Goal: Information Seeking & Learning: Learn about a topic

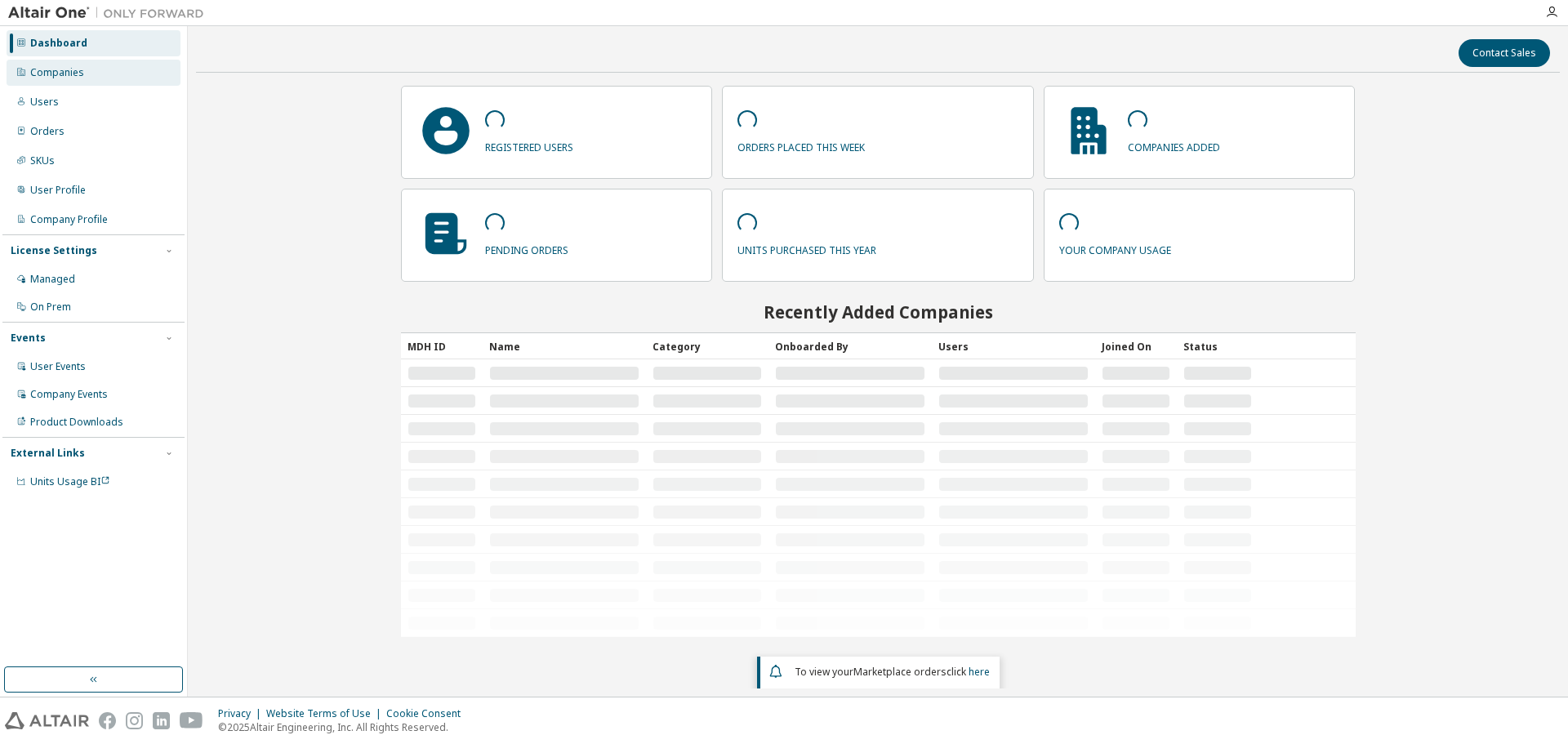
click at [97, 69] on div "Companies" at bounding box center [94, 73] width 174 height 26
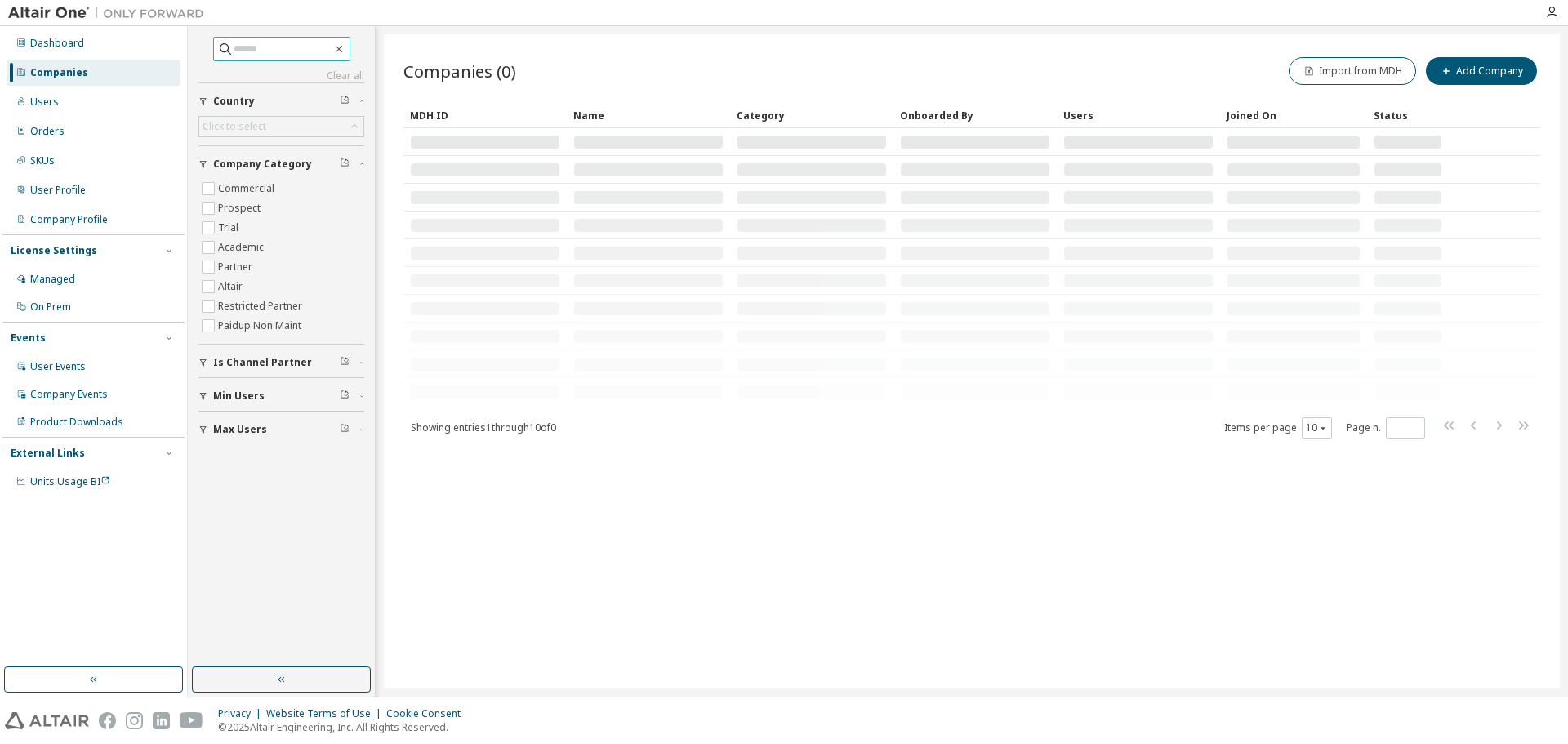
click at [273, 44] on input "text" at bounding box center [283, 48] width 98 height 16
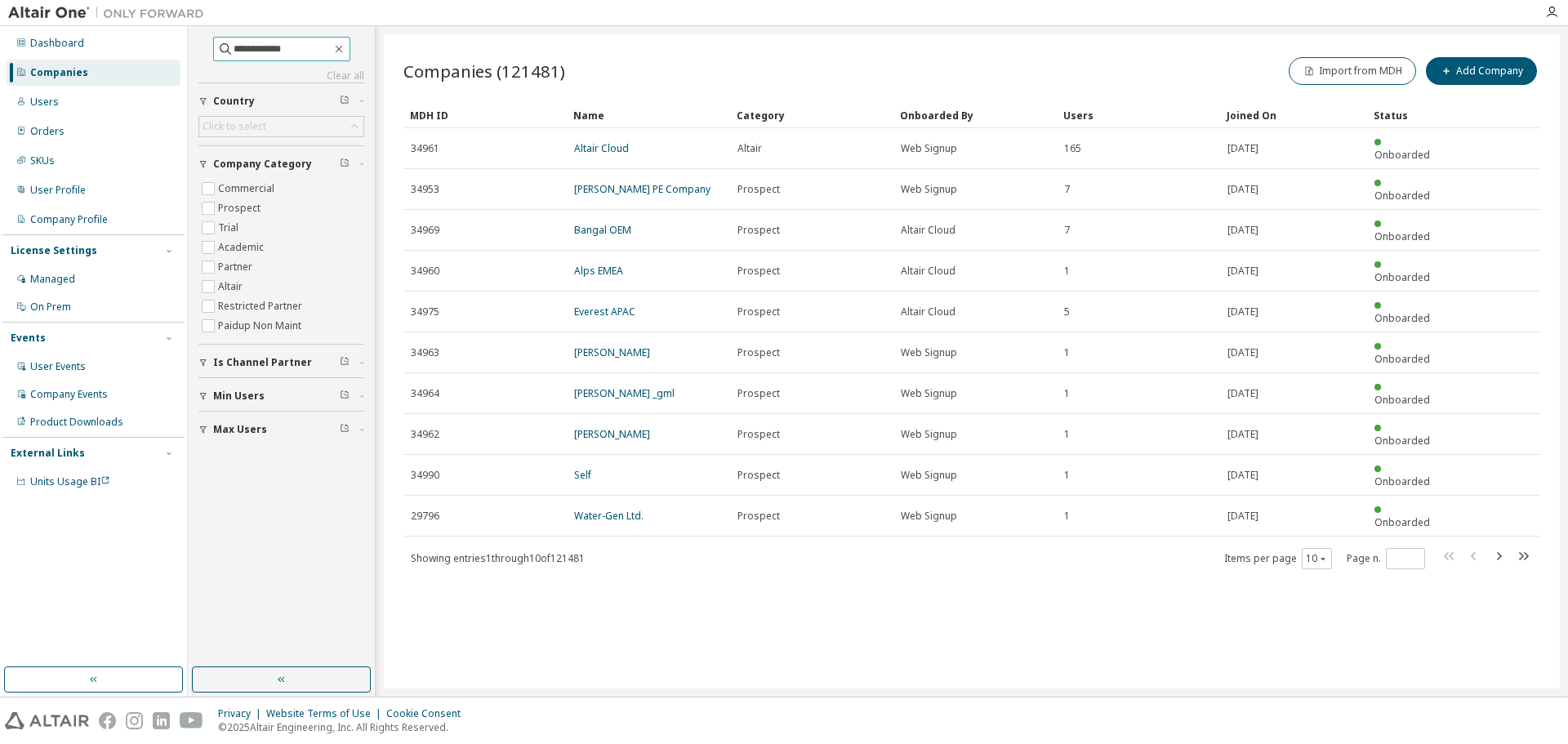
type input "**********"
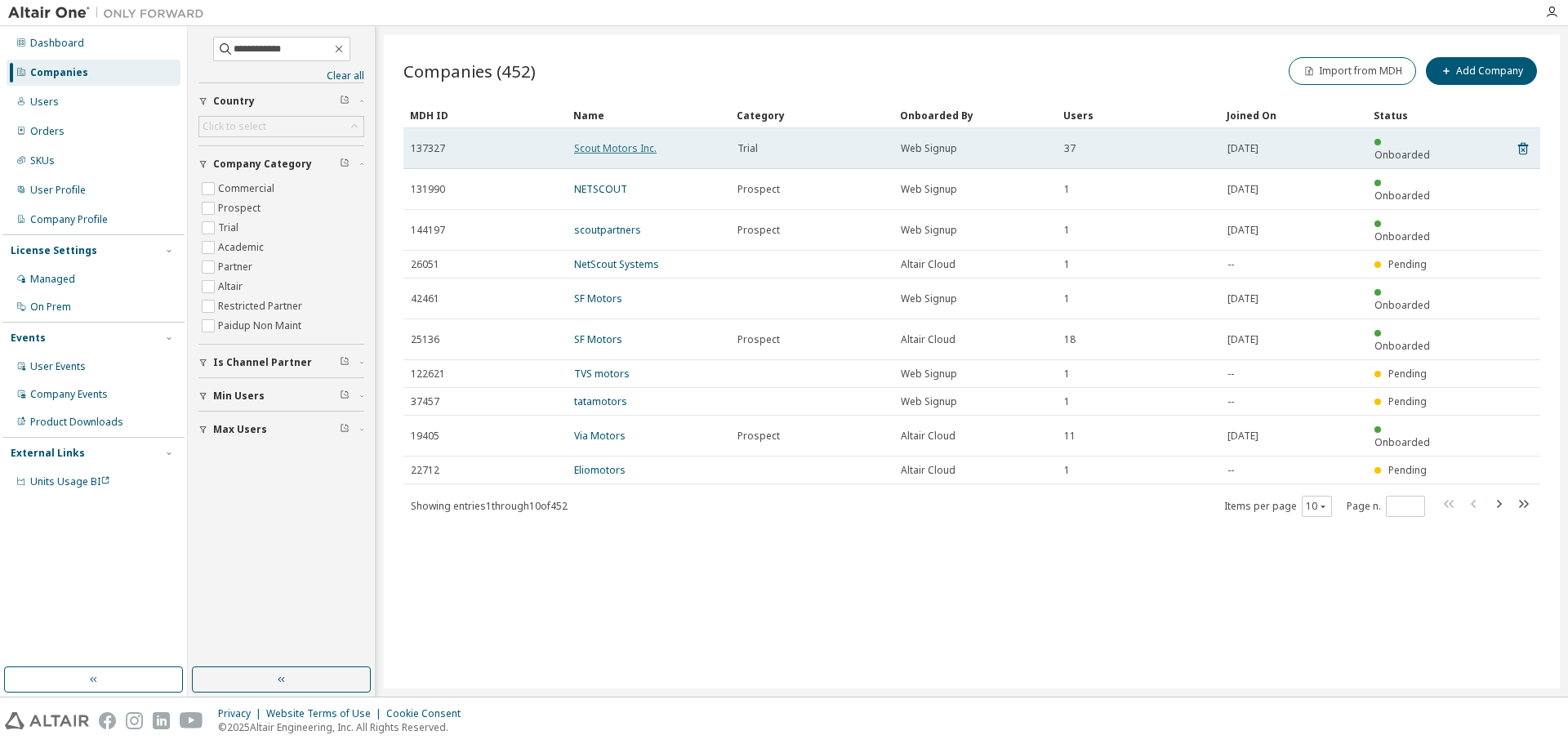
click at [607, 142] on link "Scout Motors Inc." at bounding box center [615, 148] width 83 height 14
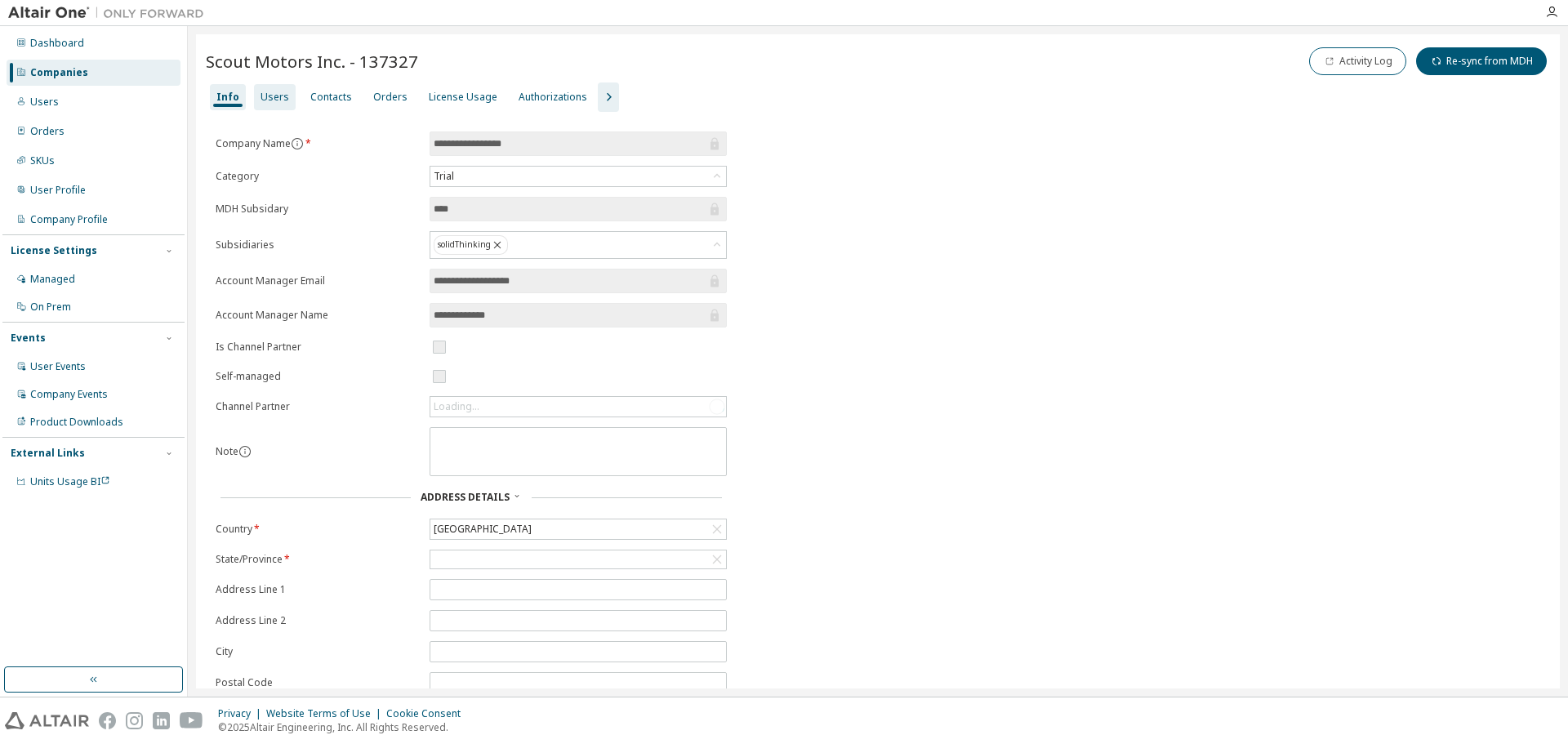
click at [275, 93] on div "Users" at bounding box center [274, 97] width 28 height 13
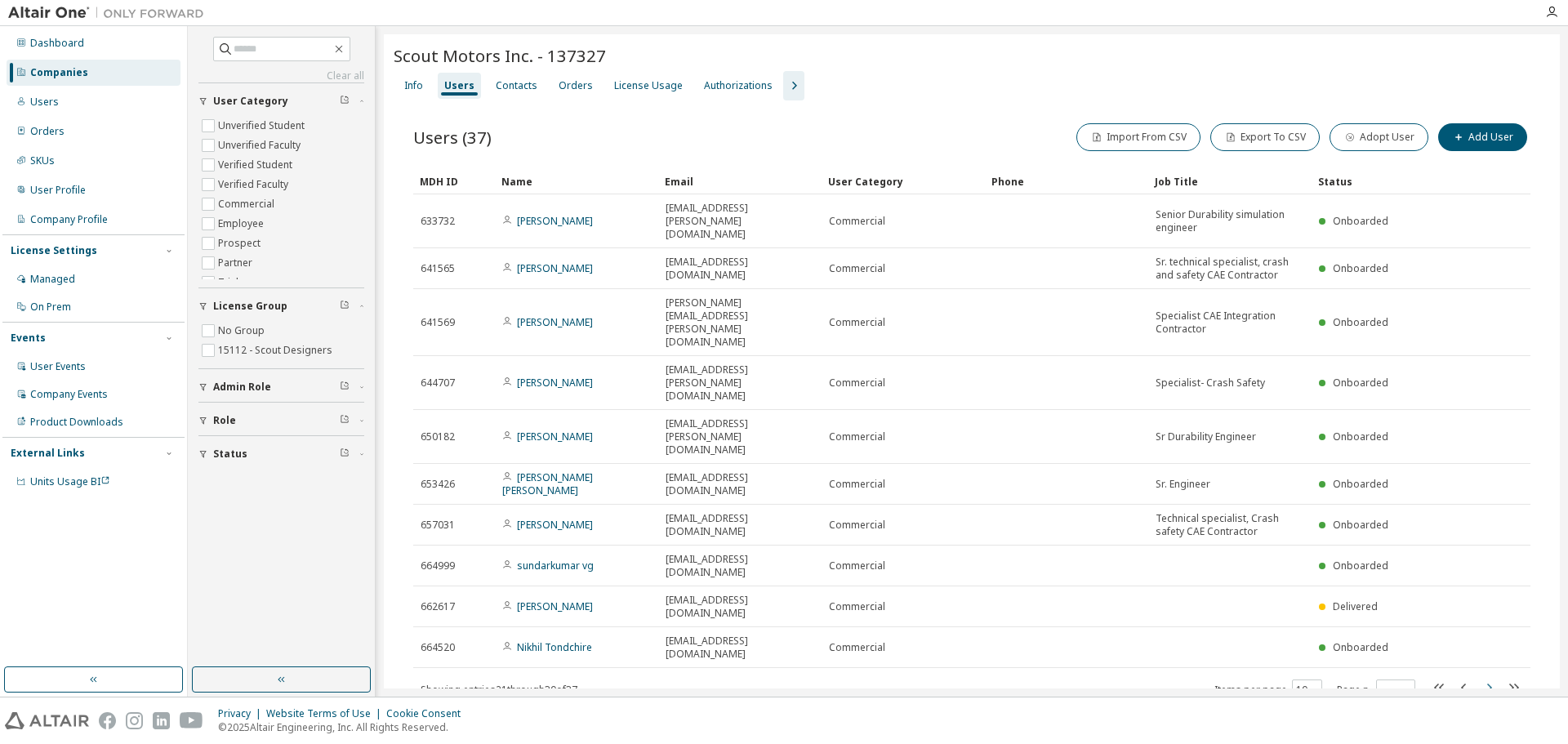
click at [1488, 684] on icon "button" at bounding box center [1489, 687] width 5 height 8
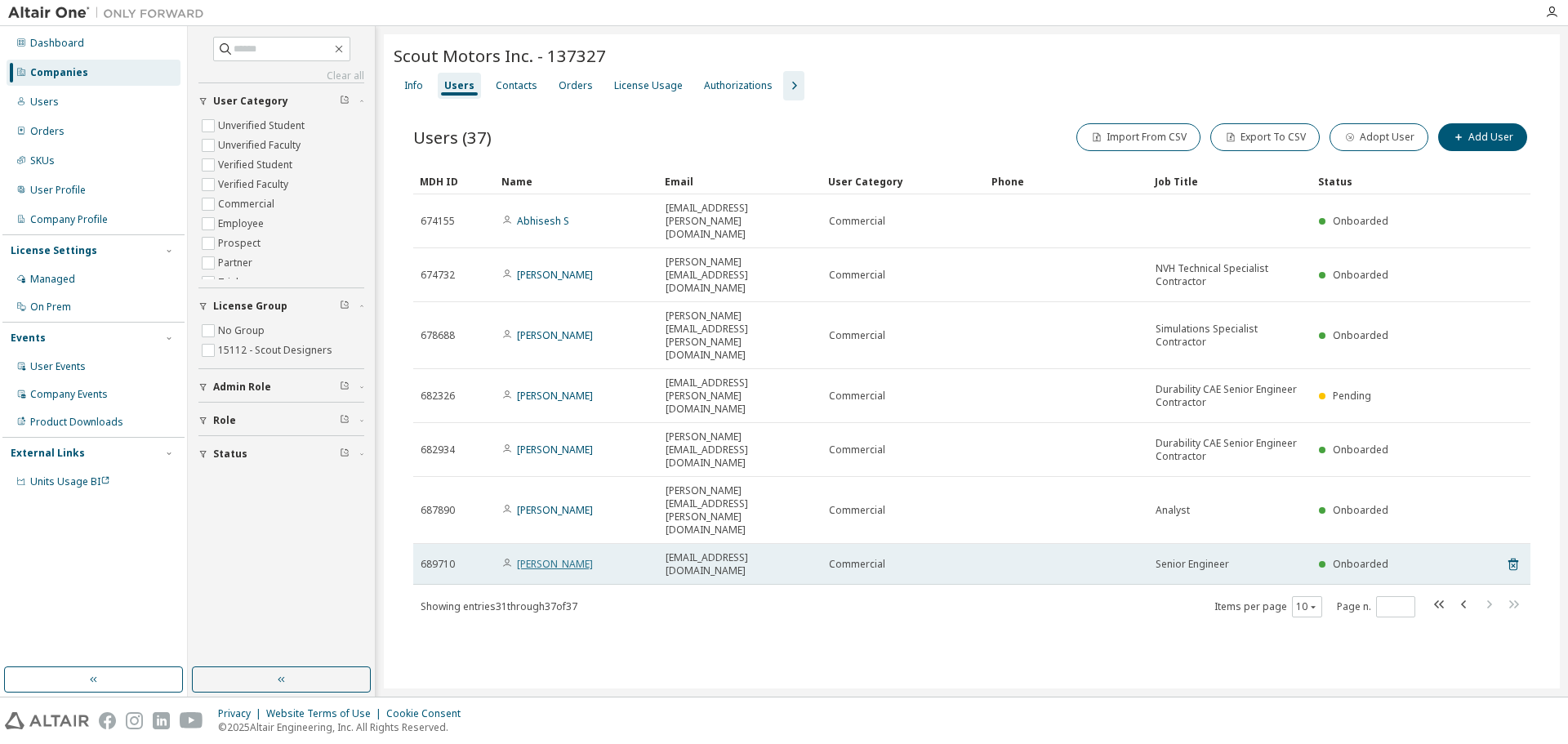
click at [525, 557] on link "Lauren Monsanty" at bounding box center [555, 564] width 76 height 14
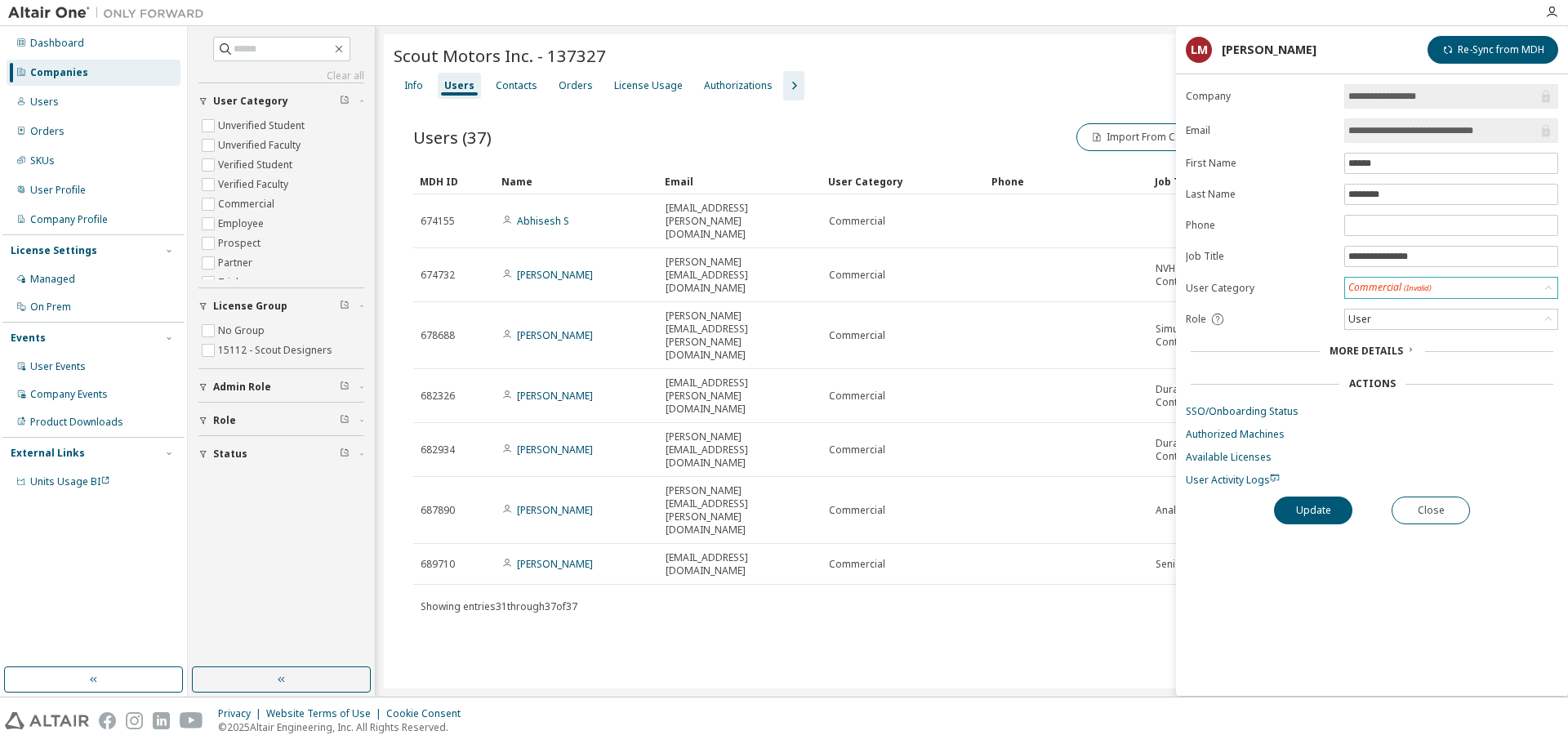
click at [1406, 290] on span "(Invalid)" at bounding box center [1418, 287] width 28 height 10
click at [1294, 267] on form "**********" at bounding box center [1372, 285] width 373 height 403
click at [731, 482] on div "Users (37) Import From CSV Export To CSV Adopt User Add User Clear Load Save Sa…" at bounding box center [972, 380] width 1156 height 560
click at [1460, 516] on button "Close" at bounding box center [1430, 510] width 79 height 28
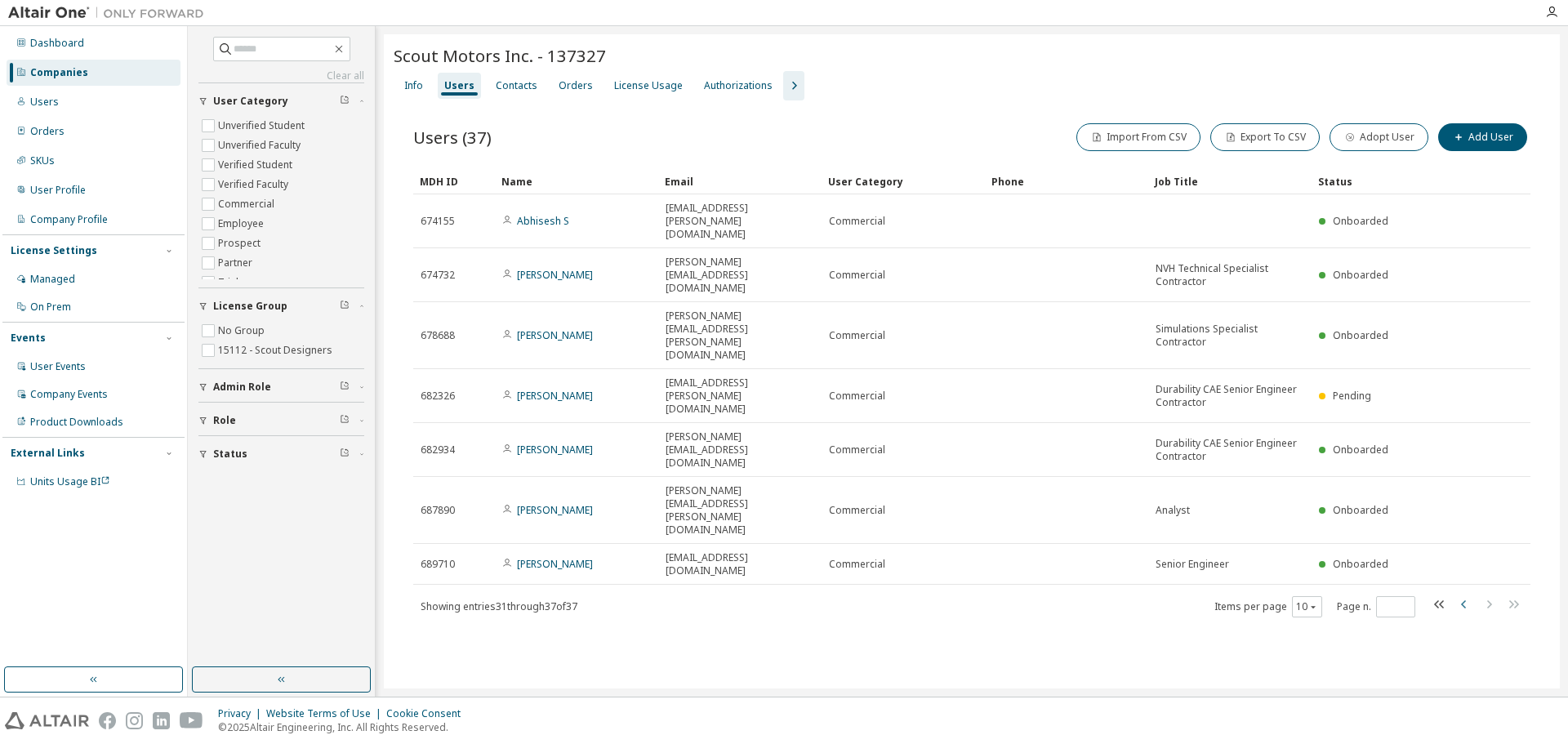
click at [1463, 595] on icon "button" at bounding box center [1464, 604] width 20 height 20
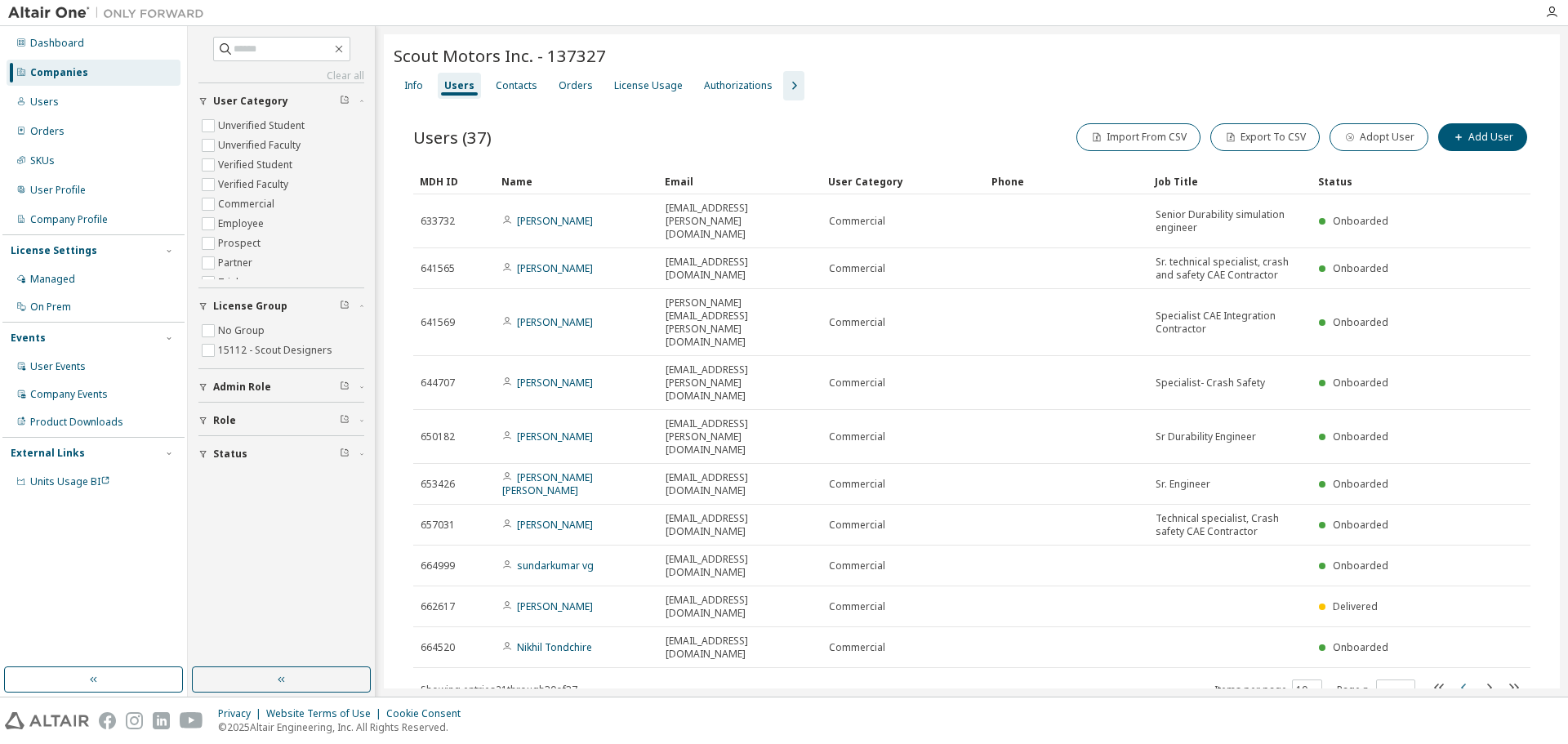
click at [1460, 678] on icon "button" at bounding box center [1464, 687] width 20 height 20
type input "*"
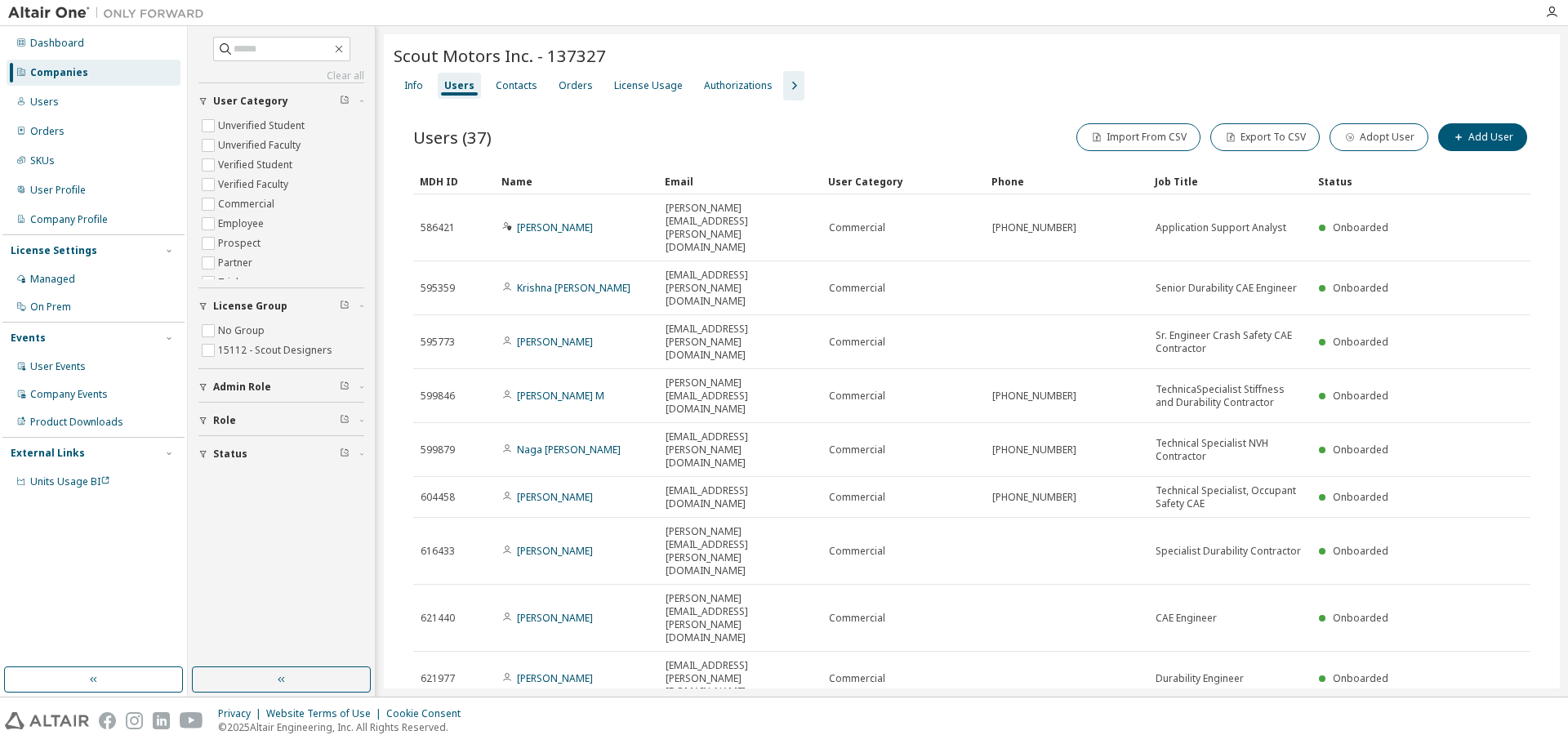
click at [524, 732] on link "Chris Coker" at bounding box center [555, 739] width 76 height 14
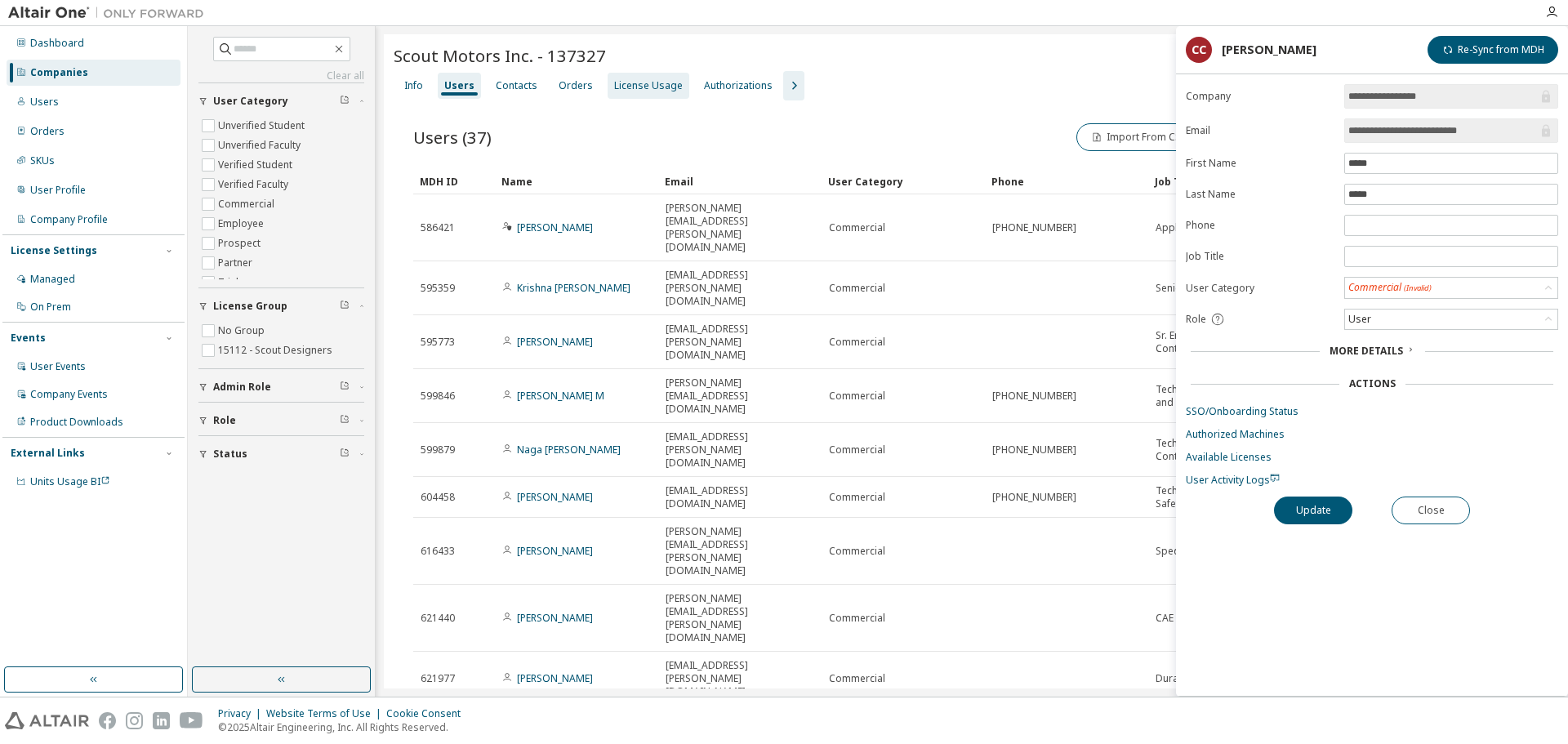
click at [608, 86] on div "License Usage" at bounding box center [648, 85] width 82 height 26
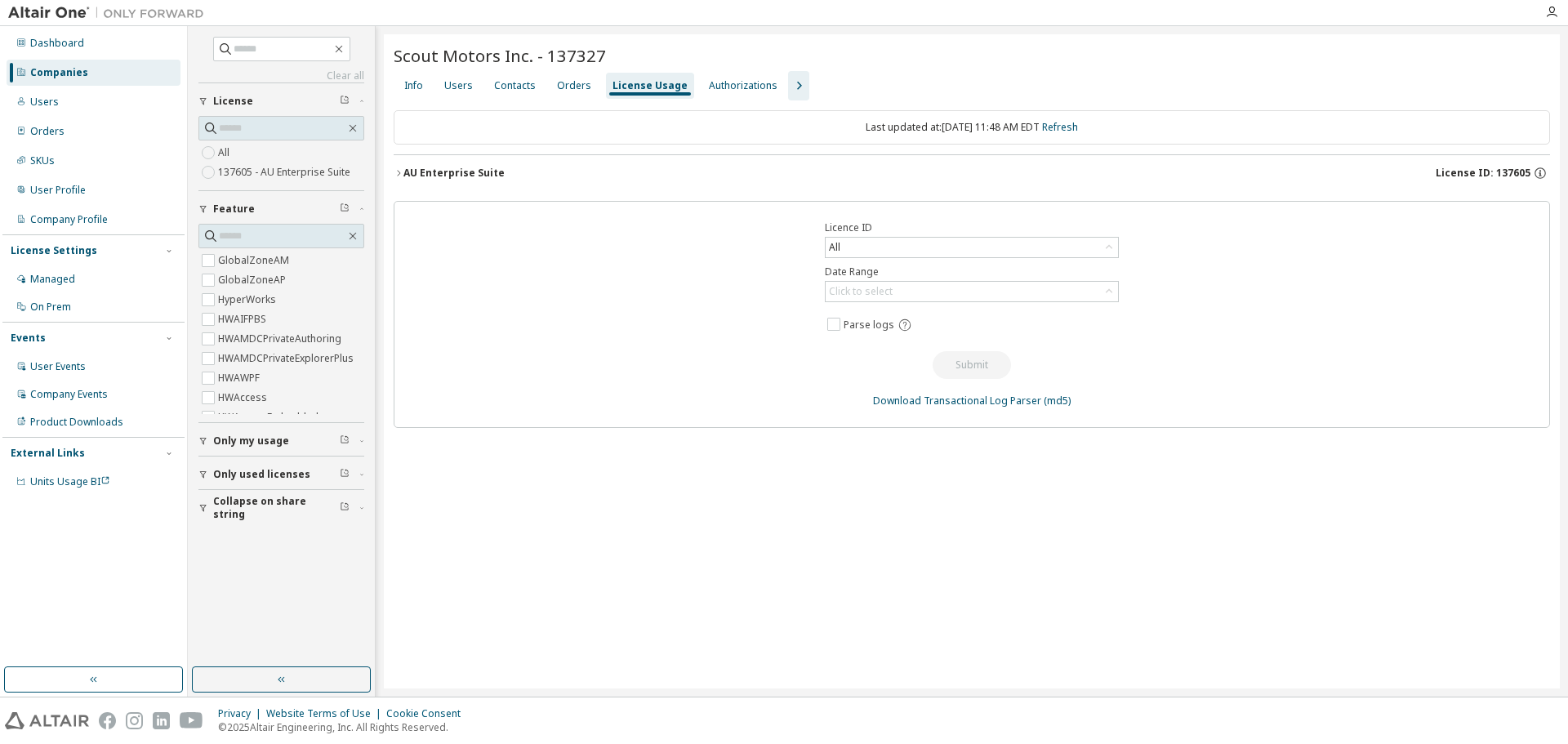
click at [398, 176] on icon "button" at bounding box center [398, 173] width 9 height 9
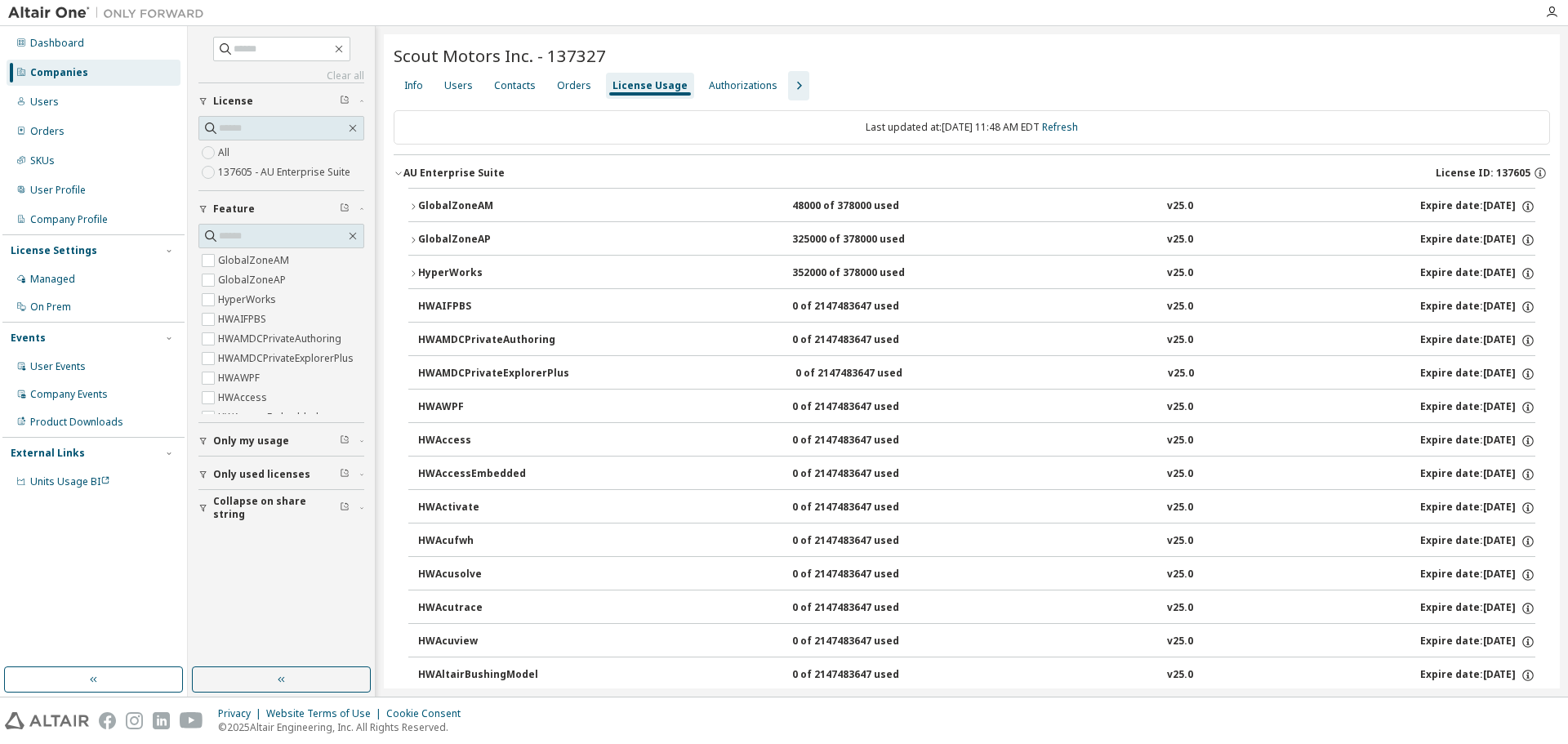
click at [409, 196] on button "GlobalZoneAM 48000 of 378000 used v25.0 Expire date: 2026-01-31" at bounding box center [972, 207] width 1127 height 36
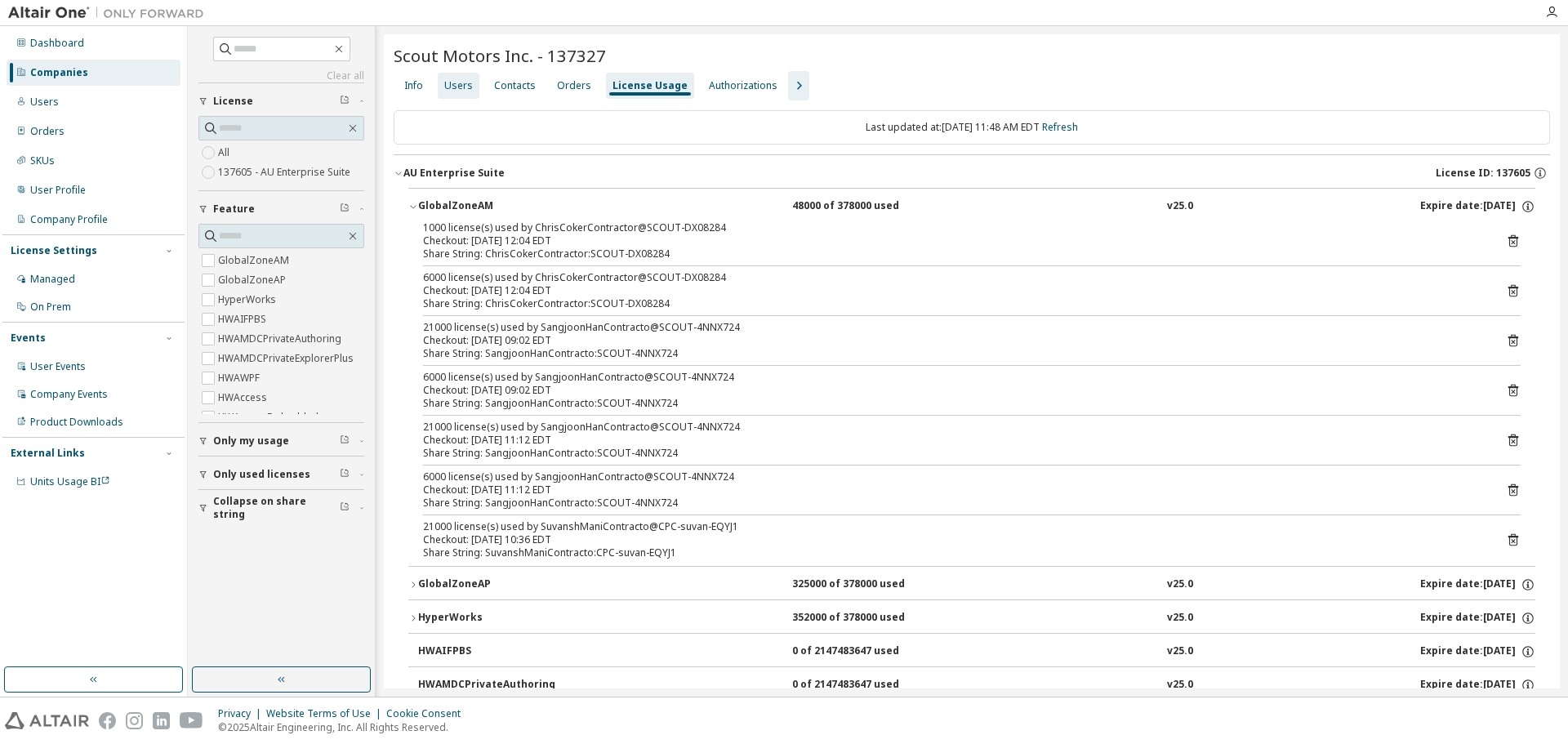
click at [463, 84] on div "Users" at bounding box center [458, 85] width 28 height 13
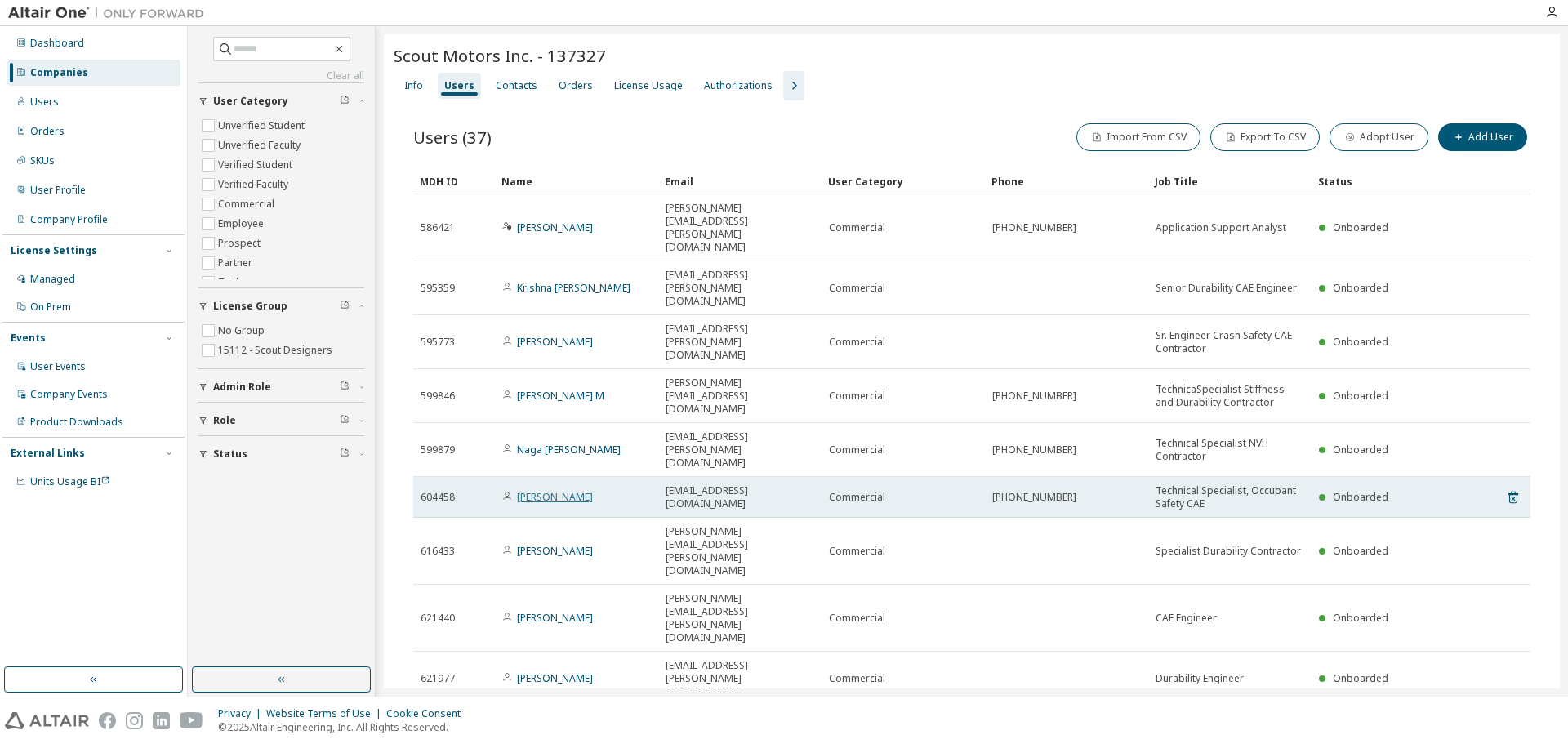
click at [593, 490] on link "Venkatesh Mundargi" at bounding box center [555, 497] width 76 height 14
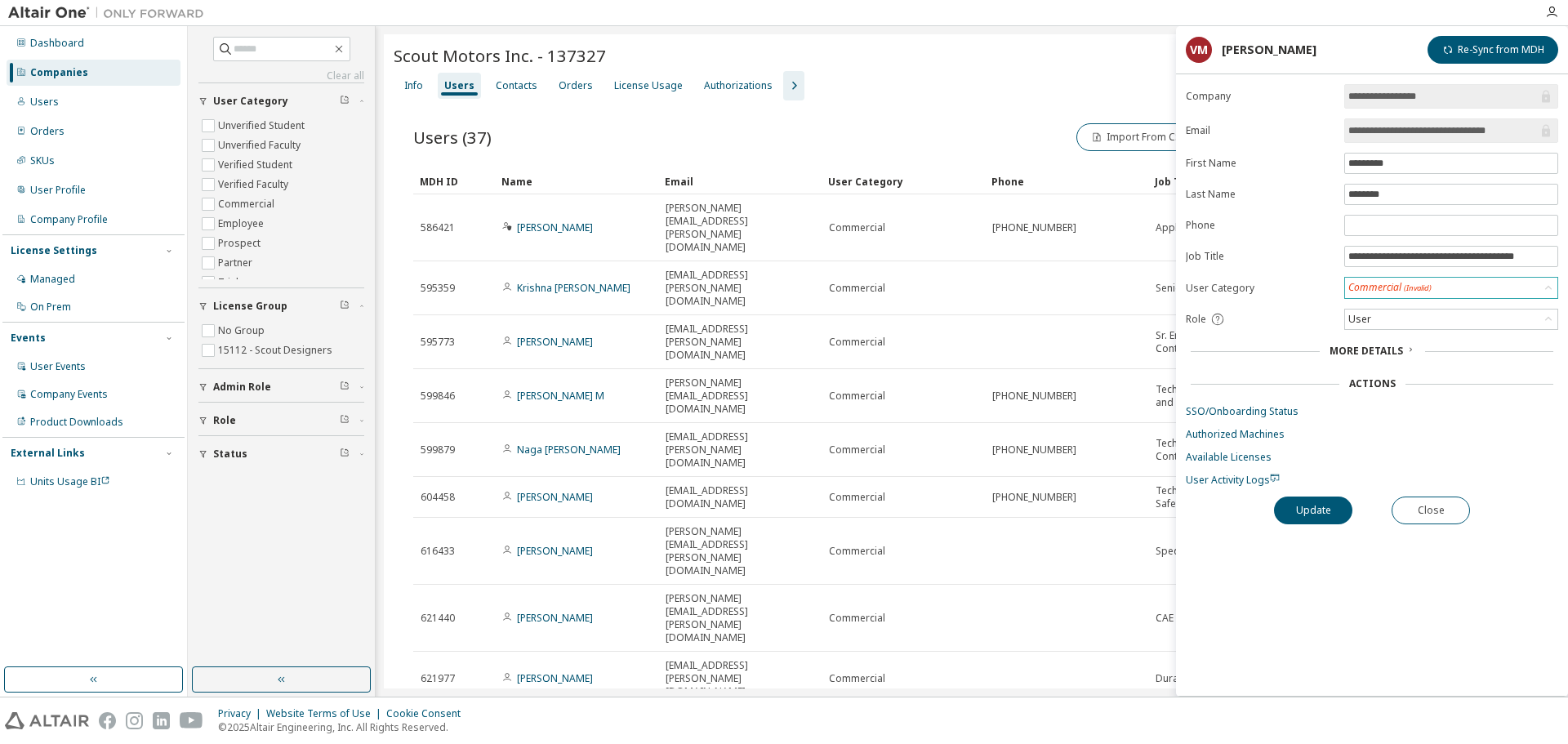
click at [1448, 292] on div "Commercial (Invalid)" at bounding box center [1452, 288] width 212 height 21
click at [1288, 286] on label "User Category" at bounding box center [1260, 287] width 148 height 13
click at [1396, 352] on span "More Details" at bounding box center [1366, 350] width 73 height 14
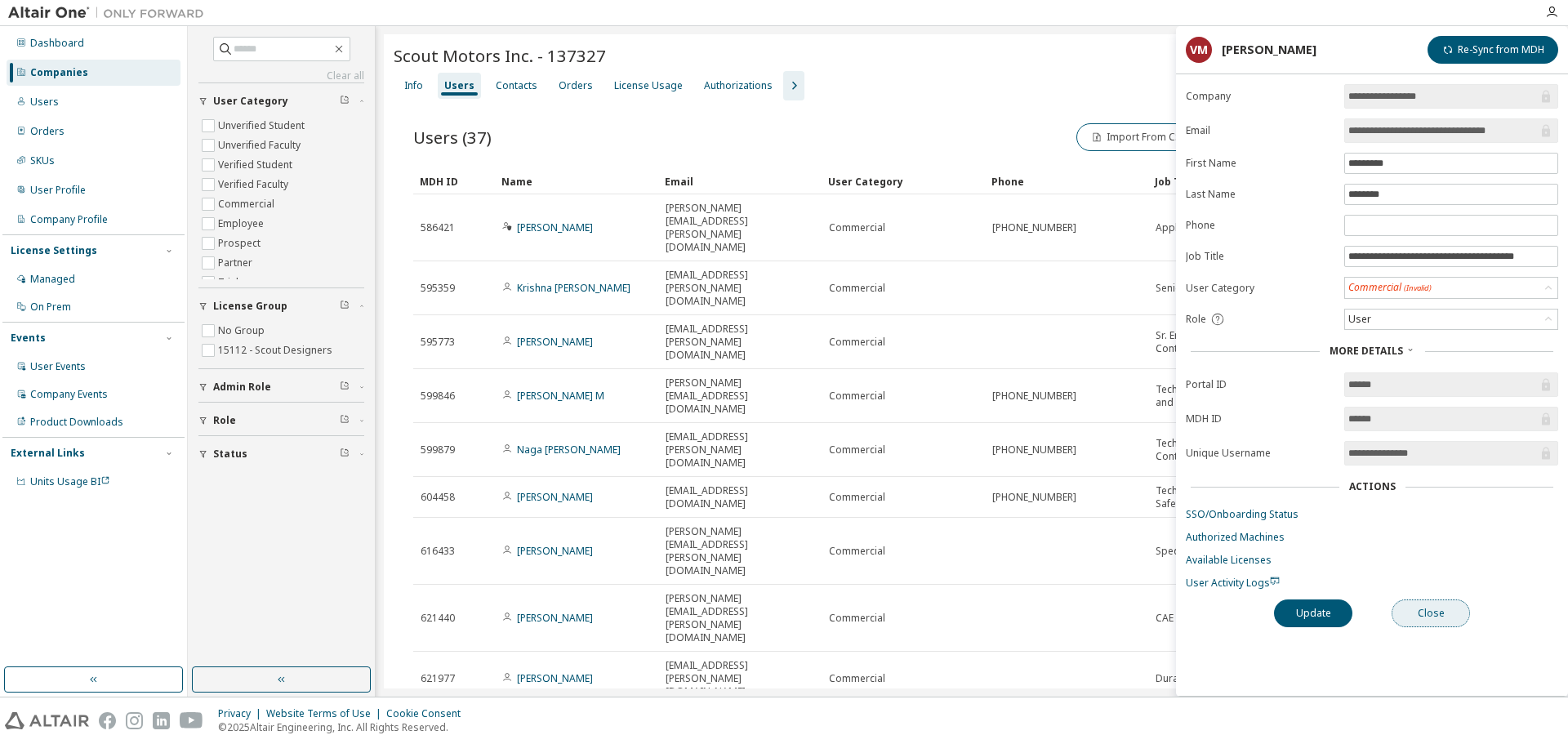
click at [1424, 619] on button "Close" at bounding box center [1430, 614] width 79 height 28
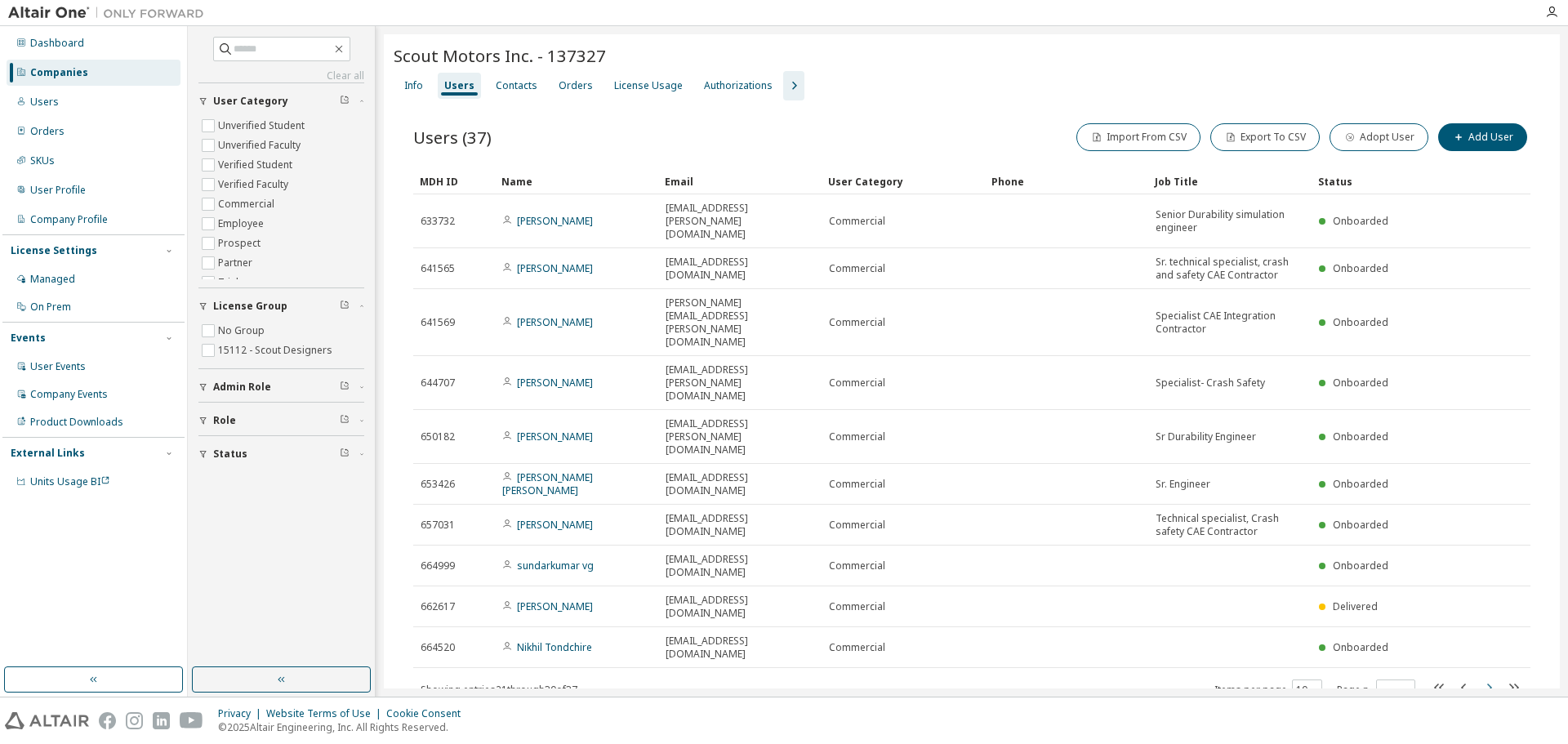
click at [1487, 678] on icon "button" at bounding box center [1489, 687] width 20 height 20
type input "*"
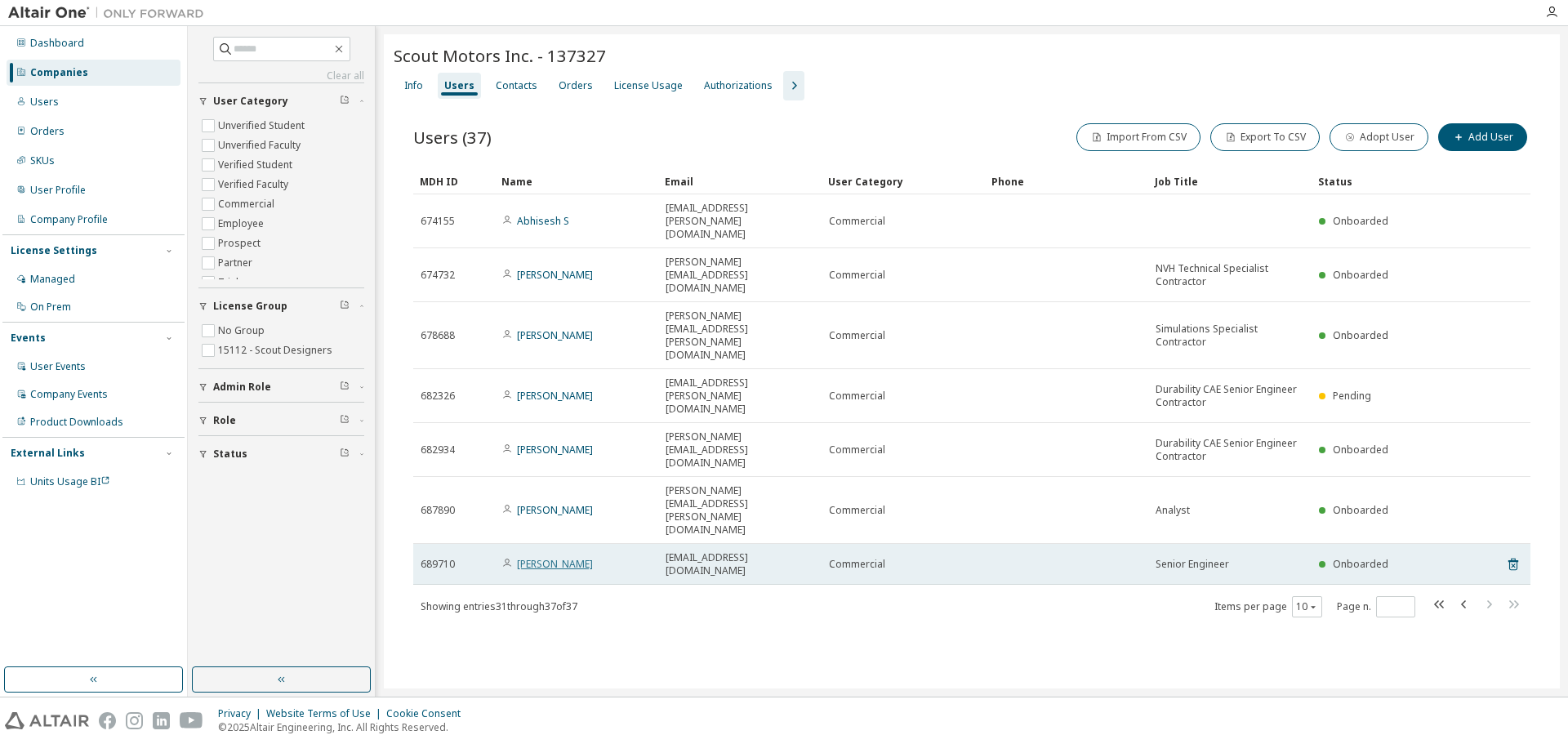
click at [525, 557] on link "Lauren Monsanty" at bounding box center [555, 564] width 76 height 14
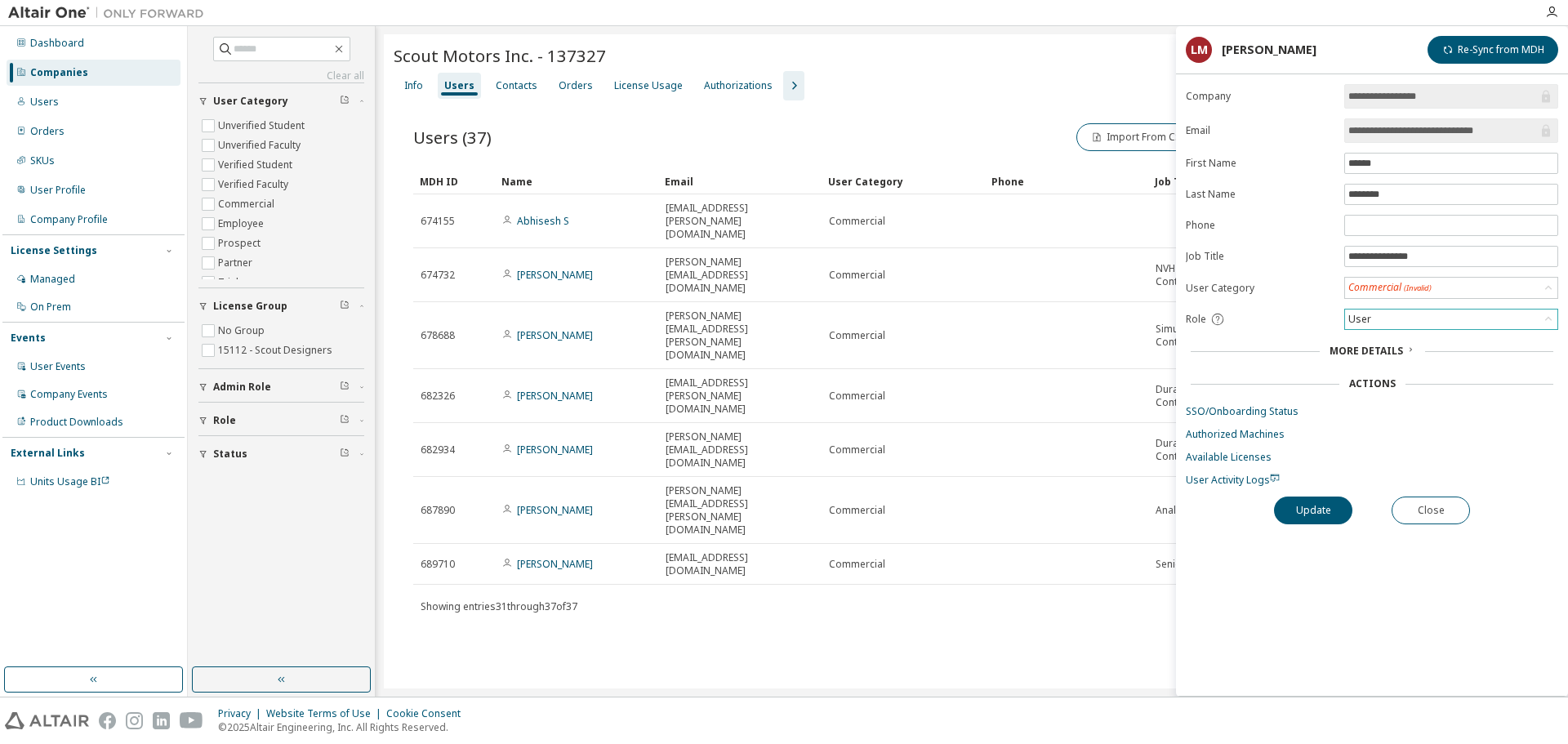
click at [1471, 312] on div "User" at bounding box center [1452, 319] width 212 height 20
click at [1271, 308] on form "**********" at bounding box center [1372, 285] width 373 height 403
click at [1382, 353] on span "More Details" at bounding box center [1366, 350] width 73 height 14
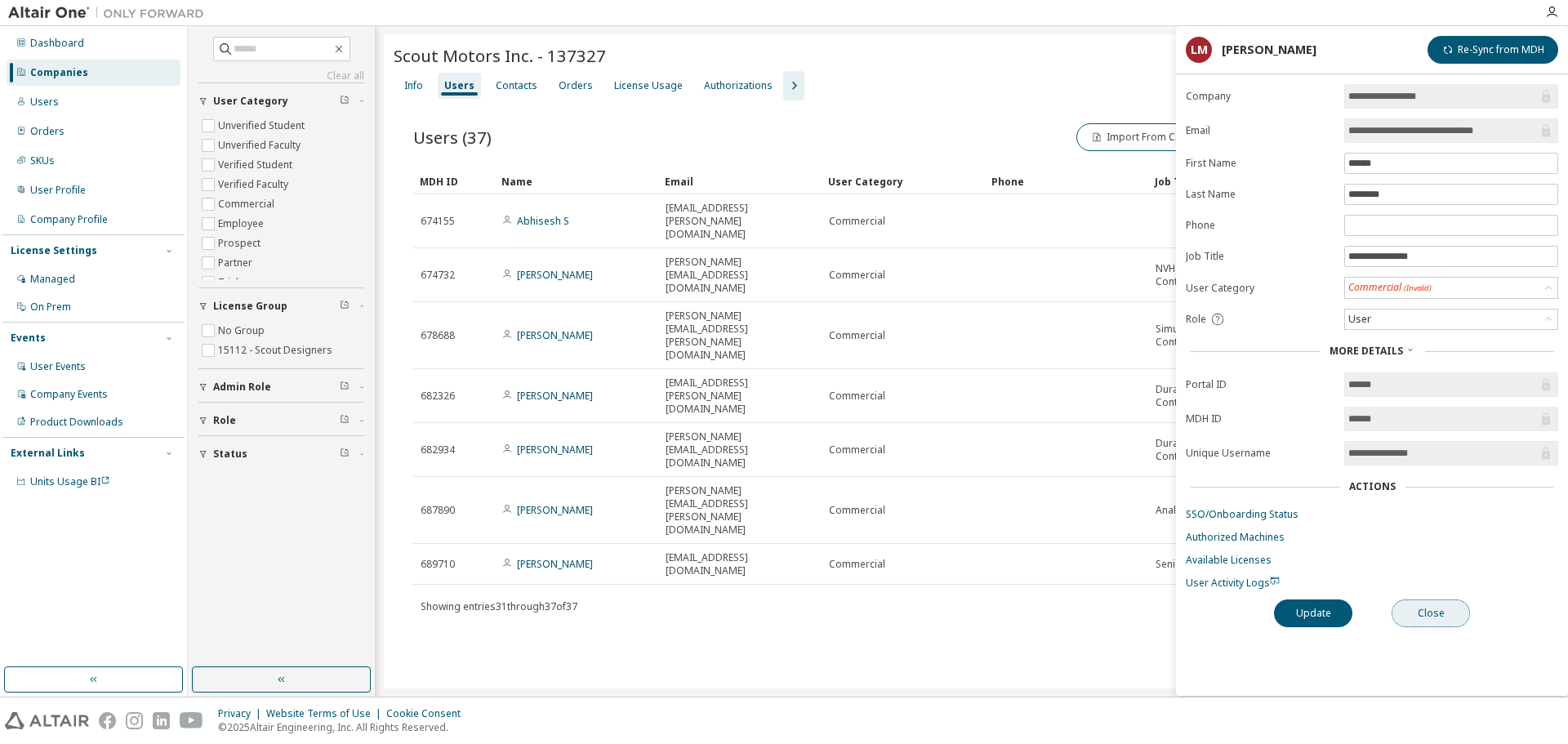
click at [1429, 615] on button "Close" at bounding box center [1430, 614] width 79 height 28
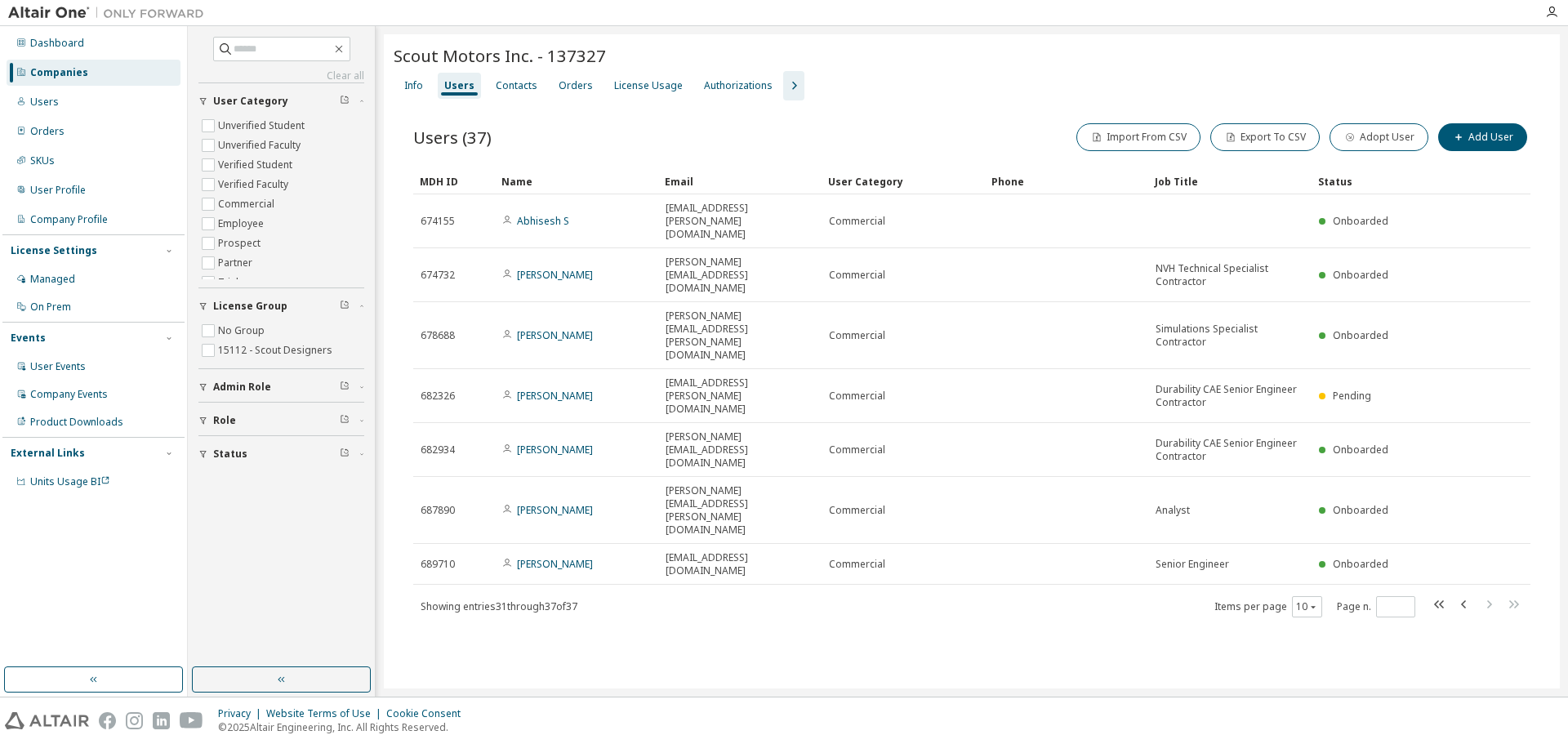
click at [941, 80] on div "Info Users Contacts Orders License Usage Authorizations" at bounding box center [972, 85] width 1156 height 29
click at [646, 84] on div "License Usage" at bounding box center [648, 85] width 68 height 13
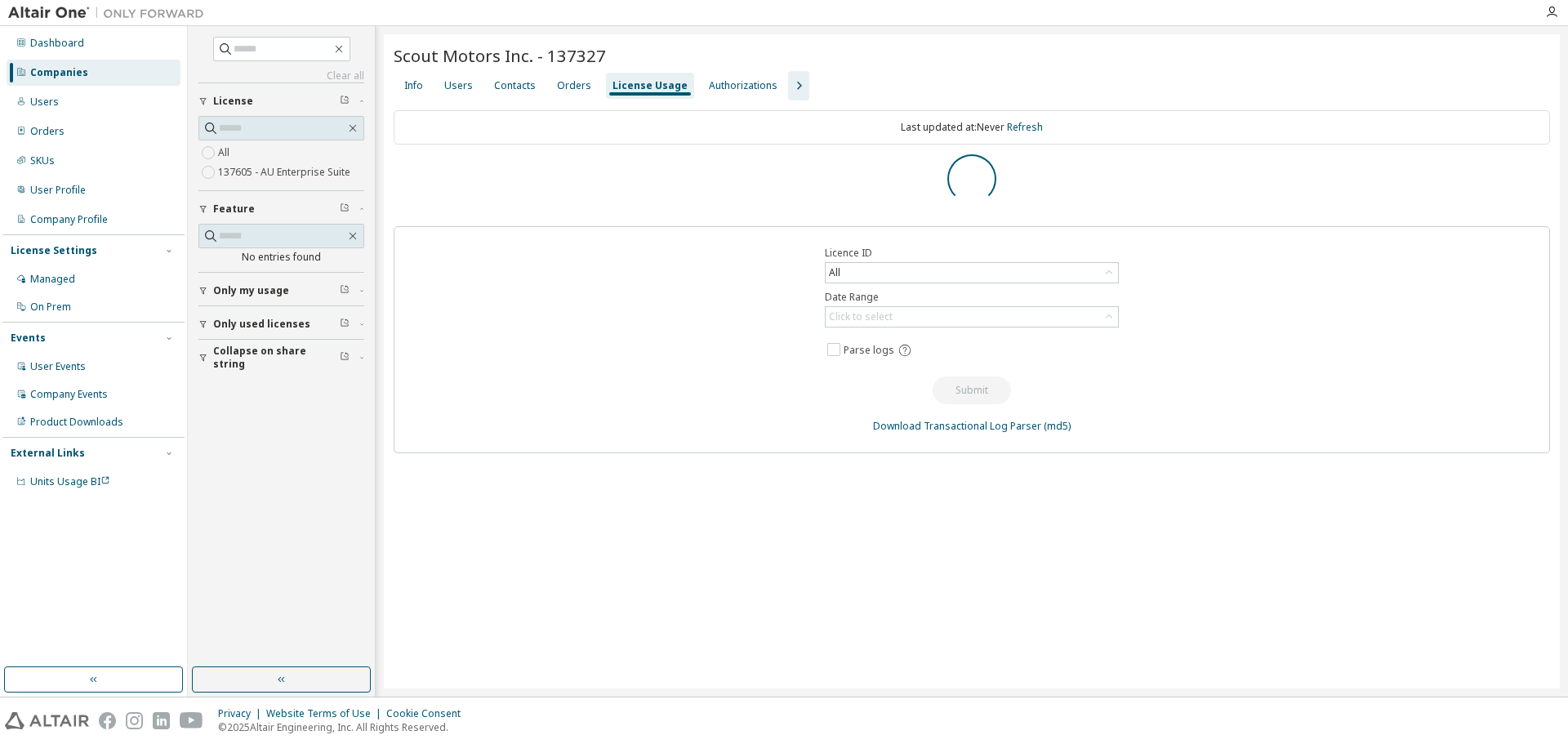
click at [722, 99] on div "Info Users Contacts Orders License Usage Authorizations" at bounding box center [972, 85] width 1156 height 29
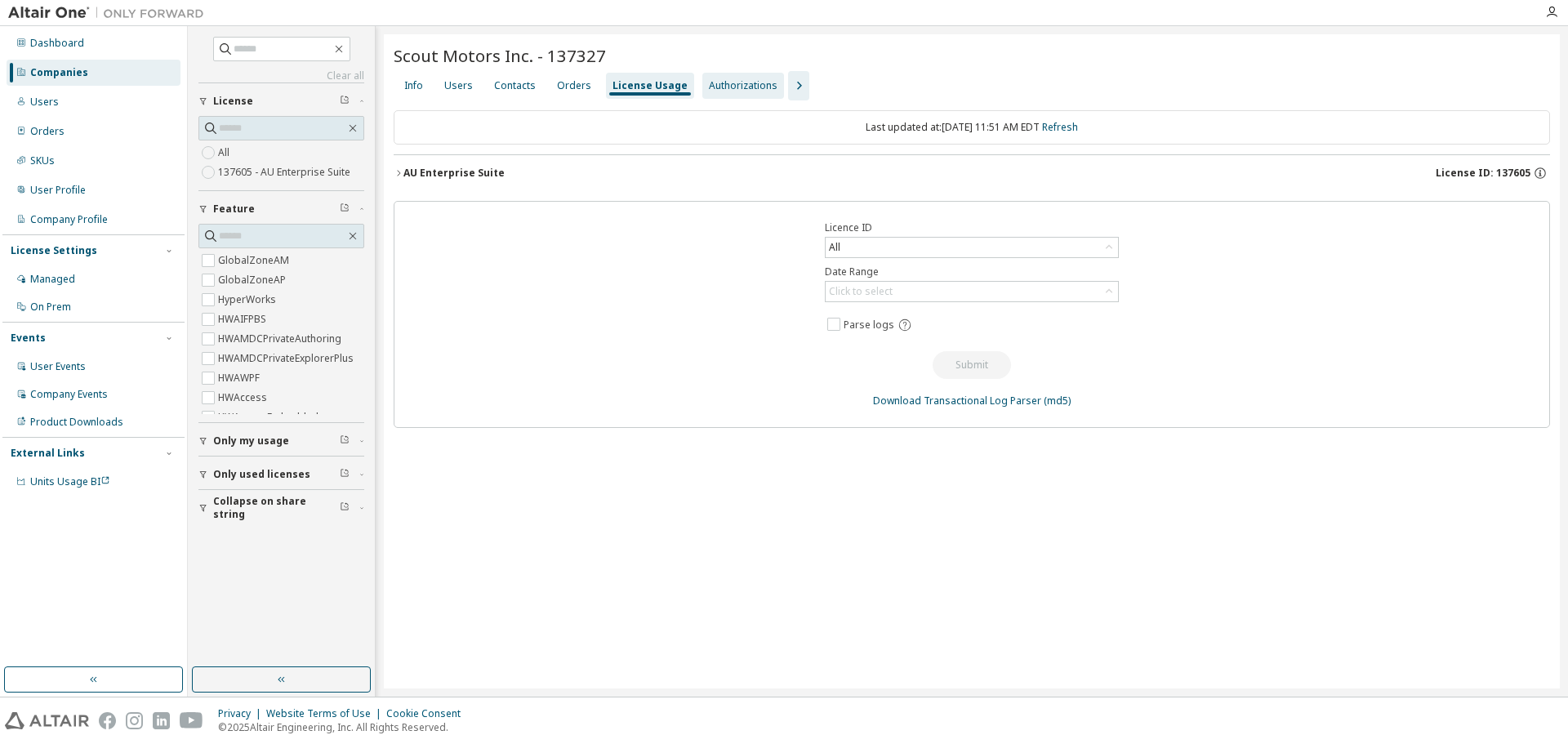
click at [722, 80] on div "Authorizations" at bounding box center [742, 85] width 68 height 13
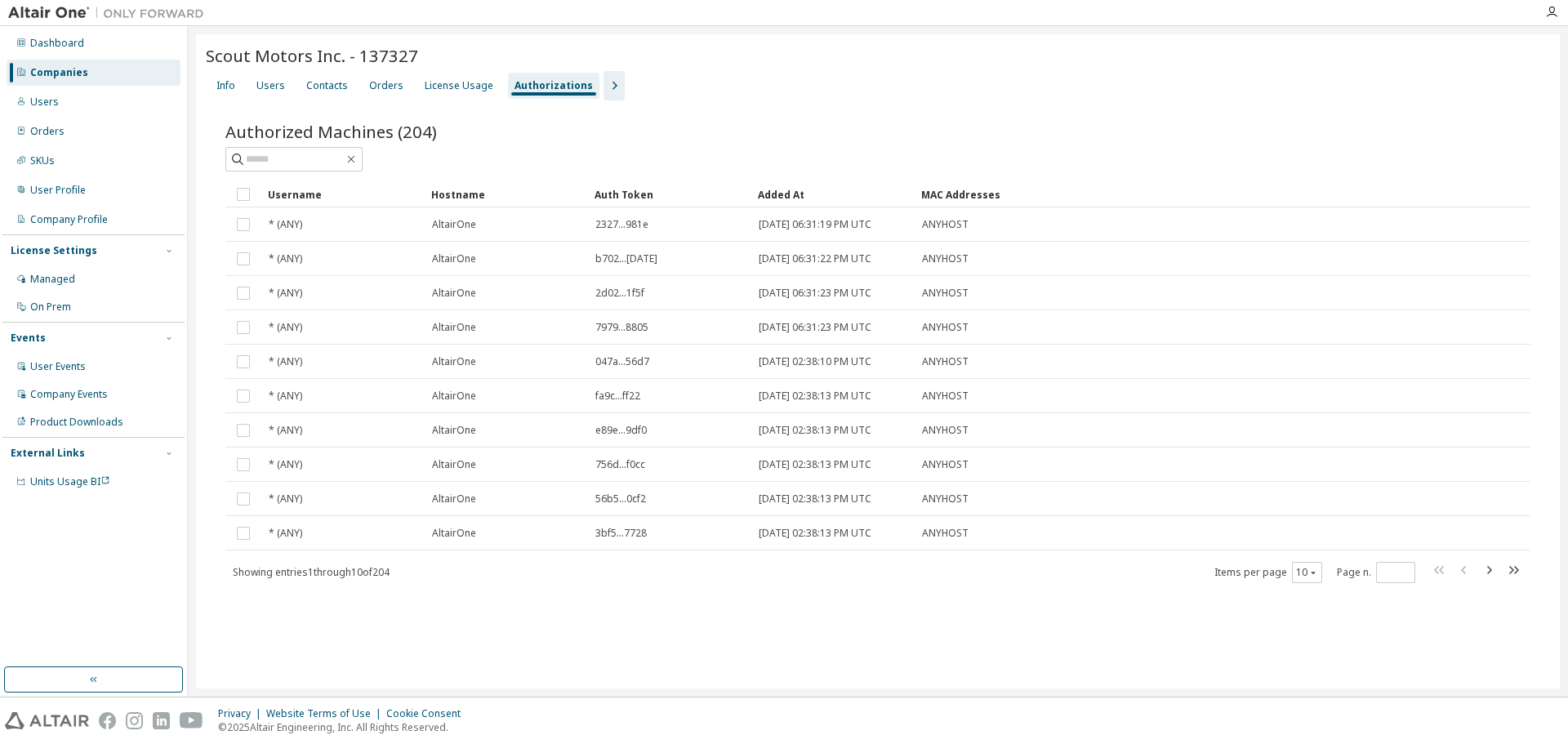
click at [604, 86] on icon "button" at bounding box center [614, 85] width 20 height 20
click at [708, 91] on div "Groups" at bounding box center [725, 85] width 36 height 13
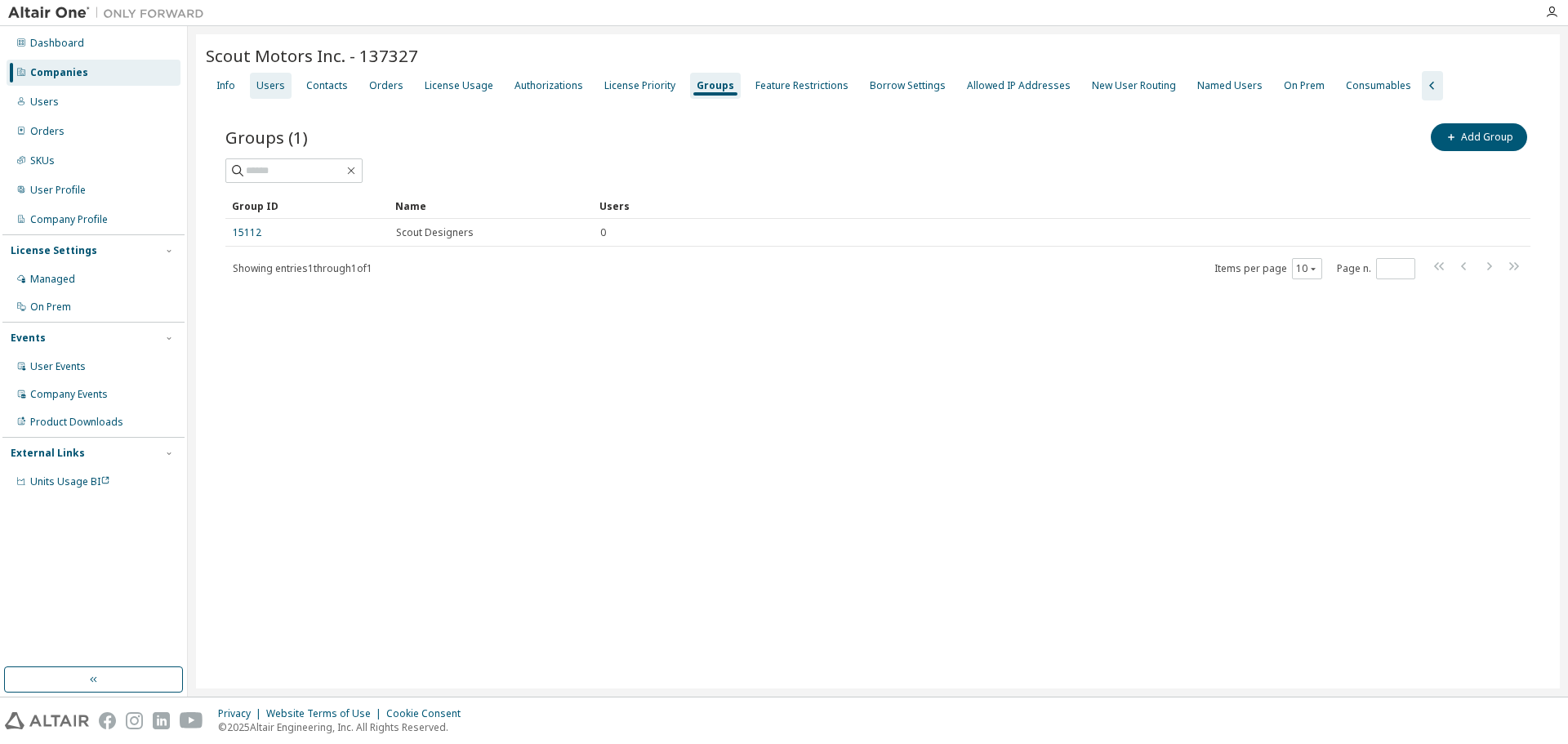
click at [264, 91] on div "Users" at bounding box center [270, 85] width 28 height 13
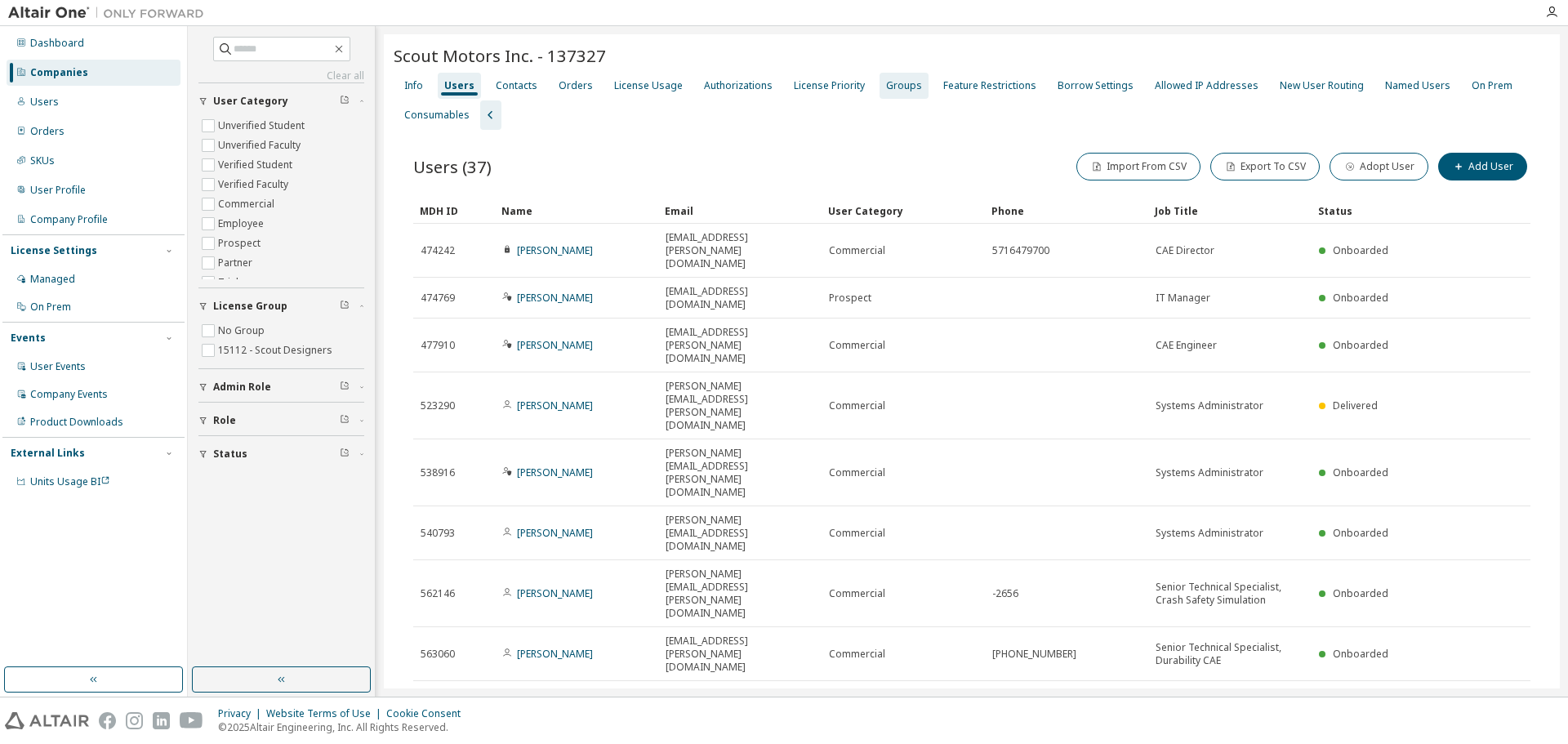
click at [894, 80] on div "Groups" at bounding box center [904, 85] width 36 height 13
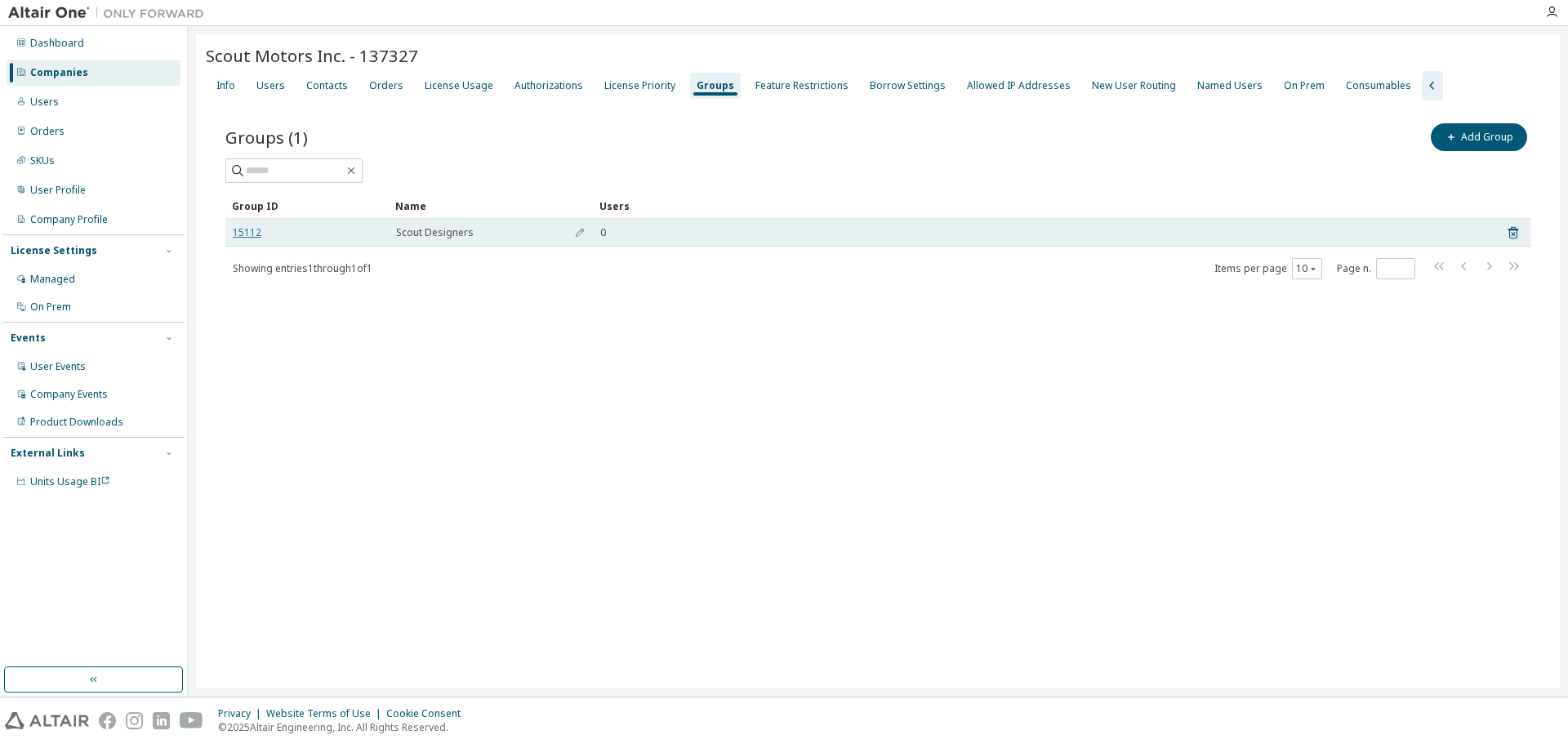
click at [248, 234] on link "15112" at bounding box center [247, 232] width 28 height 13
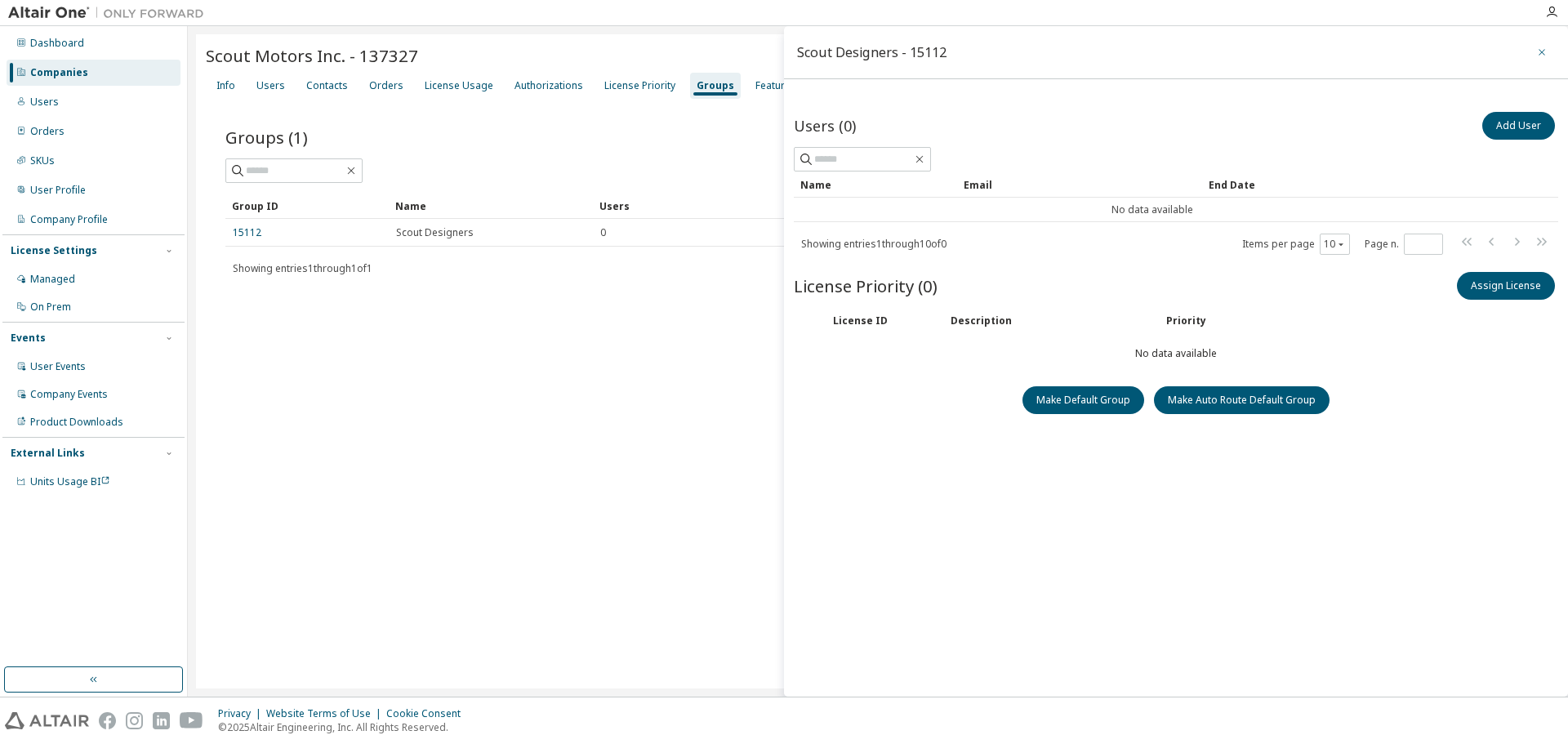
click at [1536, 58] on icon "button" at bounding box center [1541, 52] width 11 height 13
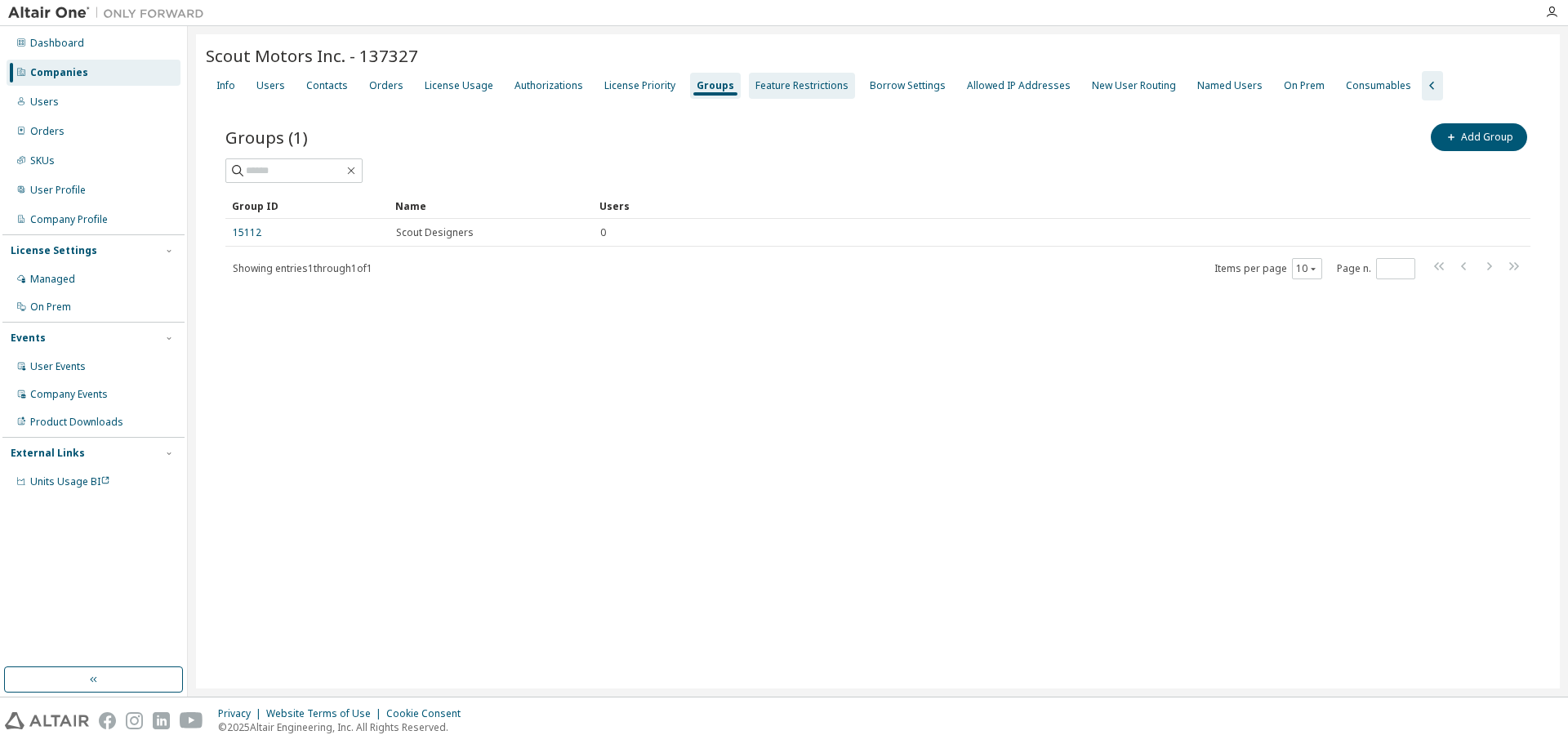
click at [789, 94] on div "Feature Restrictions" at bounding box center [802, 85] width 106 height 26
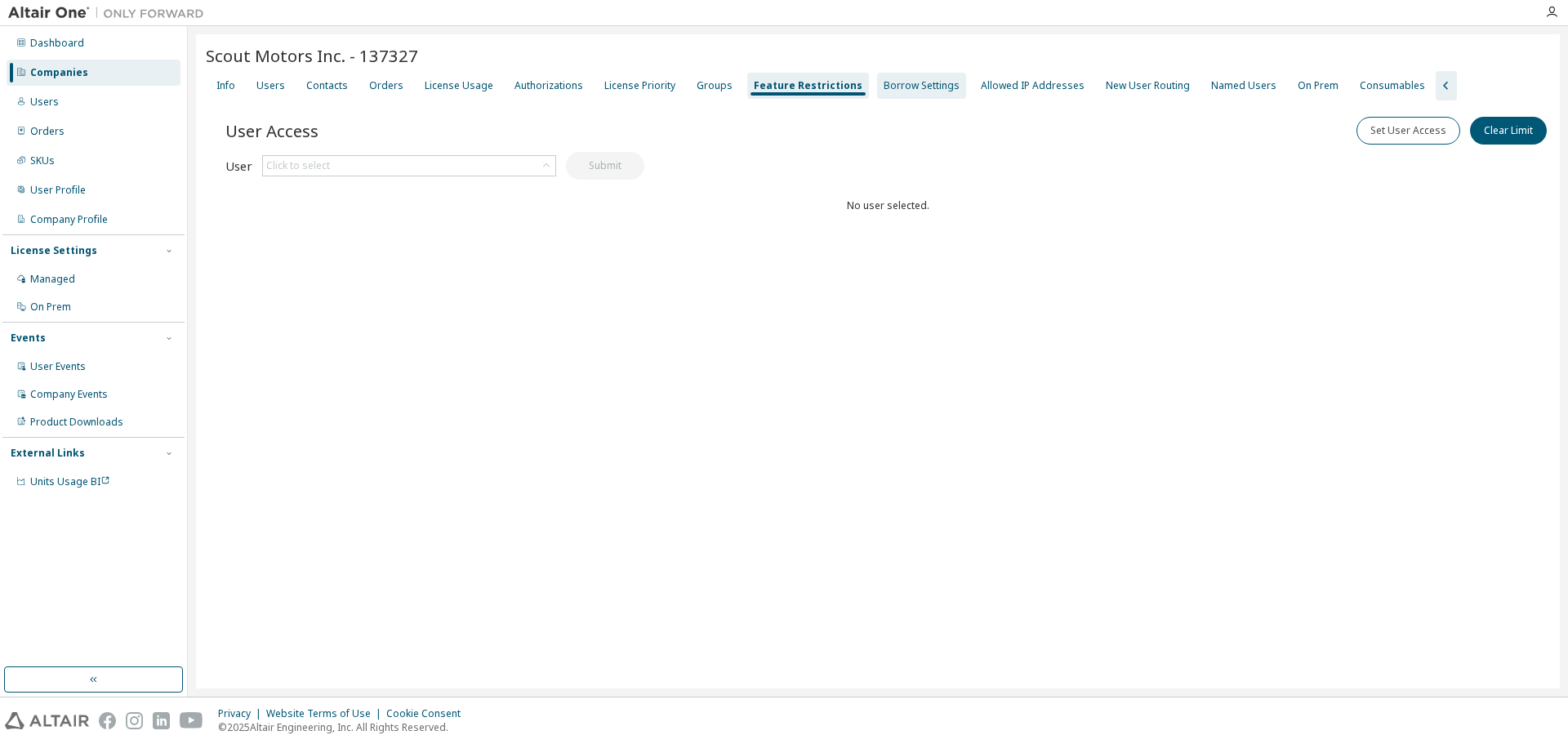
click at [900, 83] on div "Borrow Settings" at bounding box center [922, 85] width 76 height 13
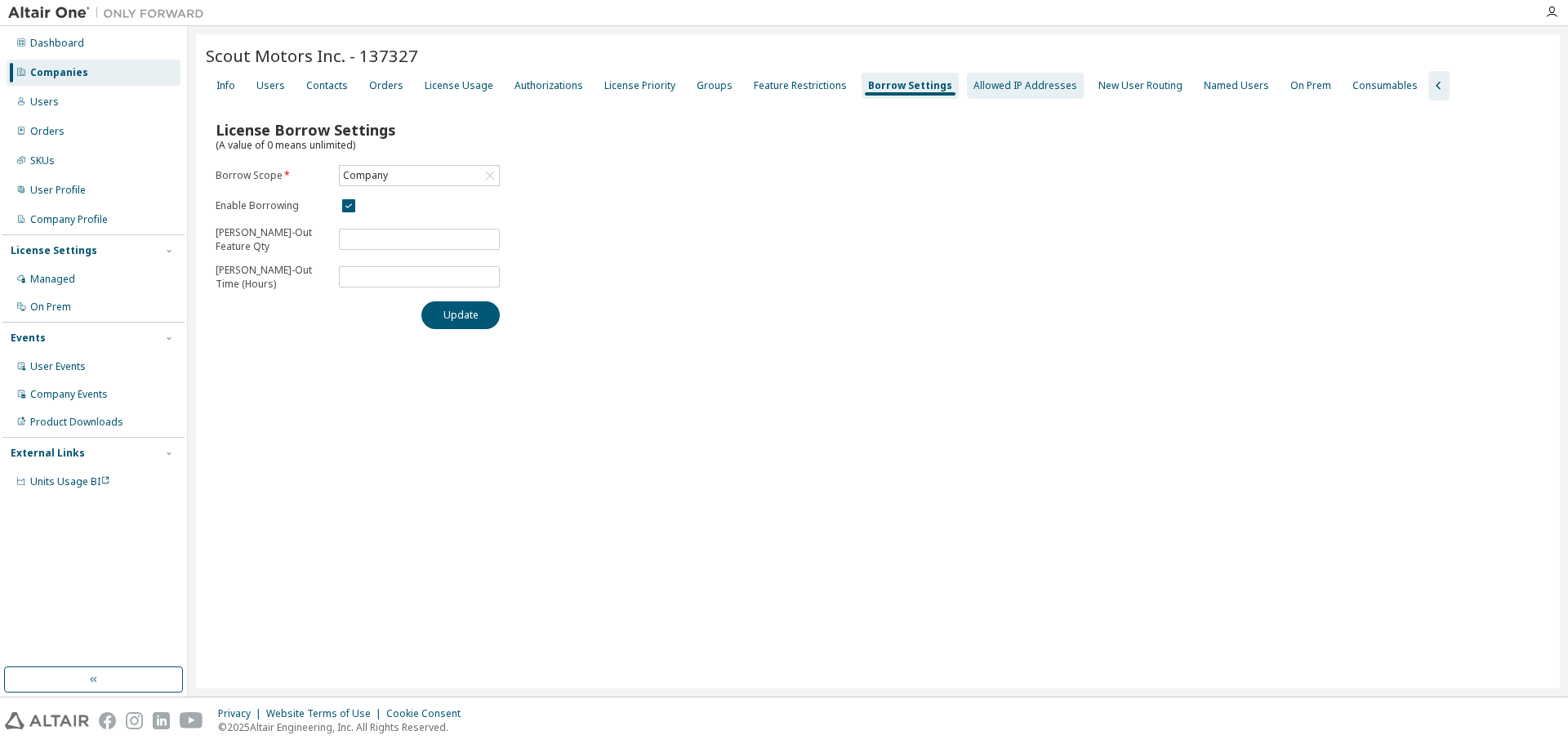
click at [1000, 85] on div "Allowed IP Addresses" at bounding box center [1025, 85] width 104 height 13
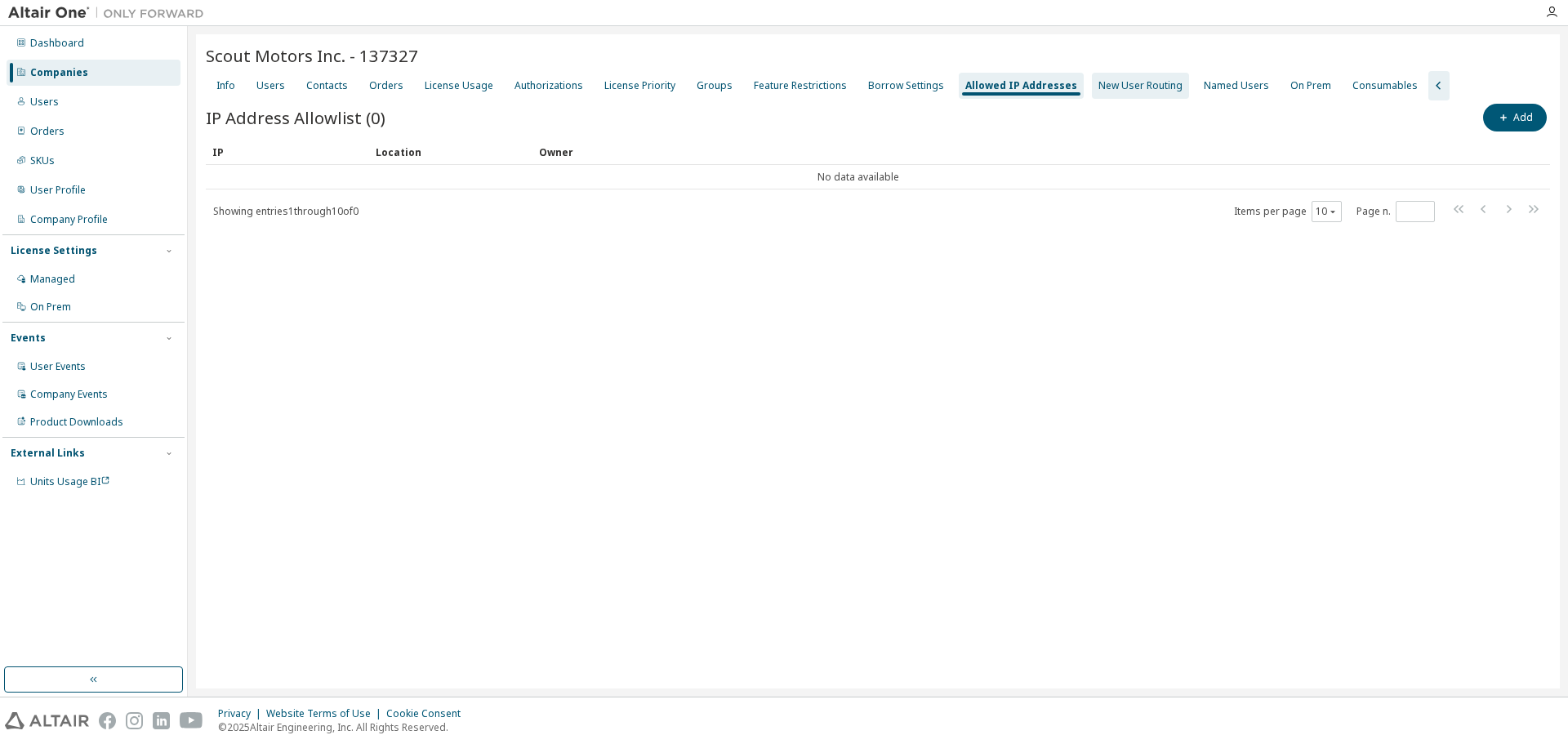
click at [1099, 91] on div "New User Routing" at bounding box center [1140, 85] width 84 height 13
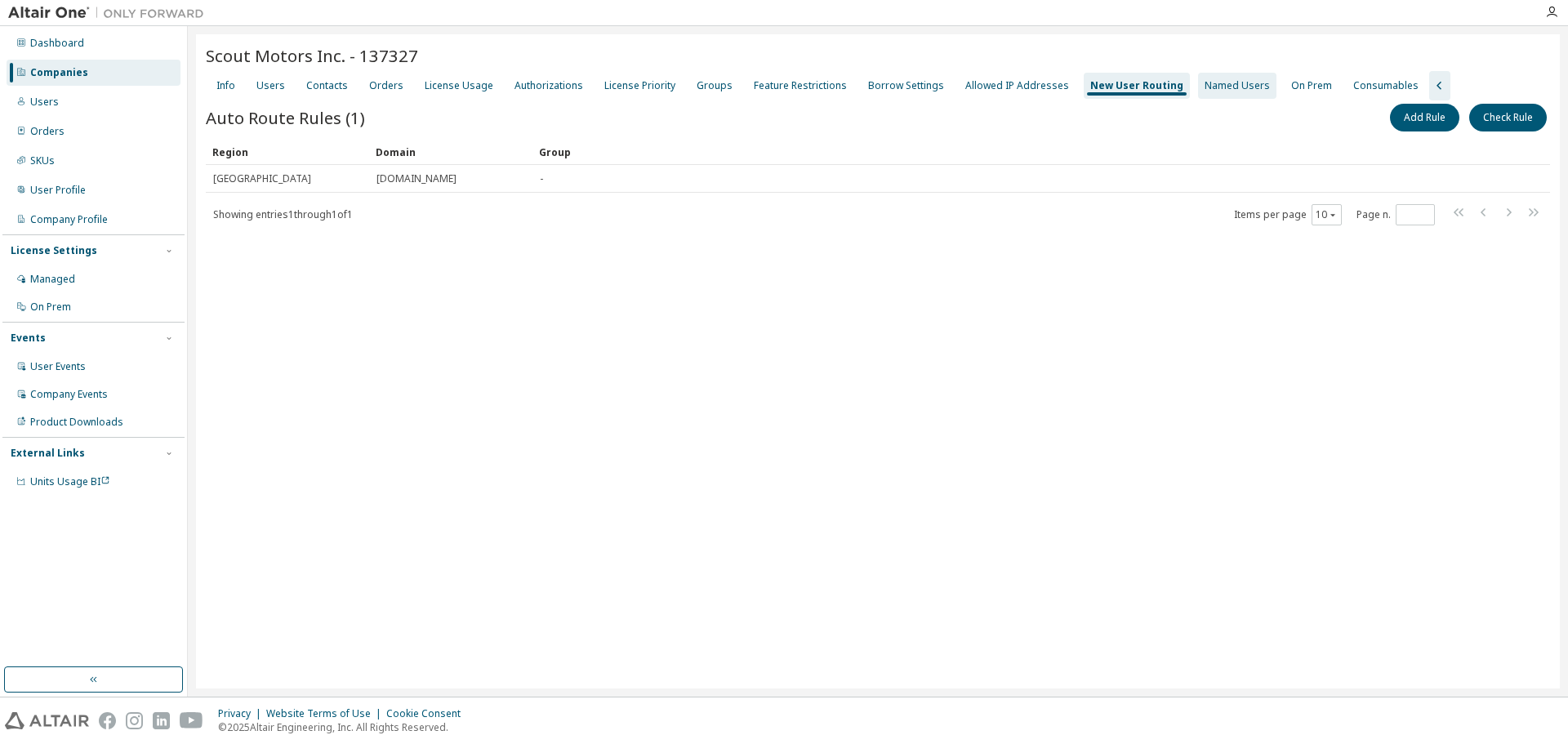
click at [1205, 87] on div "Named Users" at bounding box center [1237, 85] width 66 height 13
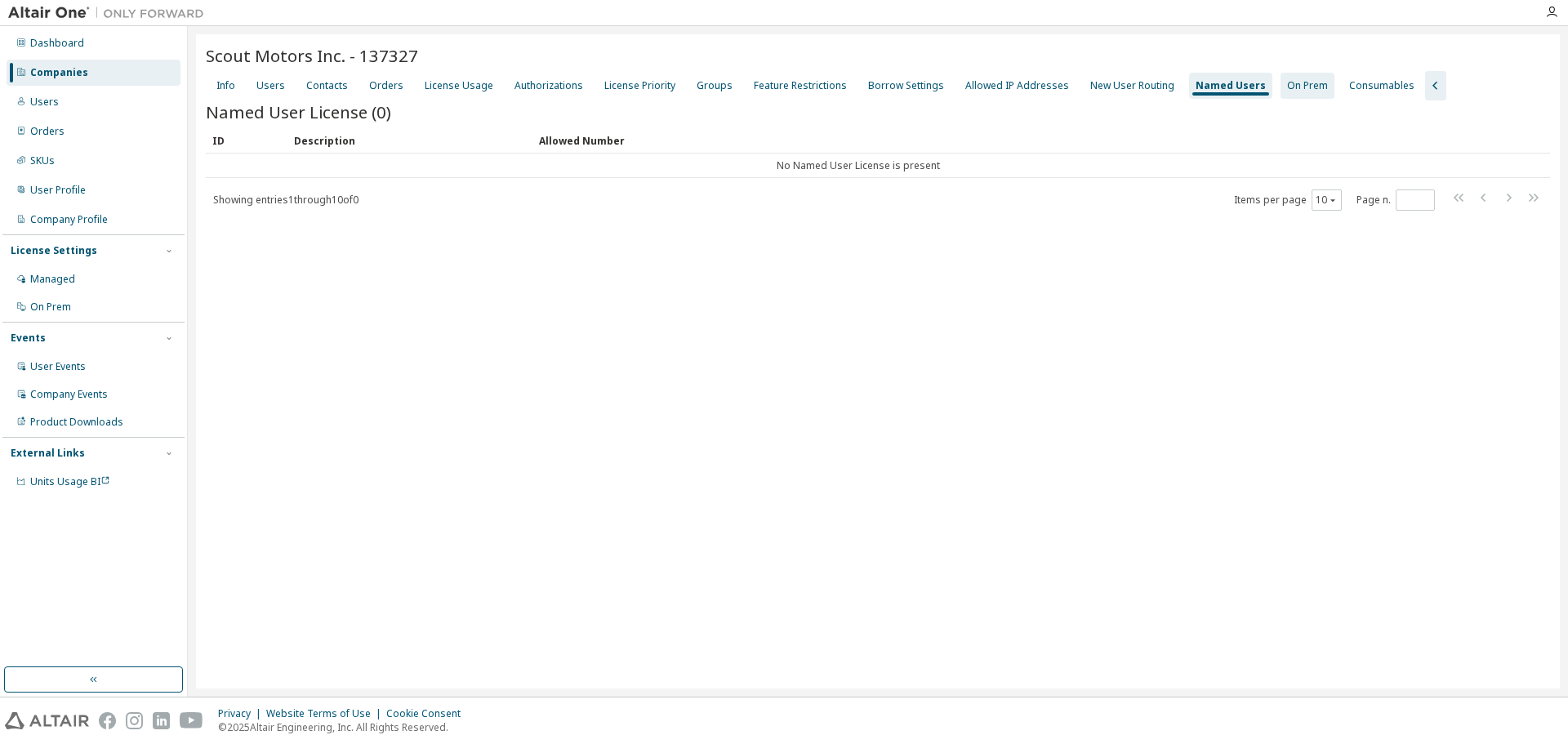
click at [1281, 78] on div "On Prem" at bounding box center [1307, 85] width 54 height 26
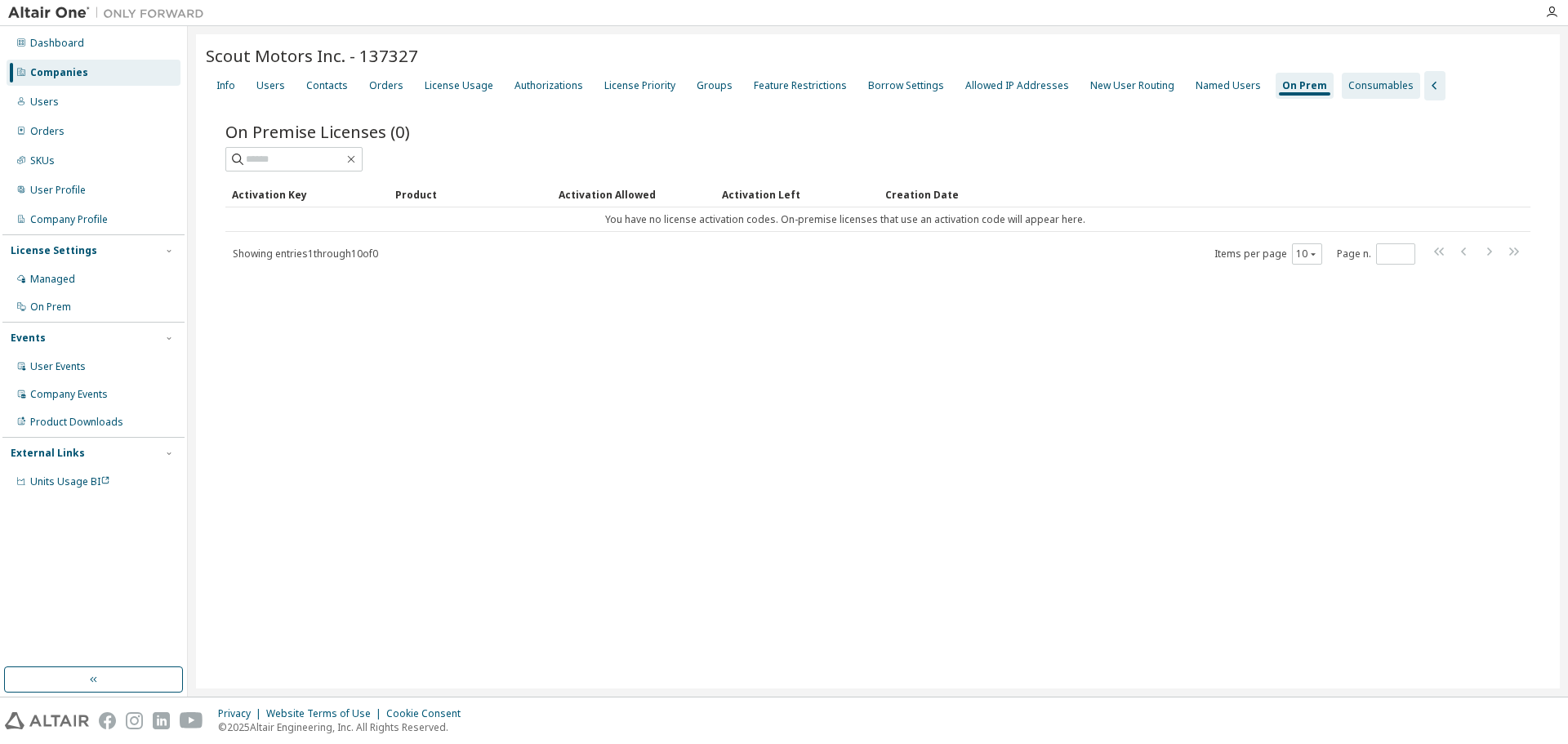
click at [1348, 87] on div "Consumables" at bounding box center [1381, 85] width 66 height 13
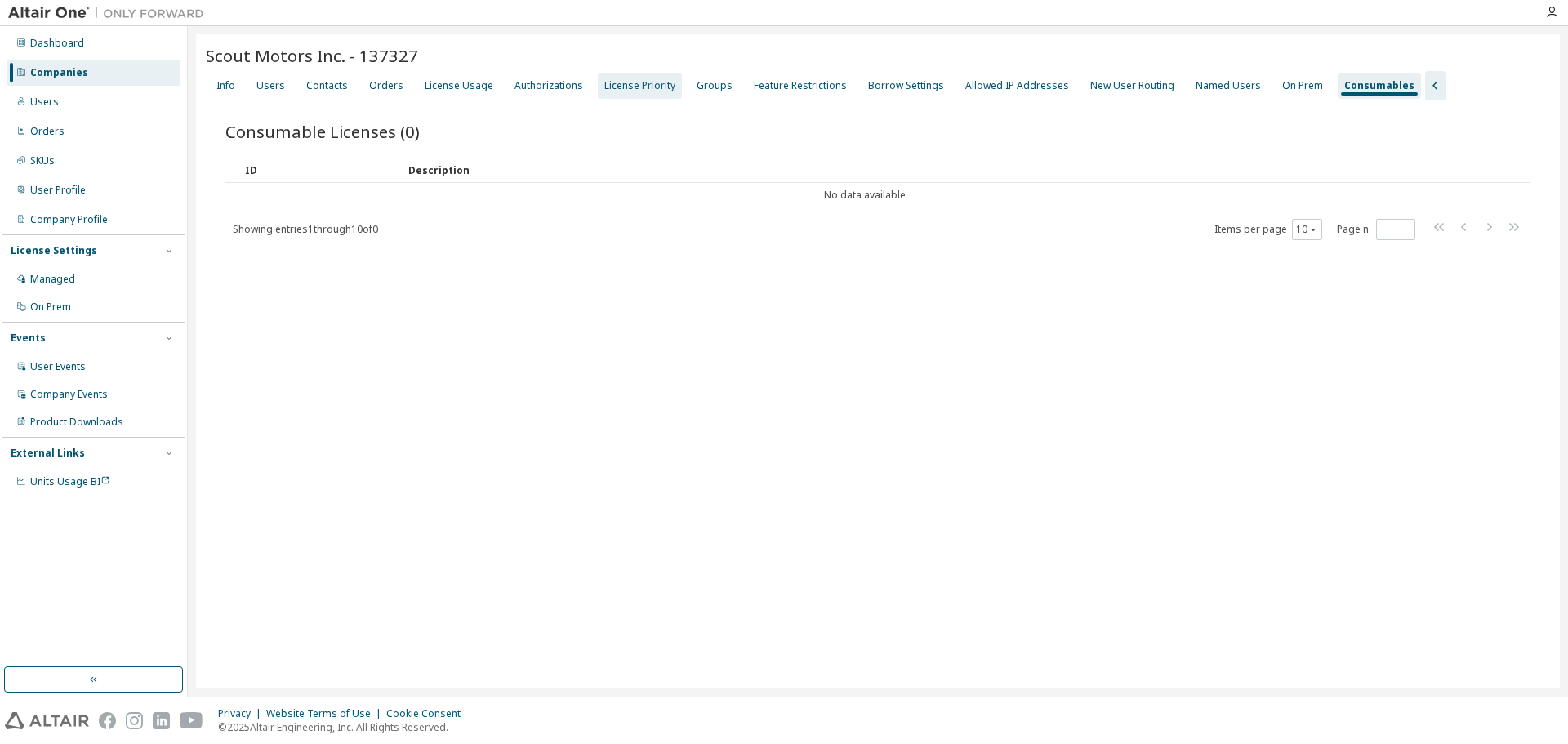
click at [636, 88] on div "License Priority" at bounding box center [639, 85] width 71 height 13
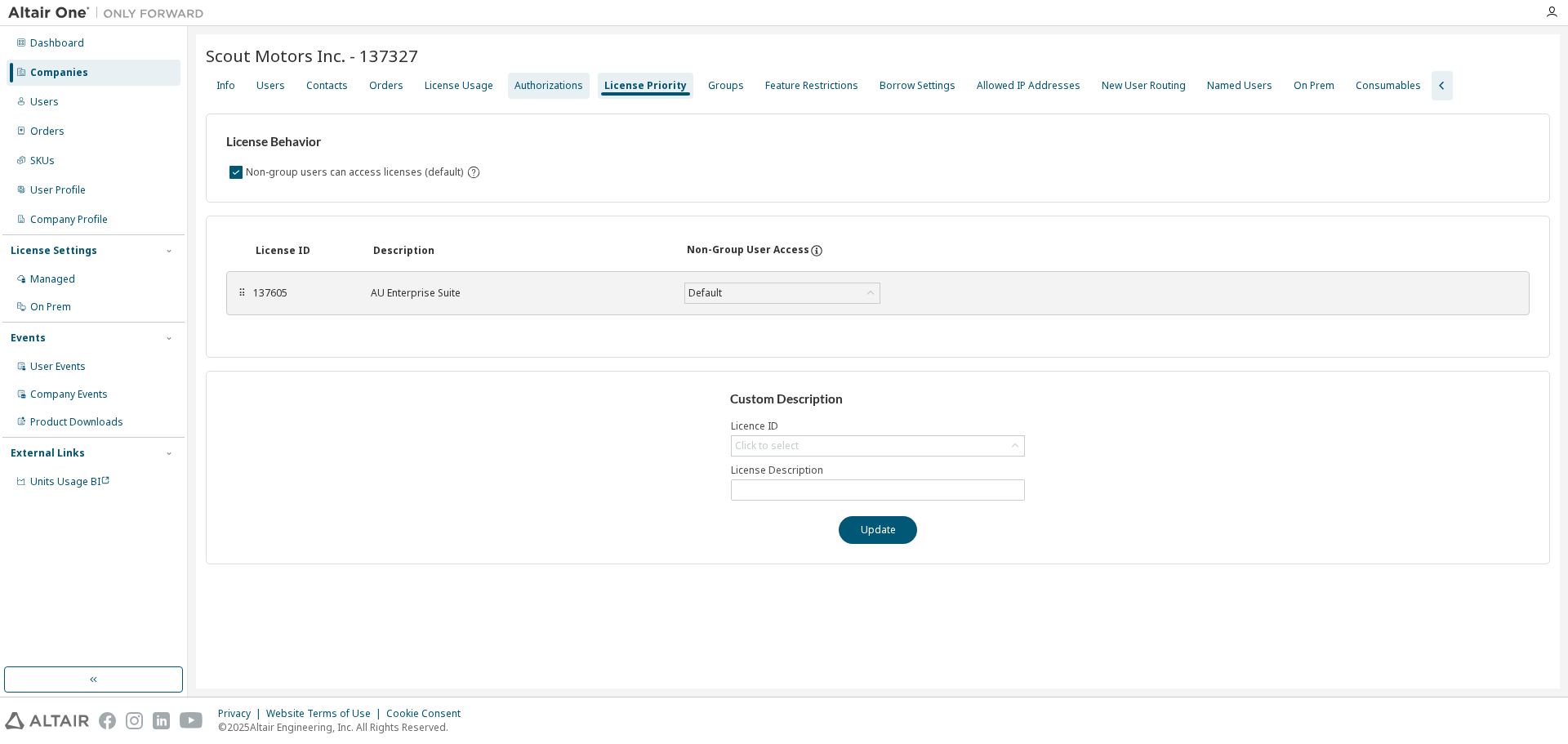
click at [559, 80] on div "Authorizations" at bounding box center [548, 85] width 68 height 13
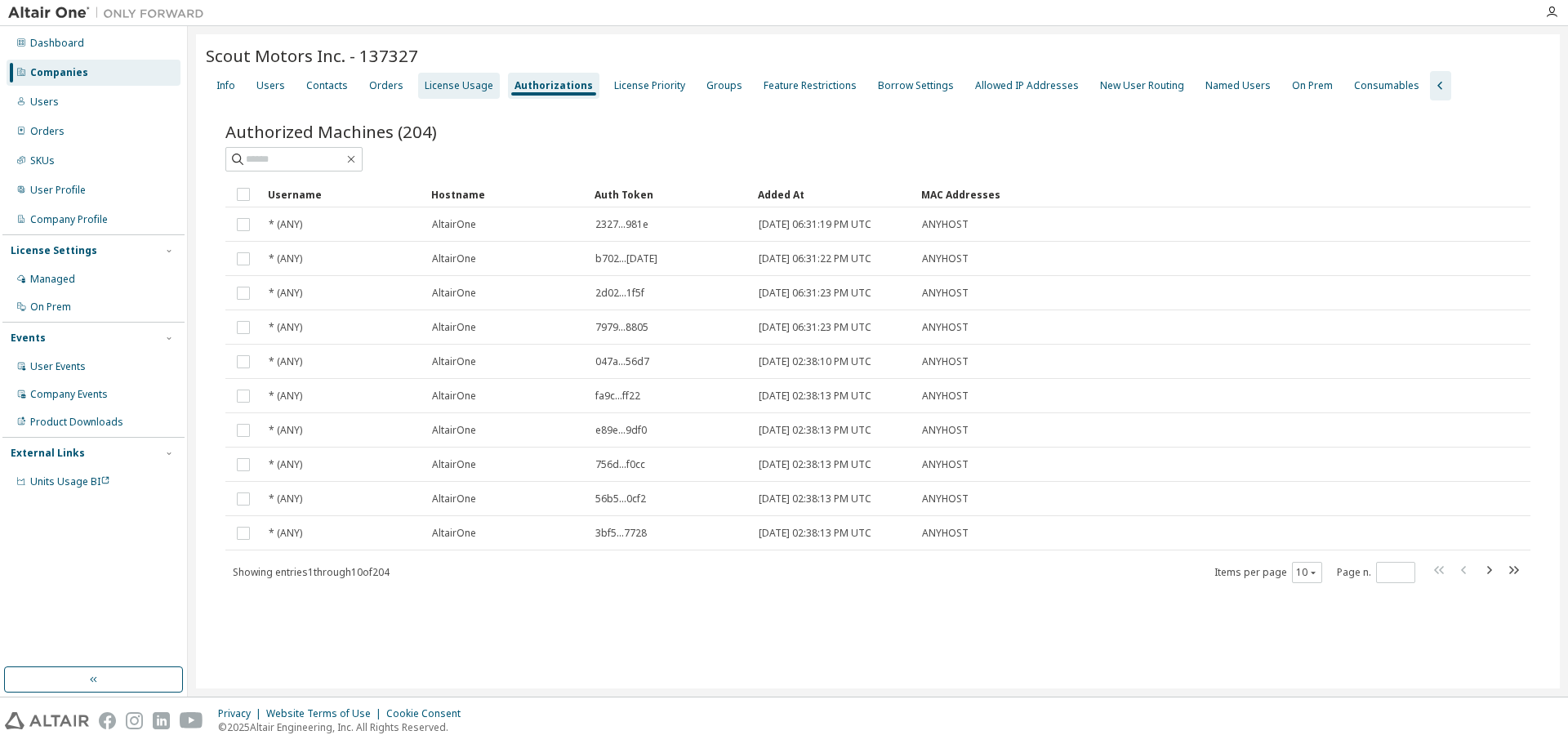
click at [449, 95] on div "License Usage" at bounding box center [459, 85] width 82 height 26
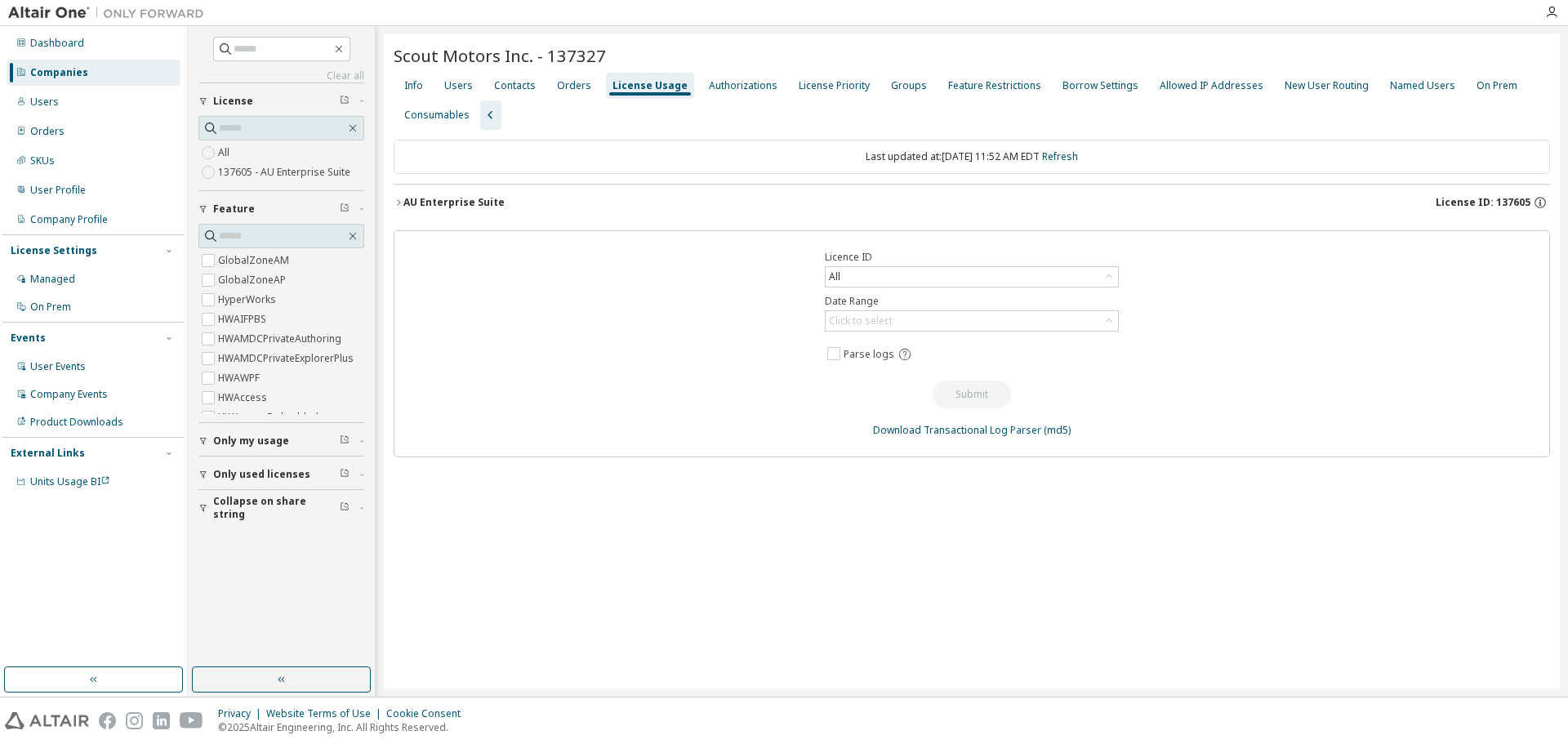
click at [398, 198] on icon "button" at bounding box center [398, 202] width 9 height 9
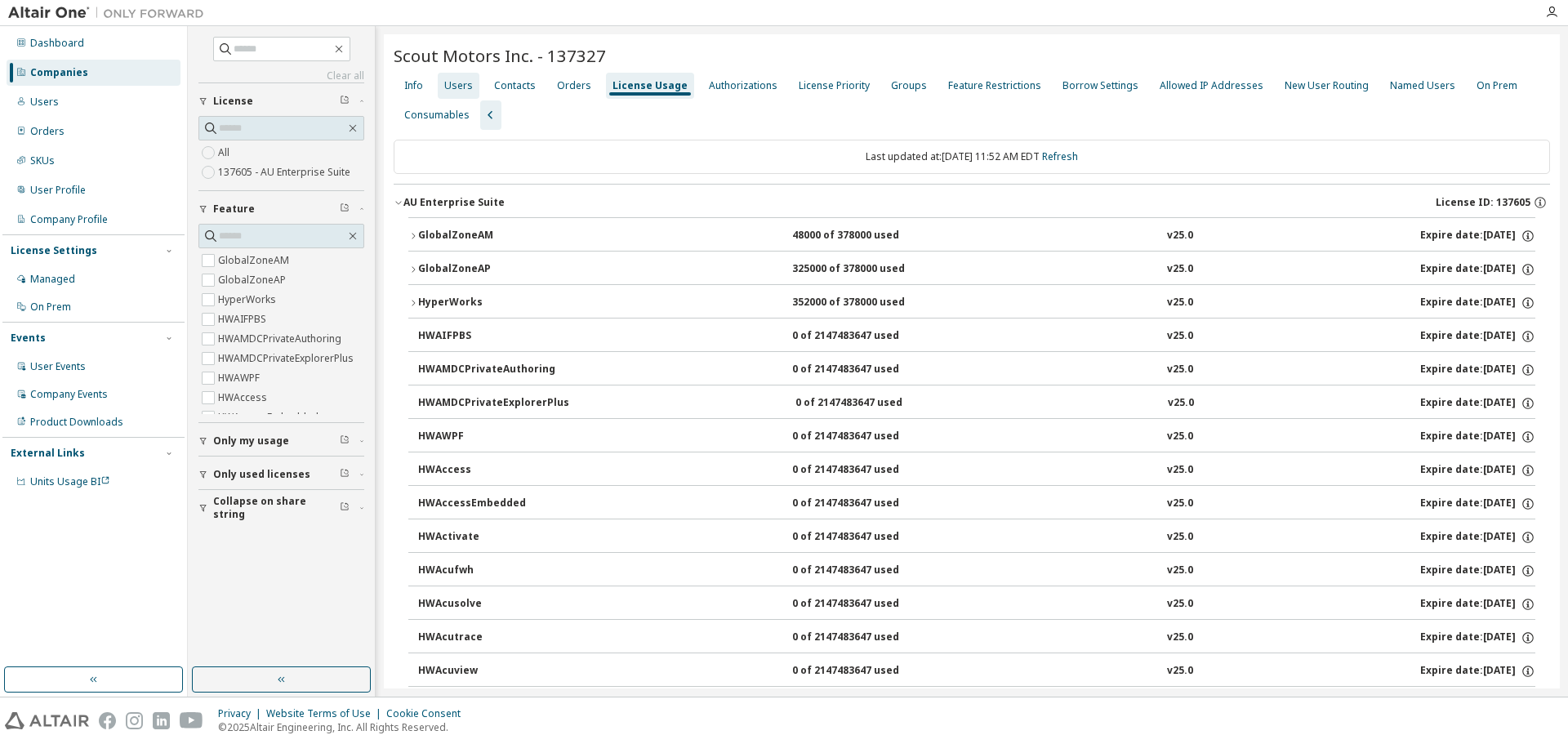
click at [463, 85] on div "Users" at bounding box center [458, 85] width 28 height 13
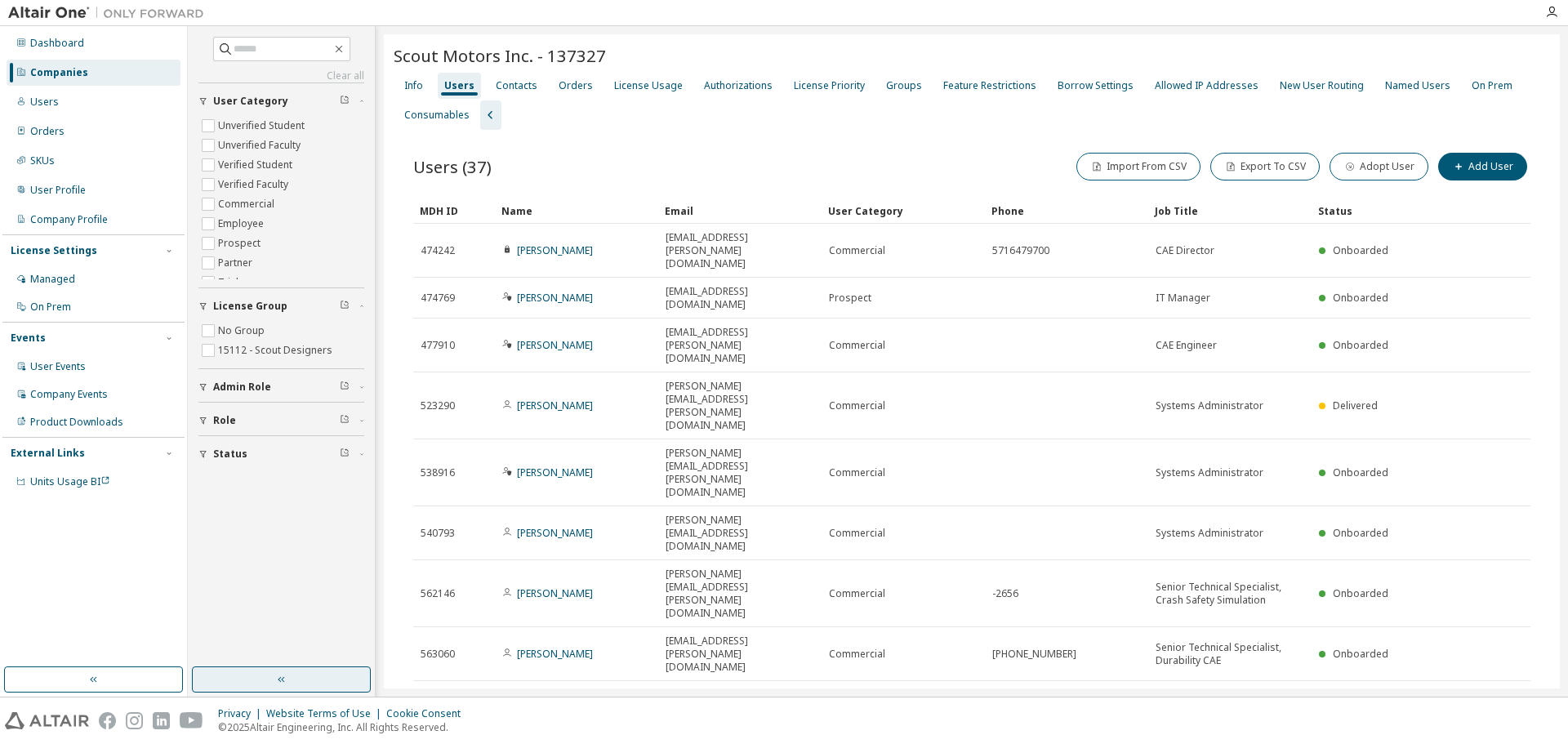
click at [244, 678] on button "button" at bounding box center [280, 679] width 179 height 26
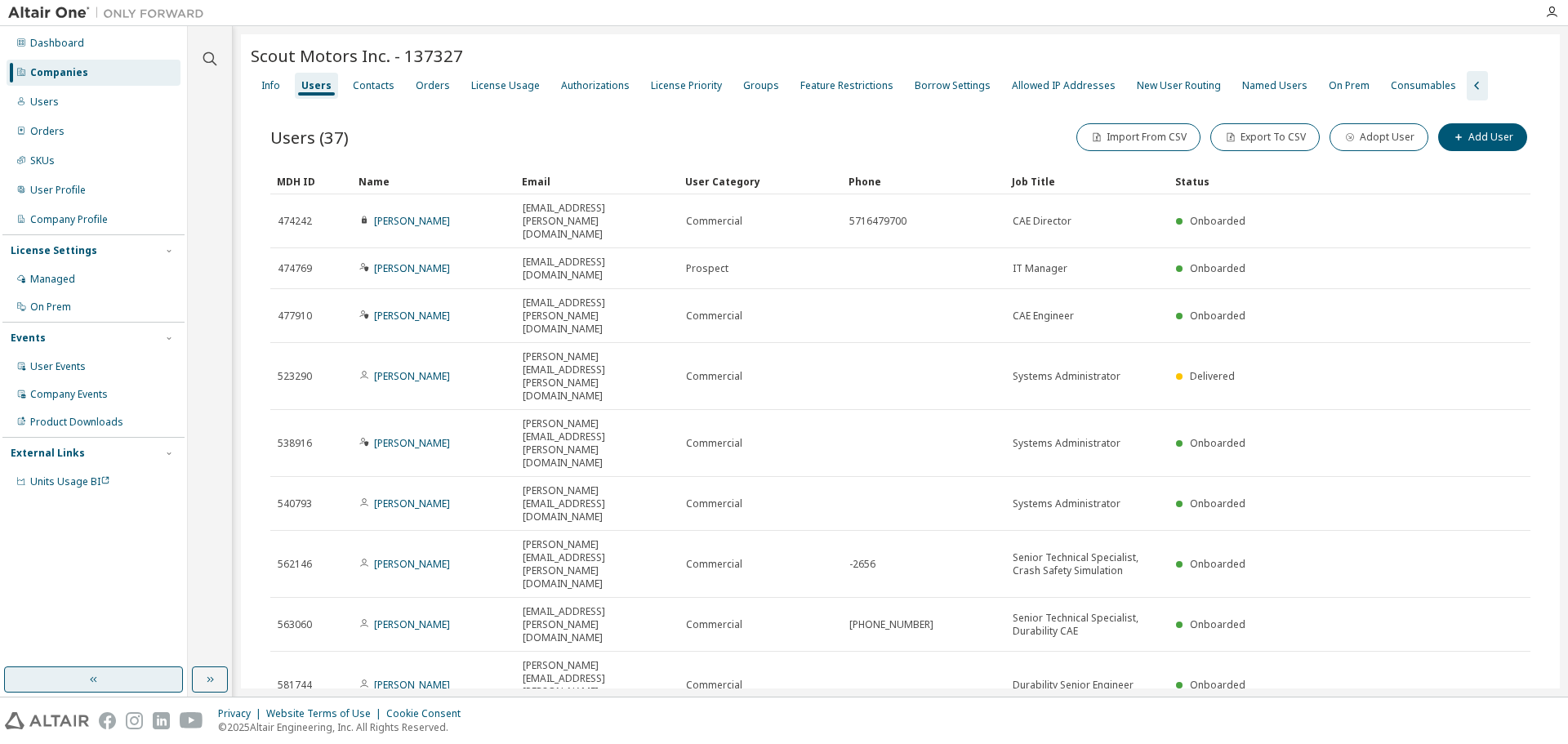
click at [133, 681] on button "button" at bounding box center [93, 679] width 179 height 26
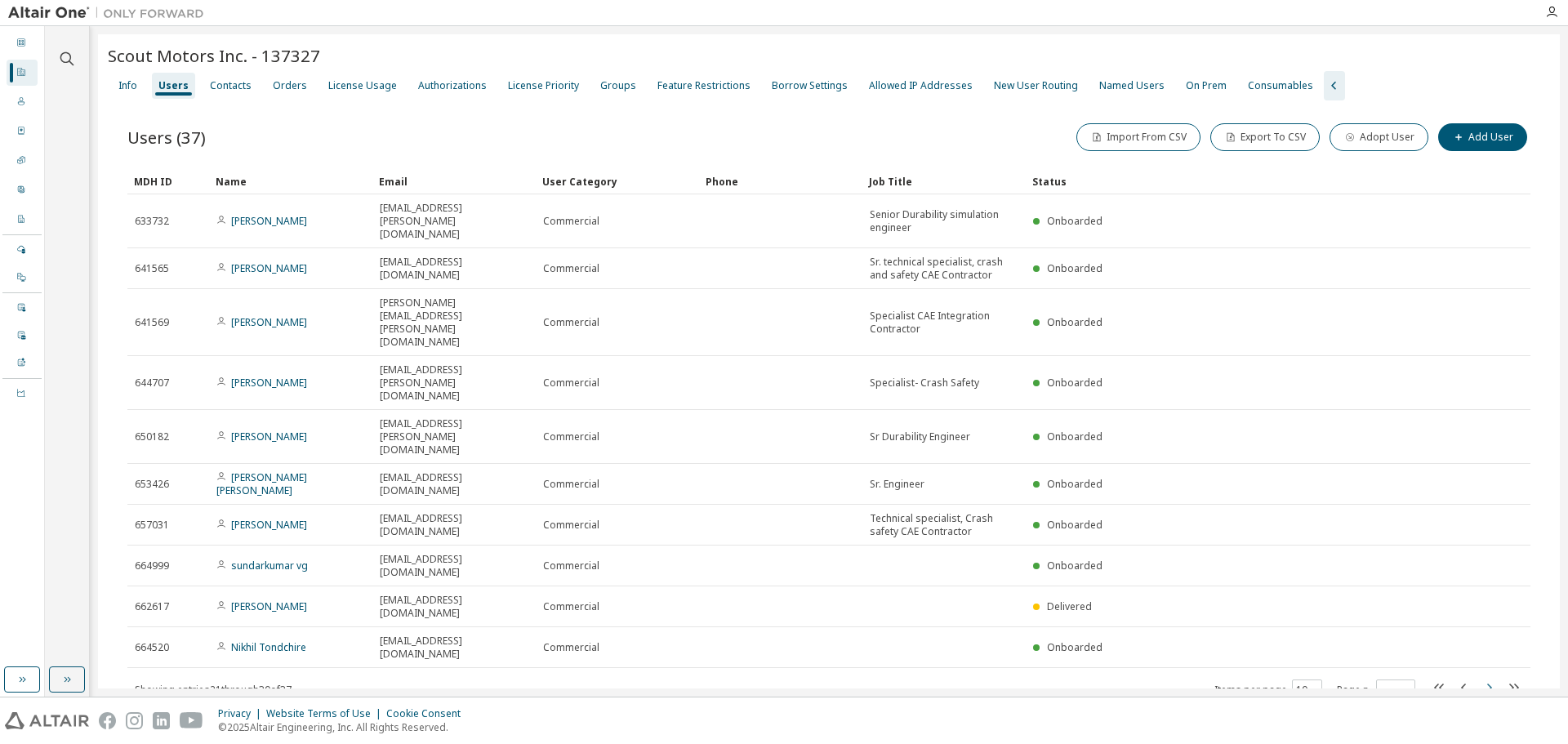
click at [1489, 678] on icon "button" at bounding box center [1489, 687] width 20 height 20
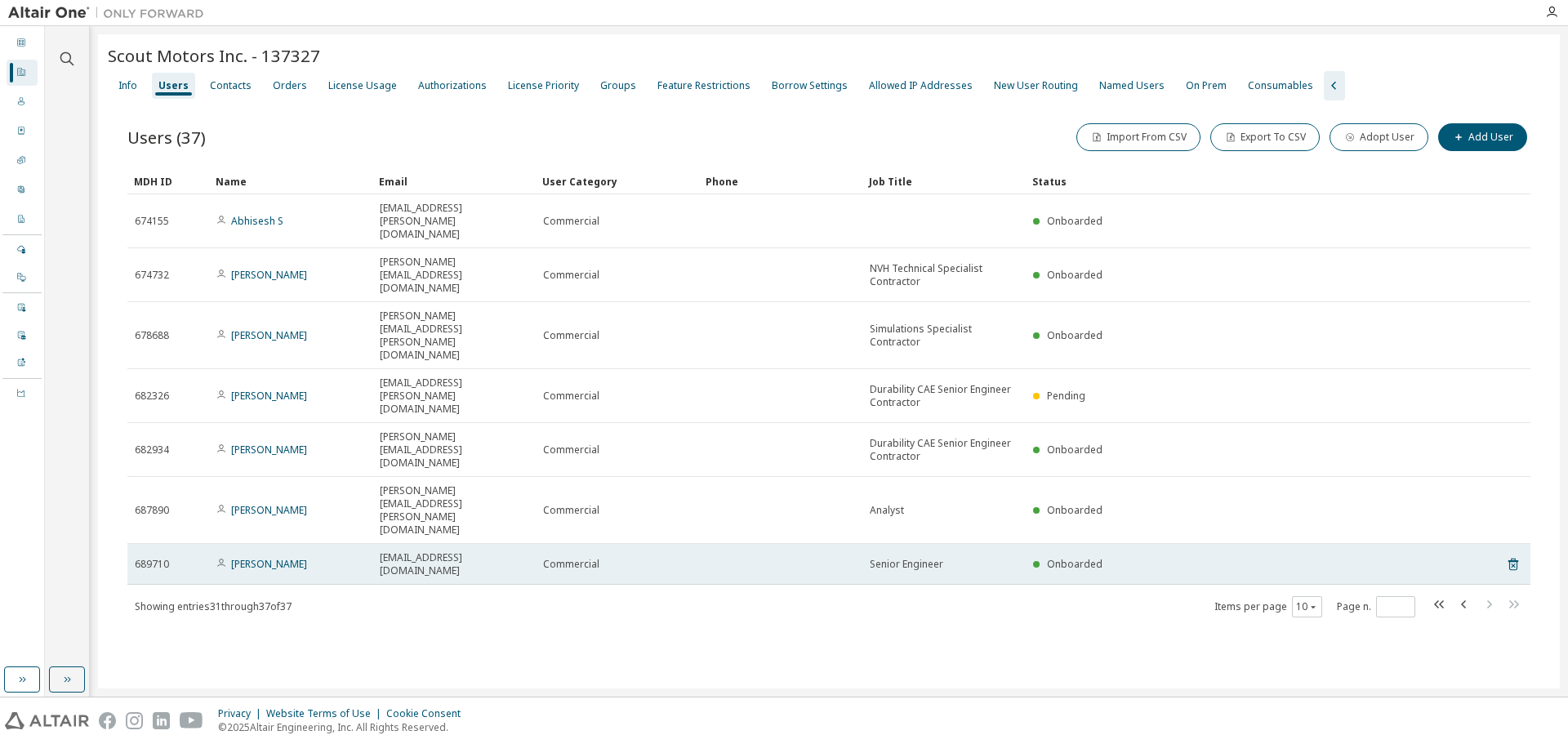
click at [256, 544] on td "Lauren Monsanty" at bounding box center [290, 564] width 163 height 41
click at [256, 557] on link "Lauren Monsanty" at bounding box center [269, 564] width 76 height 14
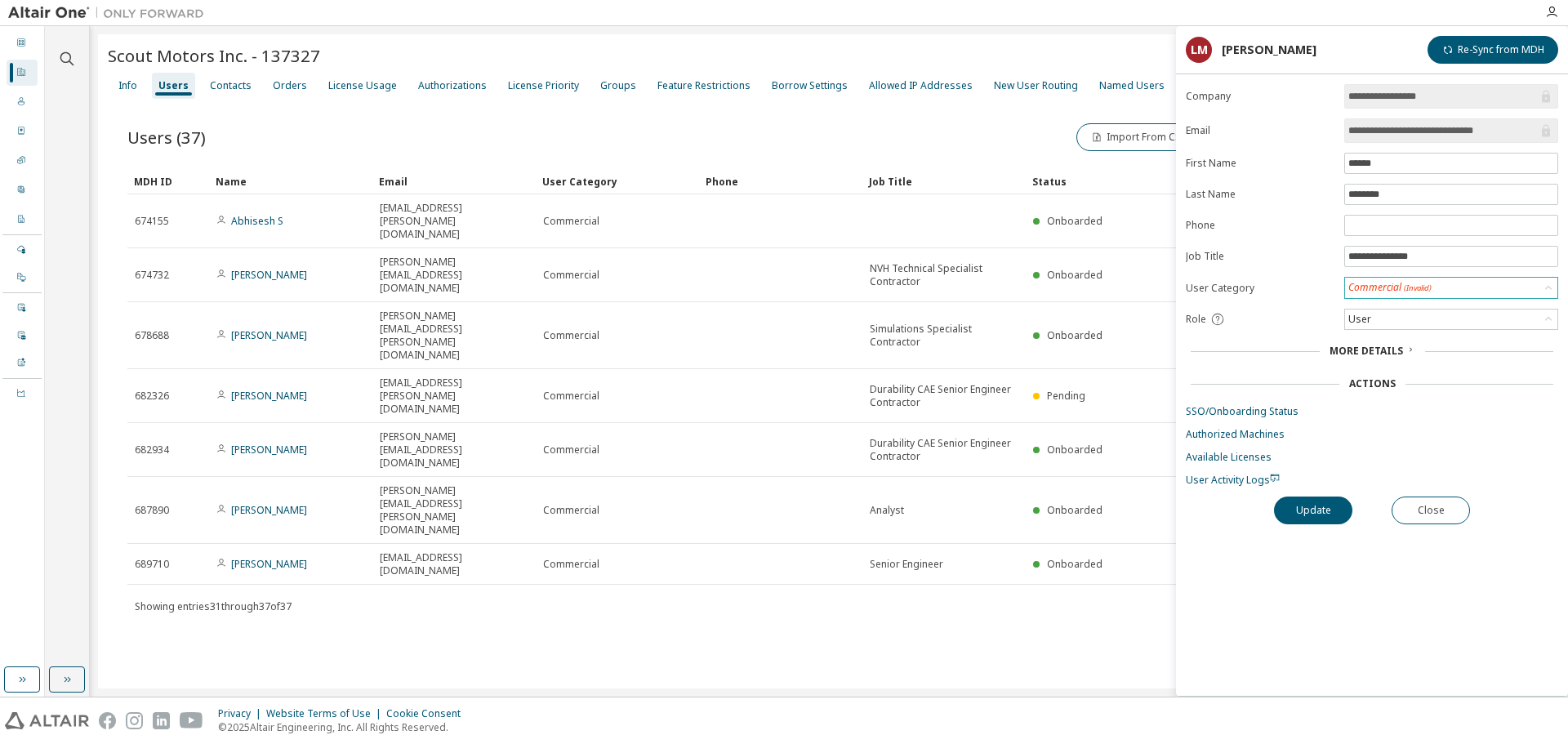
click at [1422, 293] on span "(Invalid)" at bounding box center [1418, 287] width 28 height 10
click at [1289, 274] on form "**********" at bounding box center [1372, 285] width 373 height 403
click at [1429, 508] on button "Close" at bounding box center [1430, 510] width 79 height 28
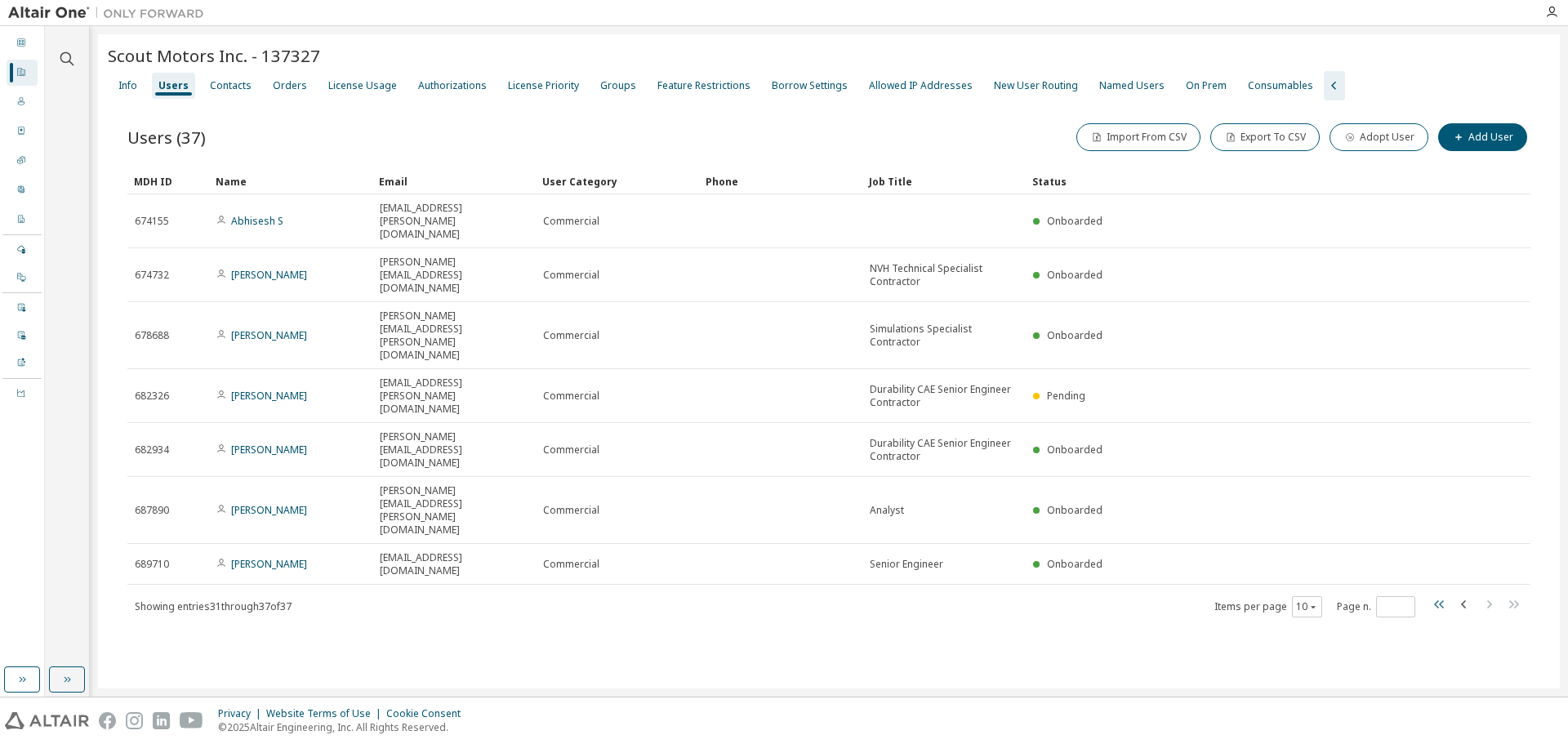
click at [1448, 595] on icon "button" at bounding box center [1439, 604] width 20 height 20
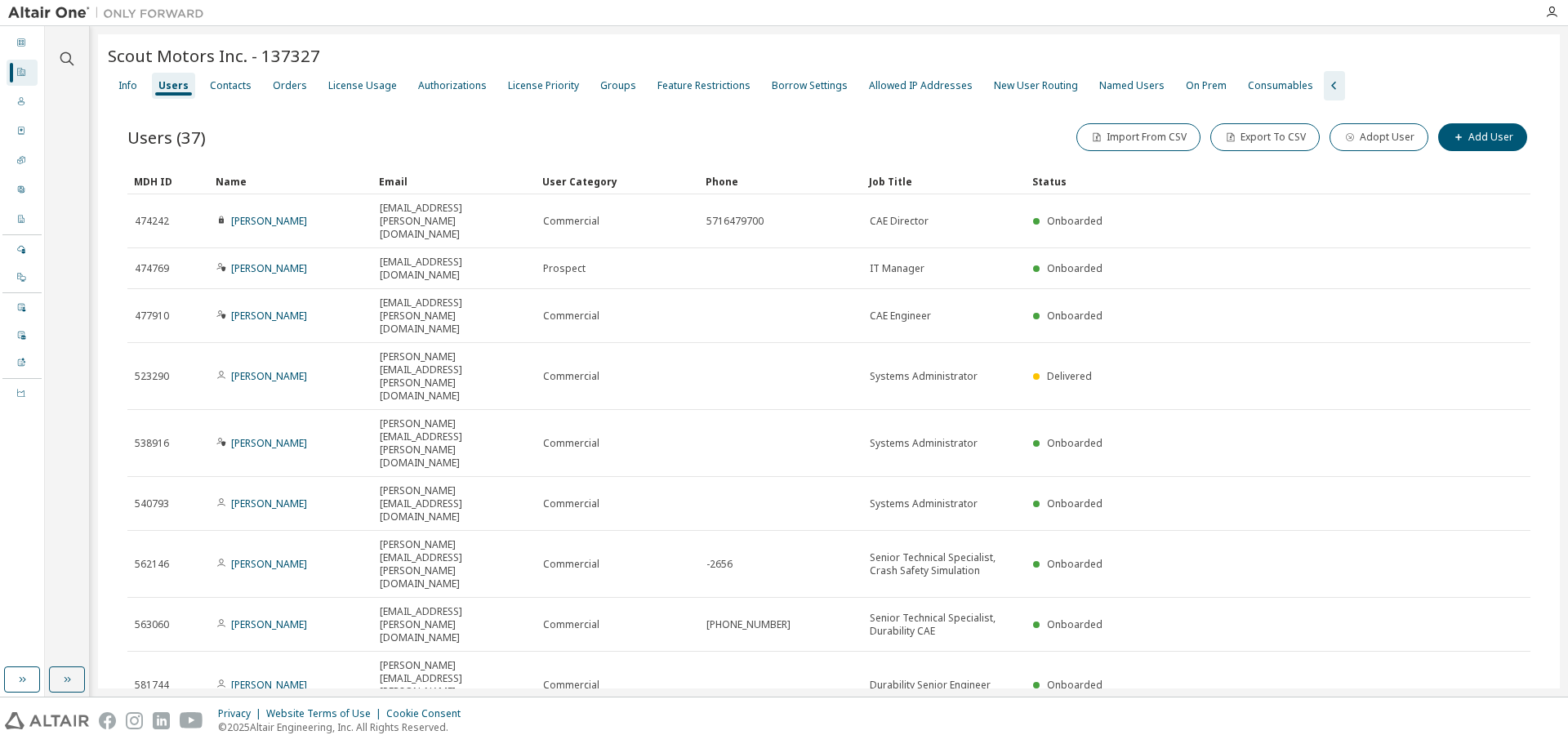
type input "*"
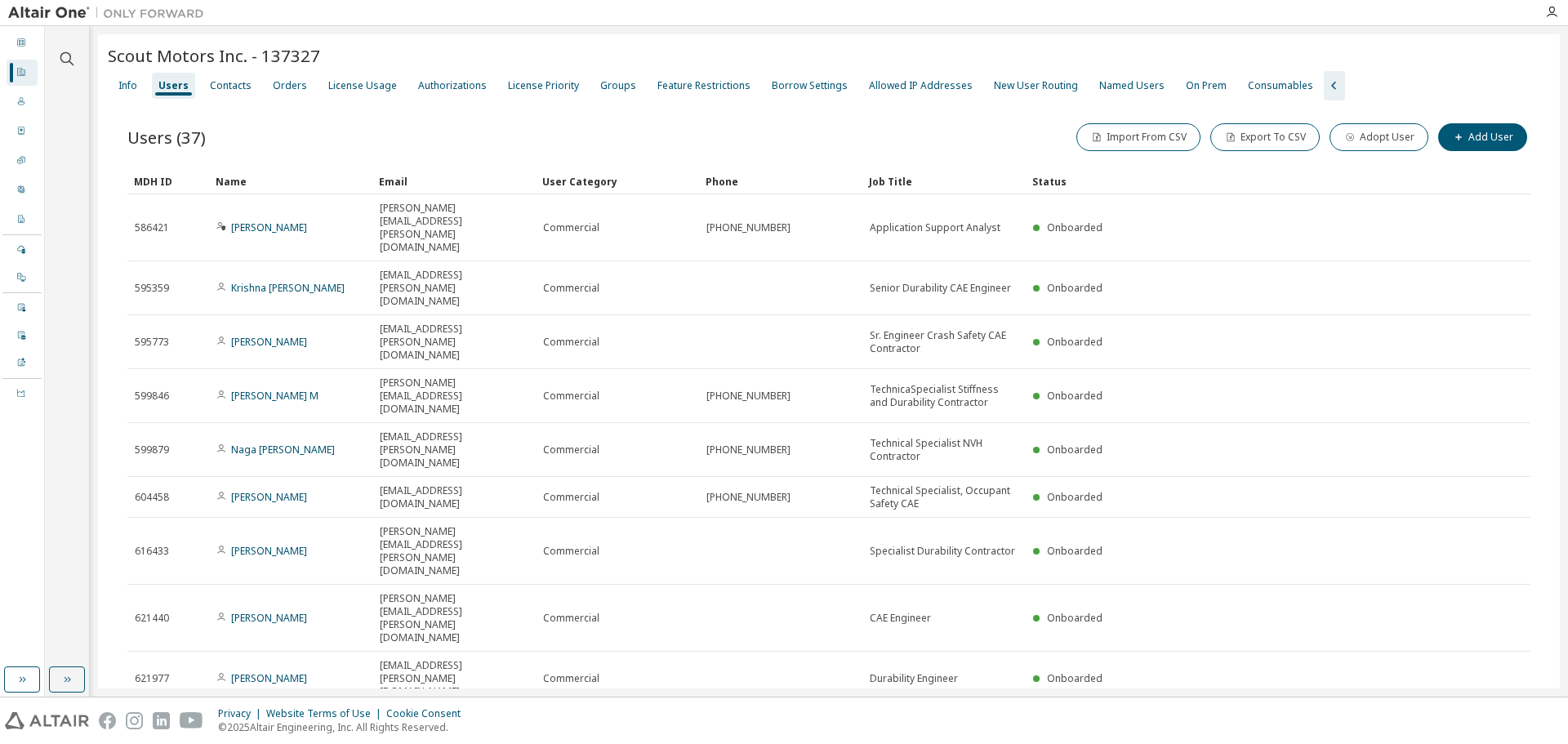
click at [242, 732] on link "Chris Coker" at bounding box center [269, 739] width 76 height 14
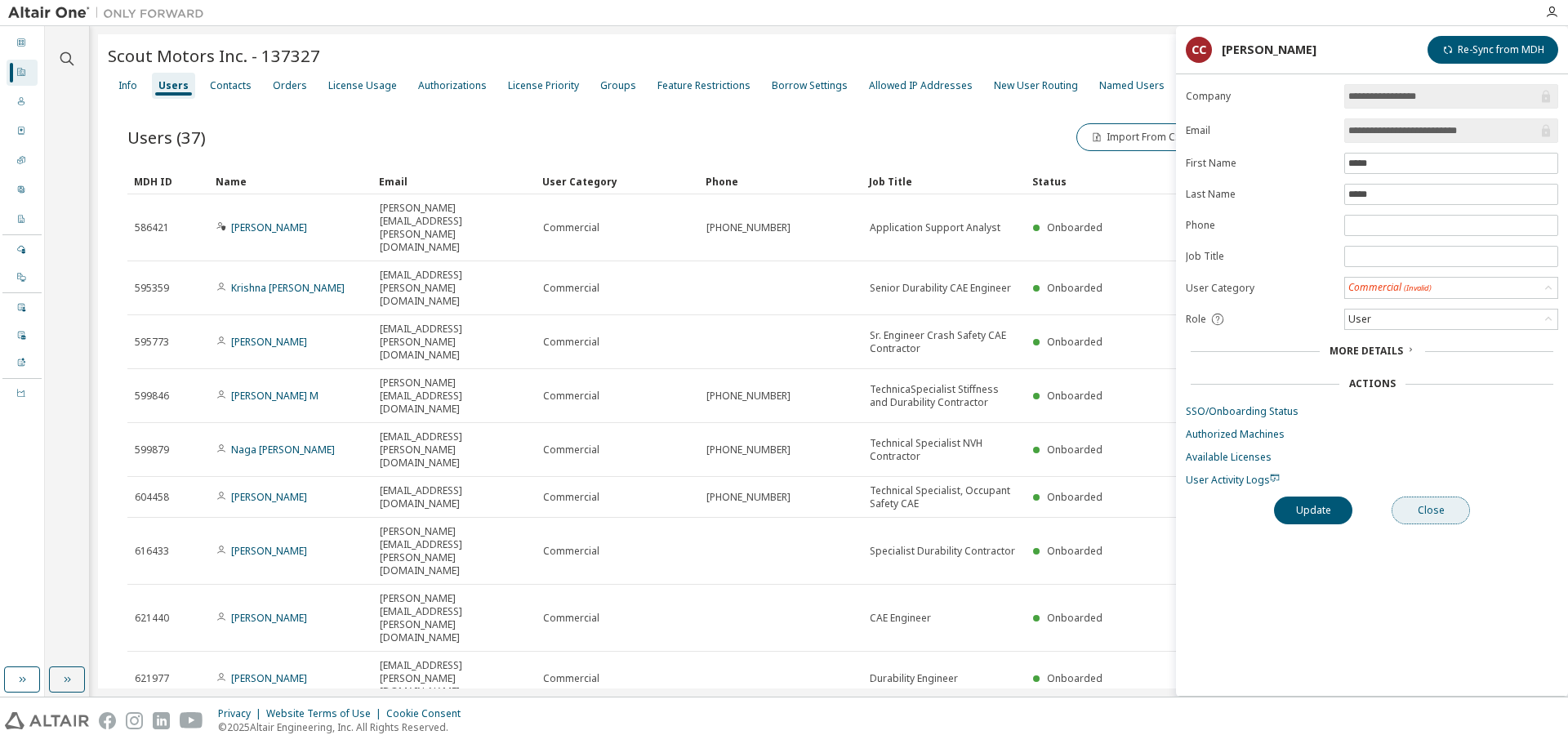
click at [1433, 514] on button "Close" at bounding box center [1430, 510] width 79 height 28
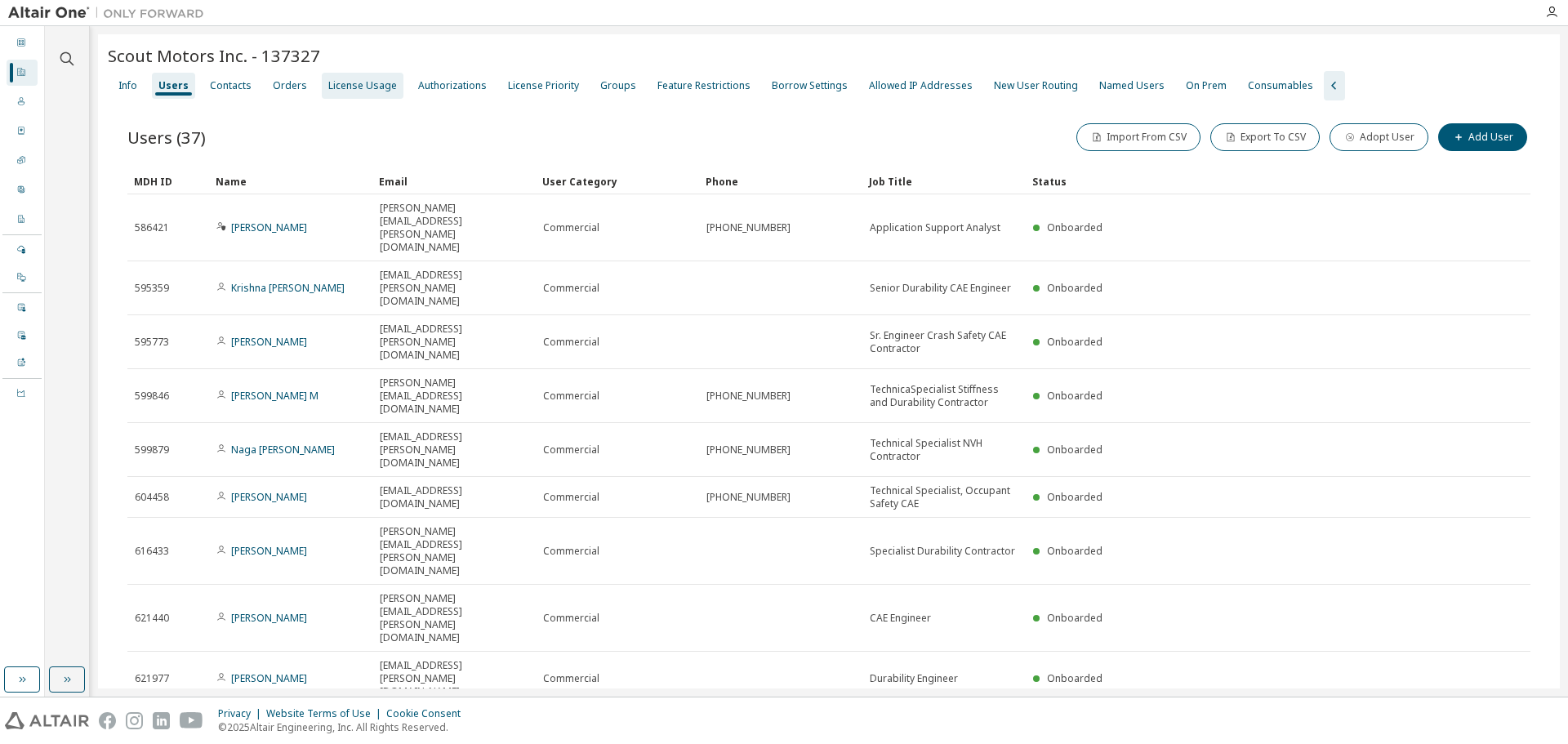
click at [356, 96] on div "License Usage" at bounding box center [362, 85] width 82 height 26
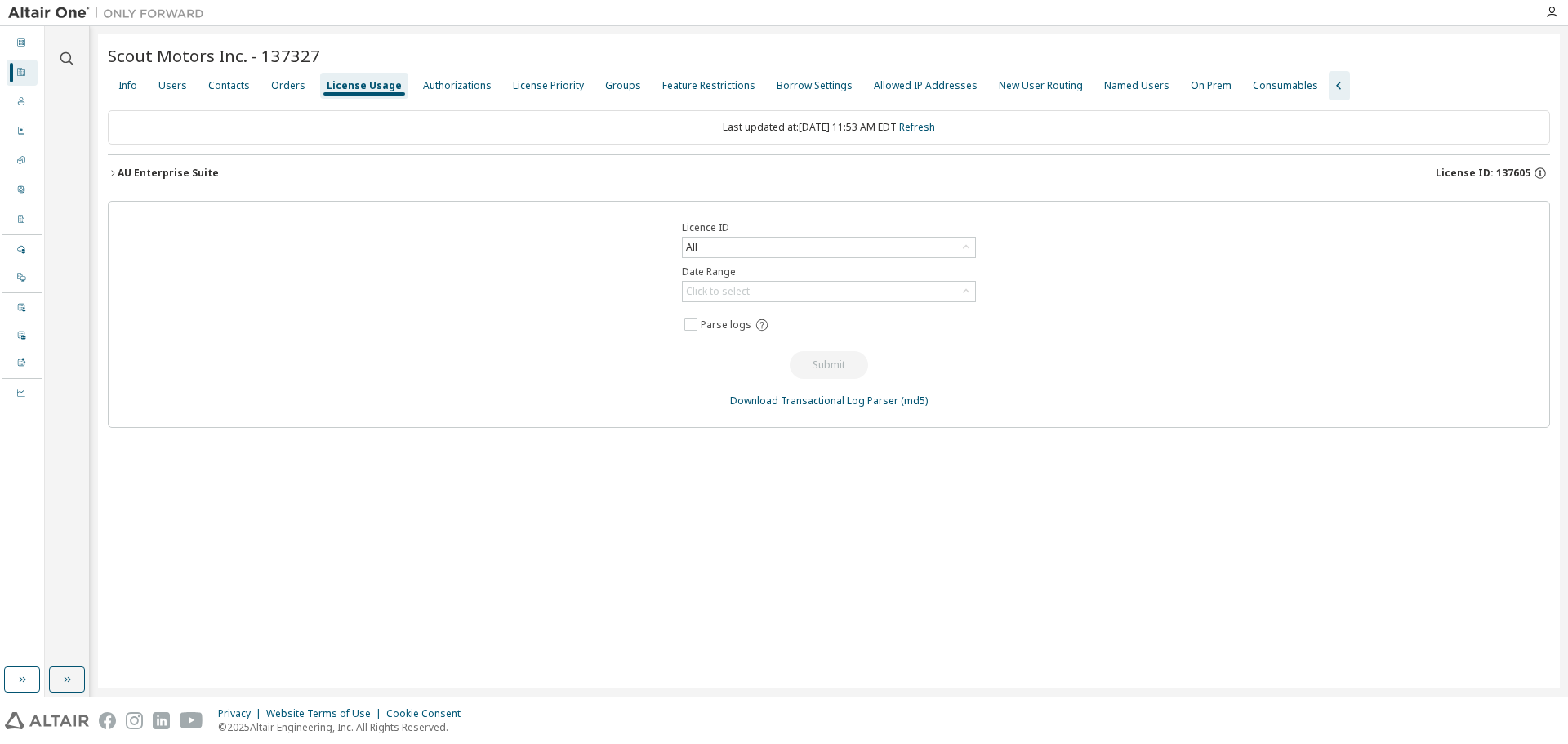
click at [112, 168] on icon "button" at bounding box center [112, 173] width 9 height 9
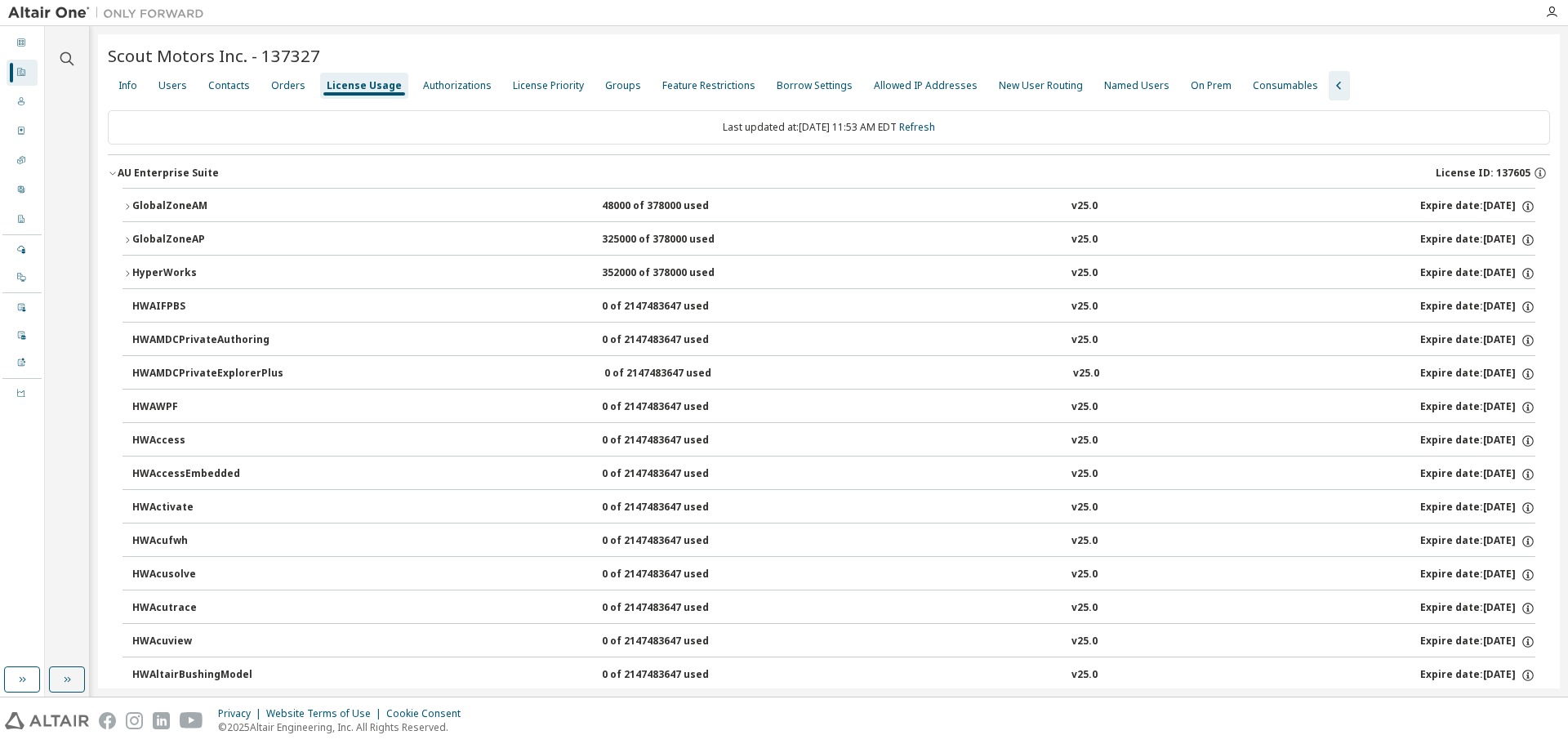
click at [154, 205] on div "GlobalZoneAM" at bounding box center [205, 206] width 147 height 15
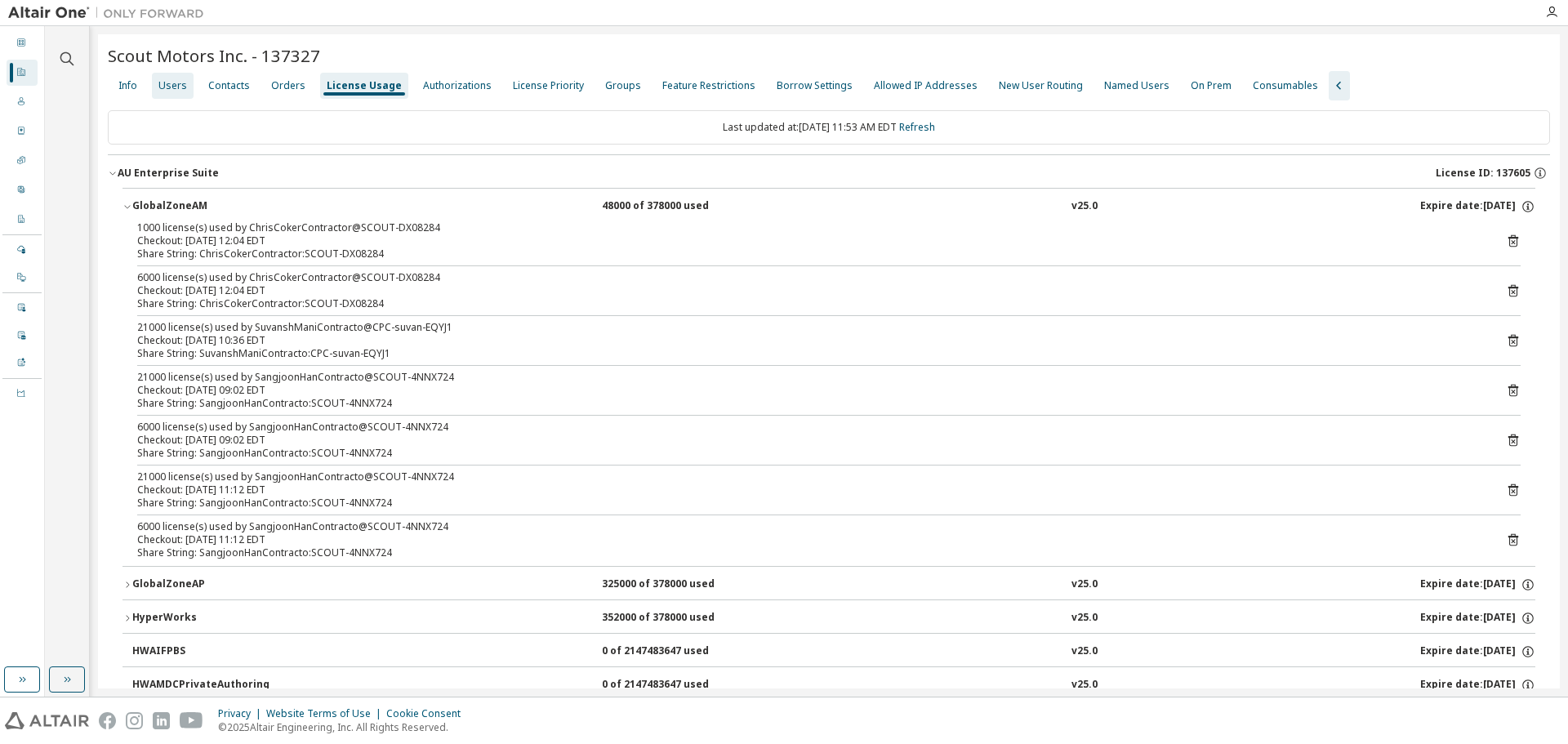
click at [175, 91] on div "Users" at bounding box center [173, 85] width 28 height 13
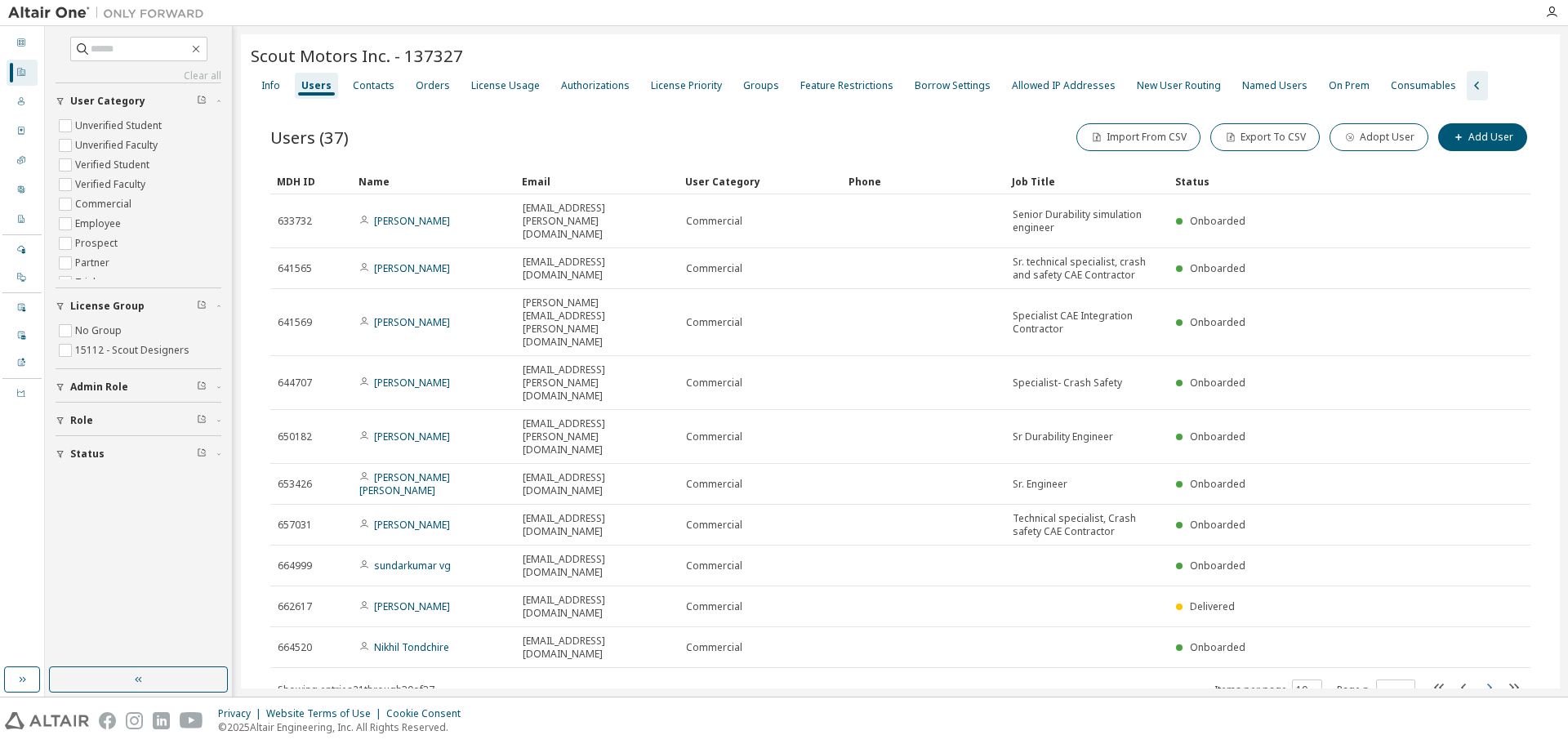
click at [1484, 678] on icon "button" at bounding box center [1489, 687] width 20 height 20
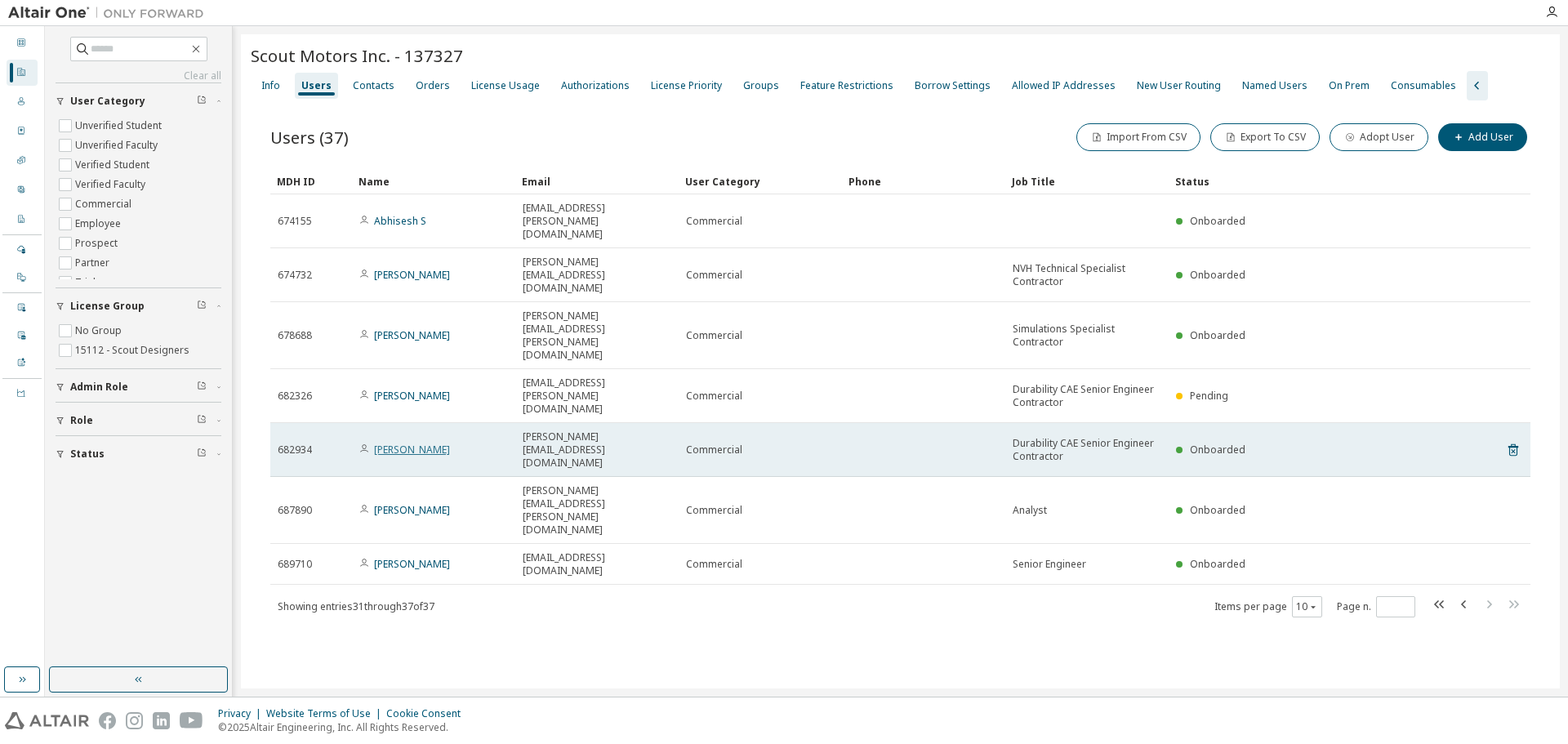
click at [406, 443] on link "suvansh mani" at bounding box center [412, 450] width 76 height 14
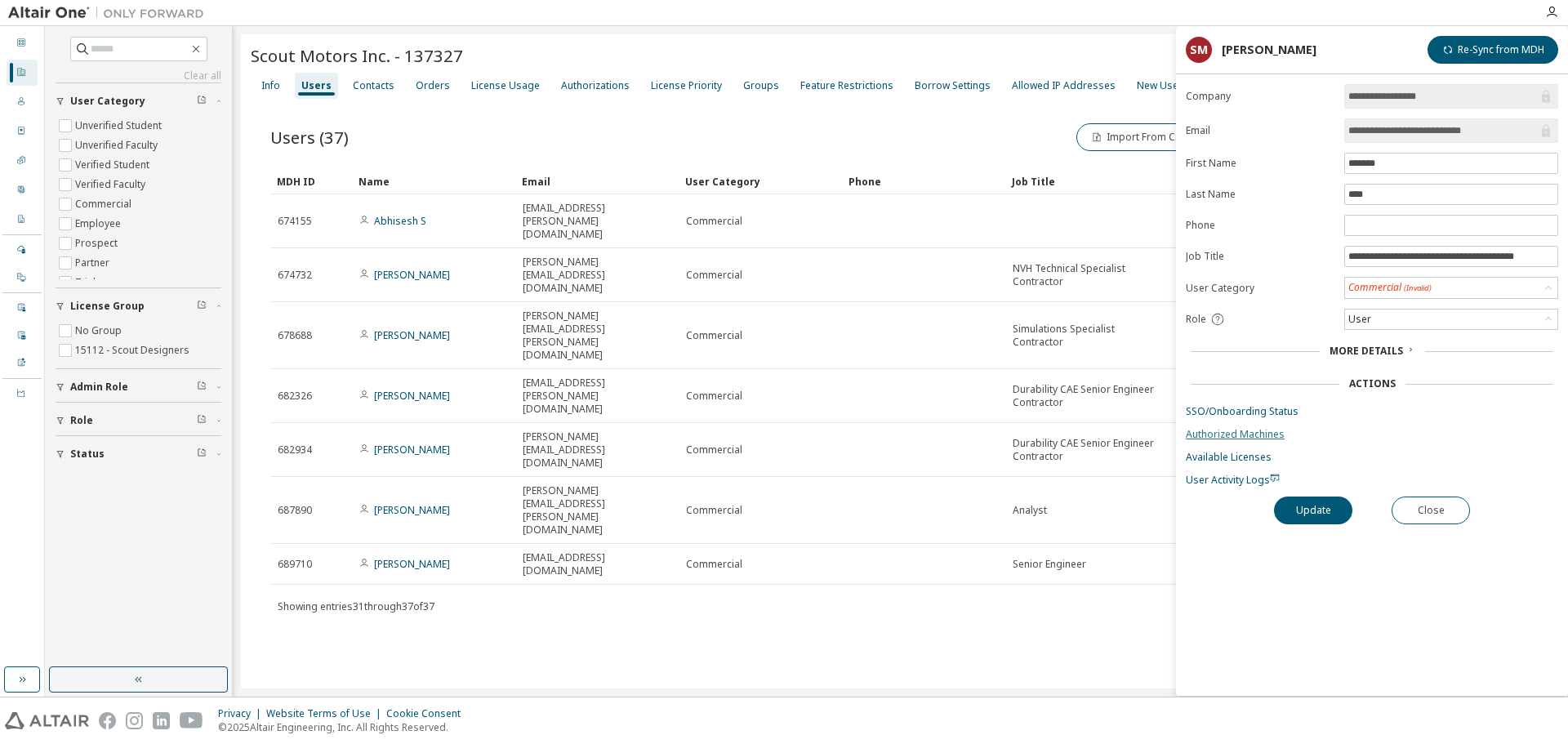
click at [1253, 437] on link "Authorized Machines" at bounding box center [1372, 434] width 373 height 13
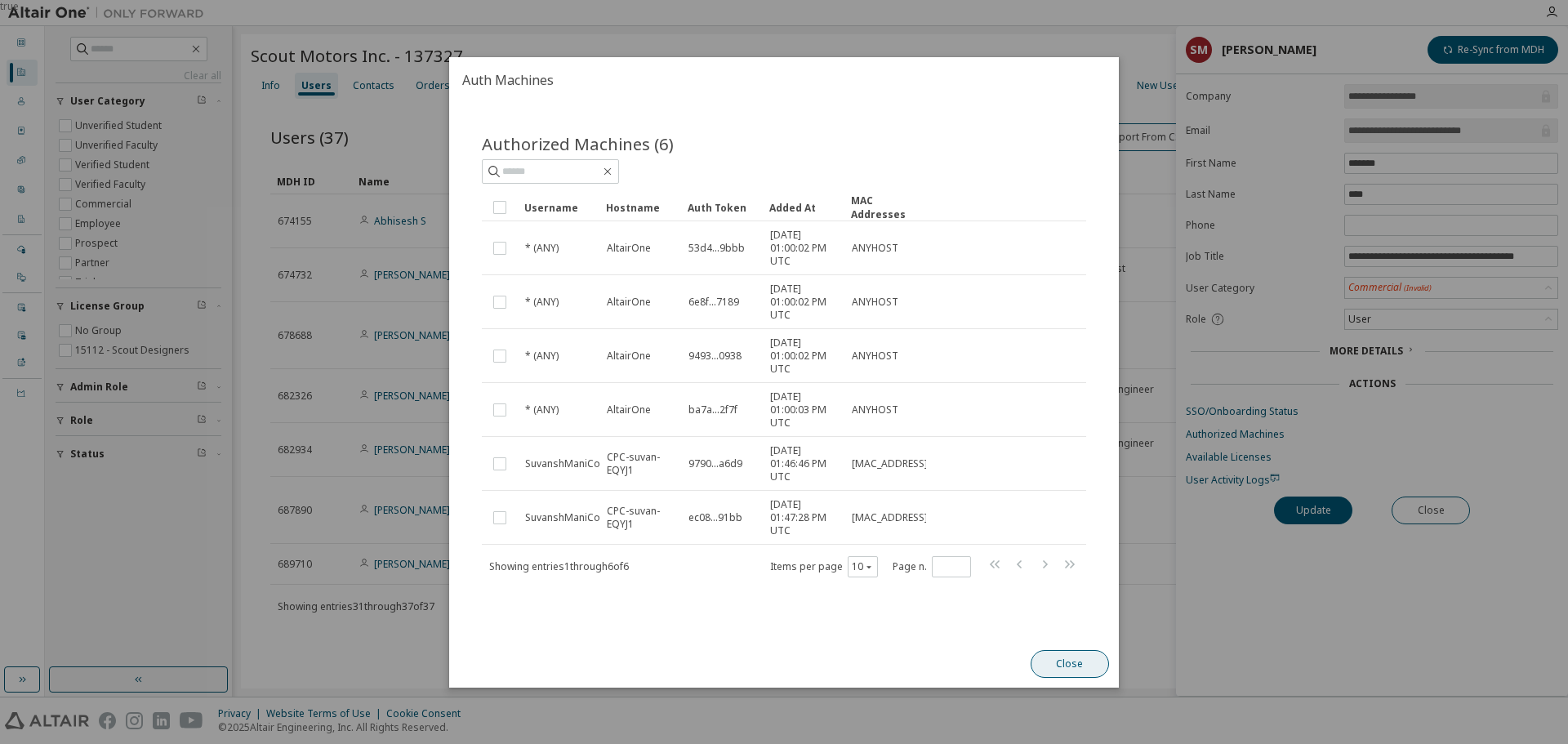
click at [1070, 665] on button "Close" at bounding box center [1069, 664] width 79 height 28
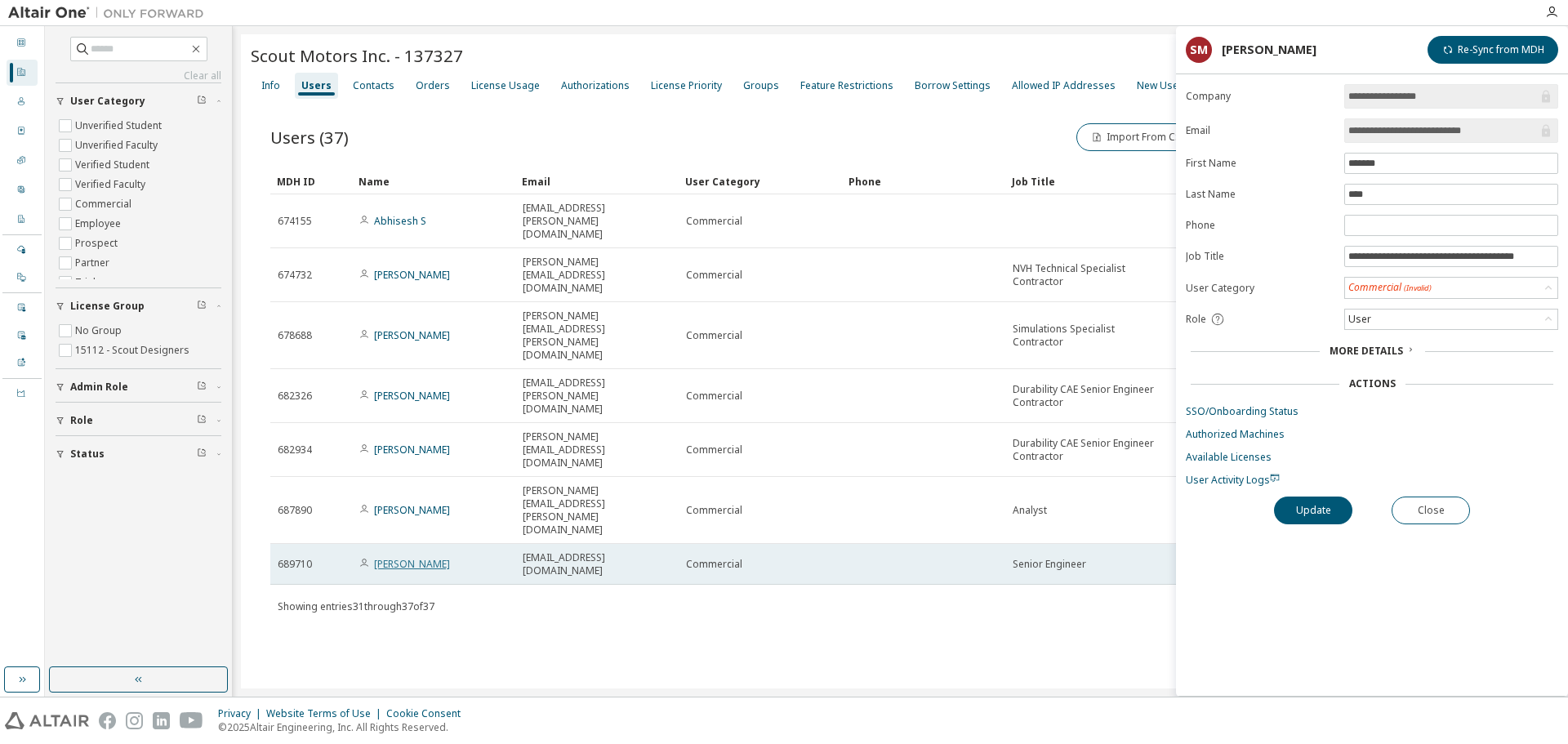
click at [394, 557] on link "Lauren Monsanty" at bounding box center [412, 564] width 76 height 14
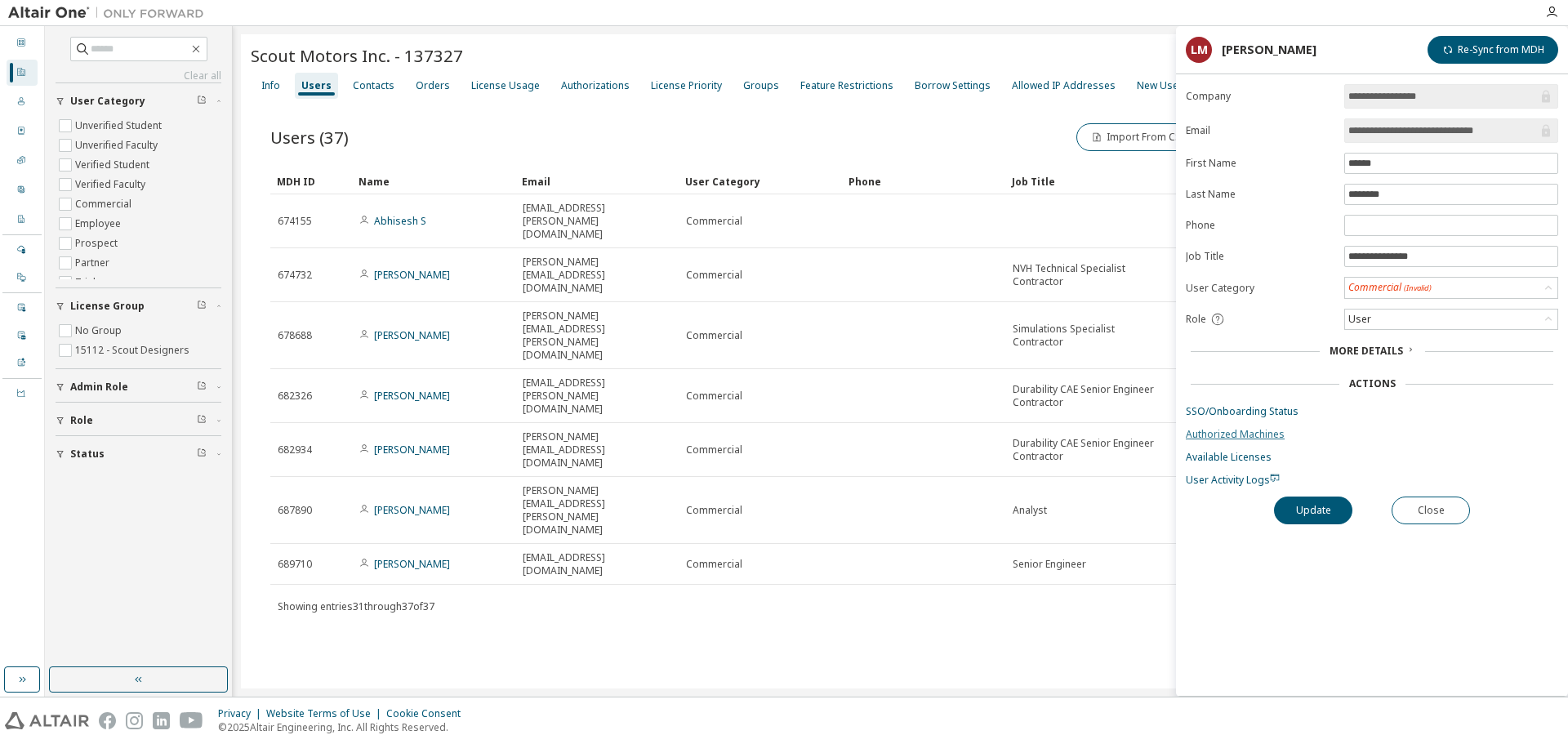
click at [1233, 436] on link "Authorized Machines" at bounding box center [1372, 434] width 373 height 13
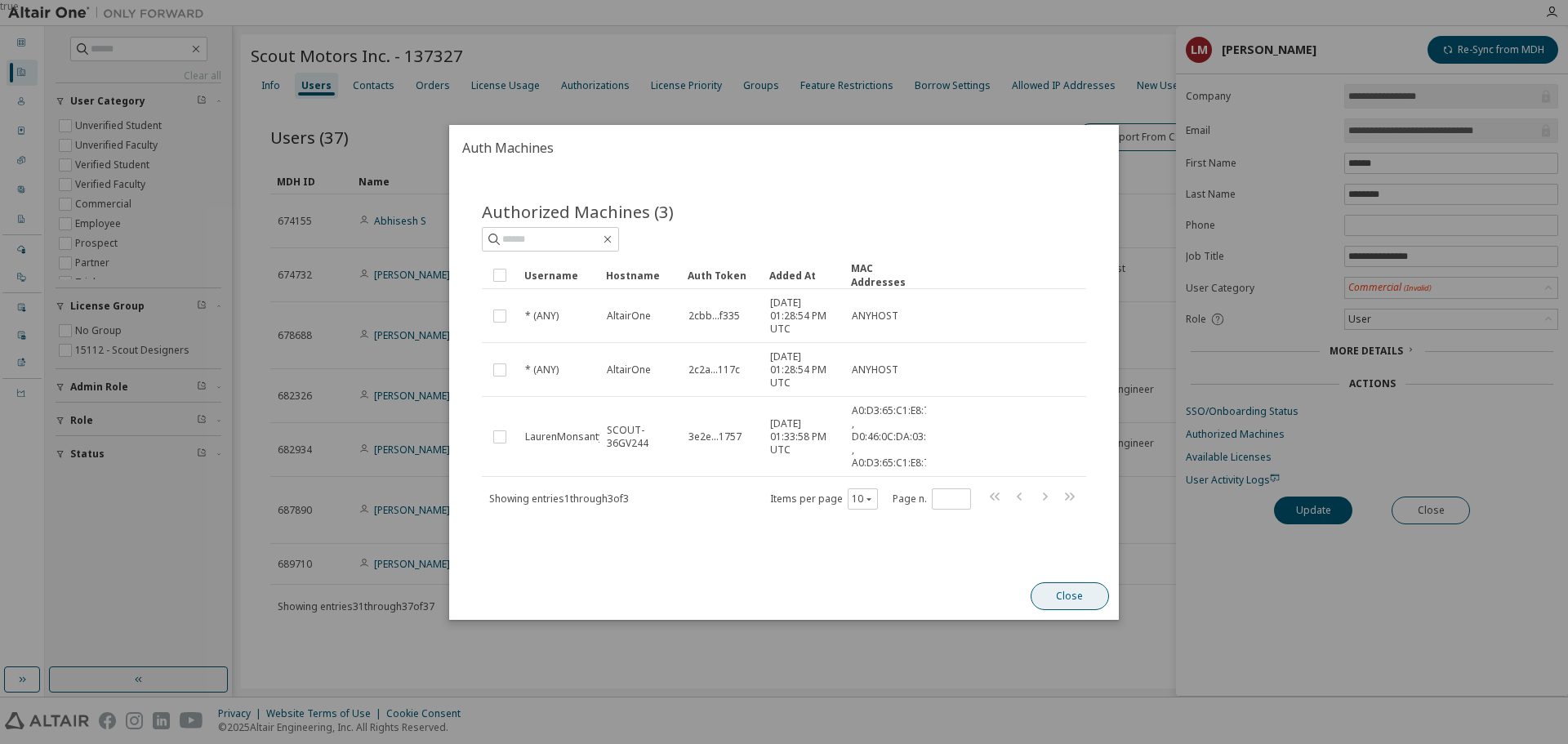
click at [1079, 594] on button "Close" at bounding box center [1069, 596] width 79 height 28
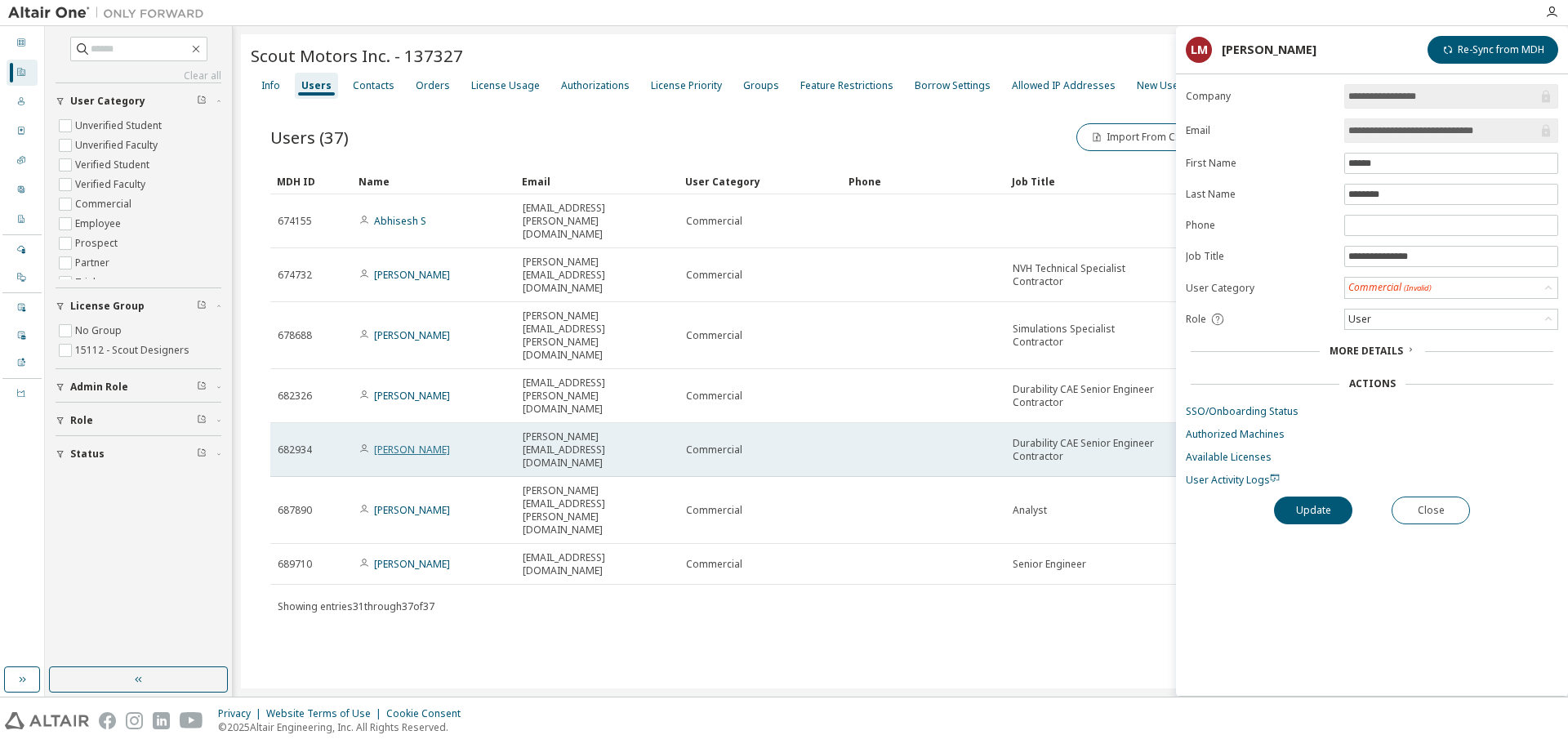
click at [400, 443] on link "suvansh mani" at bounding box center [412, 450] width 76 height 14
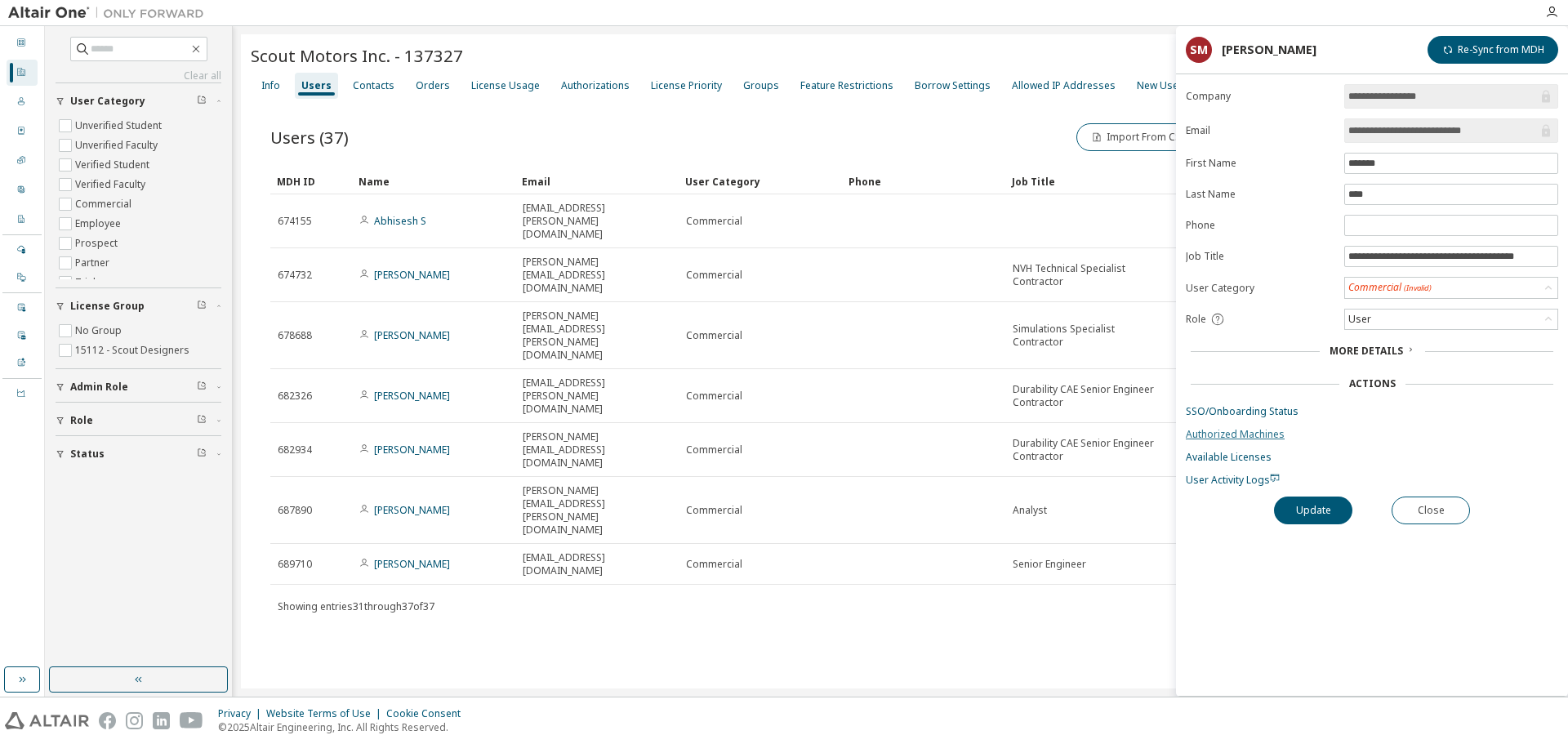
click at [1222, 431] on link "Authorized Machines" at bounding box center [1372, 434] width 373 height 13
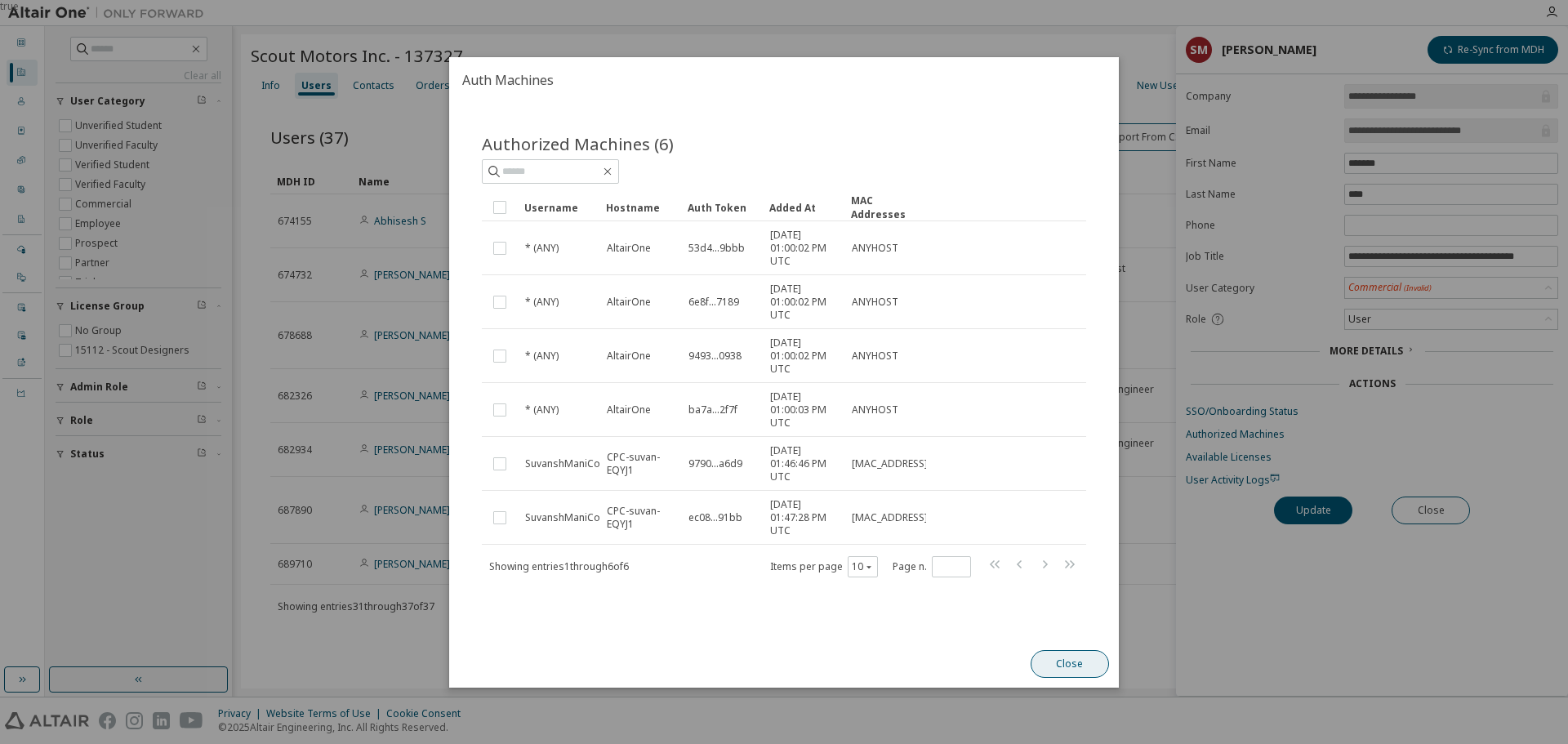
click at [1070, 661] on button "Close" at bounding box center [1069, 664] width 79 height 28
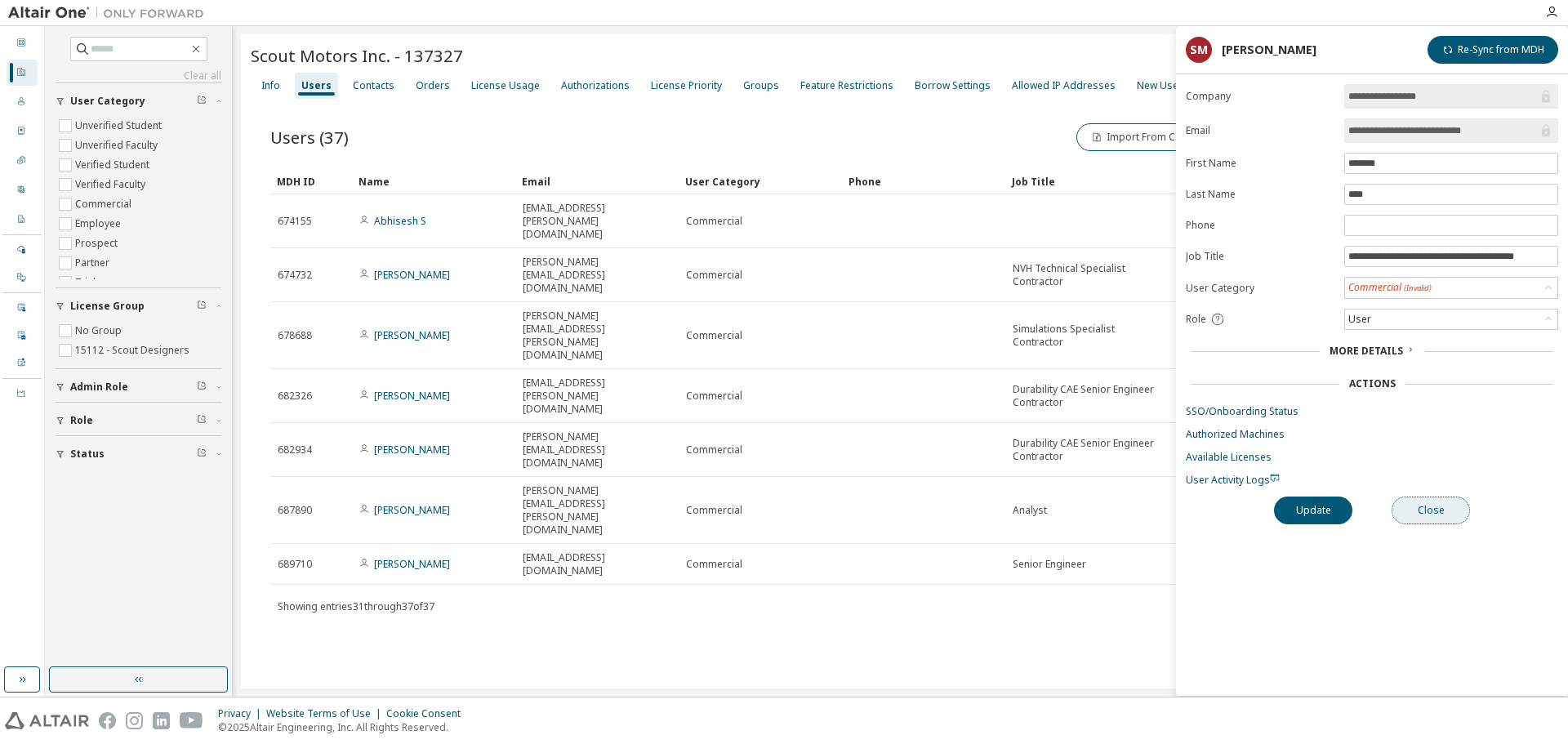
click at [1427, 508] on button "Close" at bounding box center [1430, 510] width 79 height 28
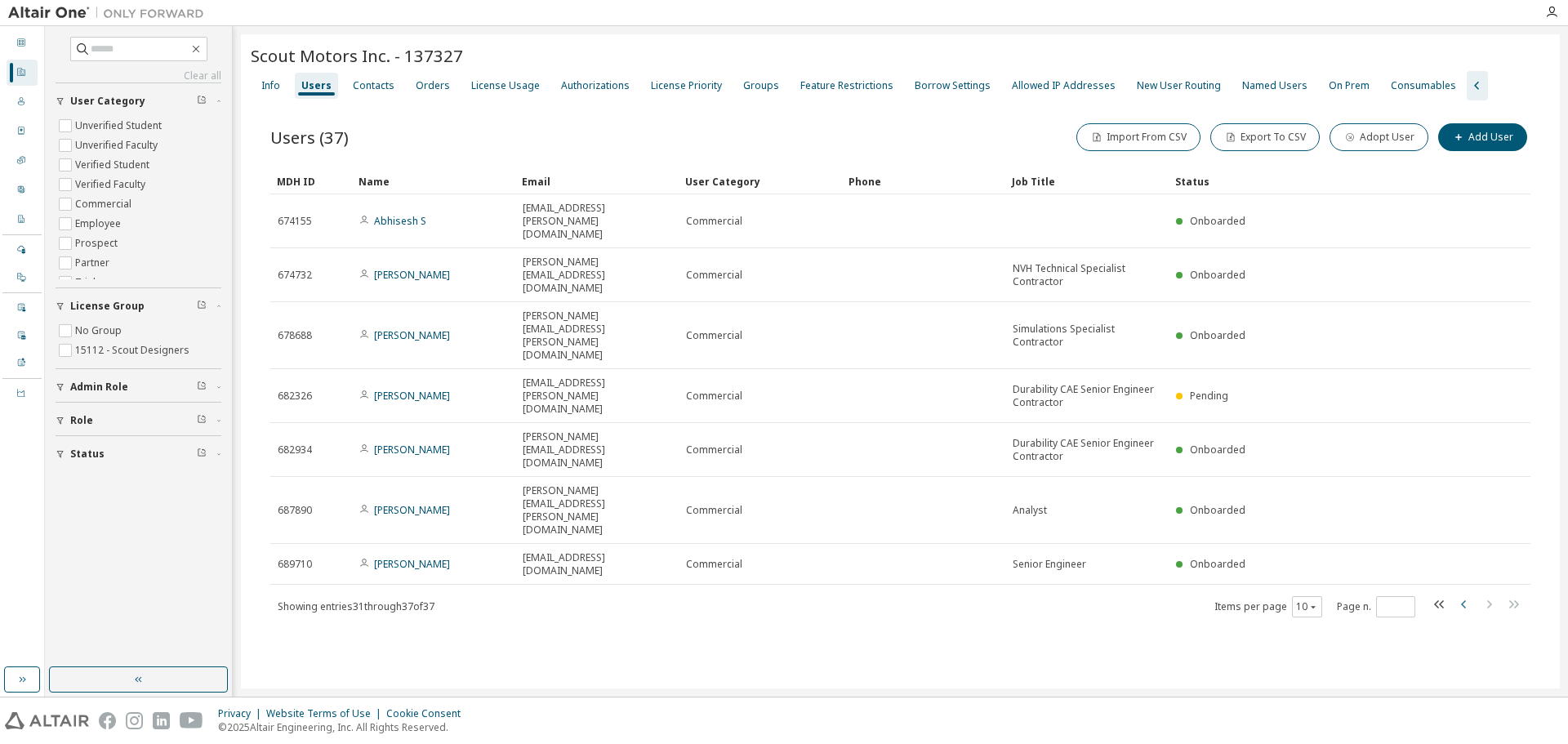
click at [1464, 601] on icon "button" at bounding box center [1464, 604] width 5 height 8
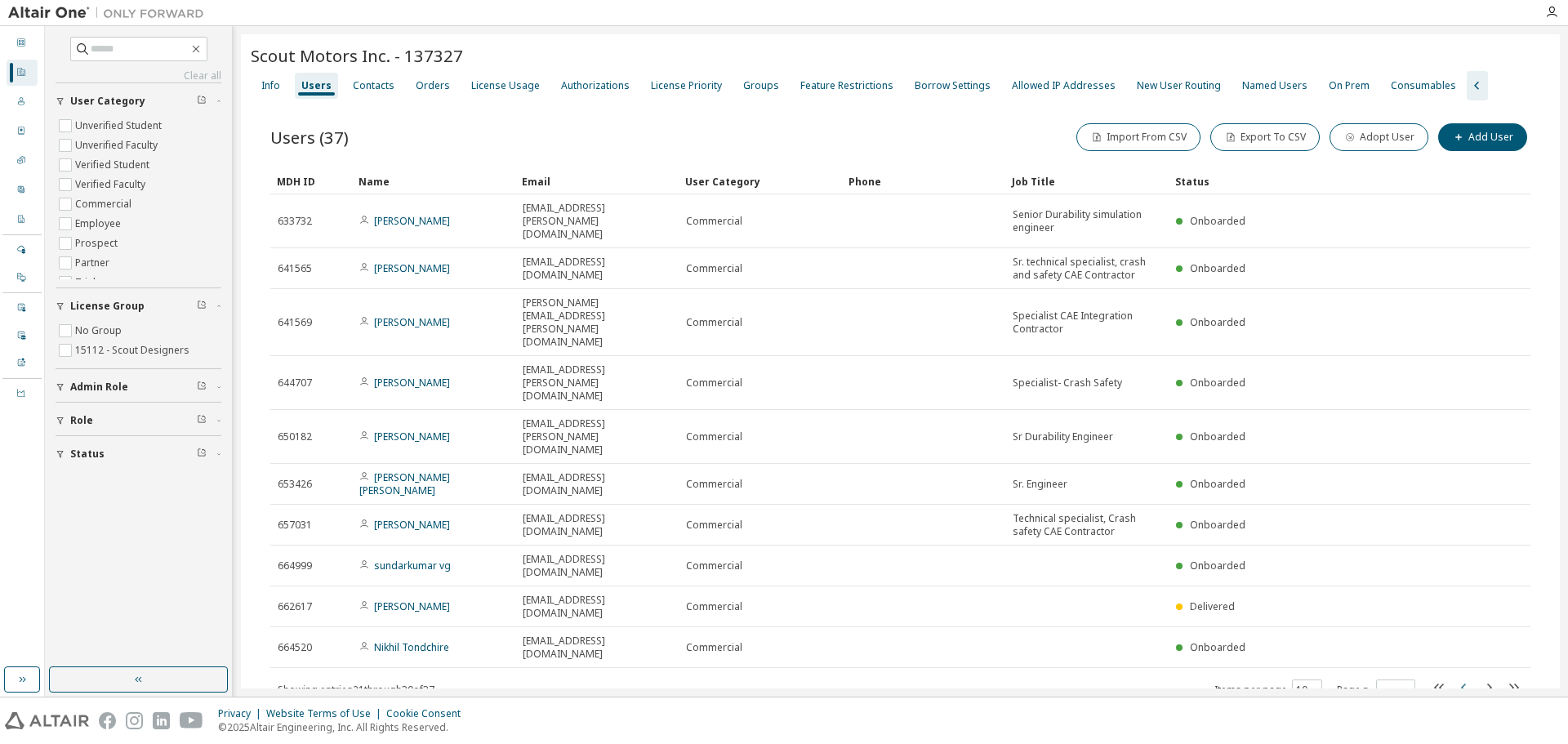
click at [1469, 678] on icon "button" at bounding box center [1464, 687] width 20 height 20
type input "*"
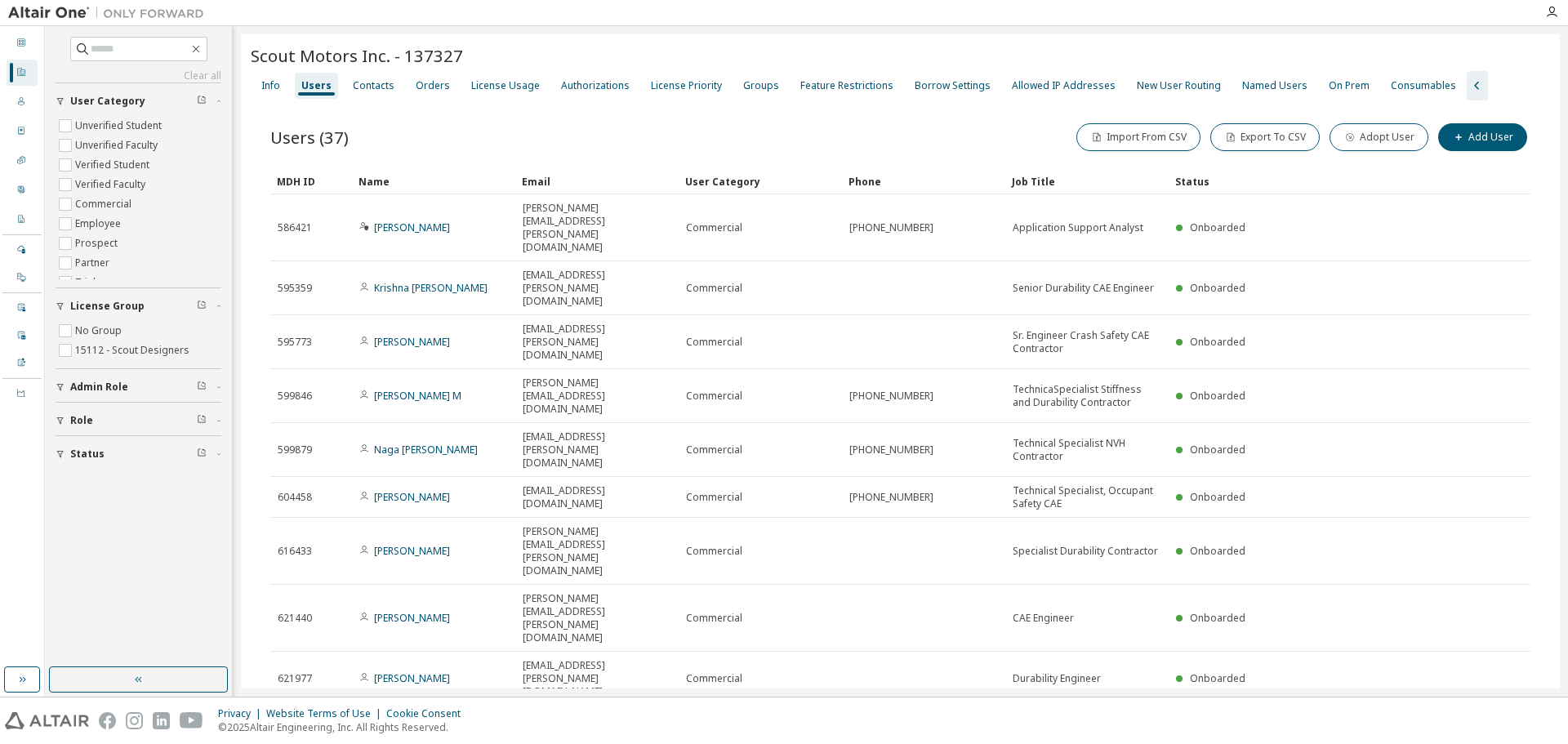
click at [399, 732] on link "Chris Coker" at bounding box center [412, 739] width 76 height 14
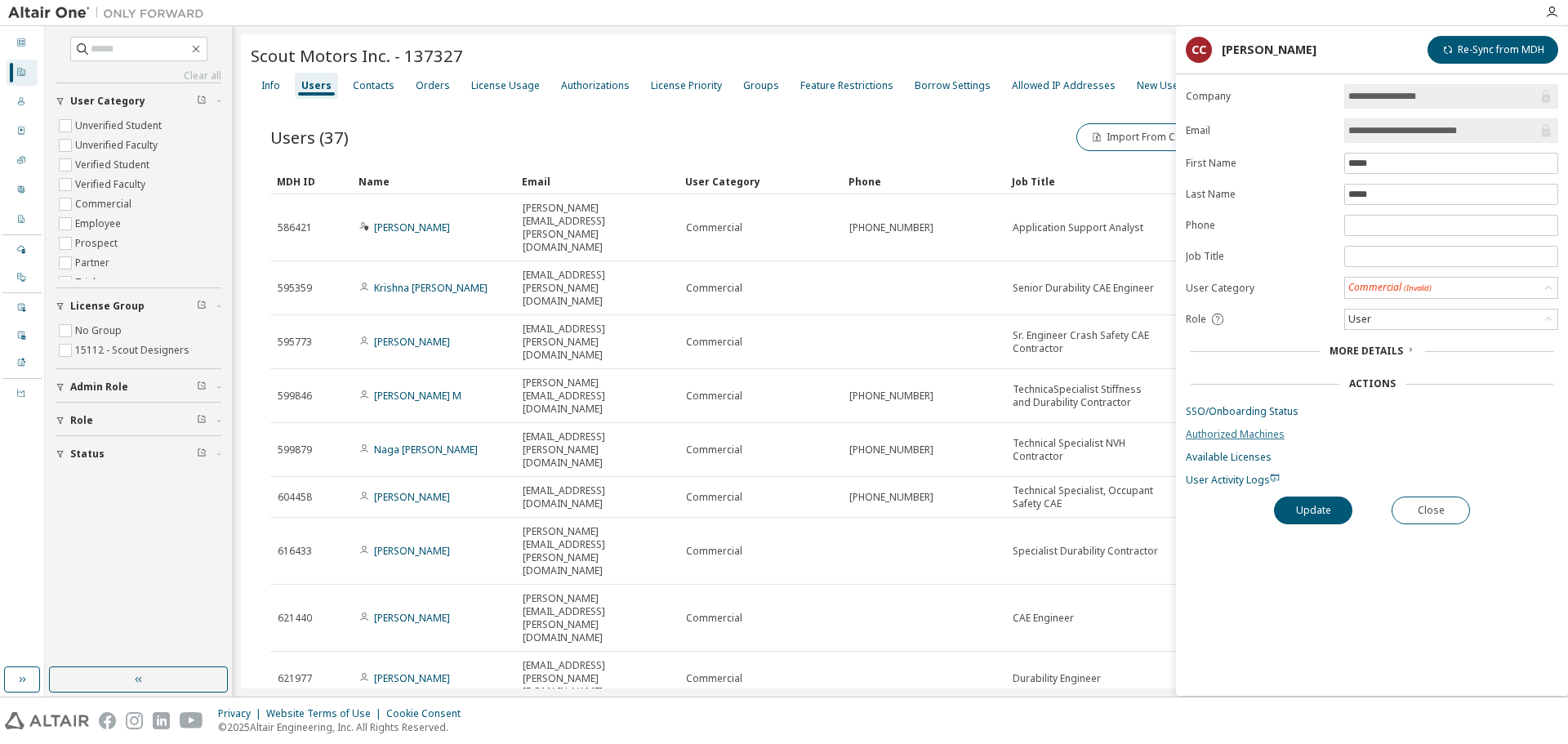
click at [1238, 430] on link "Authorized Machines" at bounding box center [1372, 434] width 373 height 13
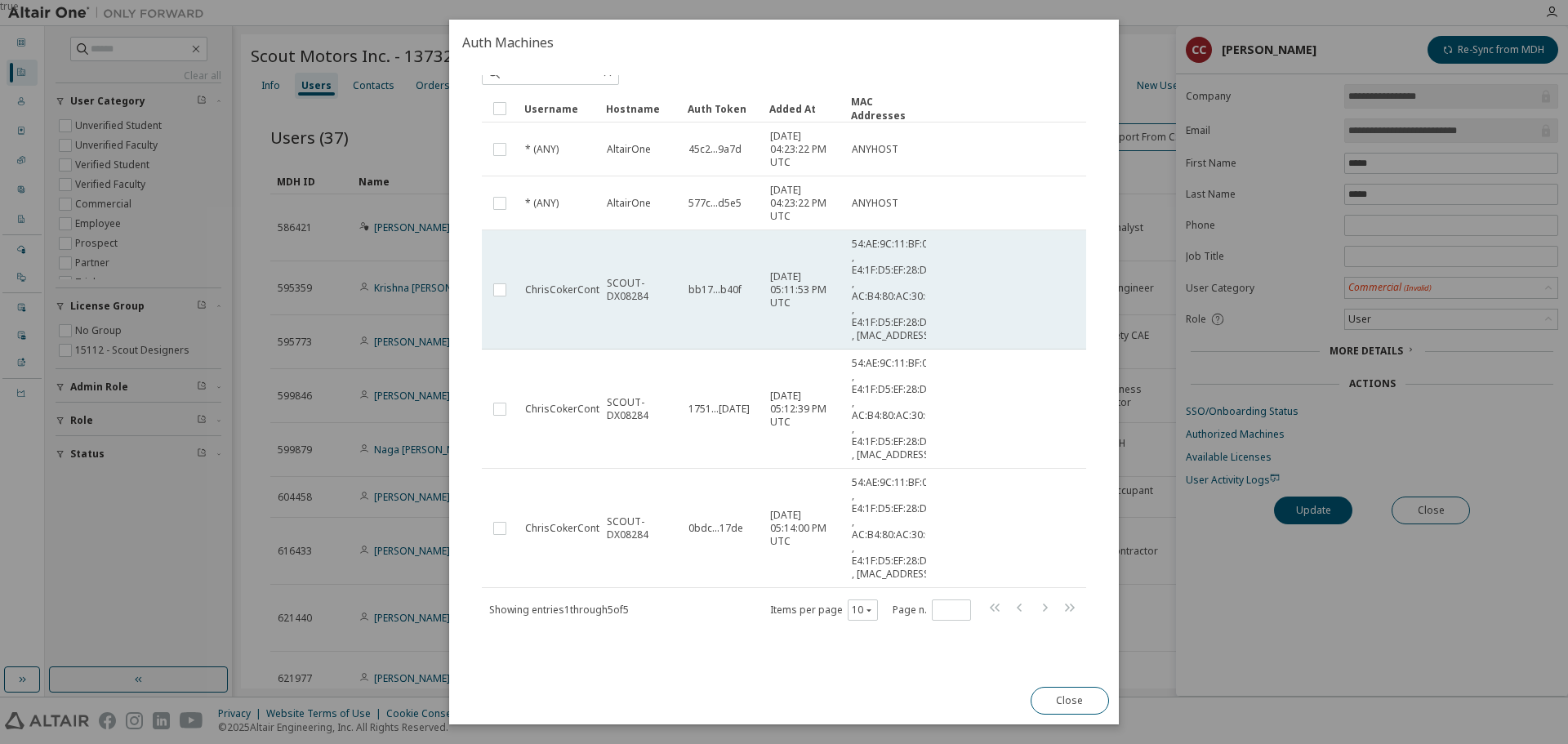
scroll to position [107, 0]
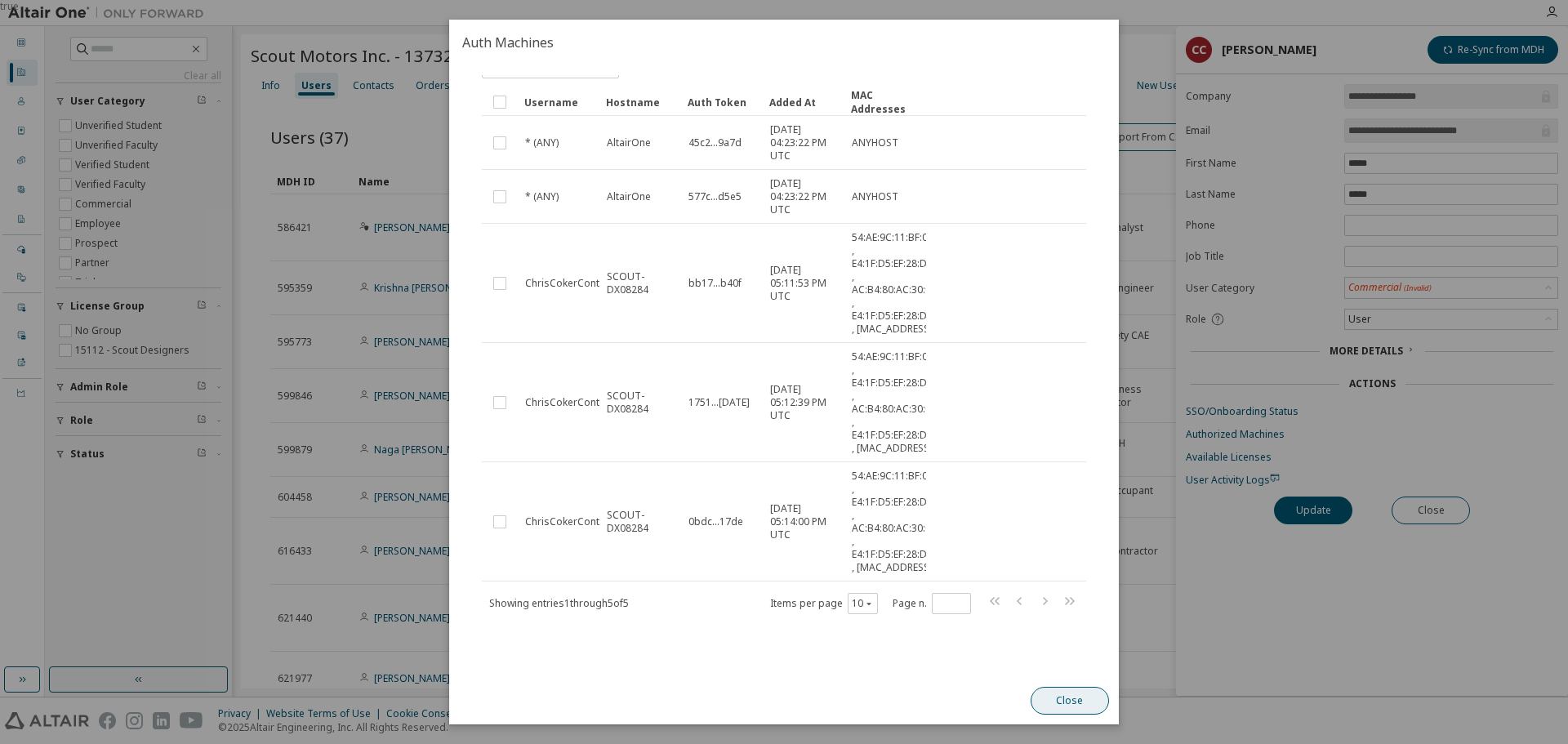
click at [1064, 700] on button "Close" at bounding box center [1069, 701] width 79 height 28
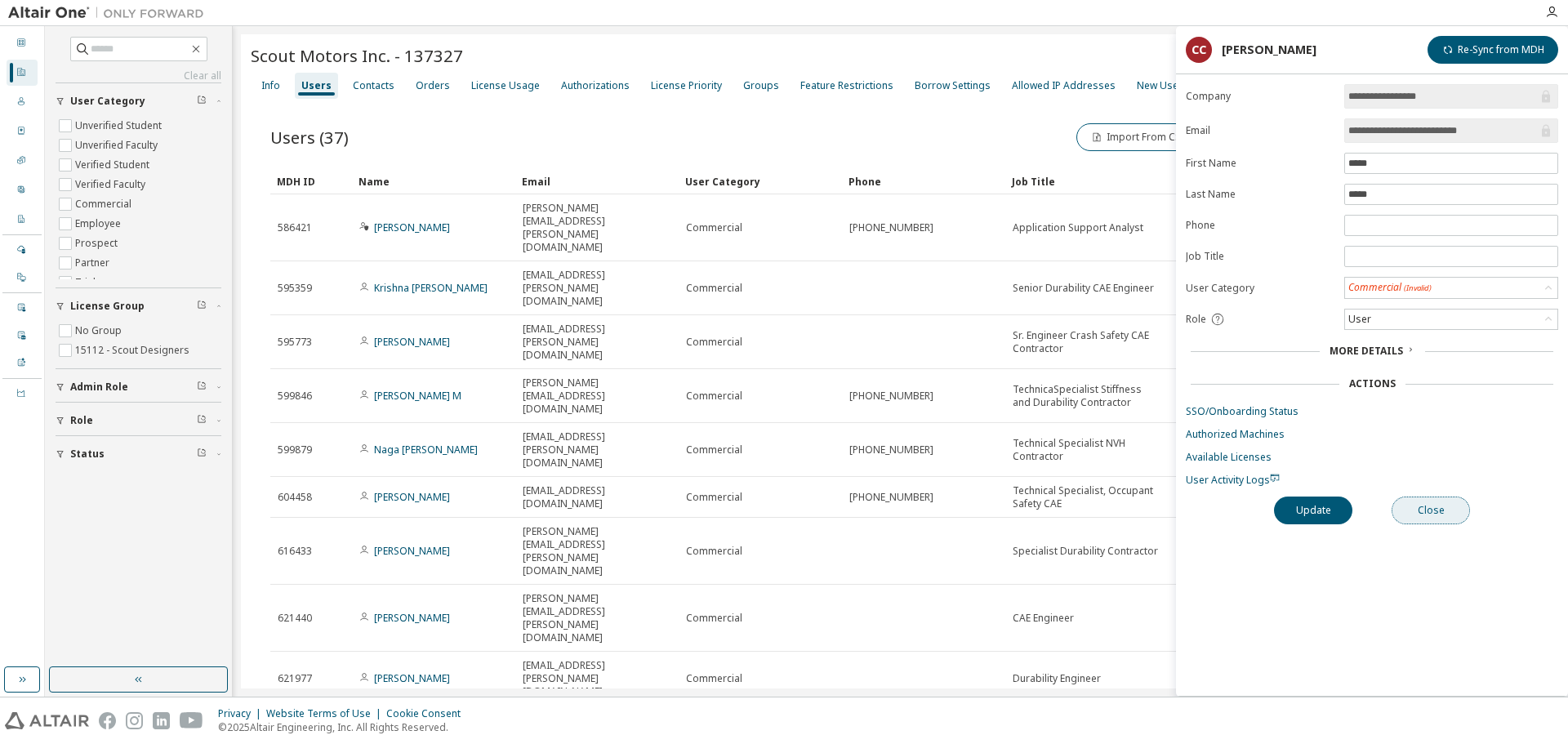
click at [1433, 511] on button "Close" at bounding box center [1430, 510] width 79 height 28
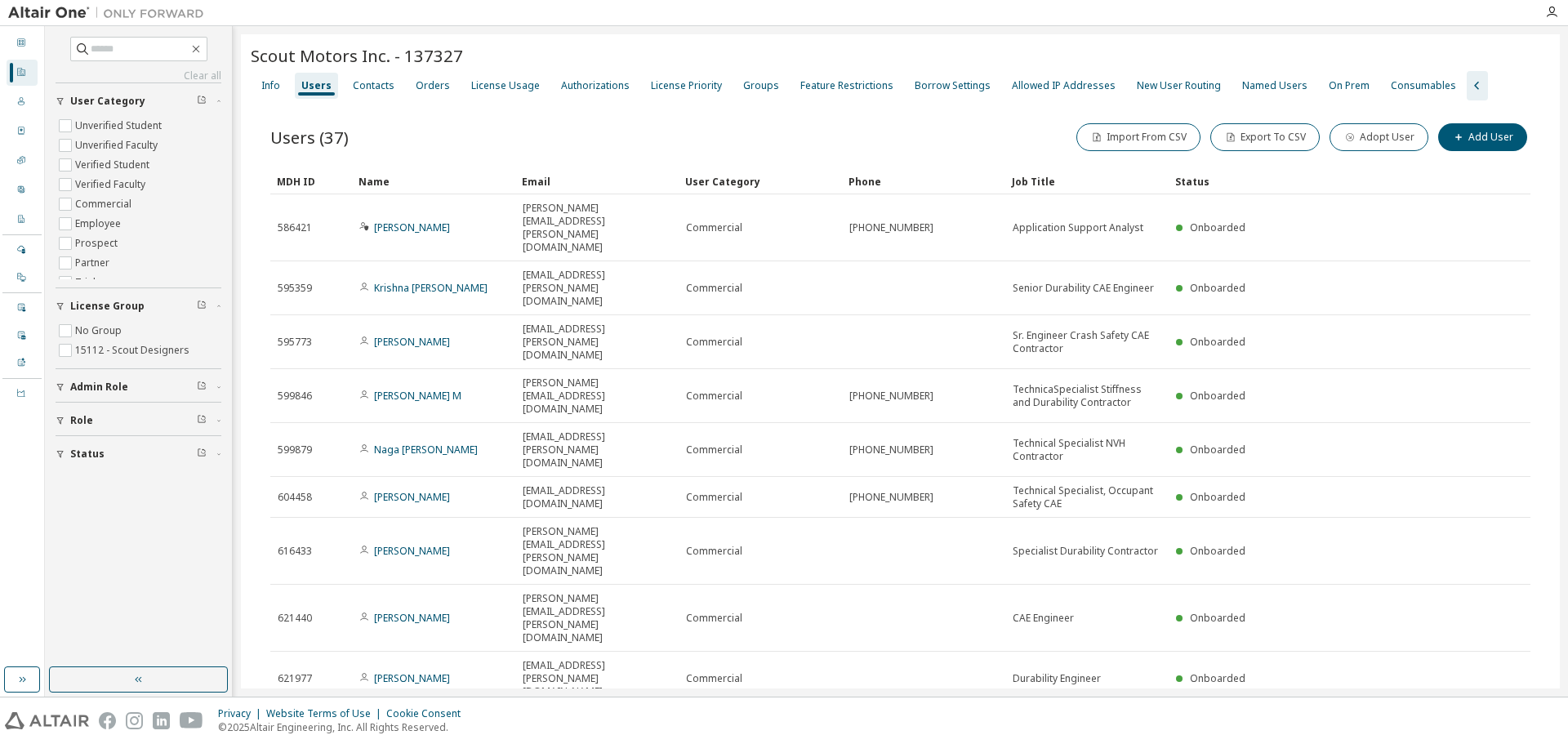
click at [120, 61] on div "Clear all Status Role Admin Role License Group No Group 15112 - Scout Designers…" at bounding box center [138, 253] width 166 height 432
click at [120, 52] on input "text" at bounding box center [140, 48] width 98 height 16
type input "*****"
type input "*"
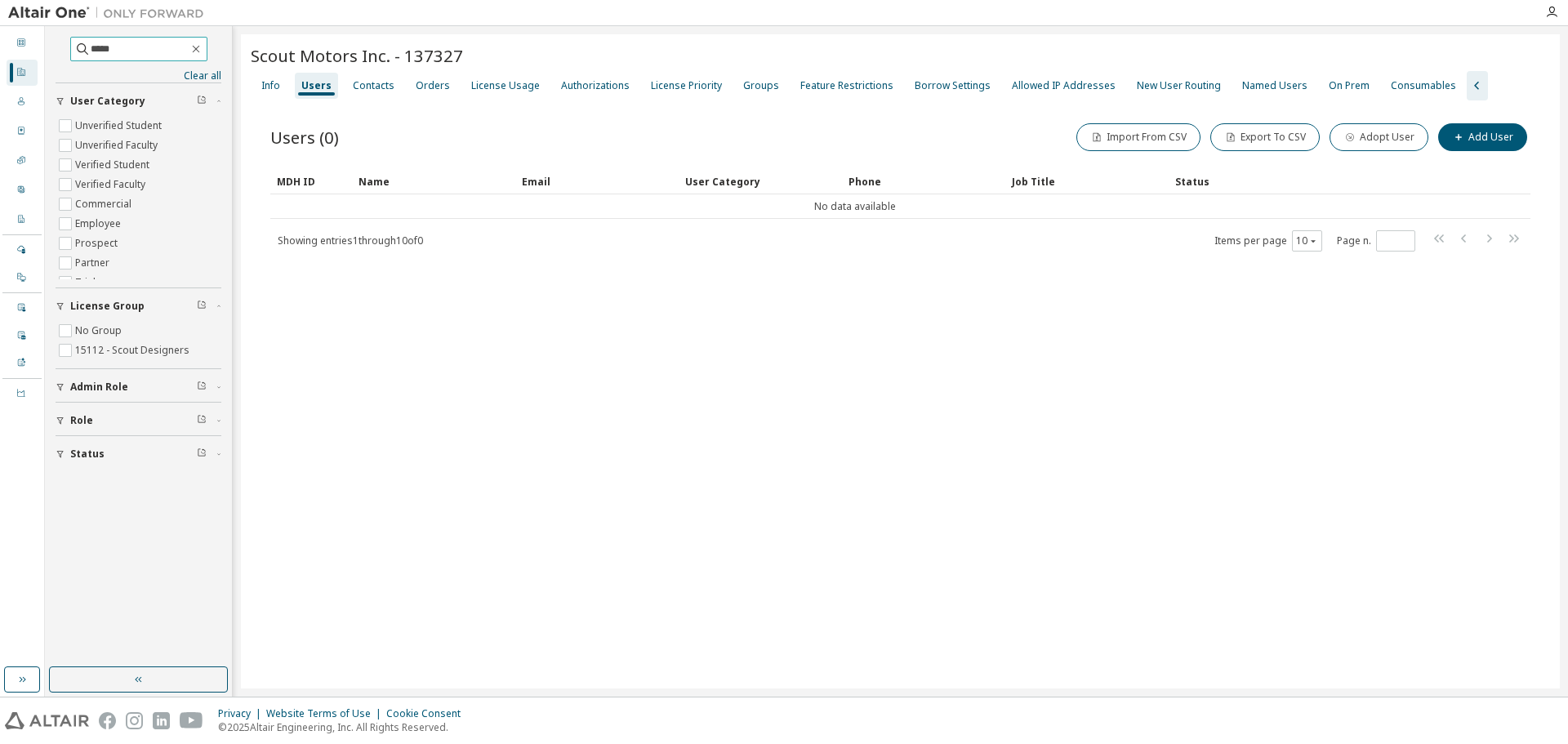
click at [91, 53] on input "*****" at bounding box center [140, 48] width 98 height 16
type input "*****"
click at [203, 54] on icon "button" at bounding box center [196, 48] width 13 height 13
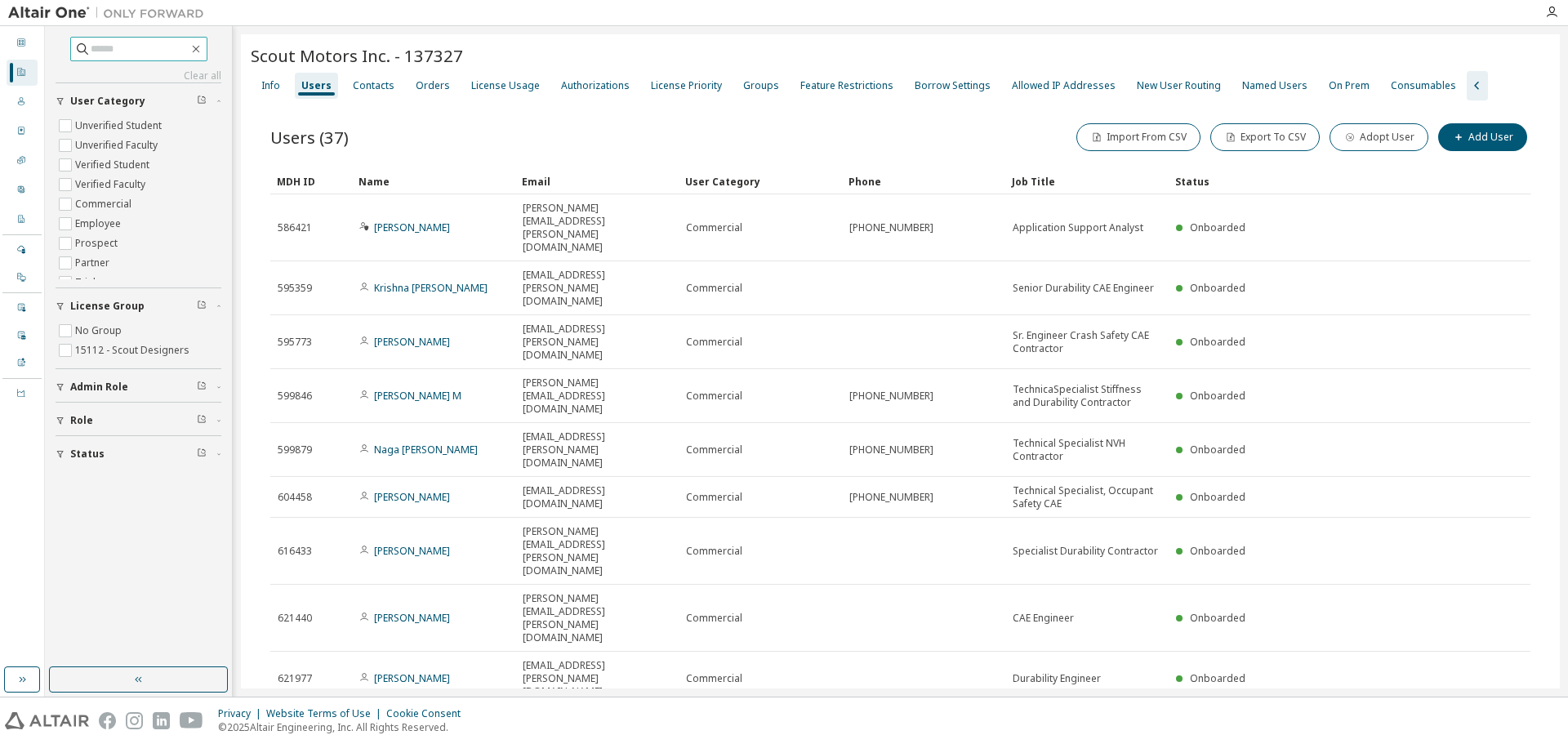
click at [1490, 706] on tr "623139 Chris Coker chris.coker@scoutmotors.com Commercial Onboarded" at bounding box center [900, 740] width 1260 height 67
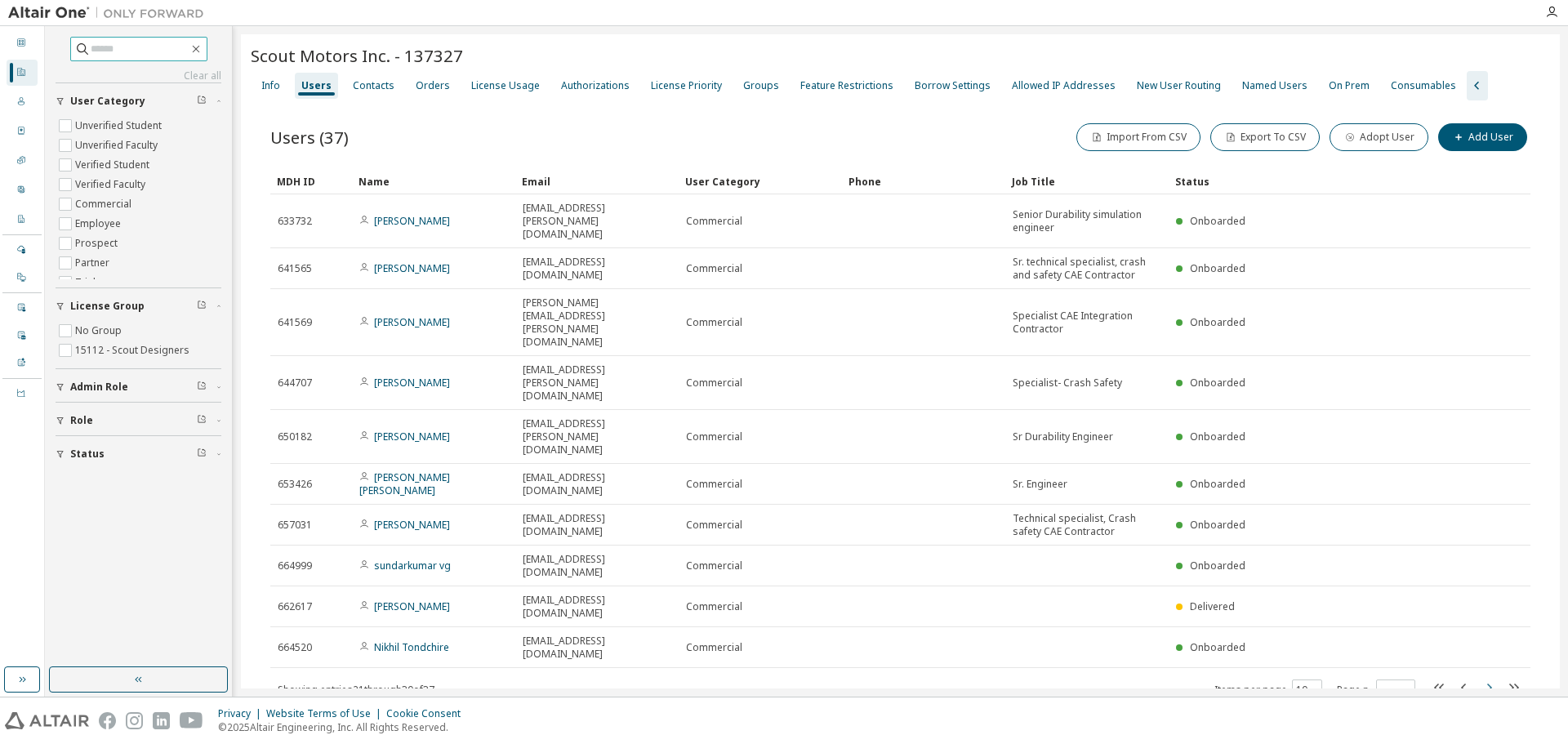
click at [1489, 684] on icon "button" at bounding box center [1489, 687] width 5 height 8
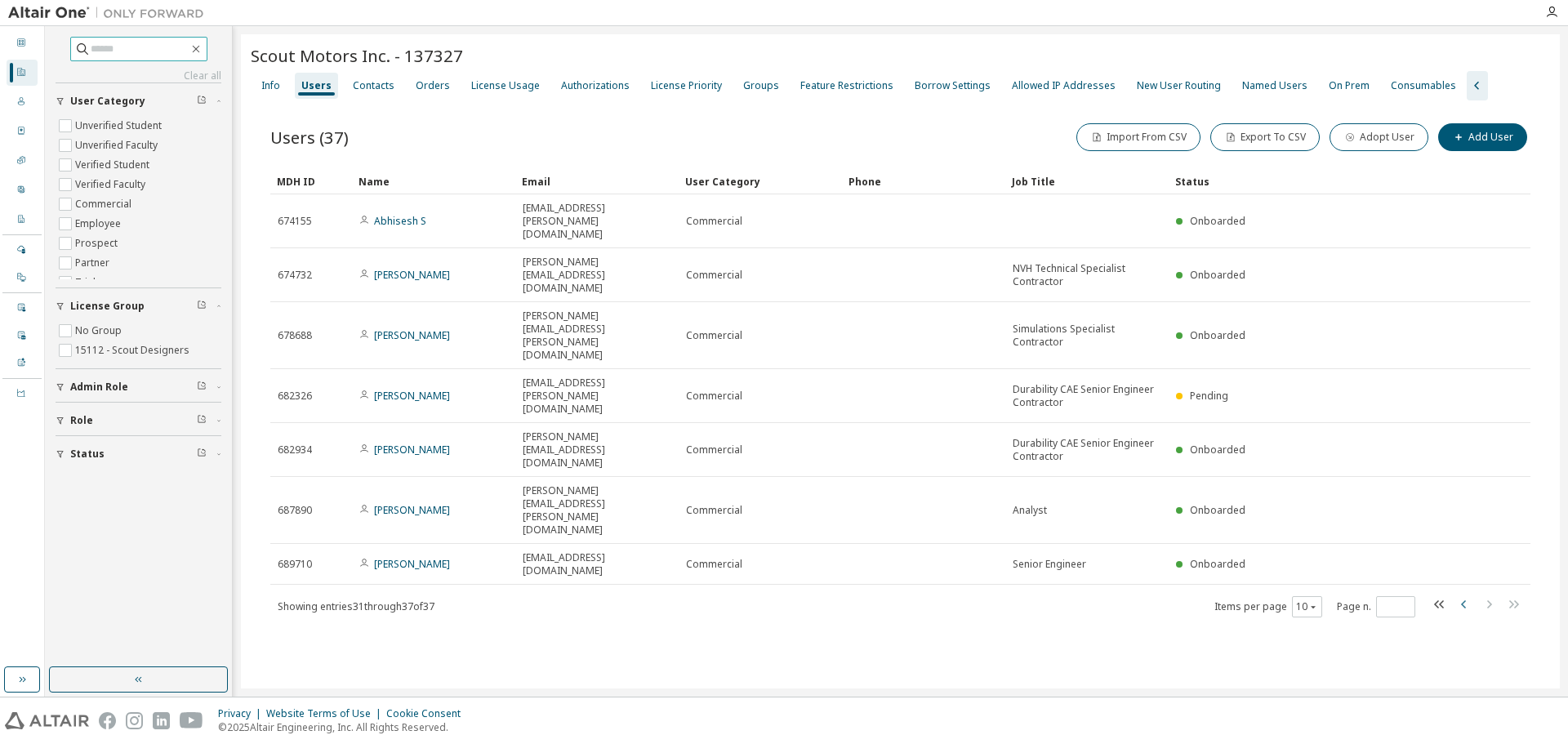
click at [1466, 595] on icon "button" at bounding box center [1464, 604] width 20 height 20
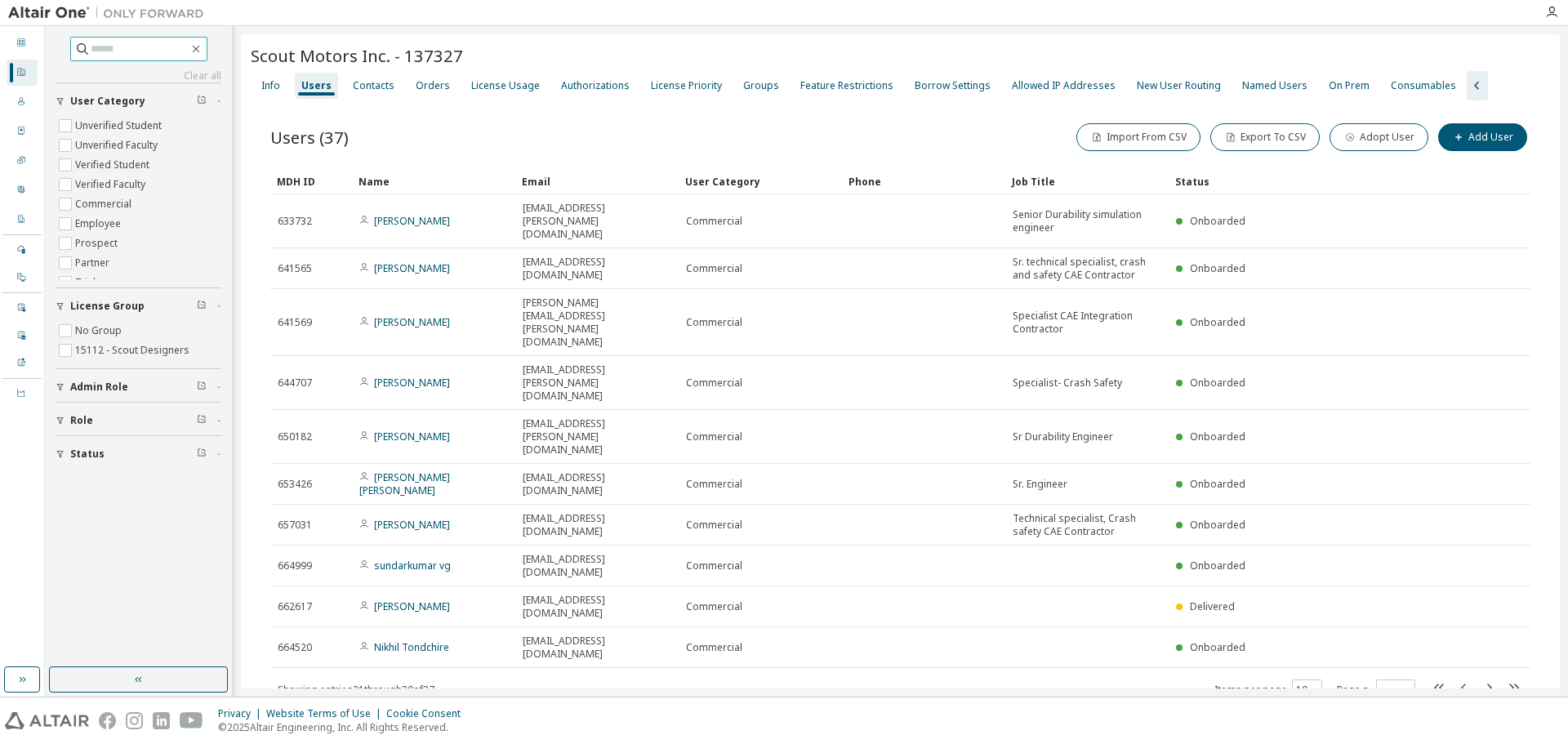
click at [1461, 678] on icon "button" at bounding box center [1464, 687] width 20 height 20
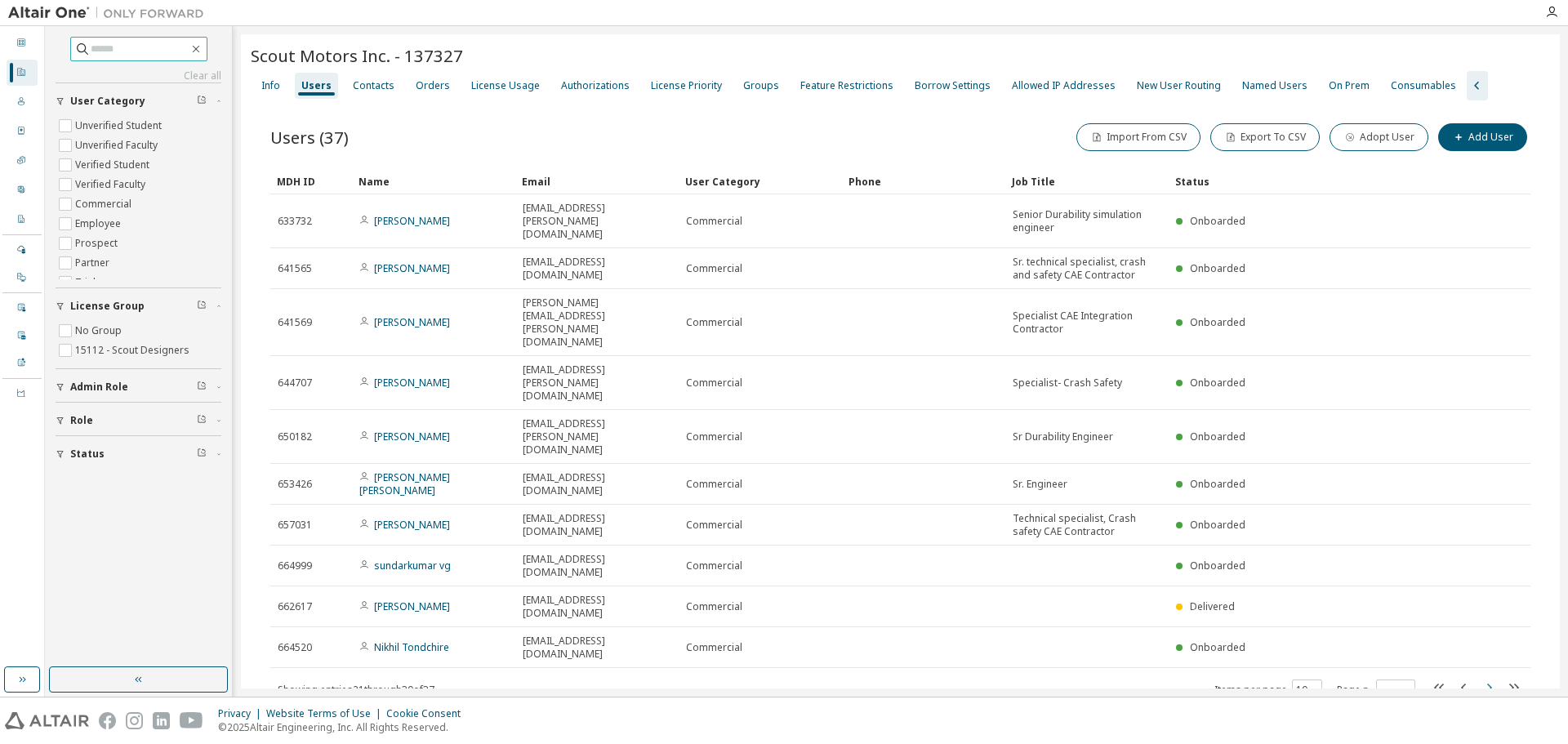
click at [1489, 678] on icon "button" at bounding box center [1489, 687] width 20 height 20
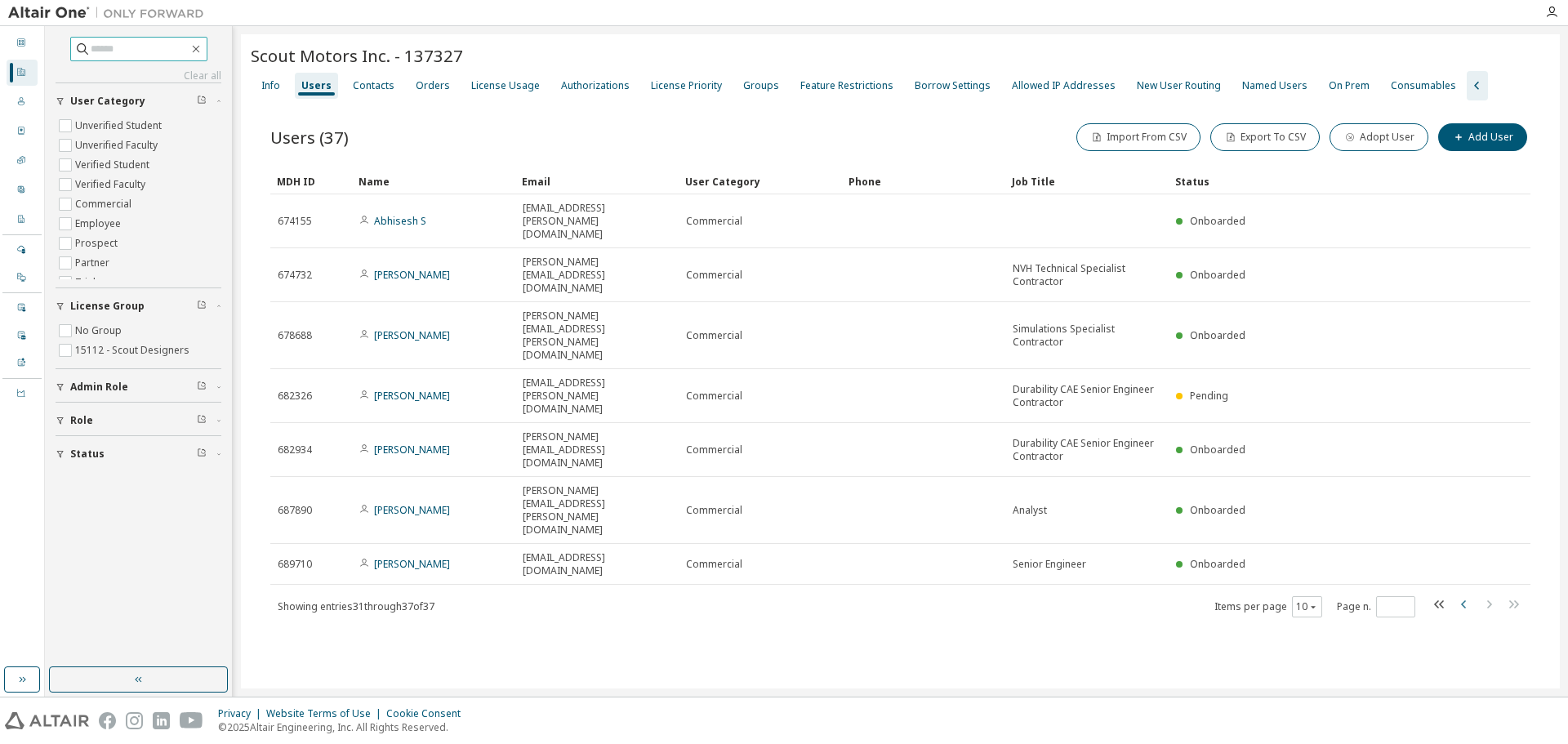
click at [1458, 595] on icon "button" at bounding box center [1464, 604] width 20 height 20
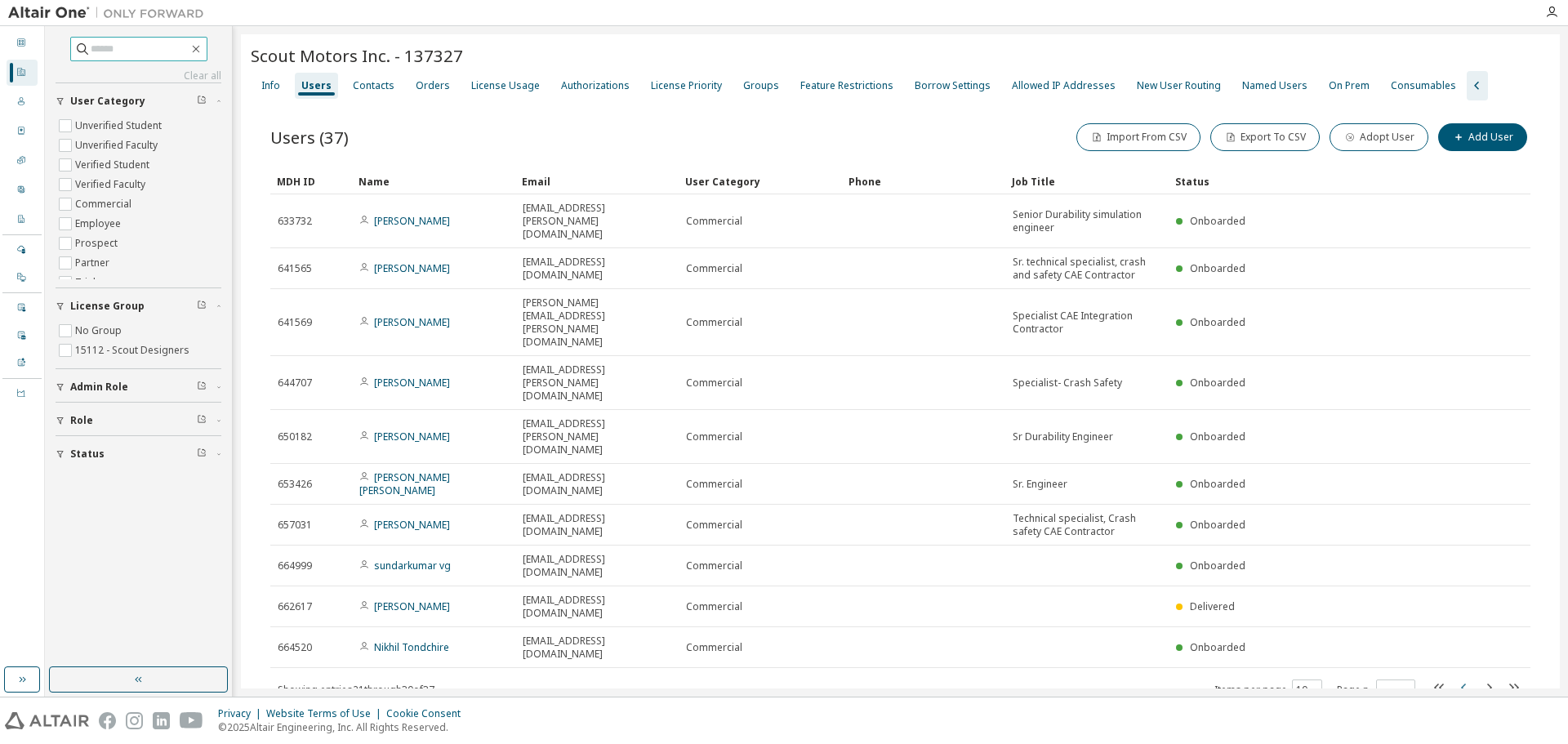
click at [1463, 678] on icon "button" at bounding box center [1464, 687] width 20 height 20
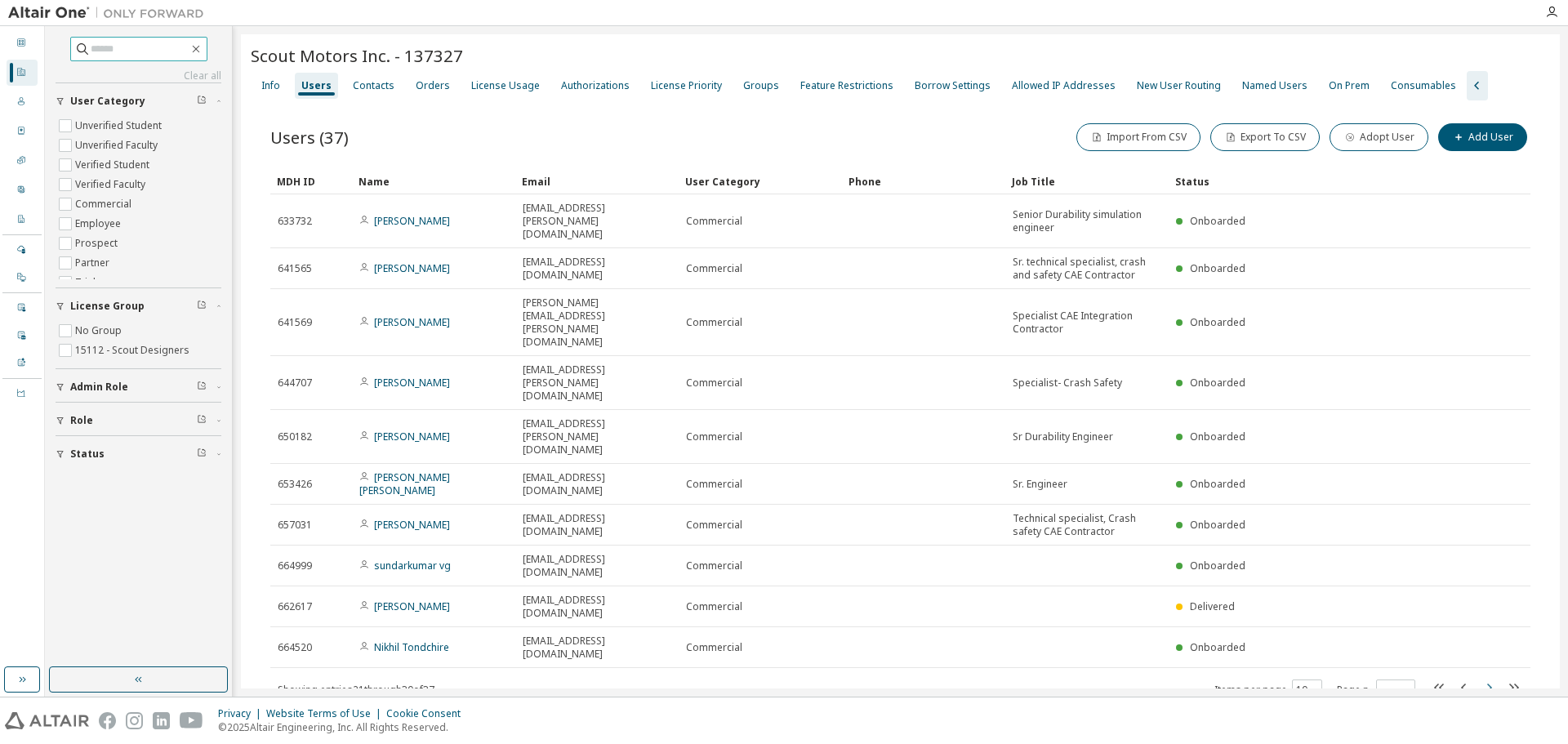
click at [1489, 678] on icon "button" at bounding box center [1489, 687] width 20 height 20
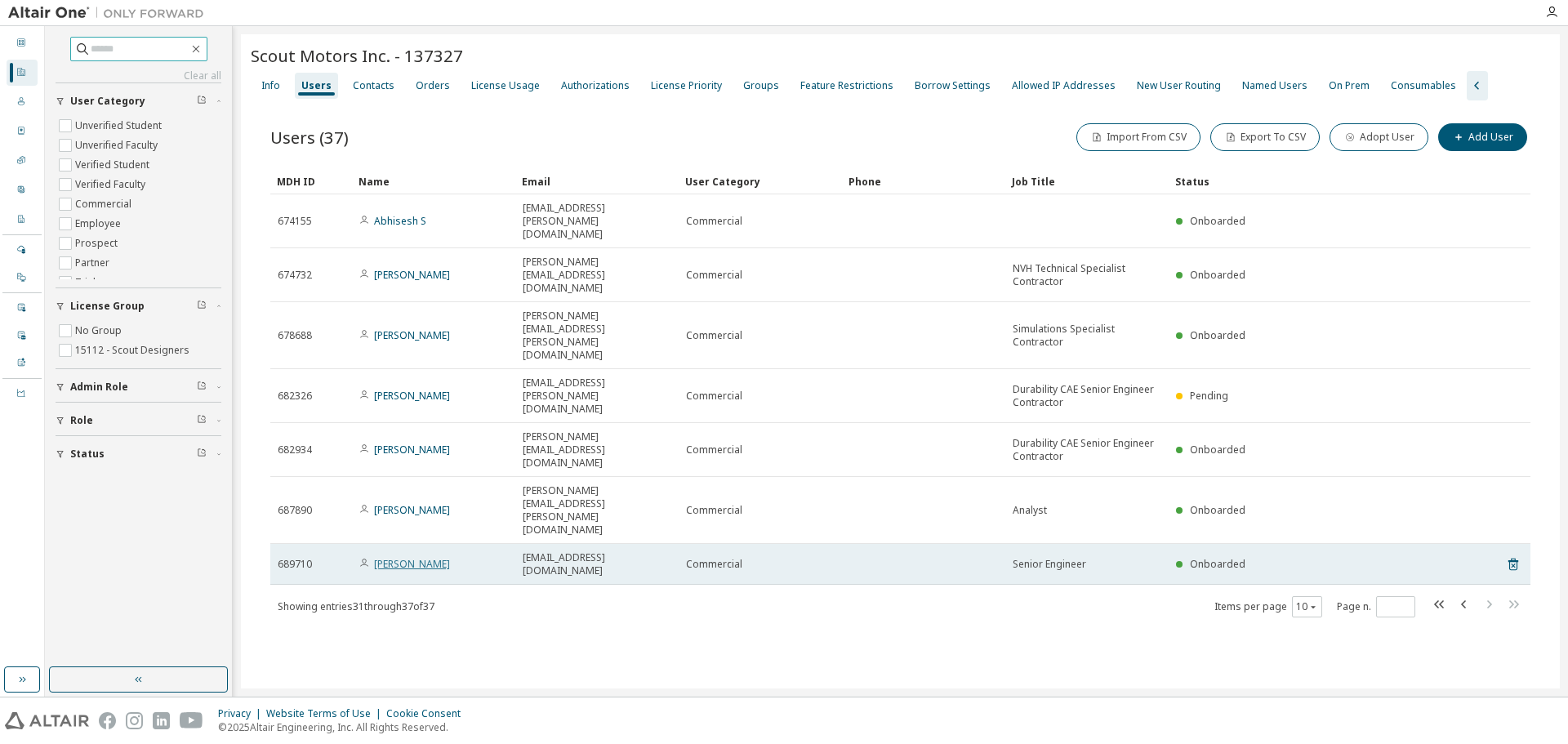
click at [429, 557] on link "Lauren Monsanty" at bounding box center [412, 564] width 76 height 14
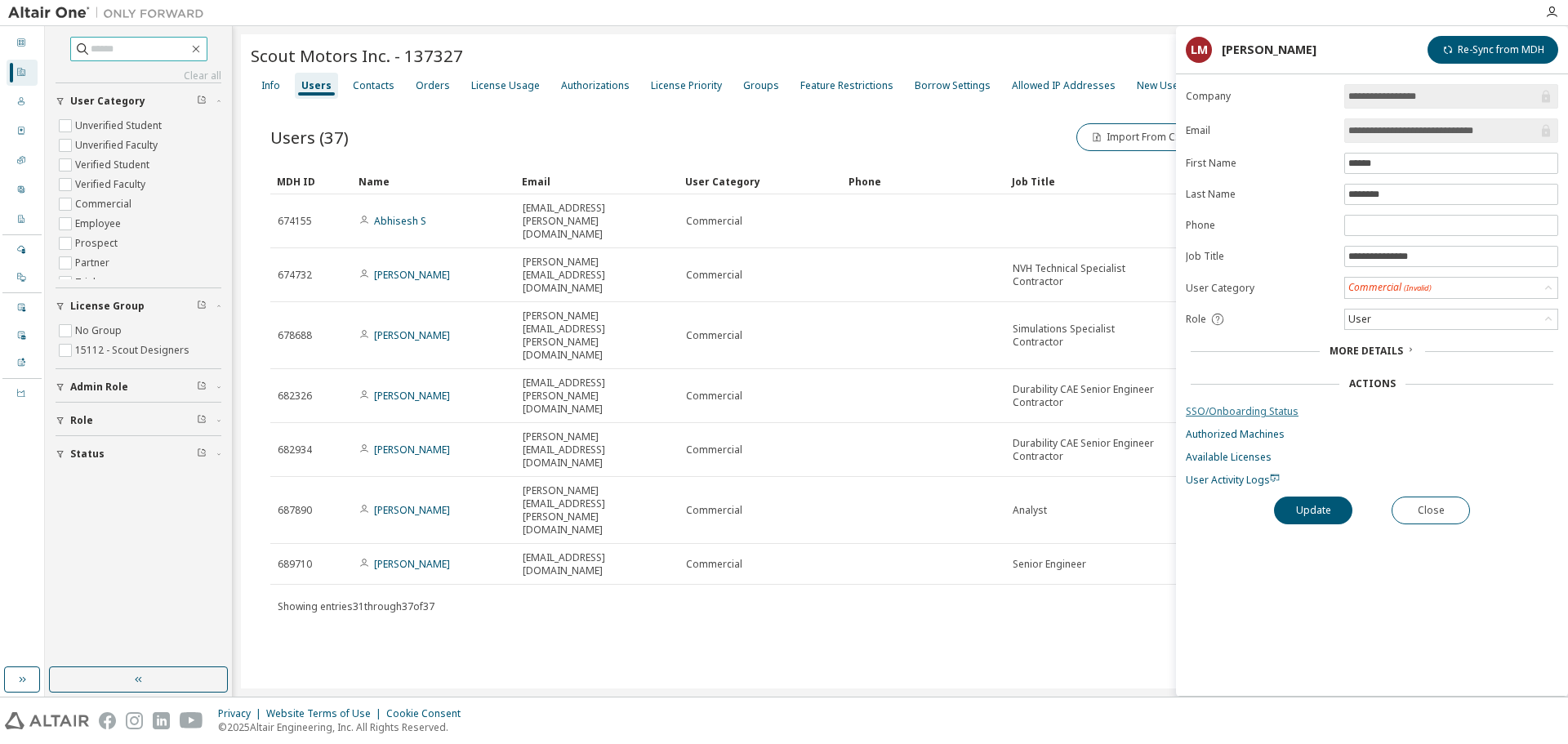
click at [1223, 405] on link "SSO/Onboarding Status" at bounding box center [1372, 411] width 373 height 13
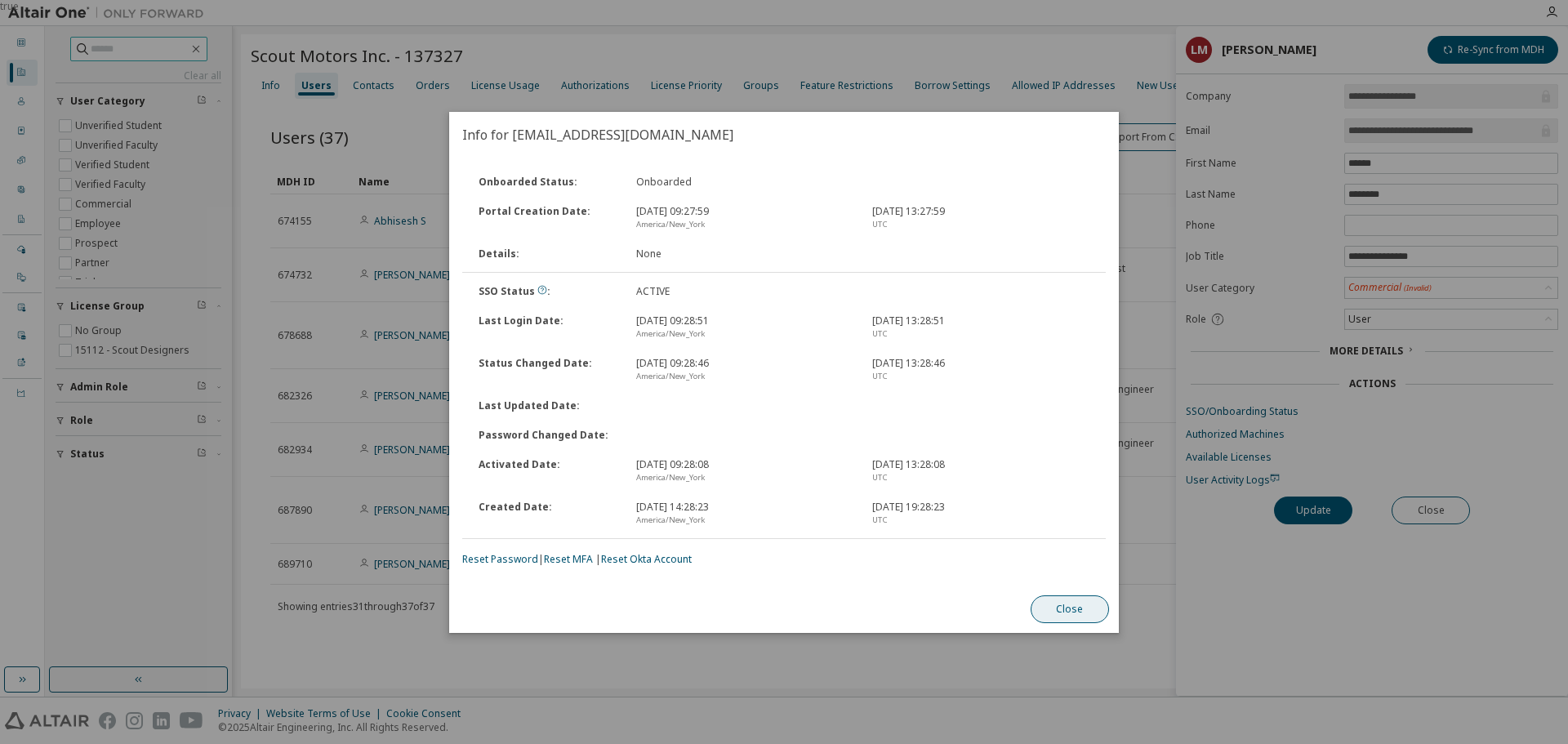
click at [1070, 600] on button "Close" at bounding box center [1069, 609] width 79 height 28
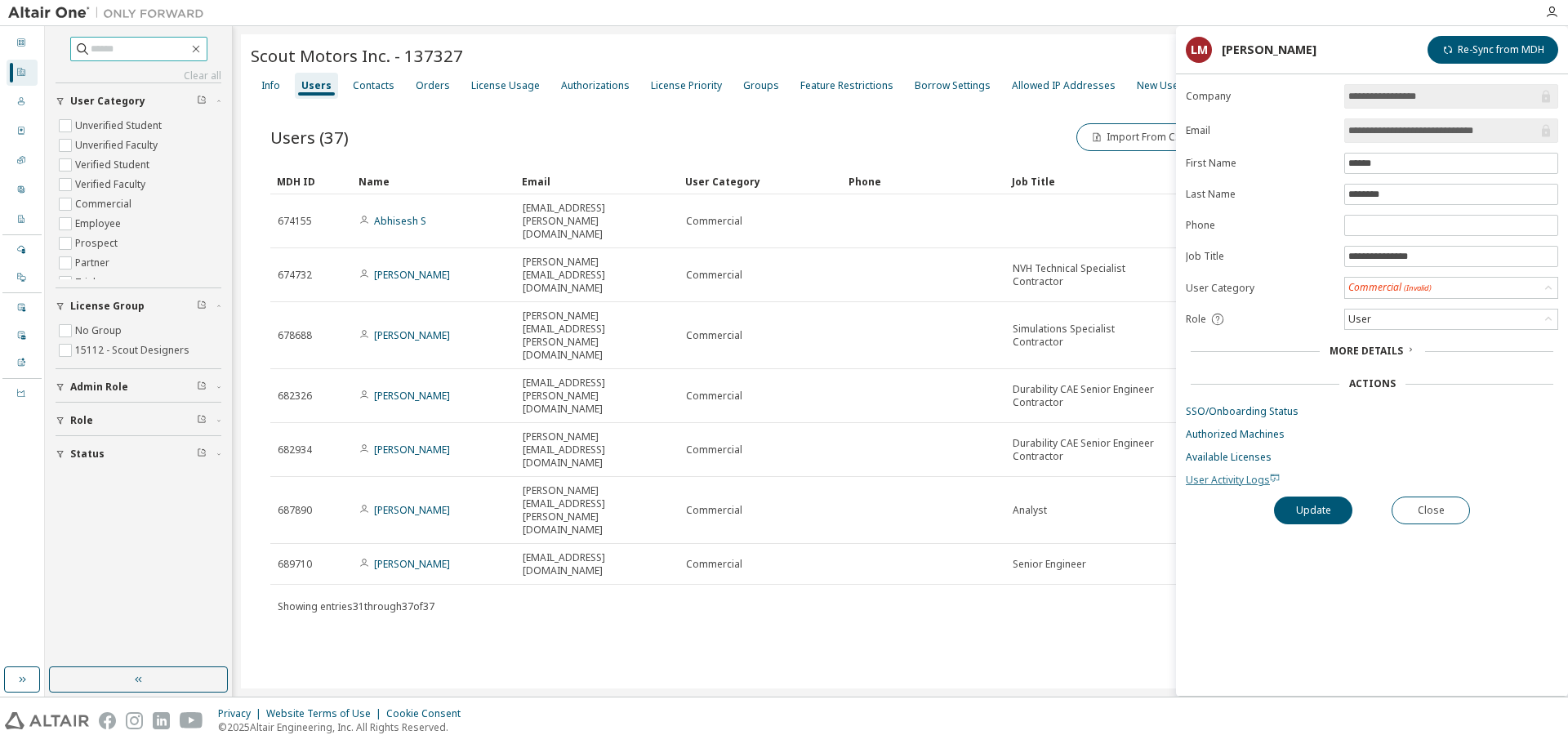
click at [1206, 479] on span "User Activity Logs" at bounding box center [1232, 480] width 94 height 14
click at [1420, 504] on button "Close" at bounding box center [1430, 510] width 79 height 28
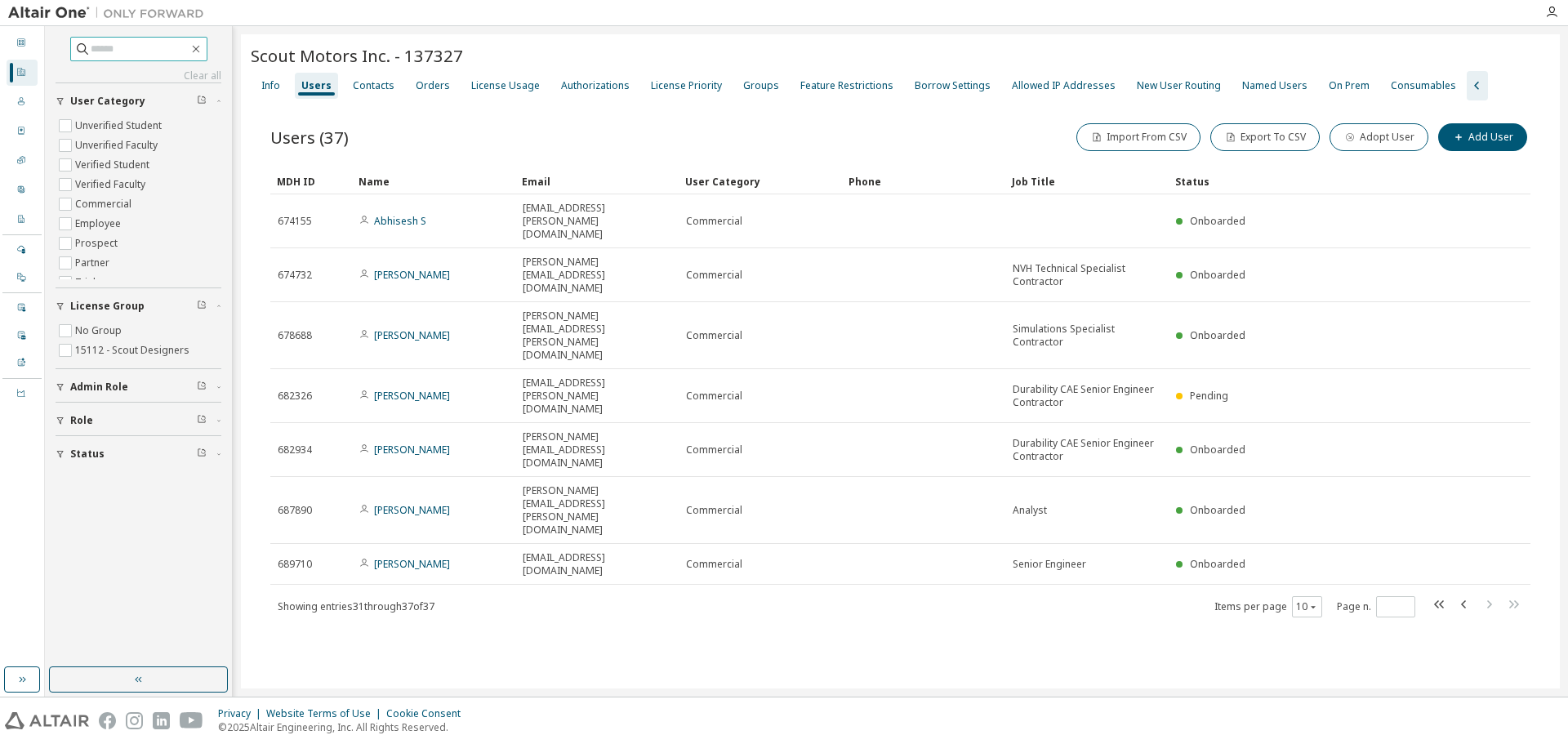
click at [737, 535] on div "Scout Motors Inc. - 137327 Clear Load Save Save As Field Operator Value Select …" at bounding box center [900, 362] width 1319 height 654
click at [1434, 595] on icon "button" at bounding box center [1439, 604] width 20 height 20
type input "*"
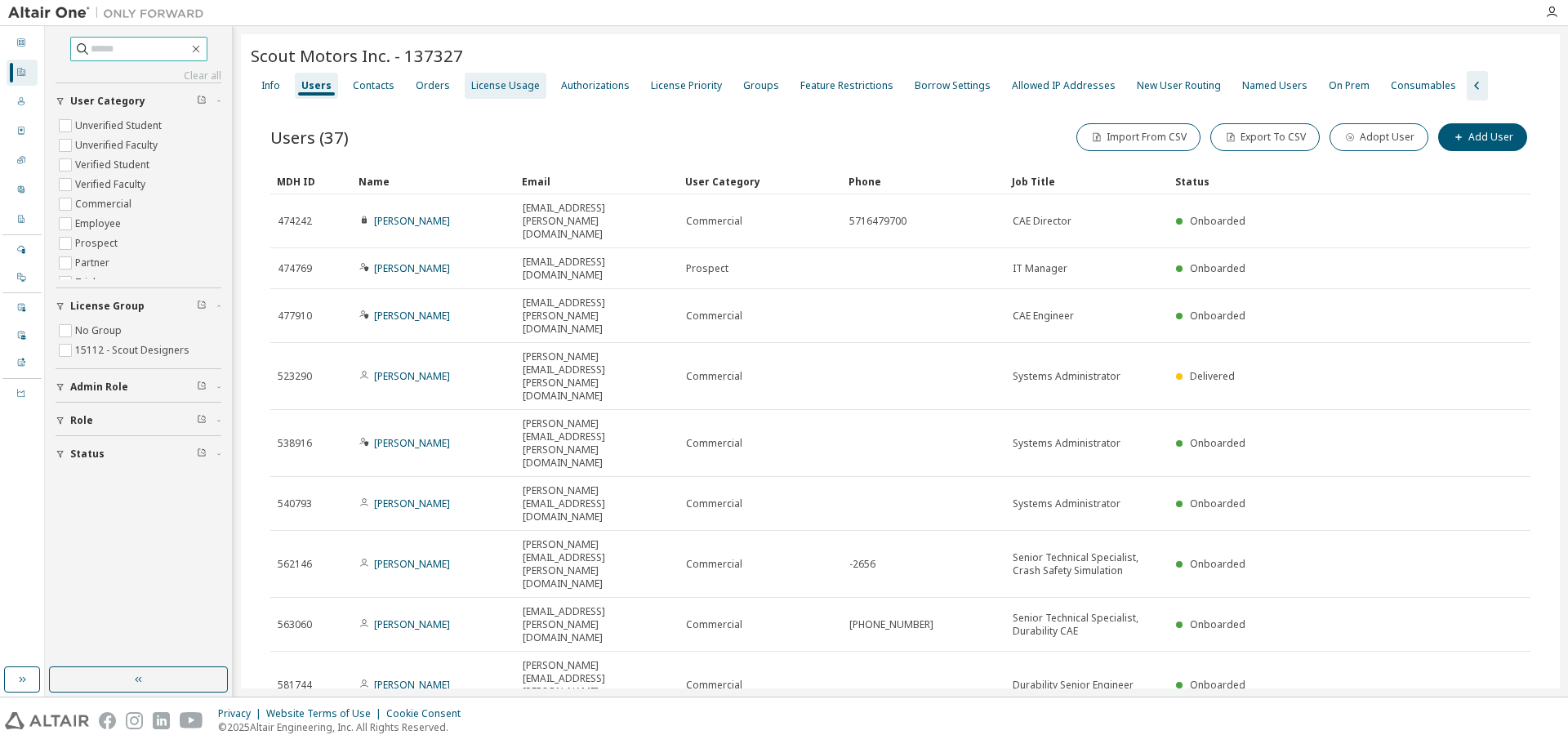
click at [485, 93] on div "License Usage" at bounding box center [505, 85] width 82 height 26
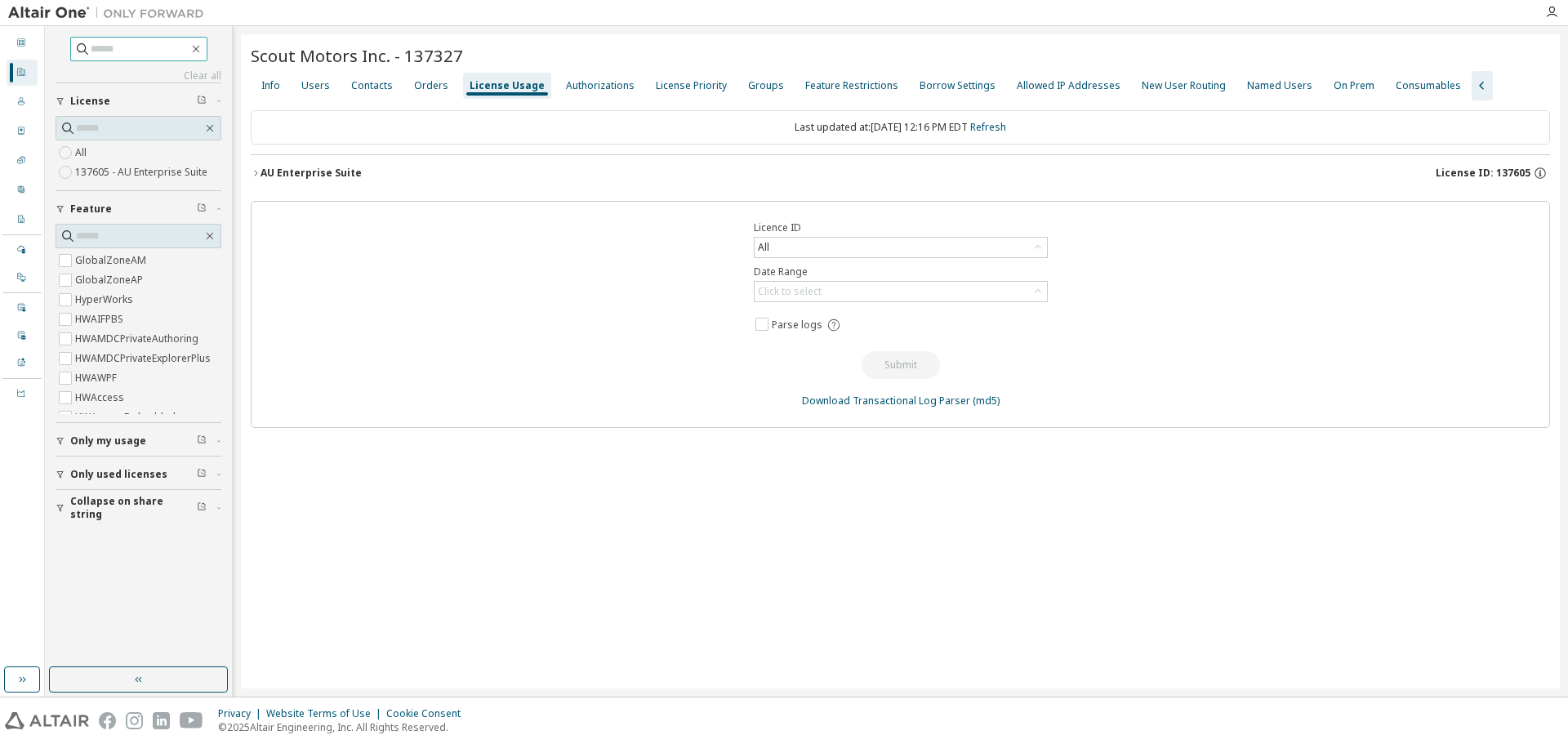
drag, startPoint x: 252, startPoint y: 169, endPoint x: 255, endPoint y: 206, distance: 37.1
click at [252, 168] on icon "button" at bounding box center [255, 173] width 9 height 9
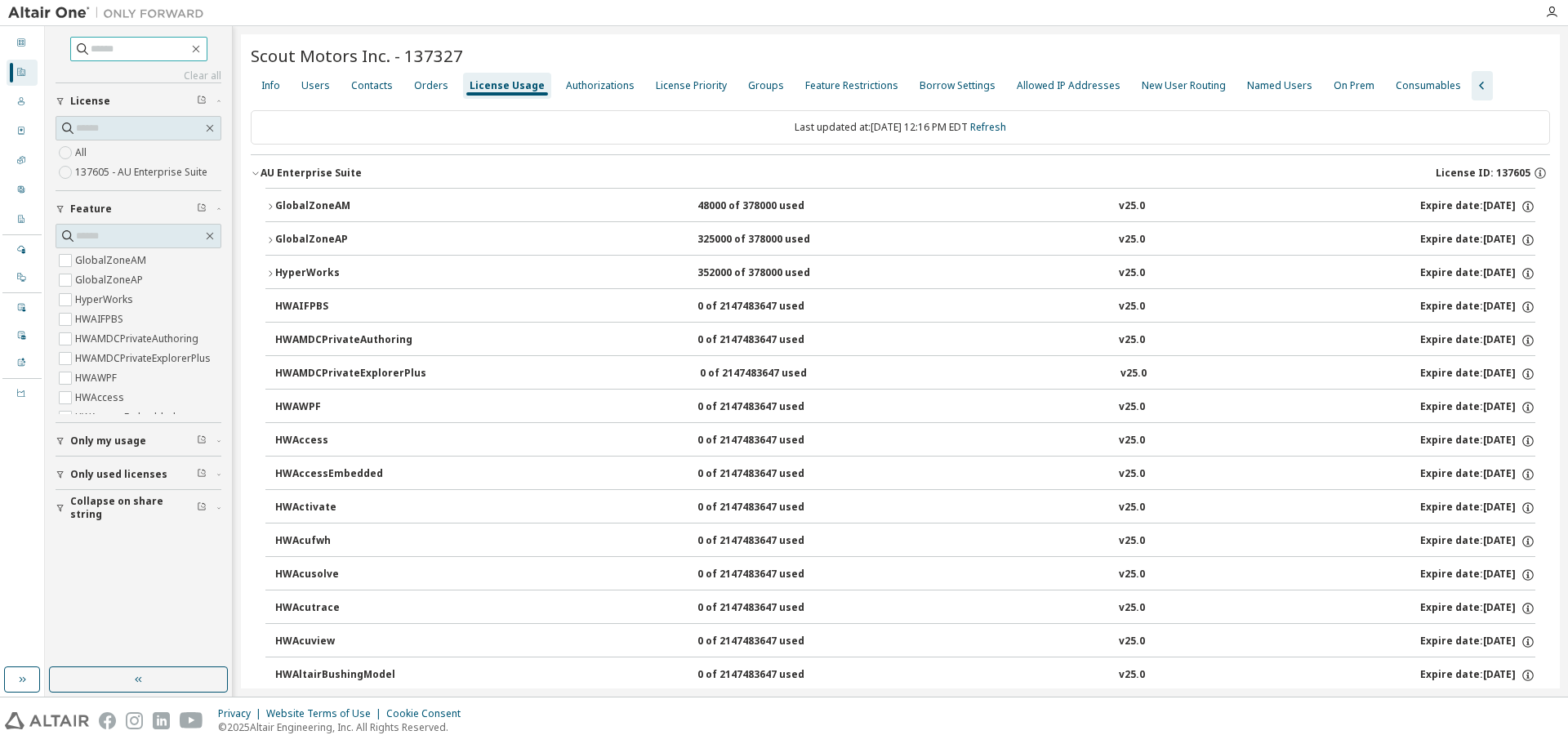
click at [1112, 44] on div "Scout Motors Inc. - 137327" at bounding box center [901, 55] width 1300 height 22
click at [813, 86] on div "Feature Restrictions" at bounding box center [852, 85] width 93 height 13
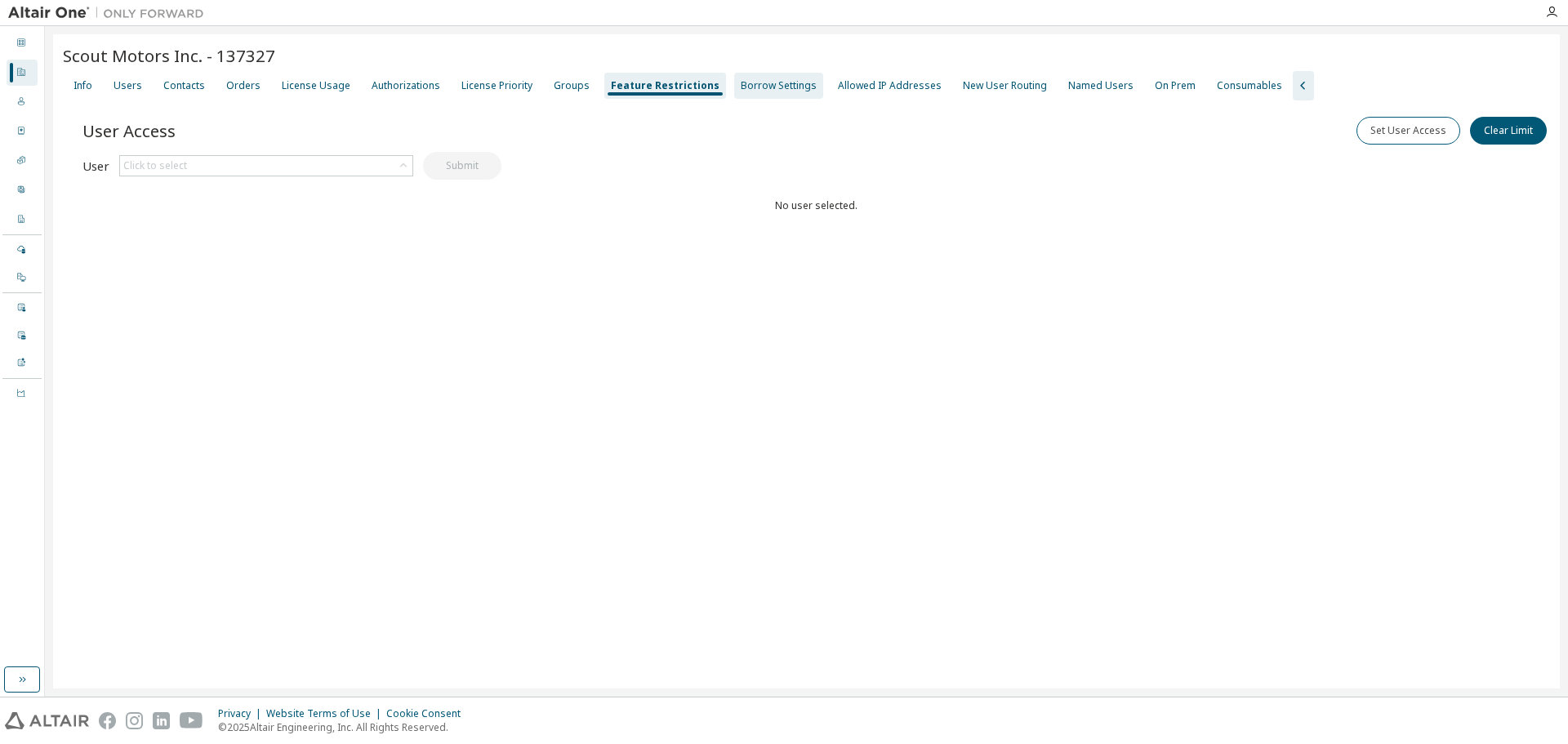
click at [768, 85] on div "Borrow Settings" at bounding box center [778, 85] width 76 height 13
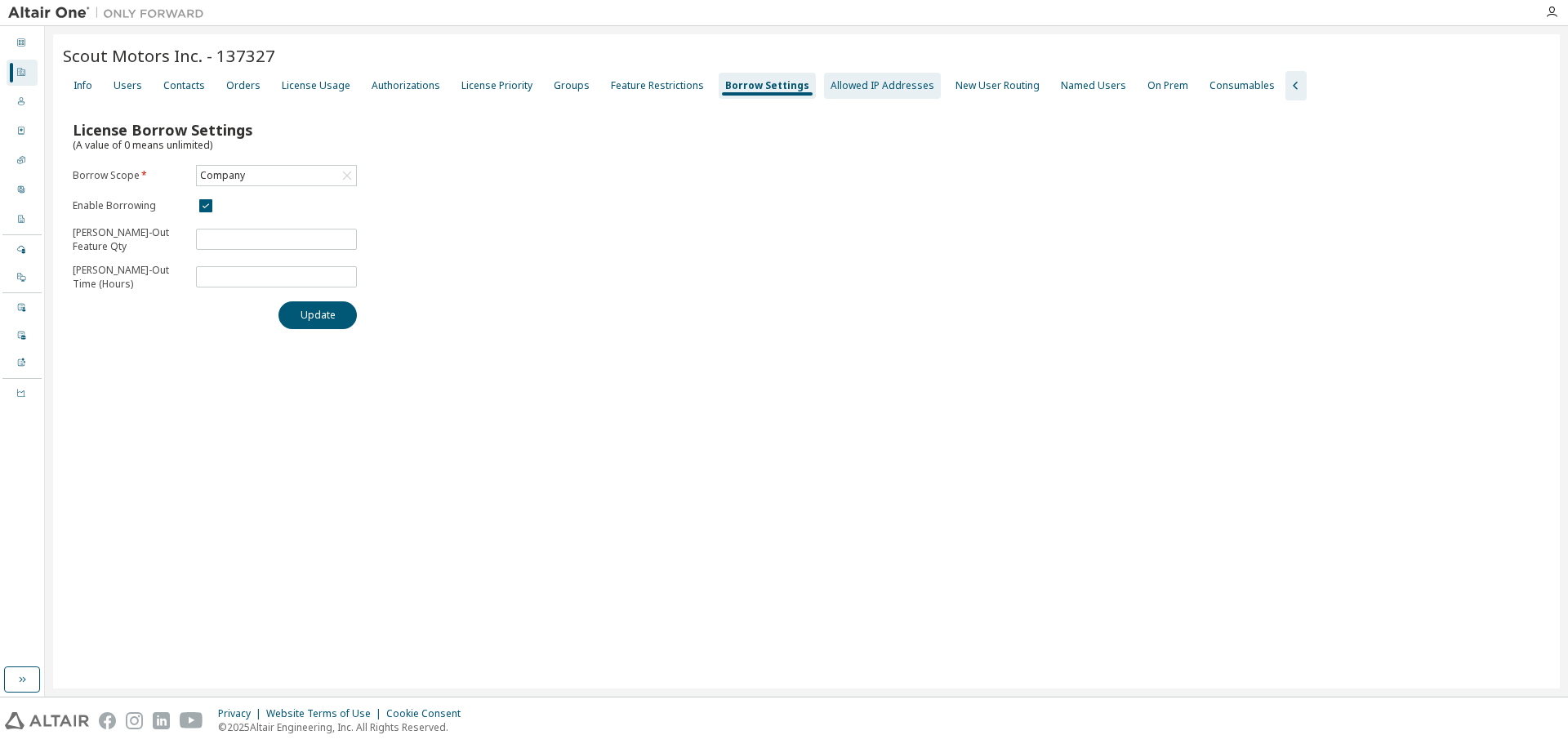
click at [853, 96] on div "Allowed IP Addresses" at bounding box center [882, 85] width 116 height 26
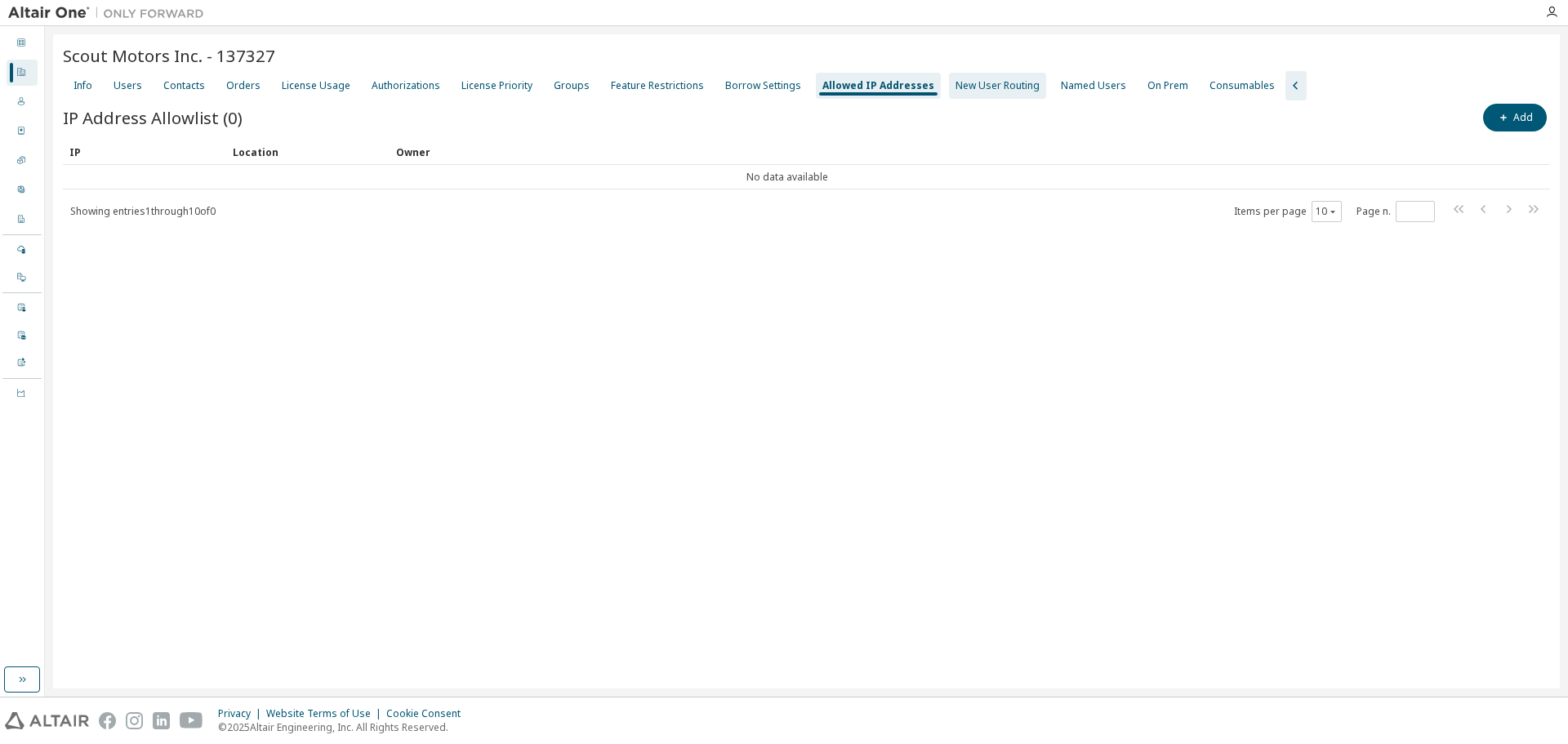
click at [955, 91] on div "New User Routing" at bounding box center [997, 85] width 84 height 13
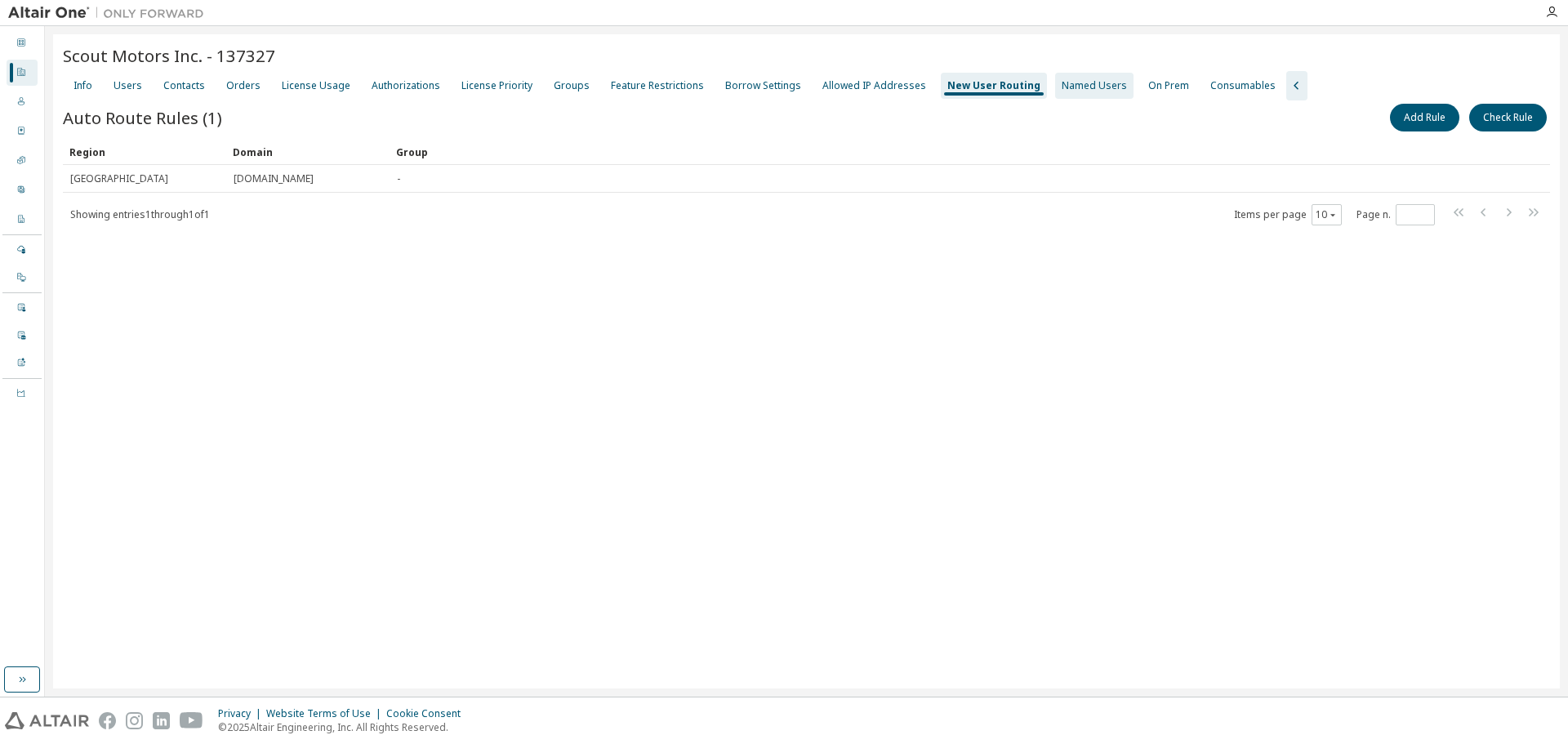
click at [1061, 84] on div "Named Users" at bounding box center [1094, 85] width 66 height 13
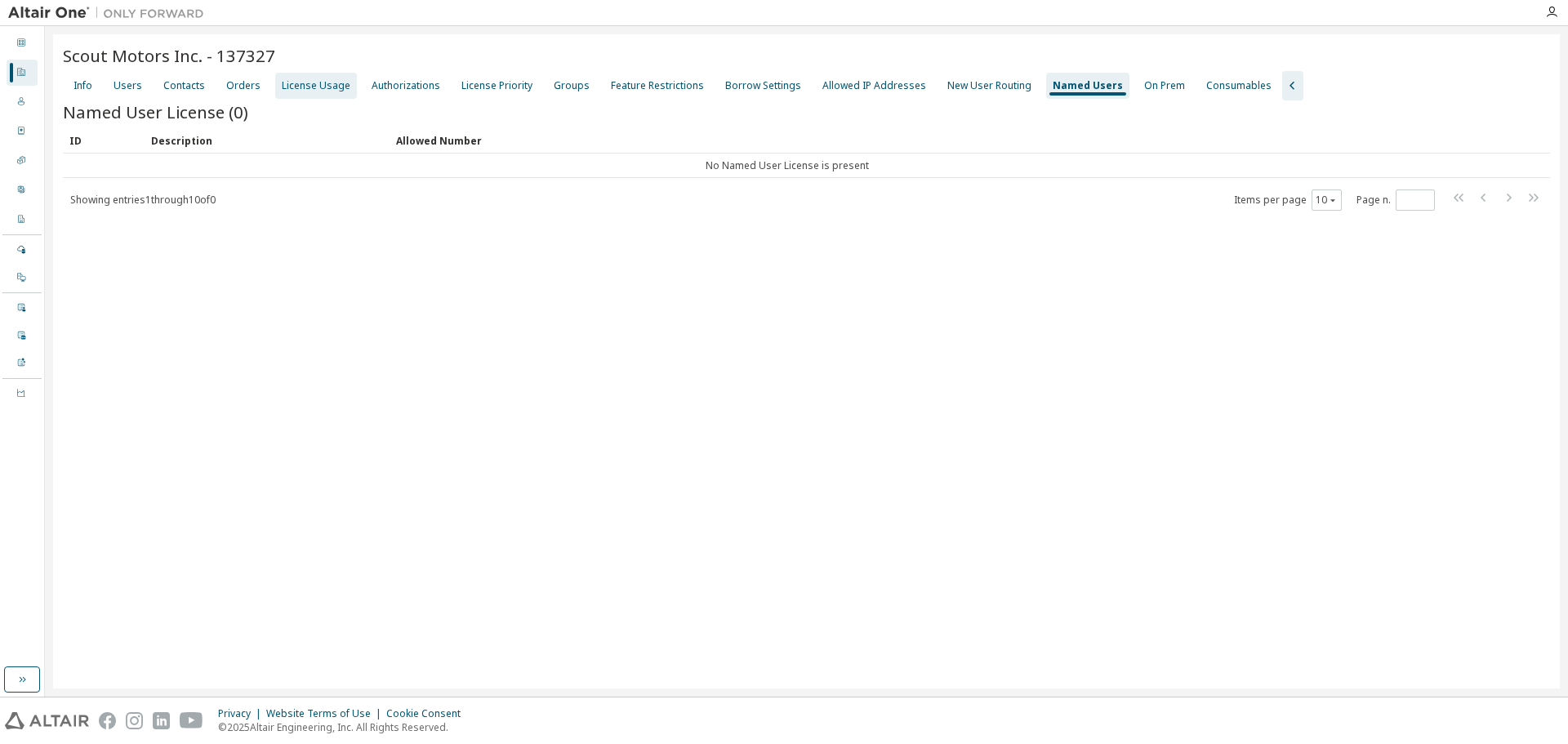
click at [295, 90] on div "License Usage" at bounding box center [315, 85] width 68 height 13
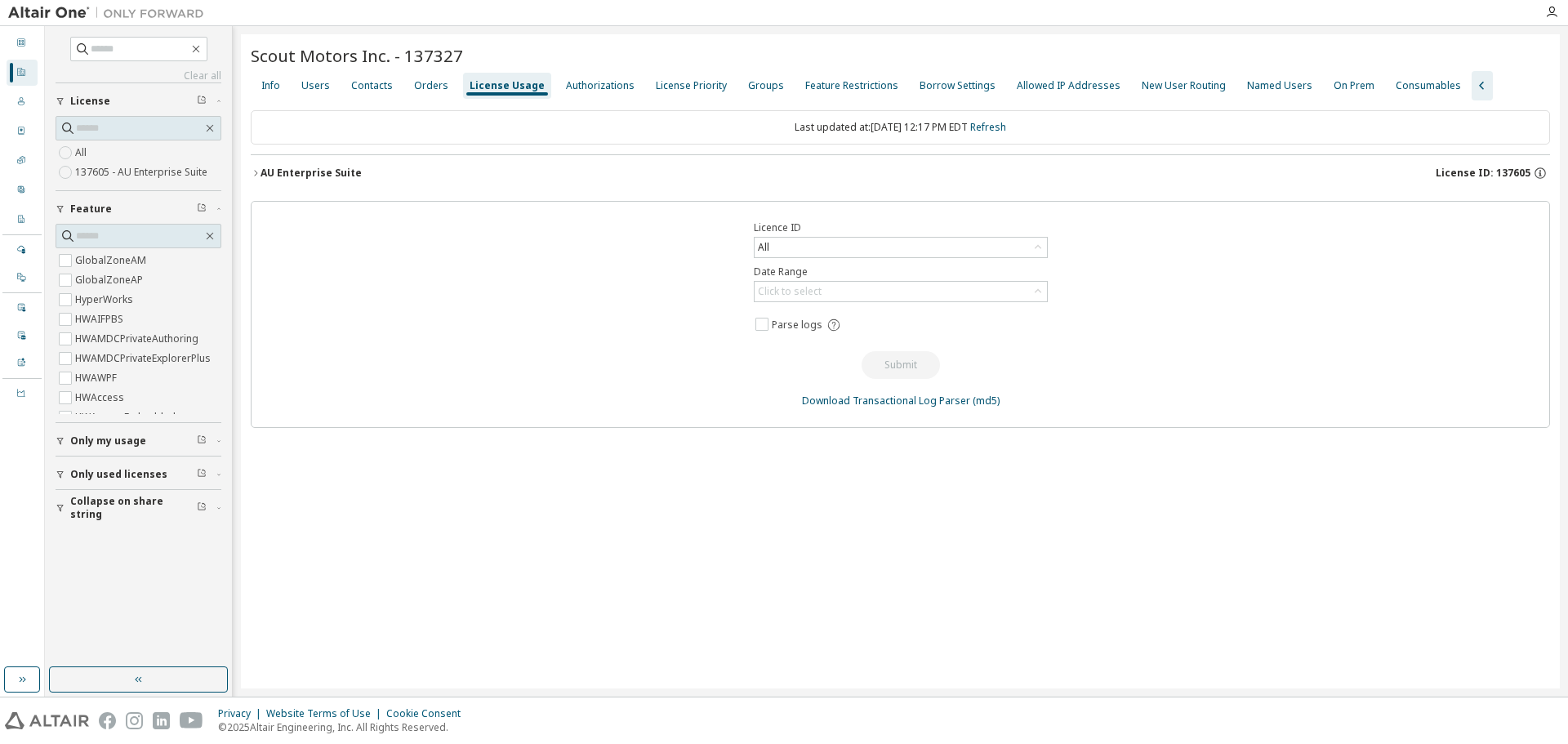
click at [256, 168] on icon "button" at bounding box center [255, 173] width 9 height 9
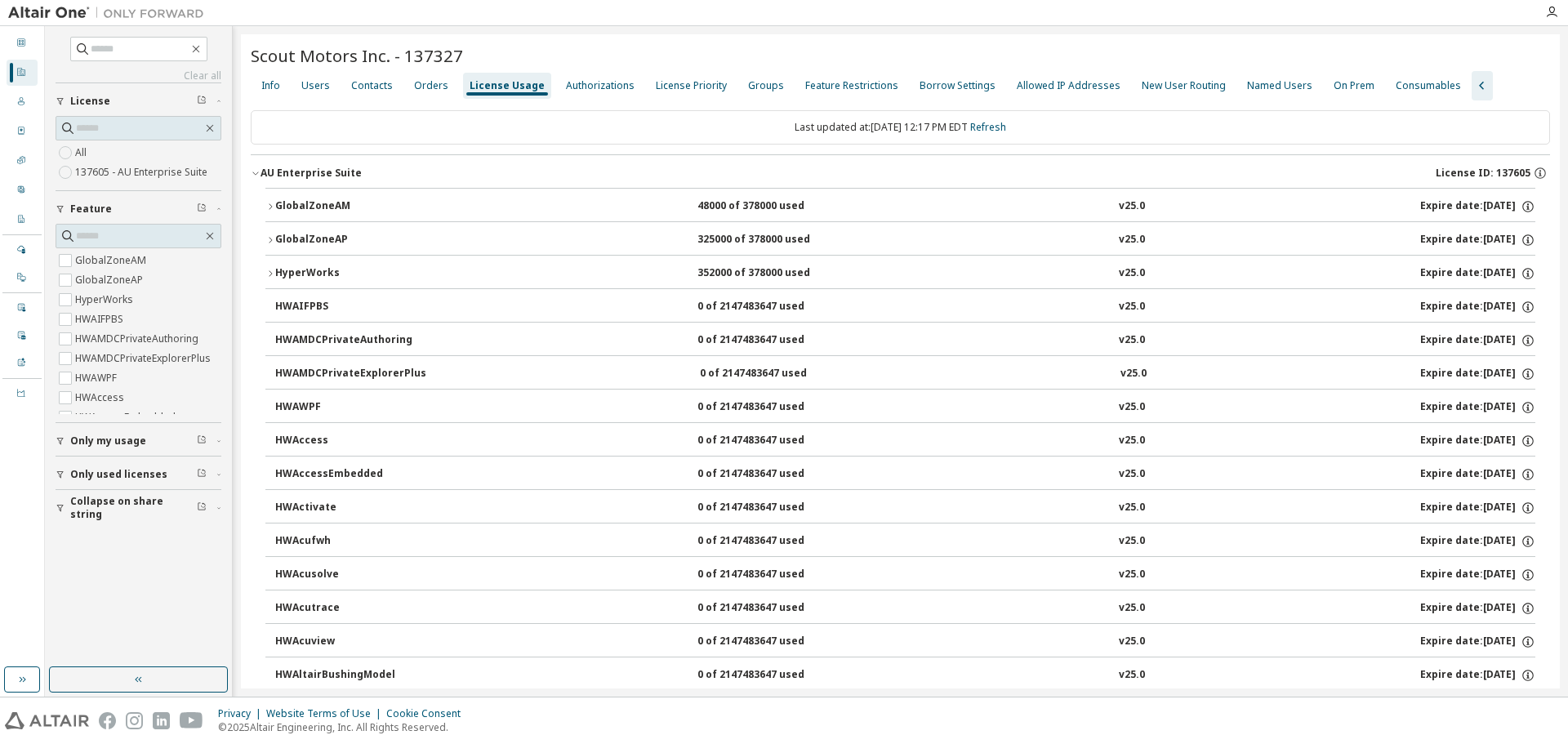
click at [268, 237] on icon "button" at bounding box center [270, 240] width 9 height 9
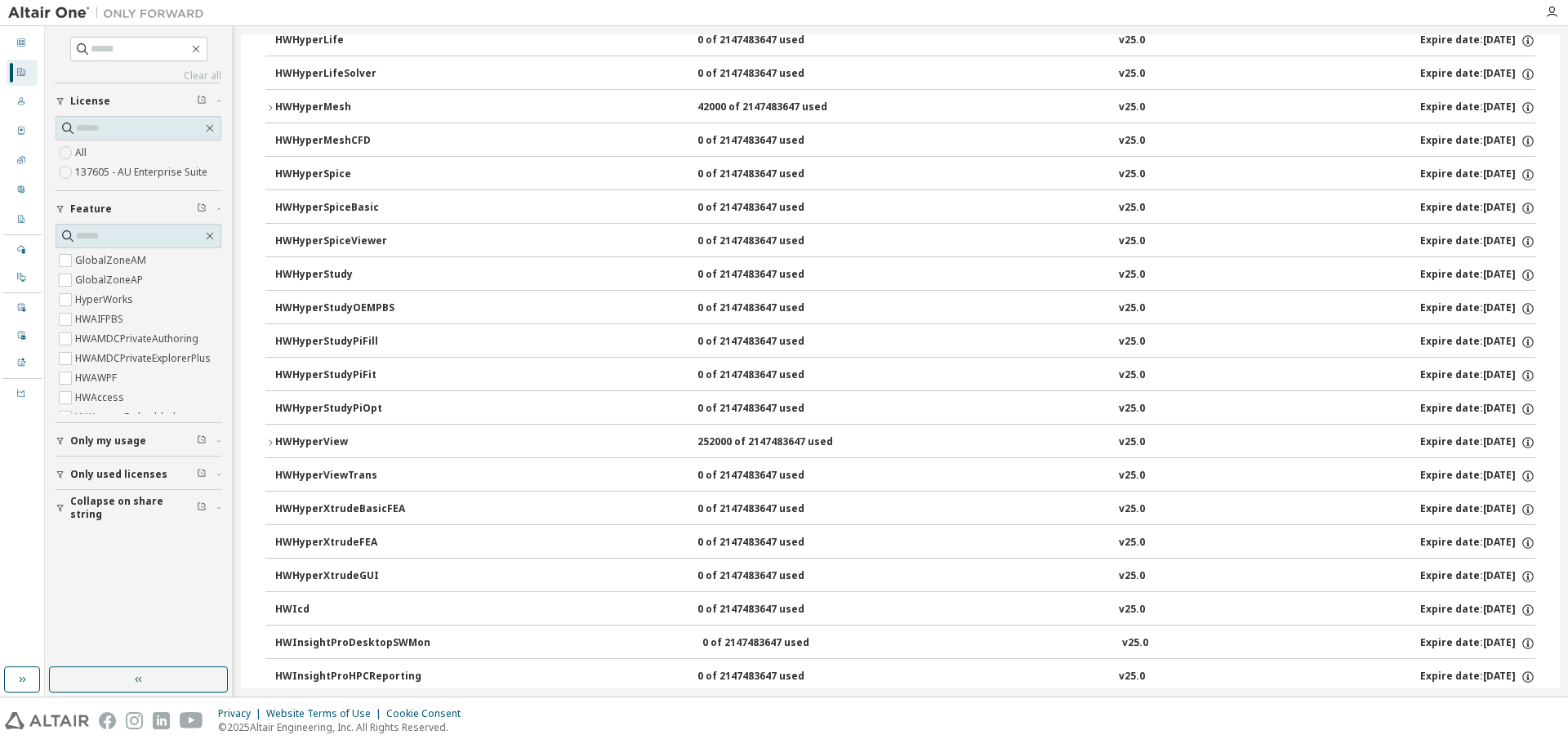
scroll to position [5009, 0]
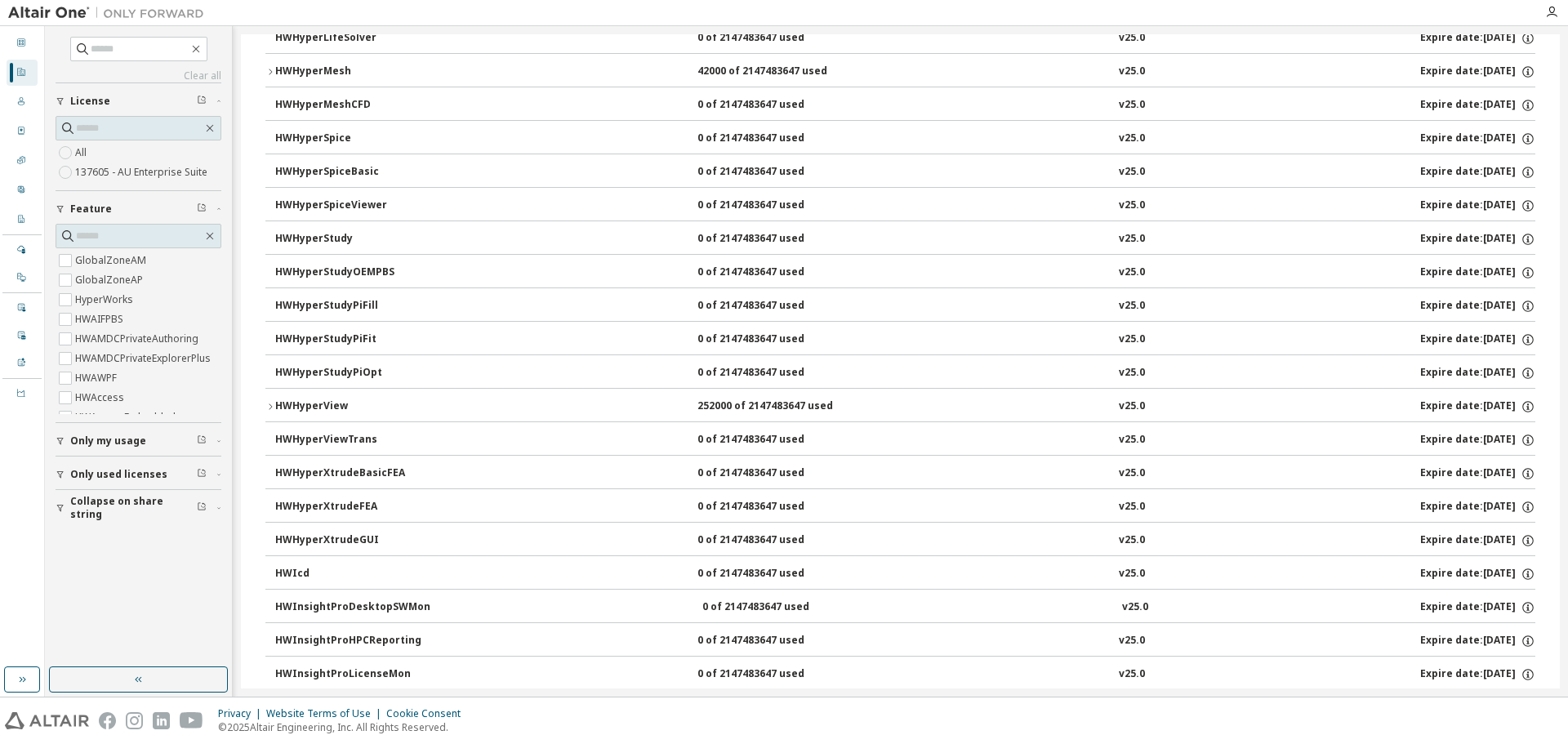
click at [268, 407] on icon "button" at bounding box center [270, 407] width 9 height 9
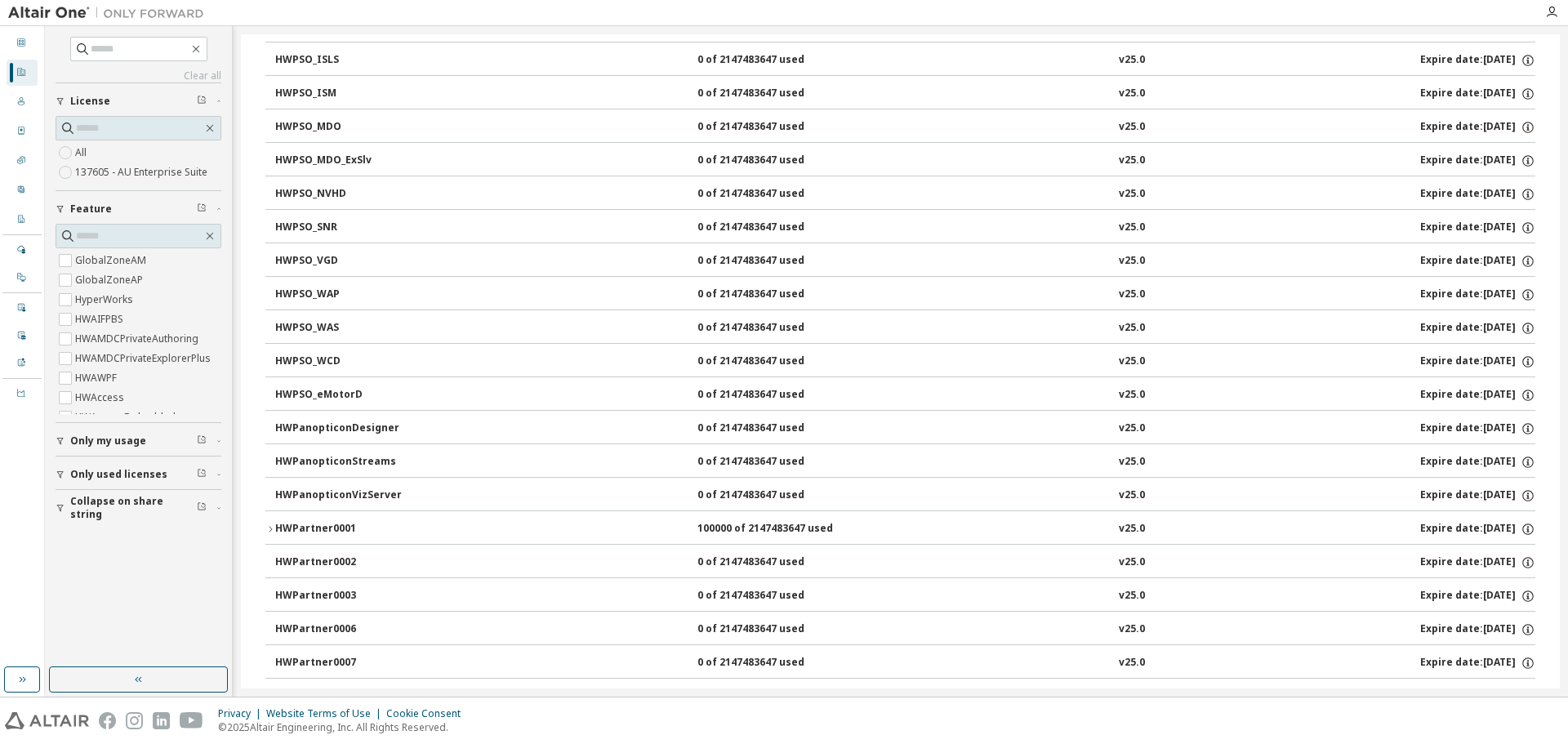
scroll to position [9256, 0]
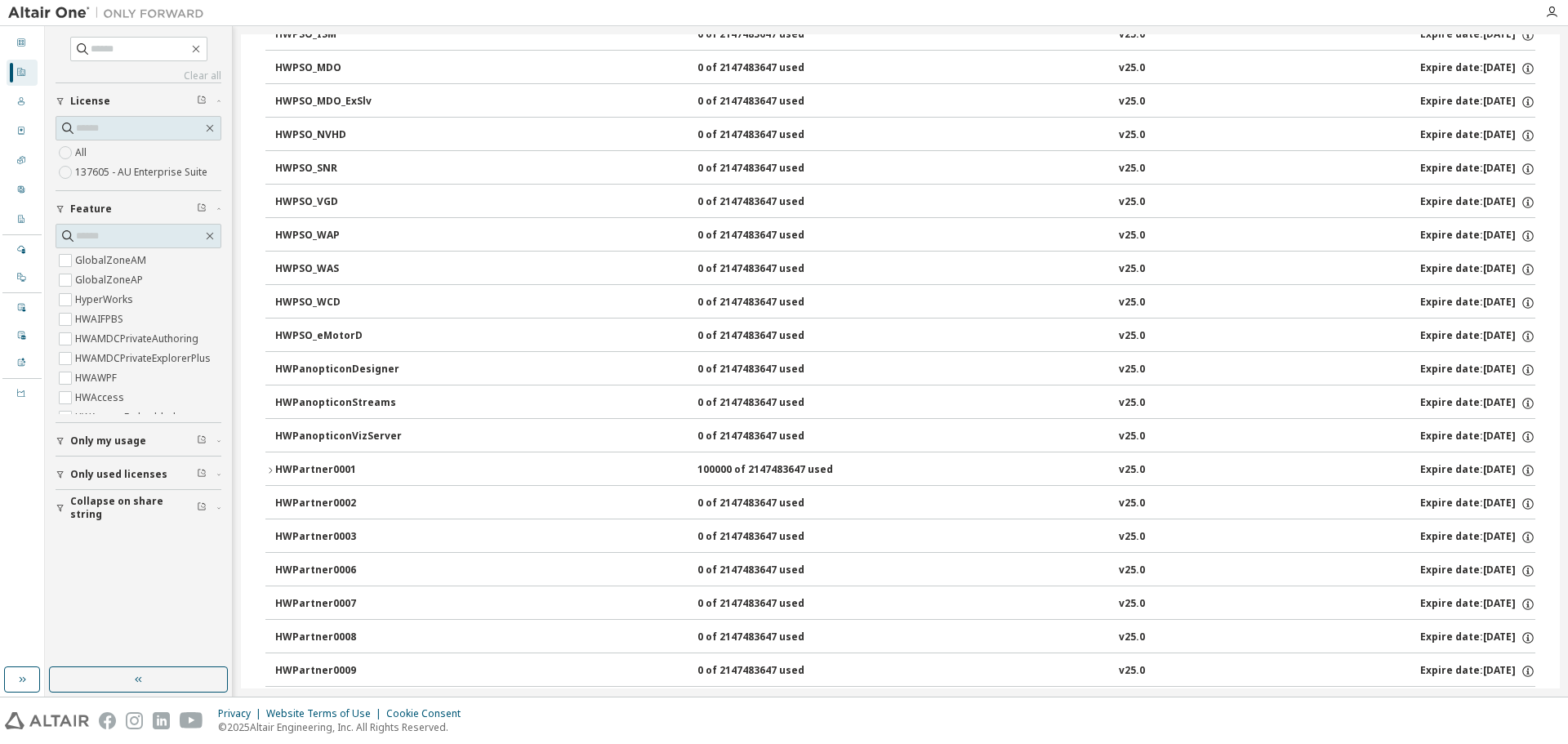
click at [269, 474] on icon "button" at bounding box center [270, 470] width 9 height 9
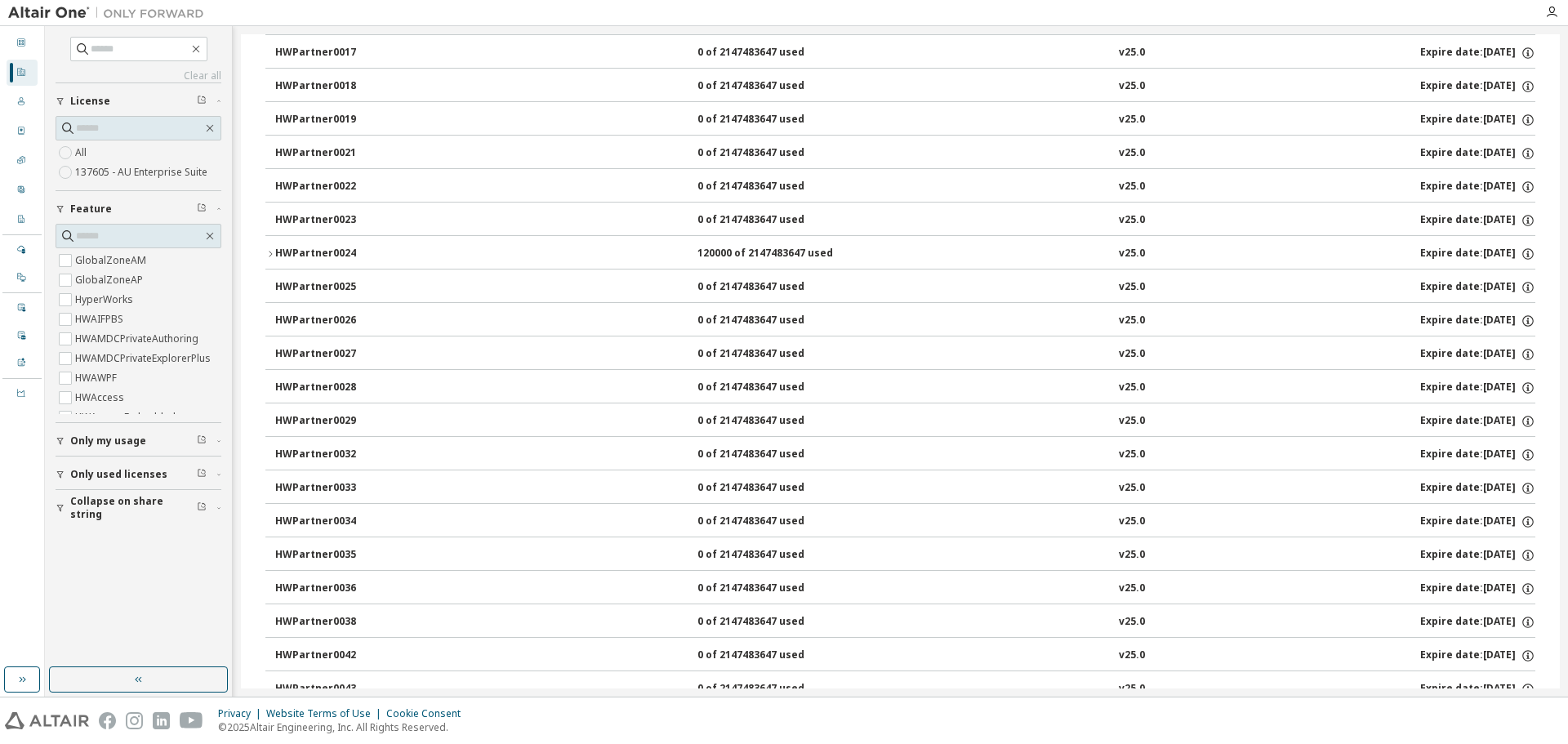
scroll to position [10346, 0]
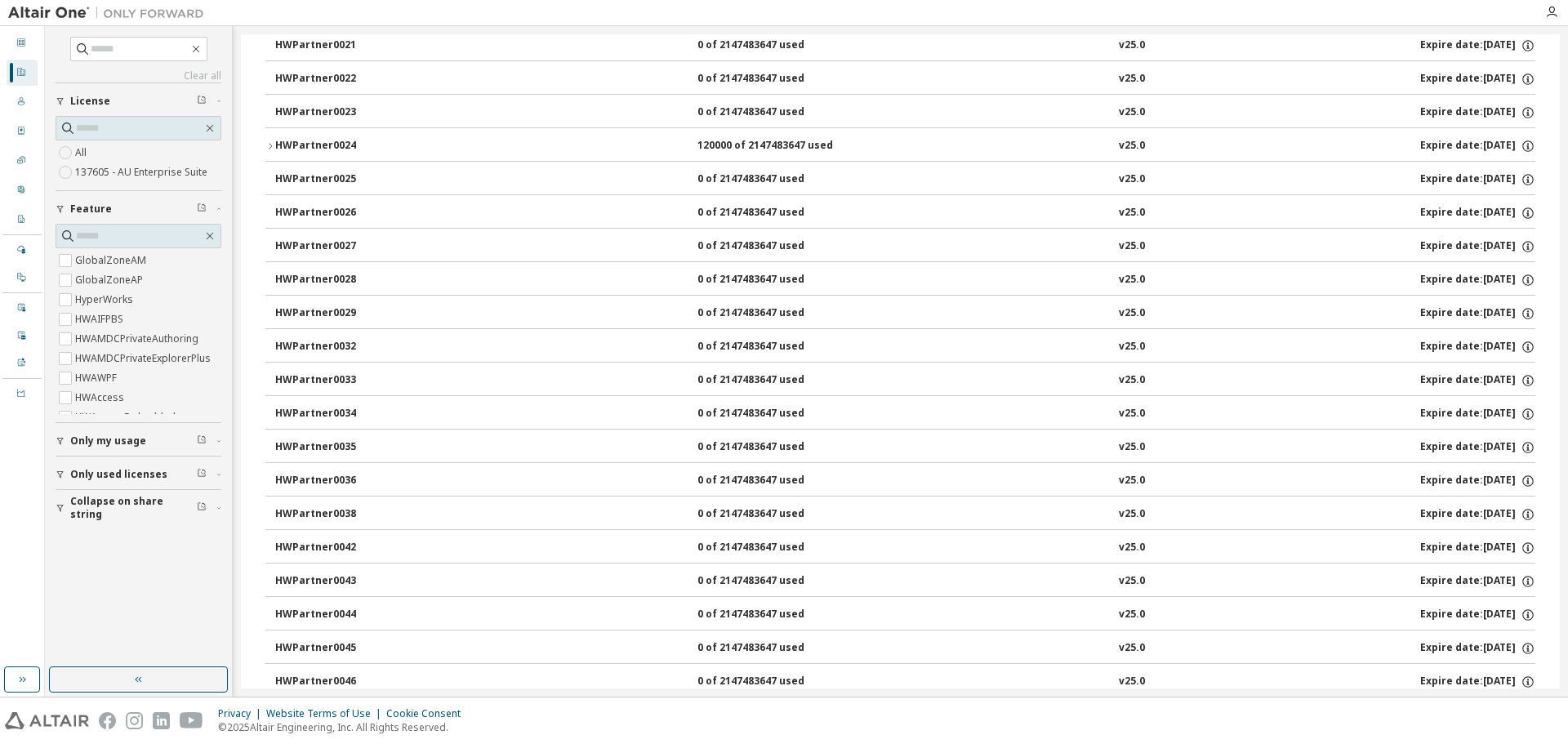
click at [267, 142] on icon "button" at bounding box center [270, 146] width 9 height 9
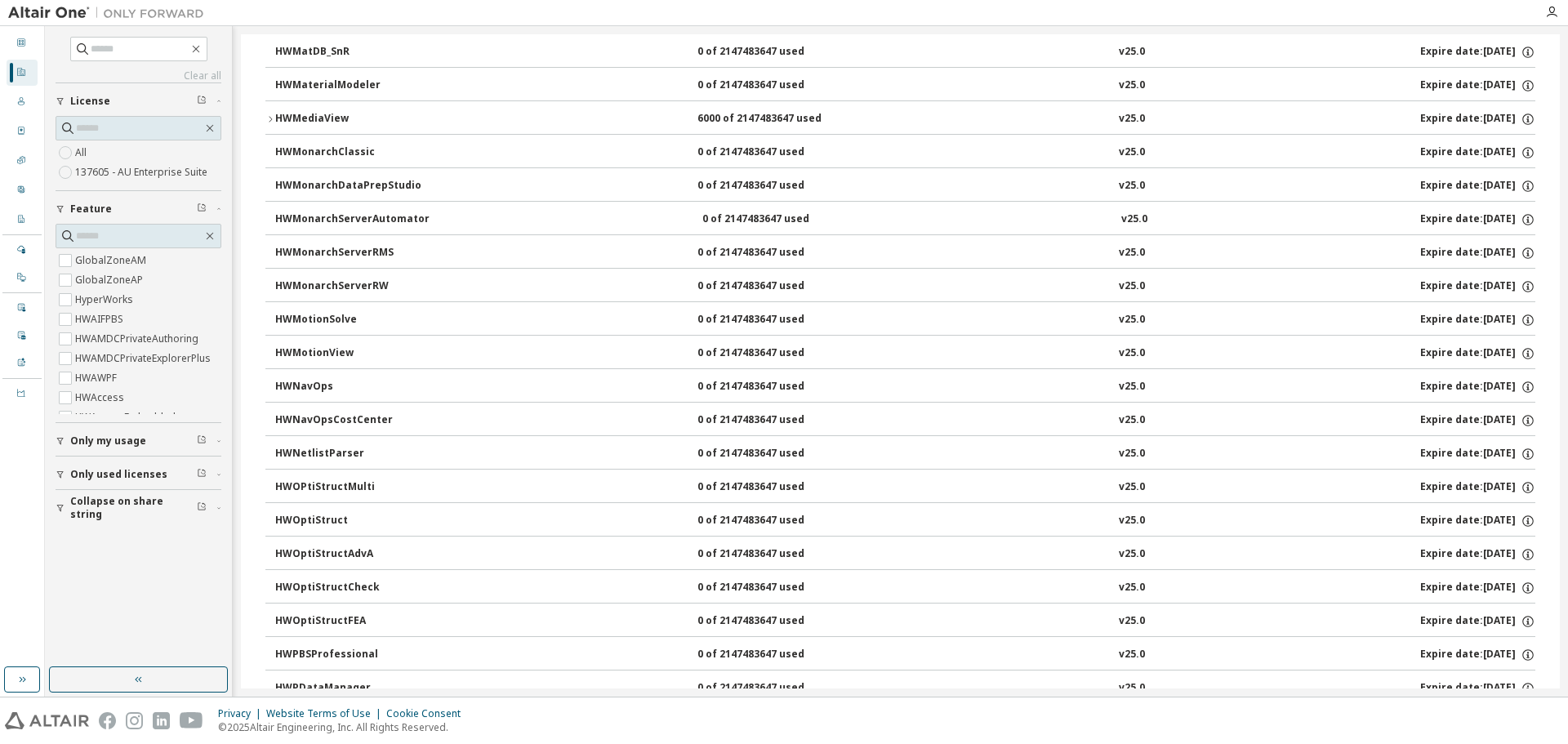
scroll to position [7840, 0]
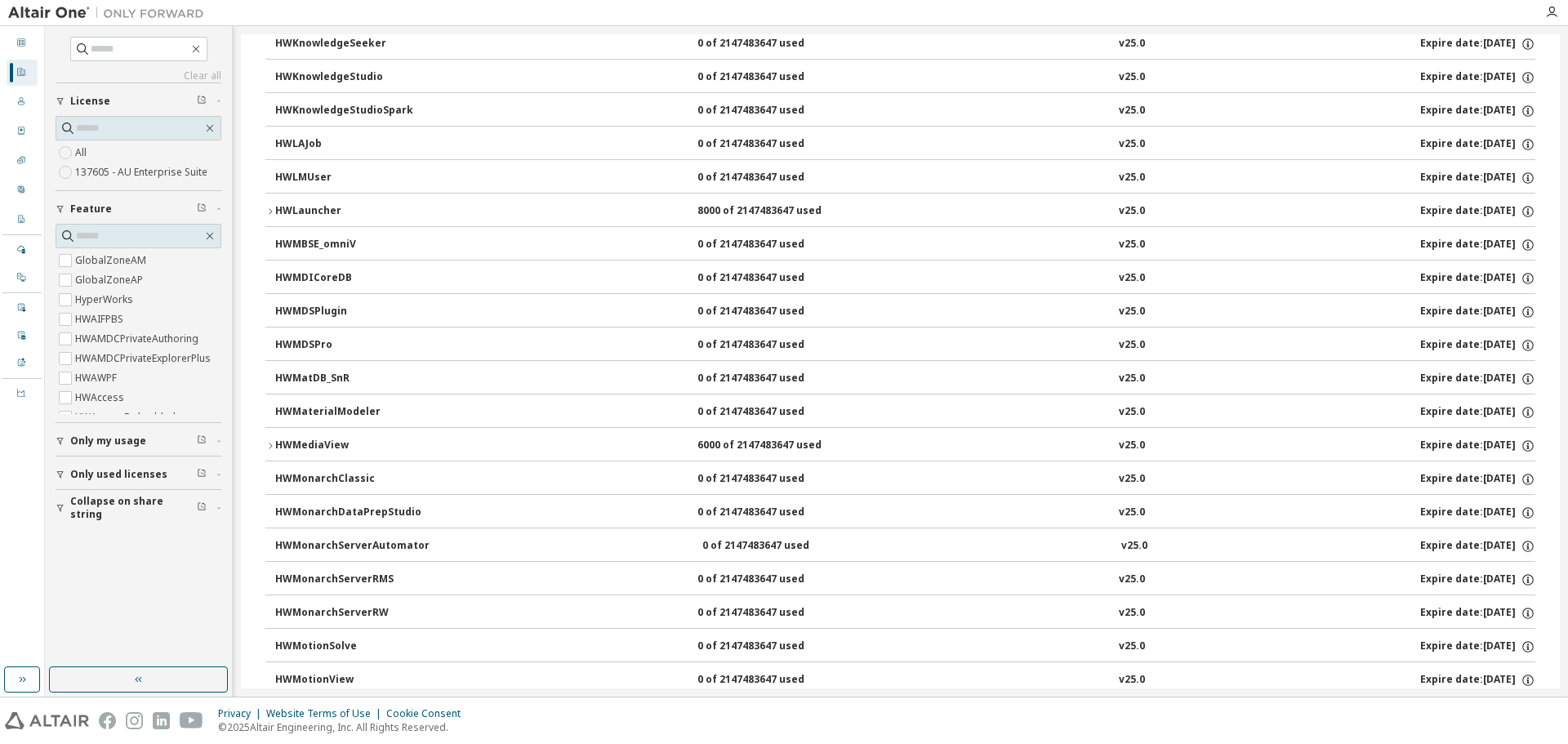
click at [270, 444] on icon "button" at bounding box center [270, 445] width 9 height 9
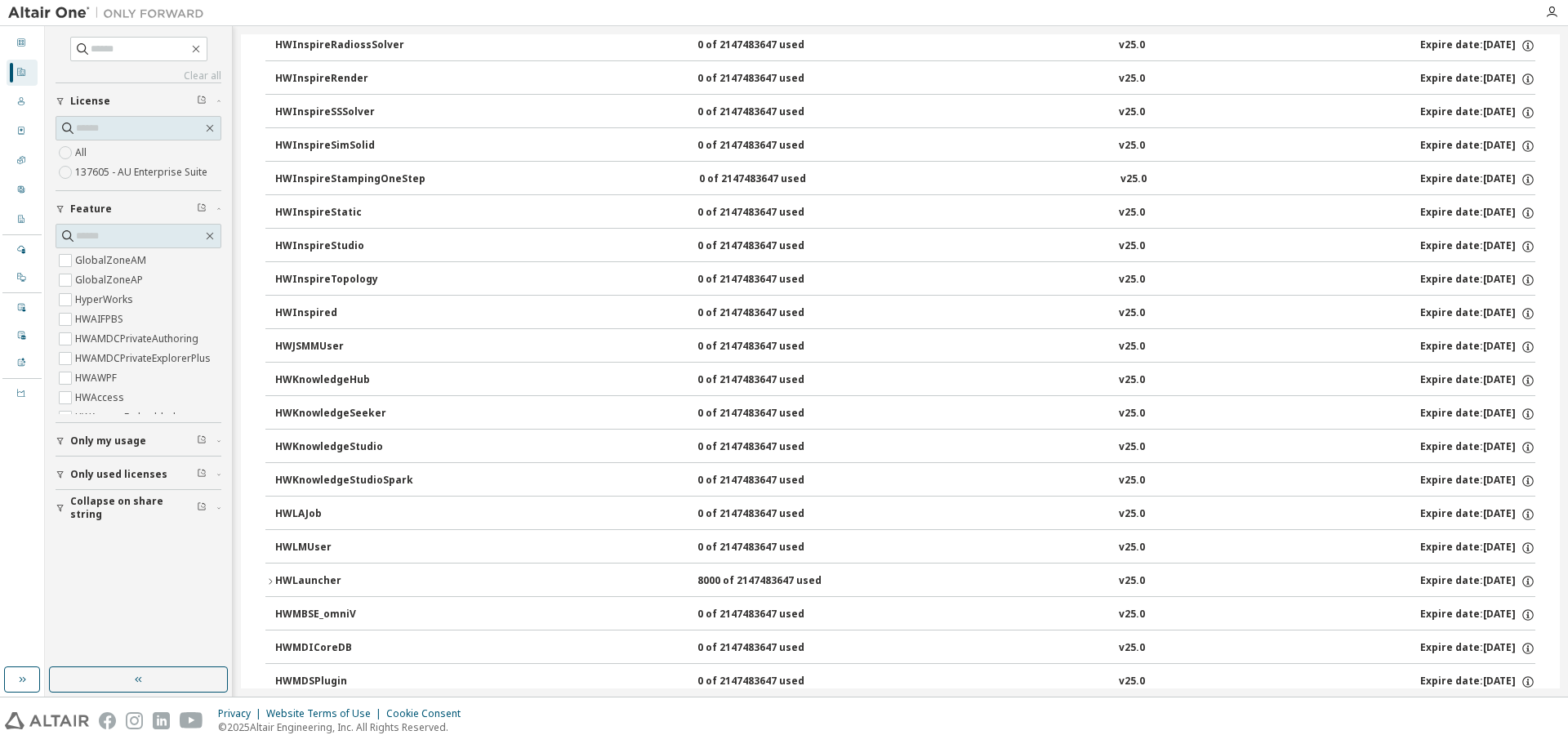
scroll to position [7514, 0]
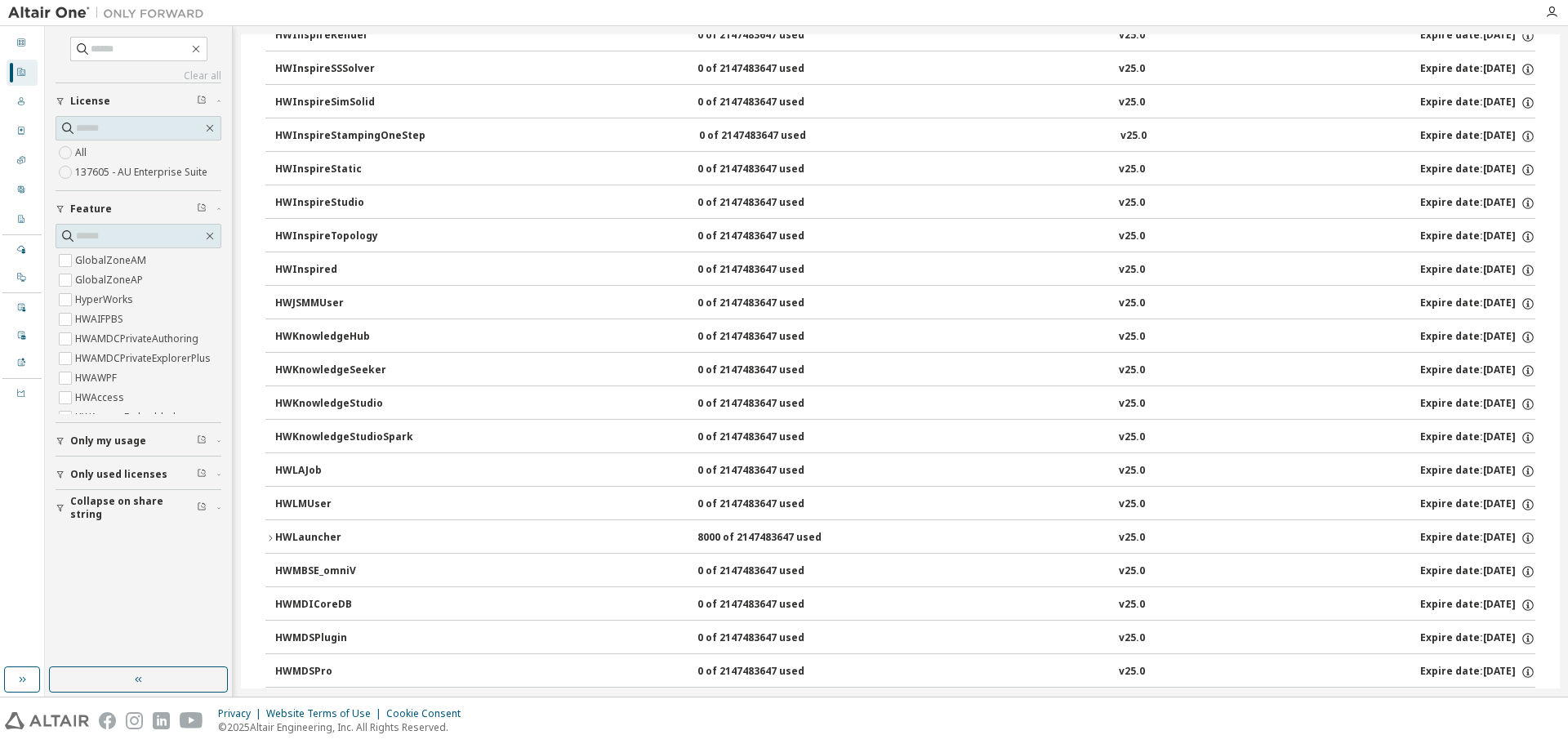
click at [276, 539] on div "HWLauncher" at bounding box center [349, 538] width 147 height 15
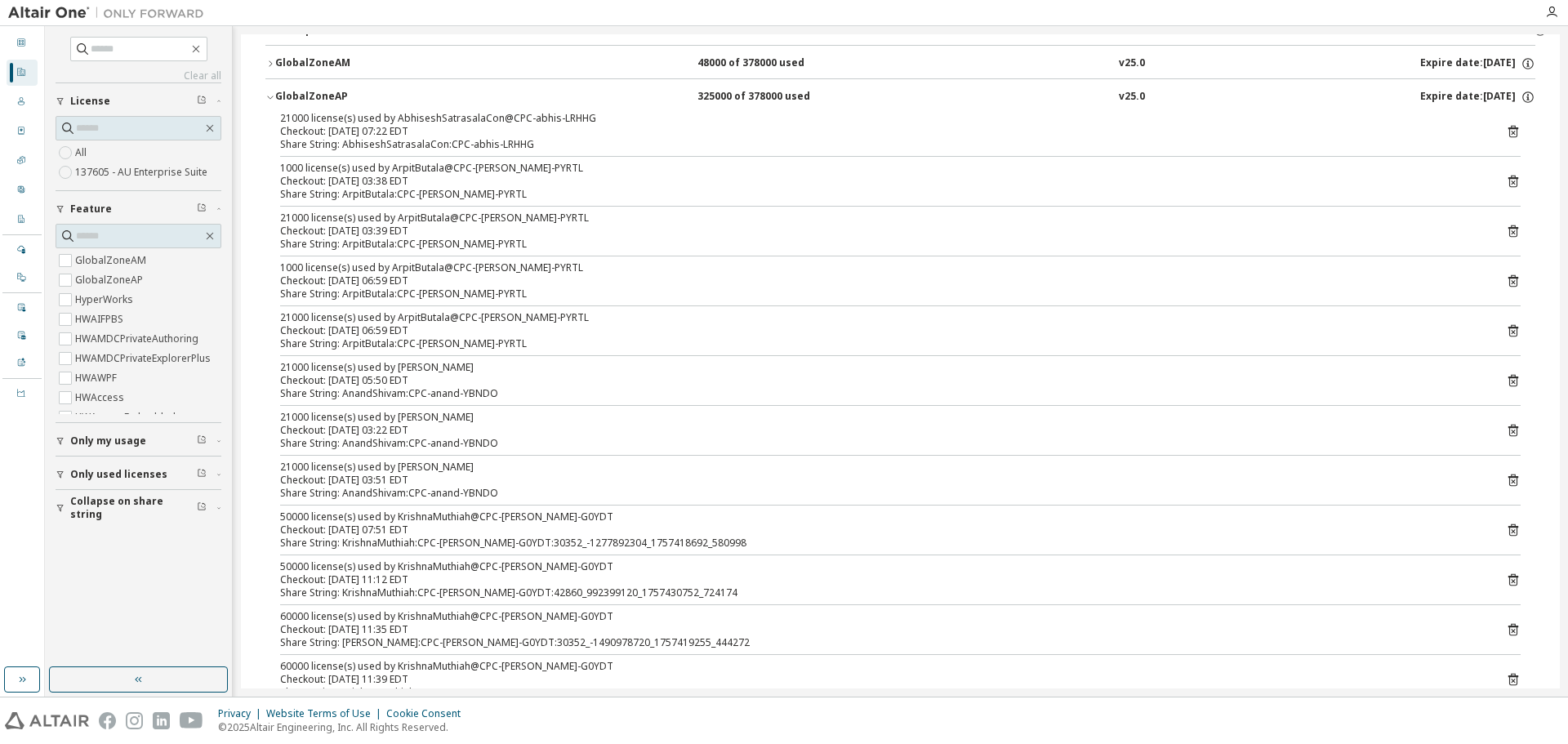
scroll to position [0, 0]
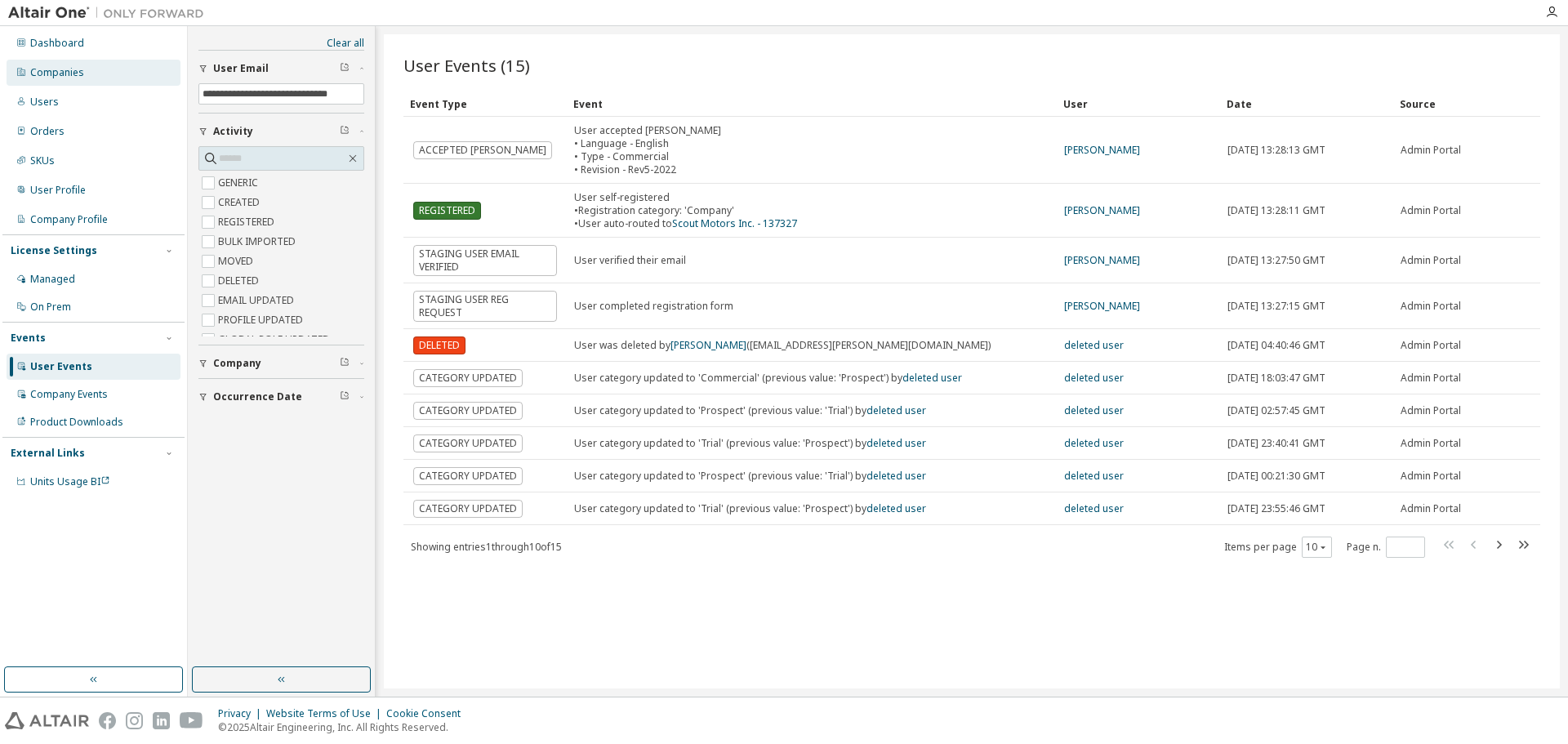
click at [55, 71] on div "Companies" at bounding box center [57, 73] width 54 height 13
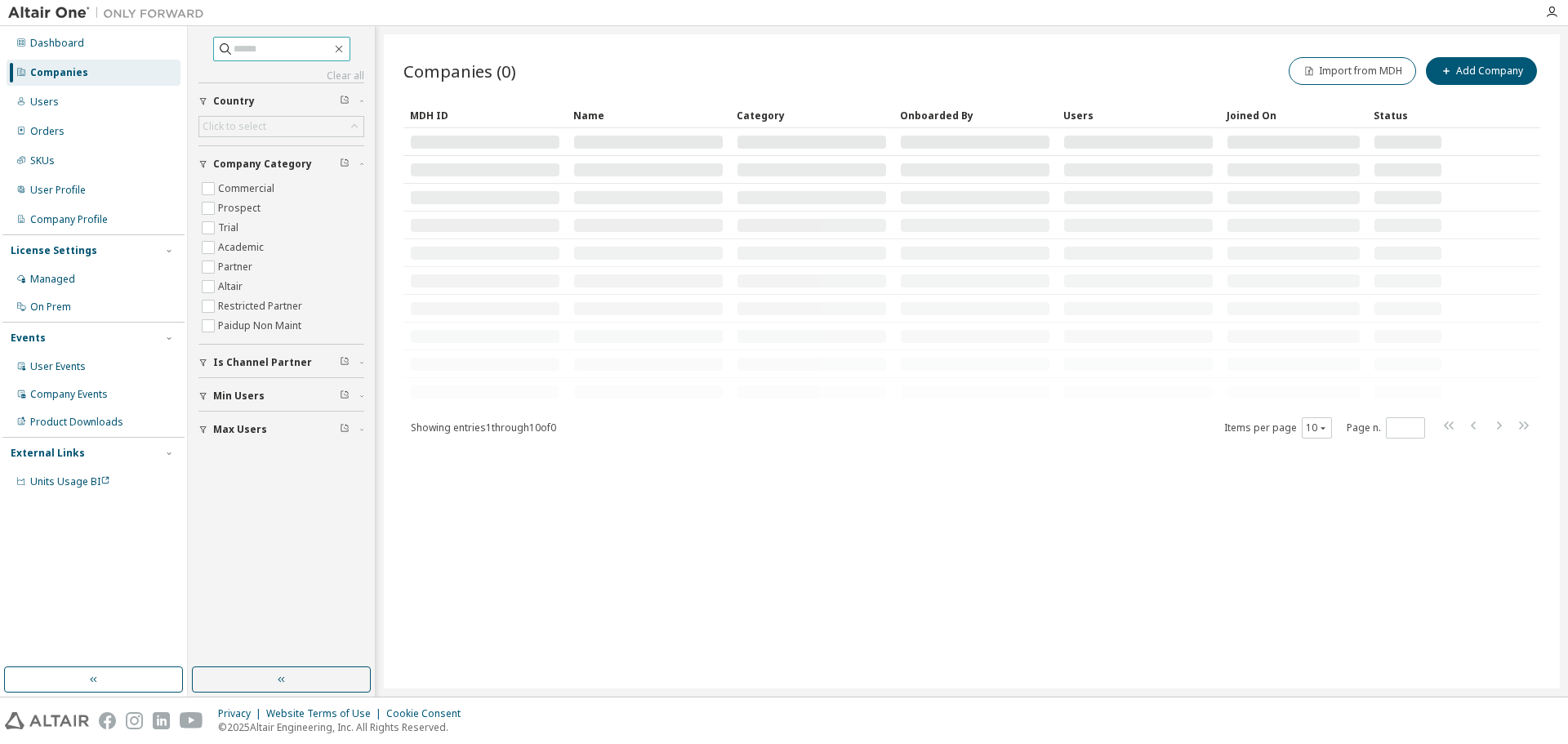
click at [262, 48] on input "text" at bounding box center [283, 48] width 98 height 16
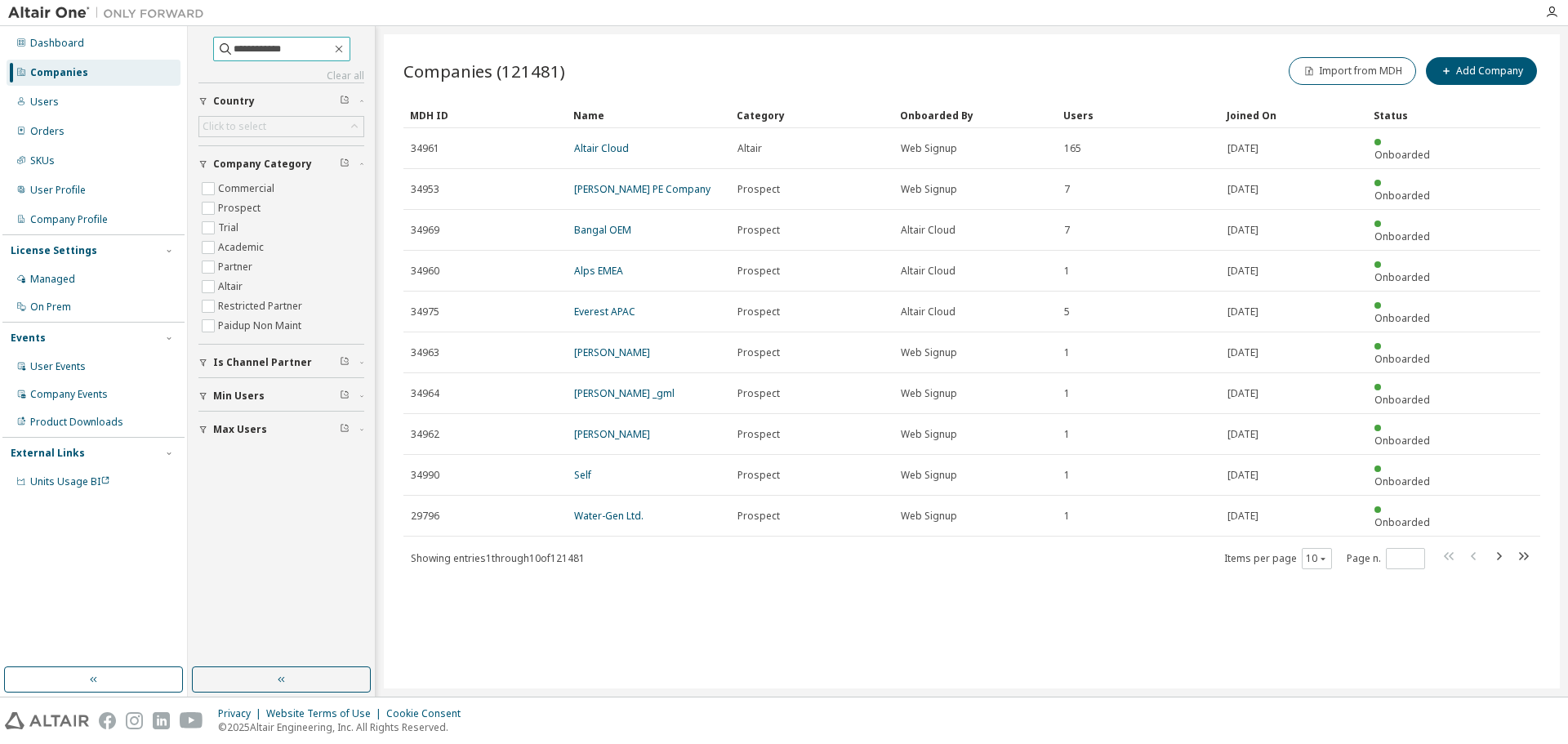
type input "**********"
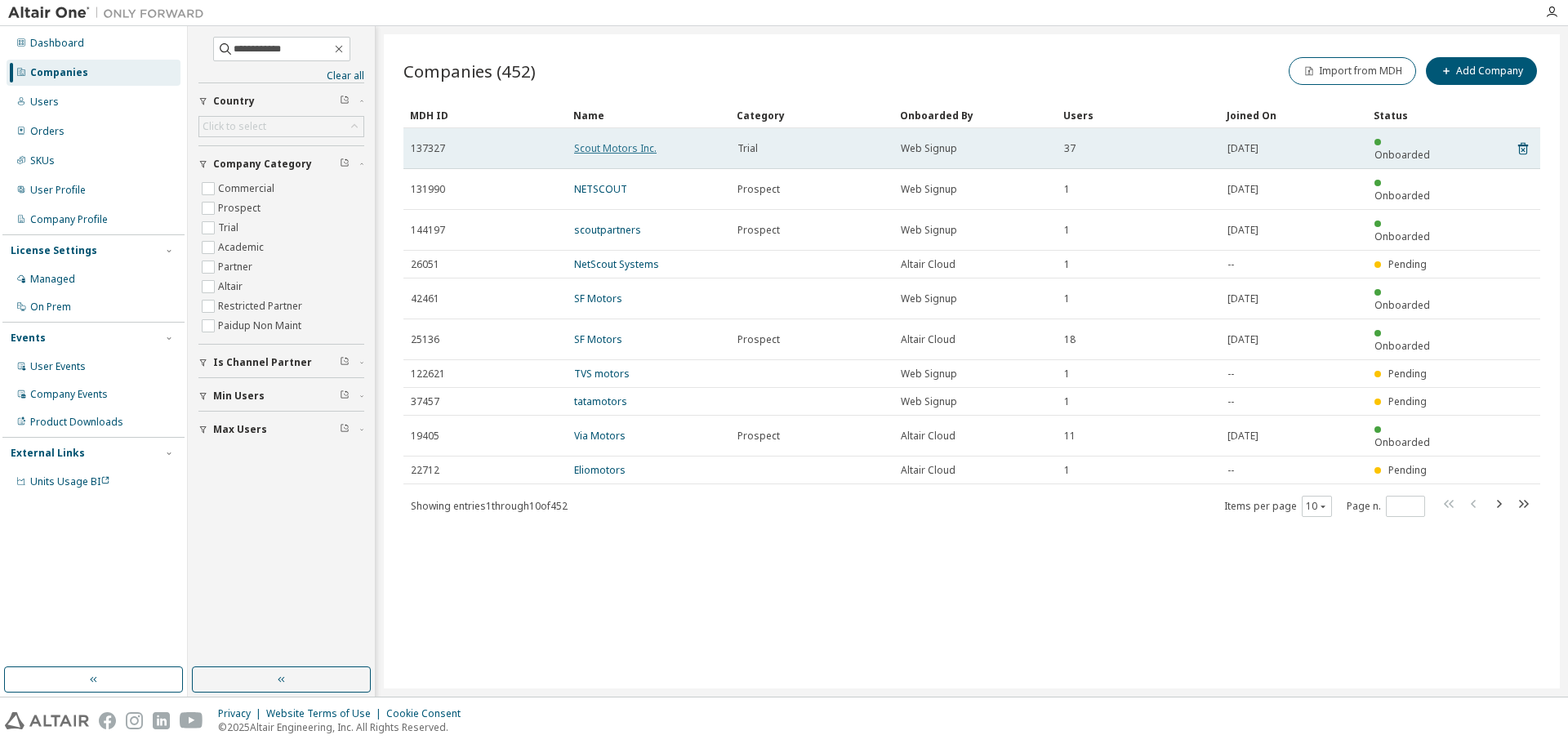
click at [615, 147] on link "Scout Motors Inc." at bounding box center [615, 148] width 83 height 14
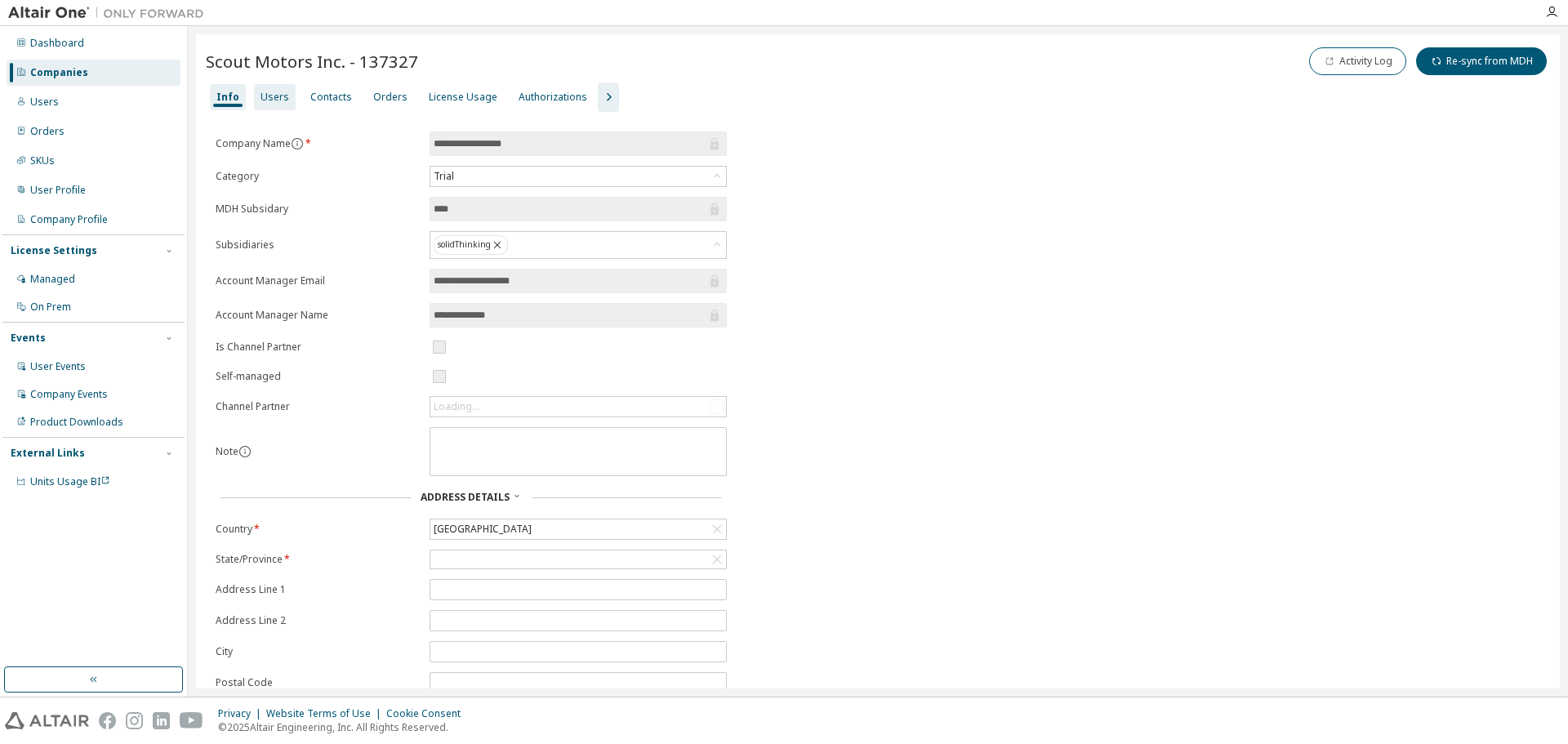
click at [284, 91] on div "Users" at bounding box center [274, 97] width 41 height 26
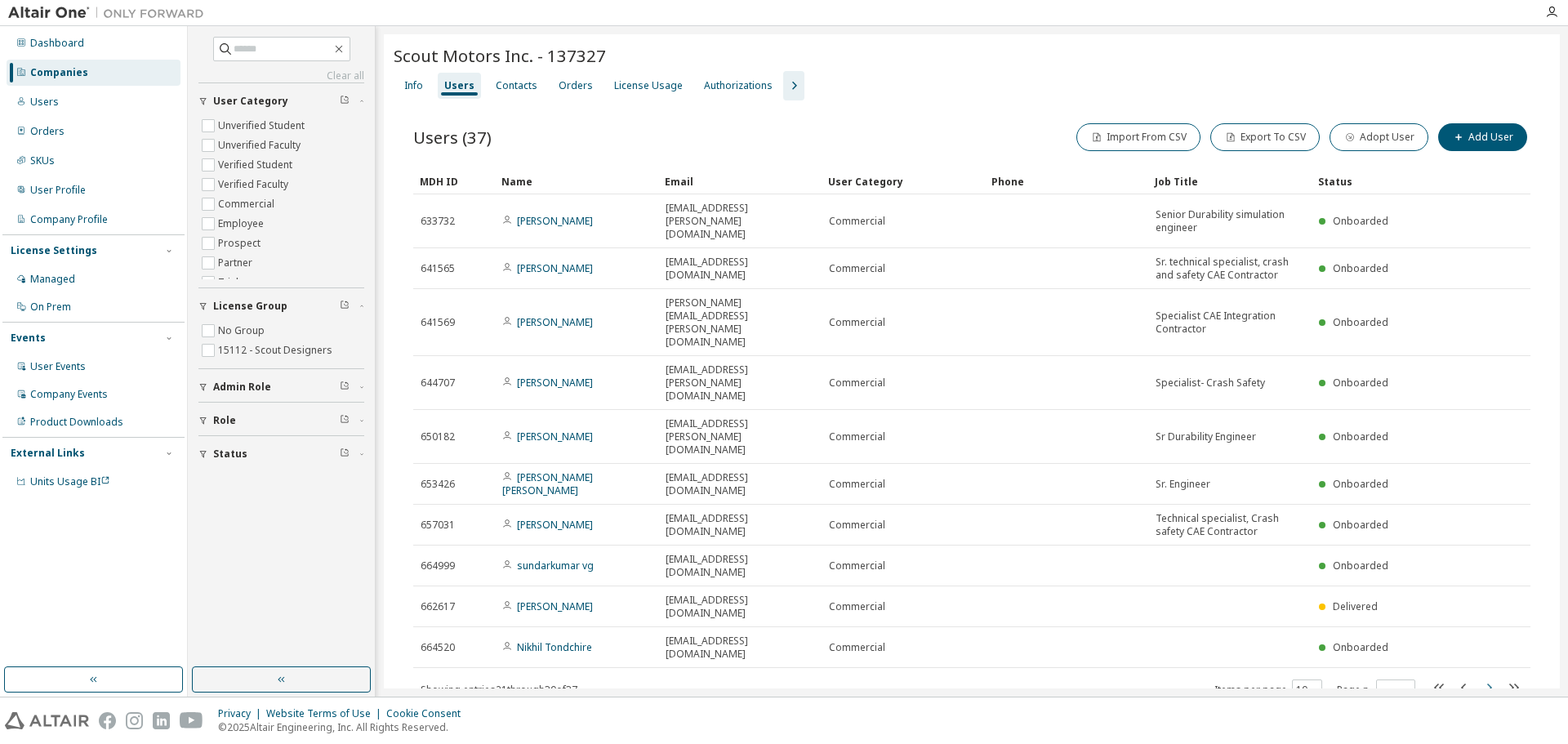
click at [1488, 678] on icon "button" at bounding box center [1489, 687] width 20 height 20
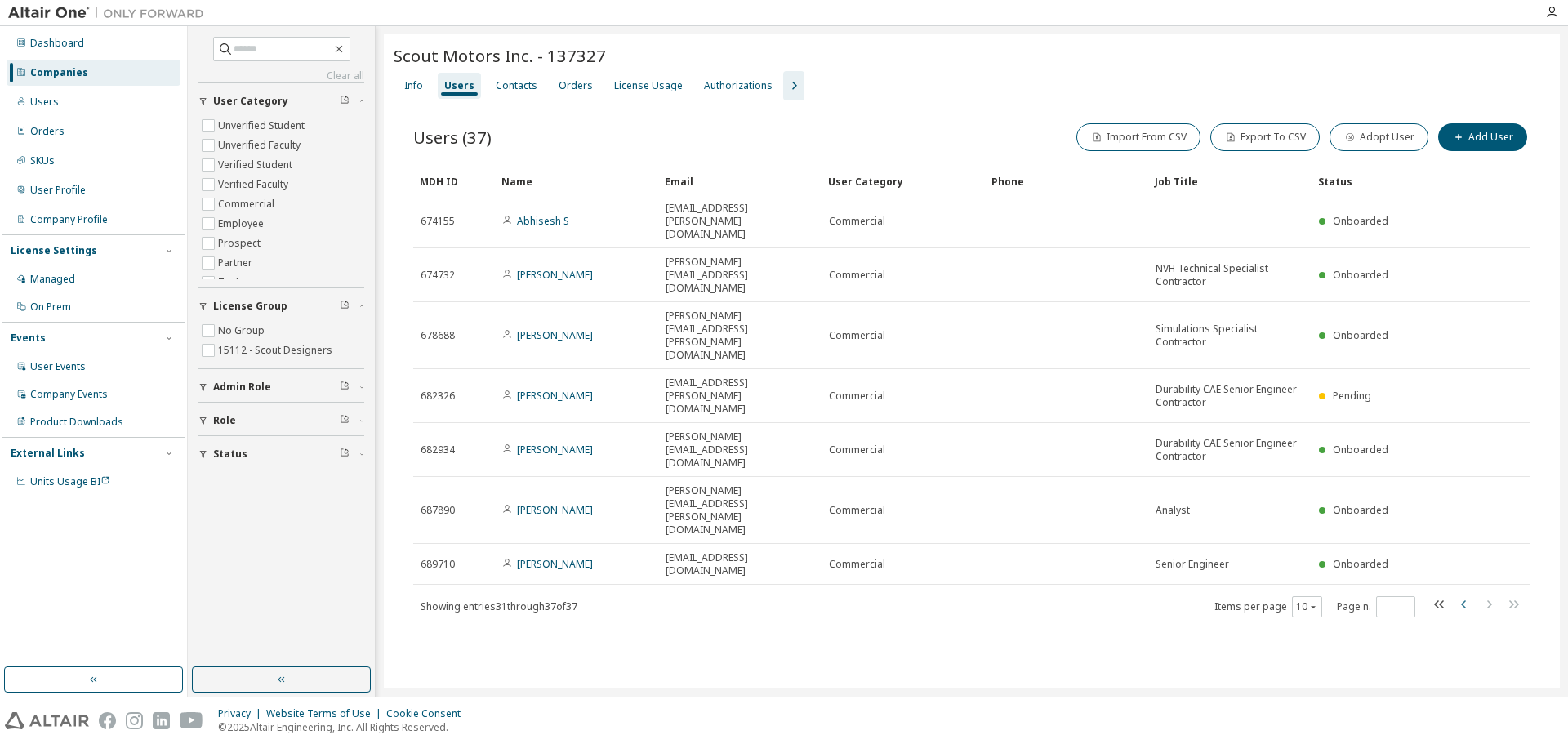
click at [1467, 595] on icon "button" at bounding box center [1464, 604] width 20 height 20
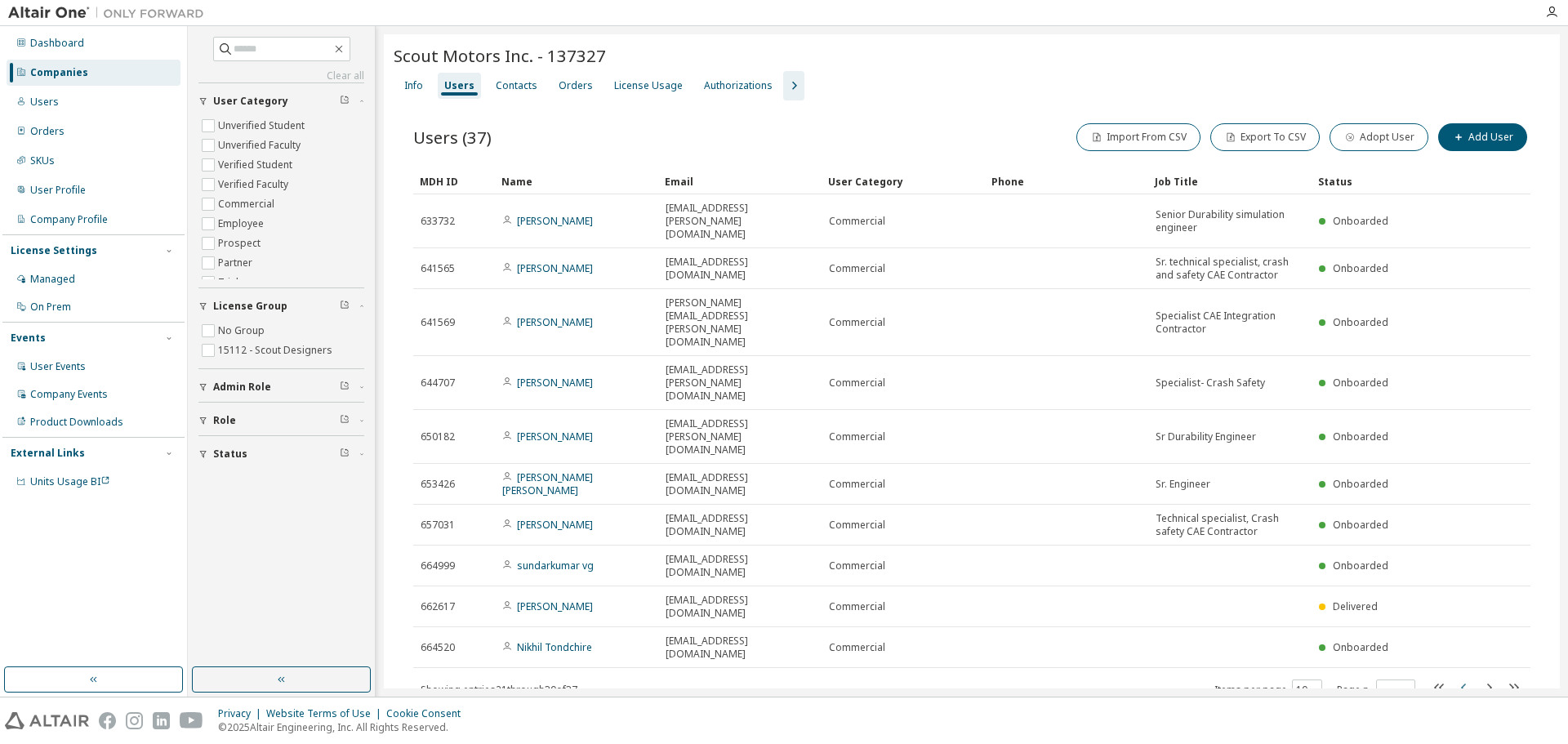
click at [1466, 678] on icon "button" at bounding box center [1464, 687] width 20 height 20
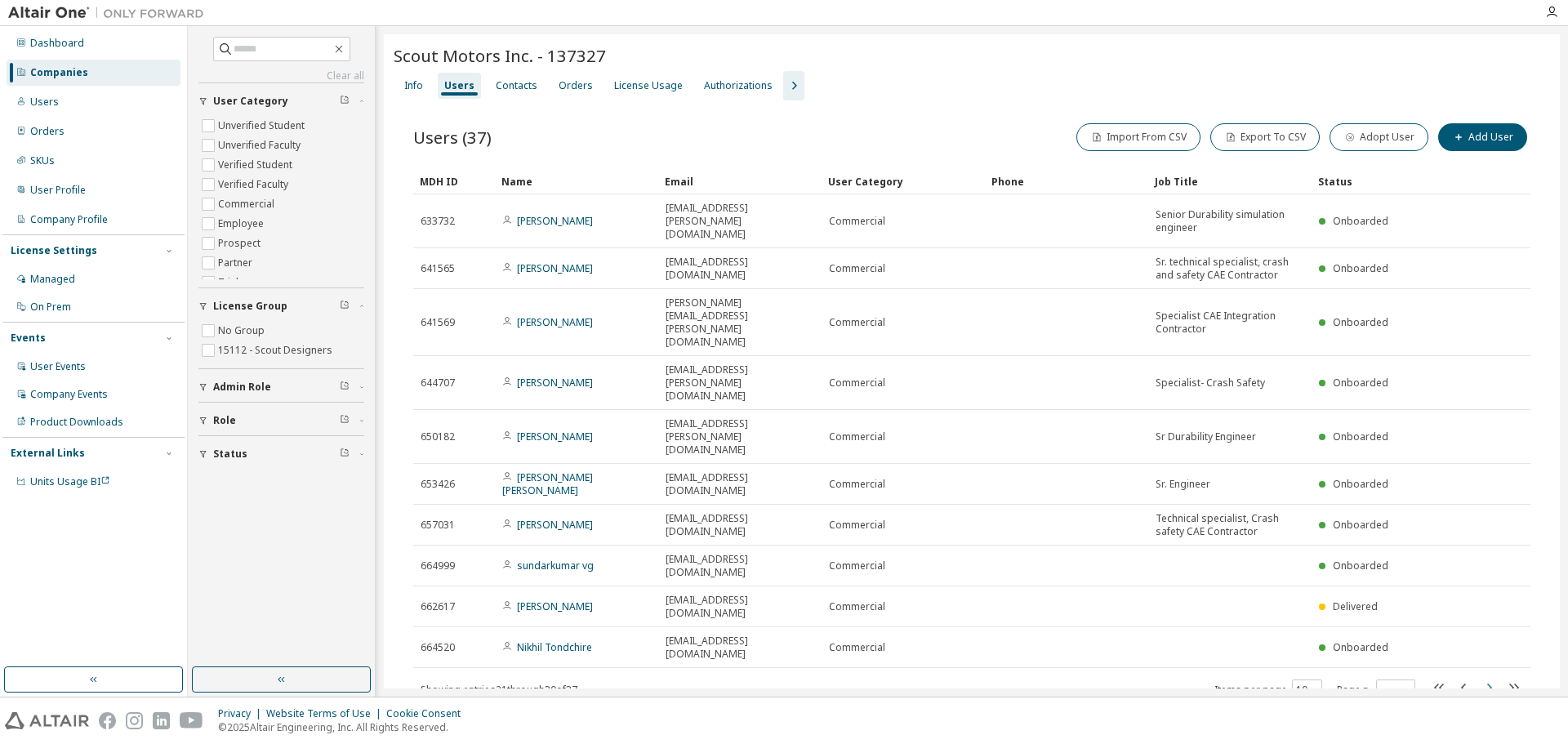
click at [1483, 678] on icon "button" at bounding box center [1489, 687] width 20 height 20
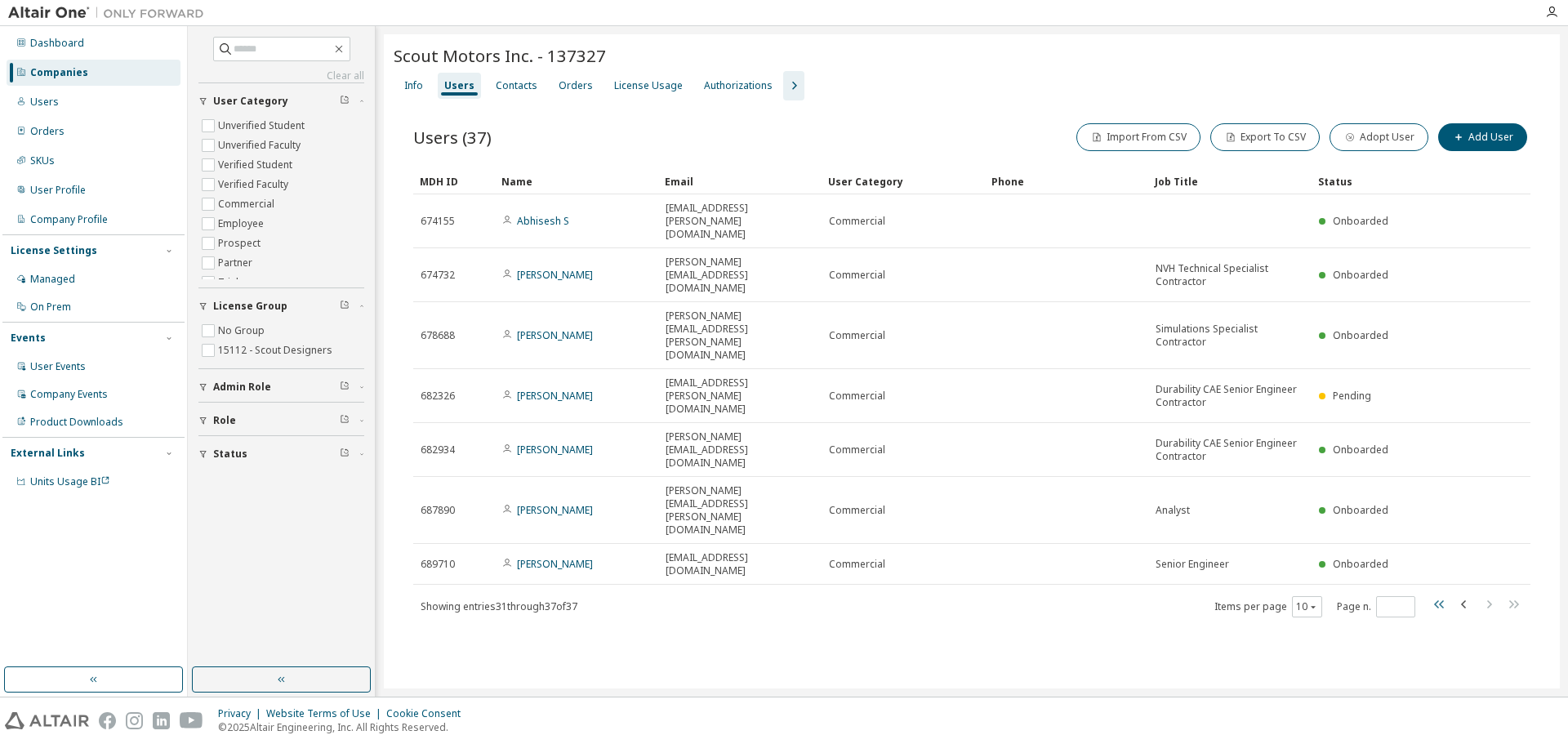
click at [1430, 595] on div "Items per page 10 Page n. *" at bounding box center [1369, 606] width 309 height 23
click at [1433, 595] on icon "button" at bounding box center [1439, 604] width 20 height 20
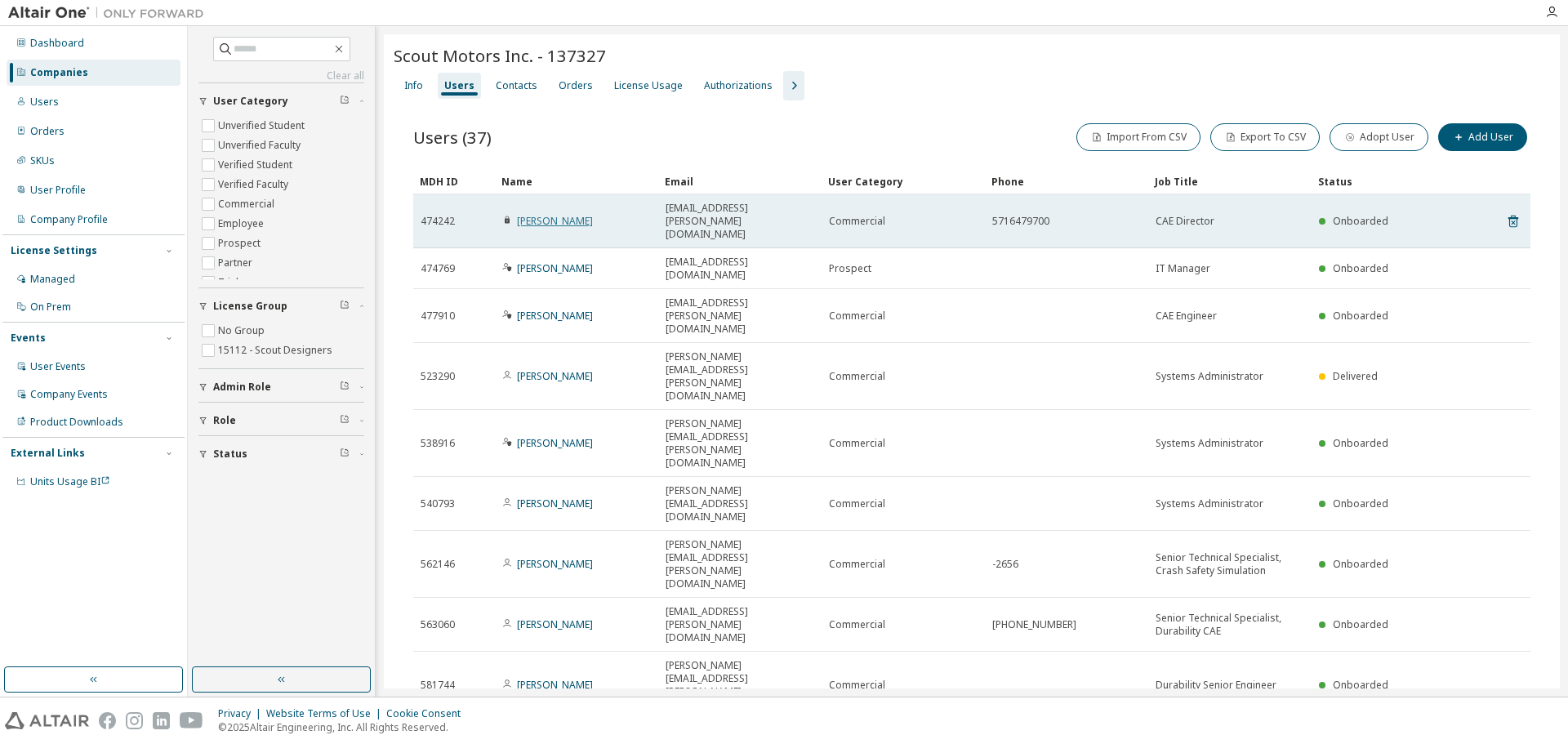
click at [566, 214] on link "Umachandran Muralidharan" at bounding box center [555, 221] width 76 height 14
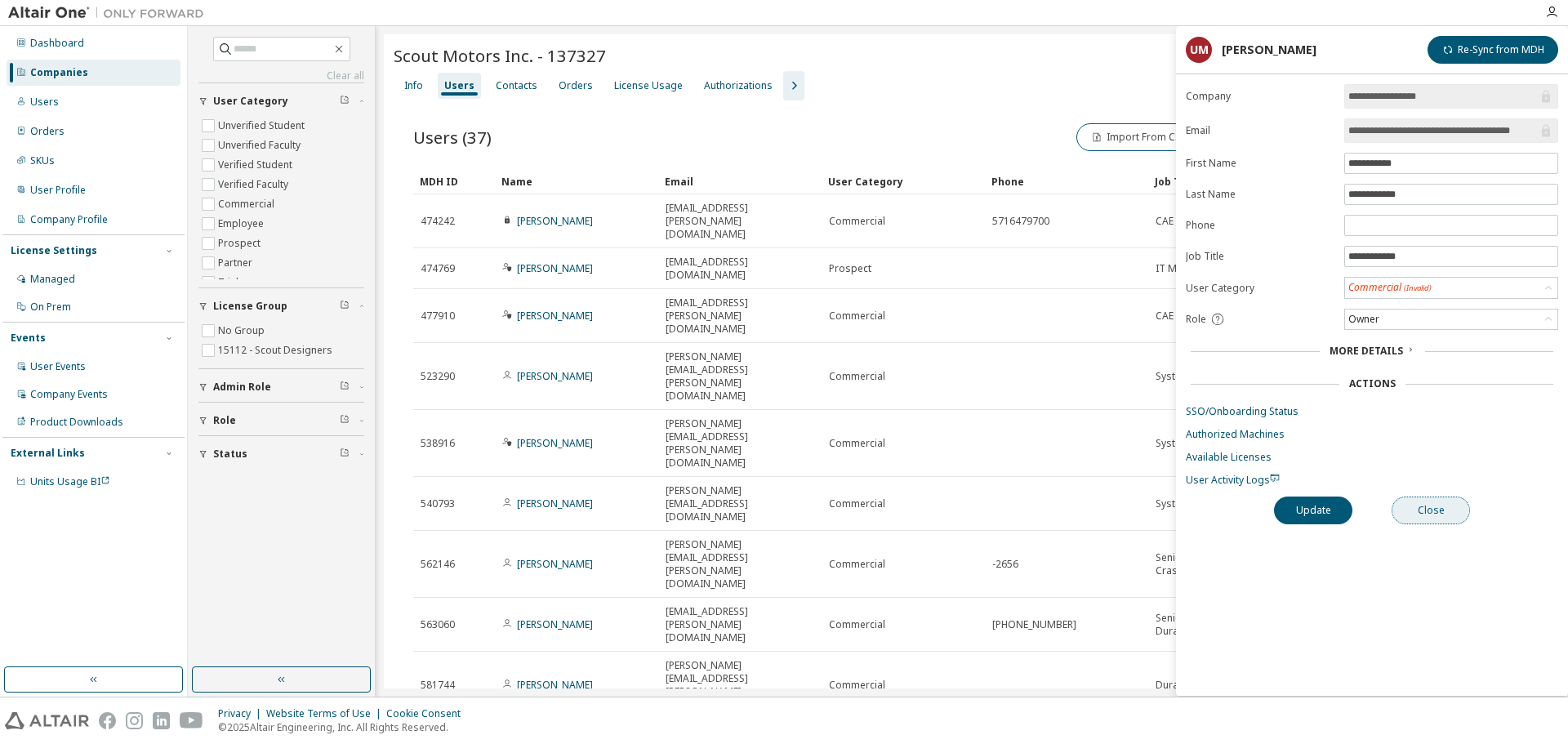
click at [1447, 517] on button "Close" at bounding box center [1430, 510] width 79 height 28
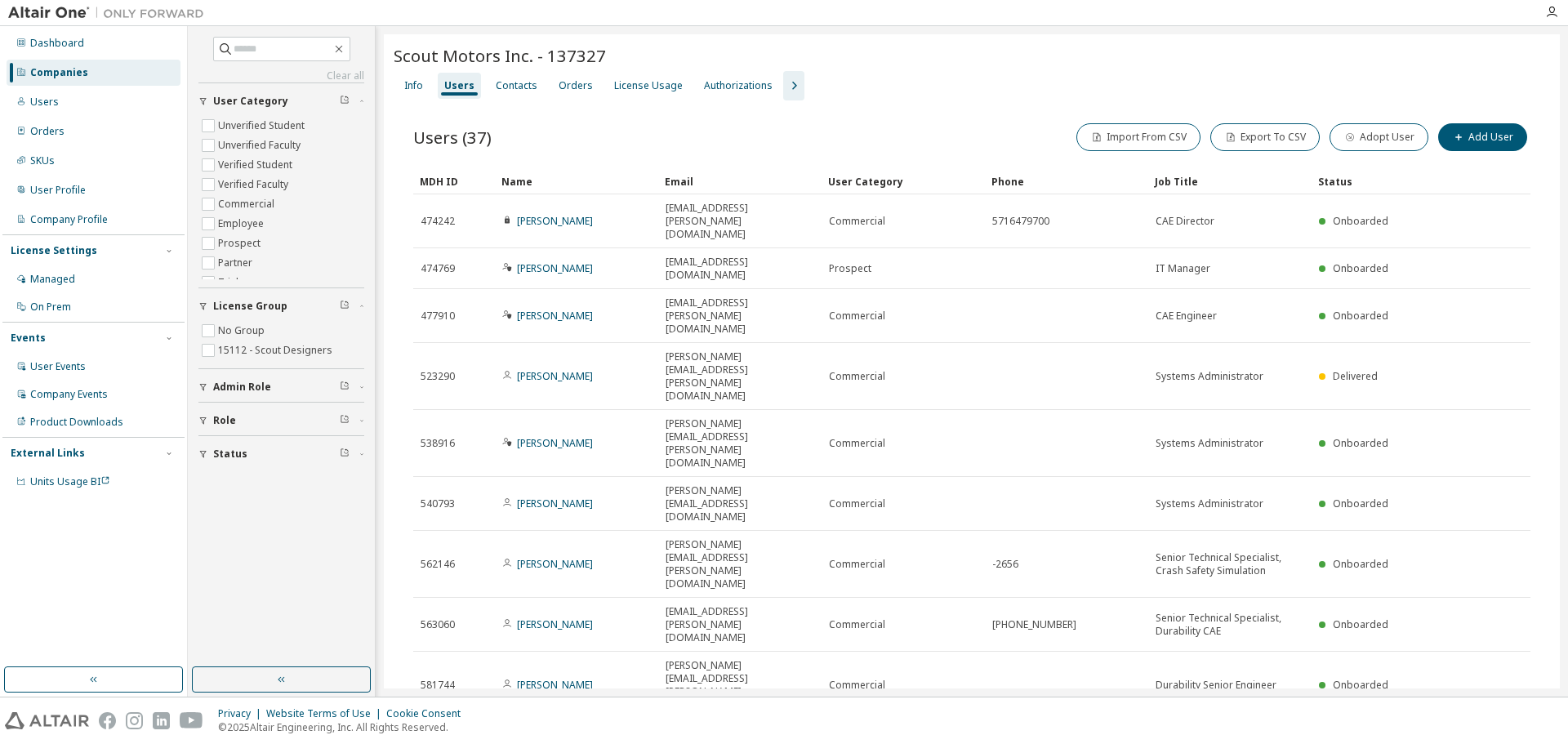
click at [872, 586] on div "Scout Motors Inc. - 137327 Clear Load Save Save As Field Operator Value Select …" at bounding box center [972, 446] width 1176 height 824
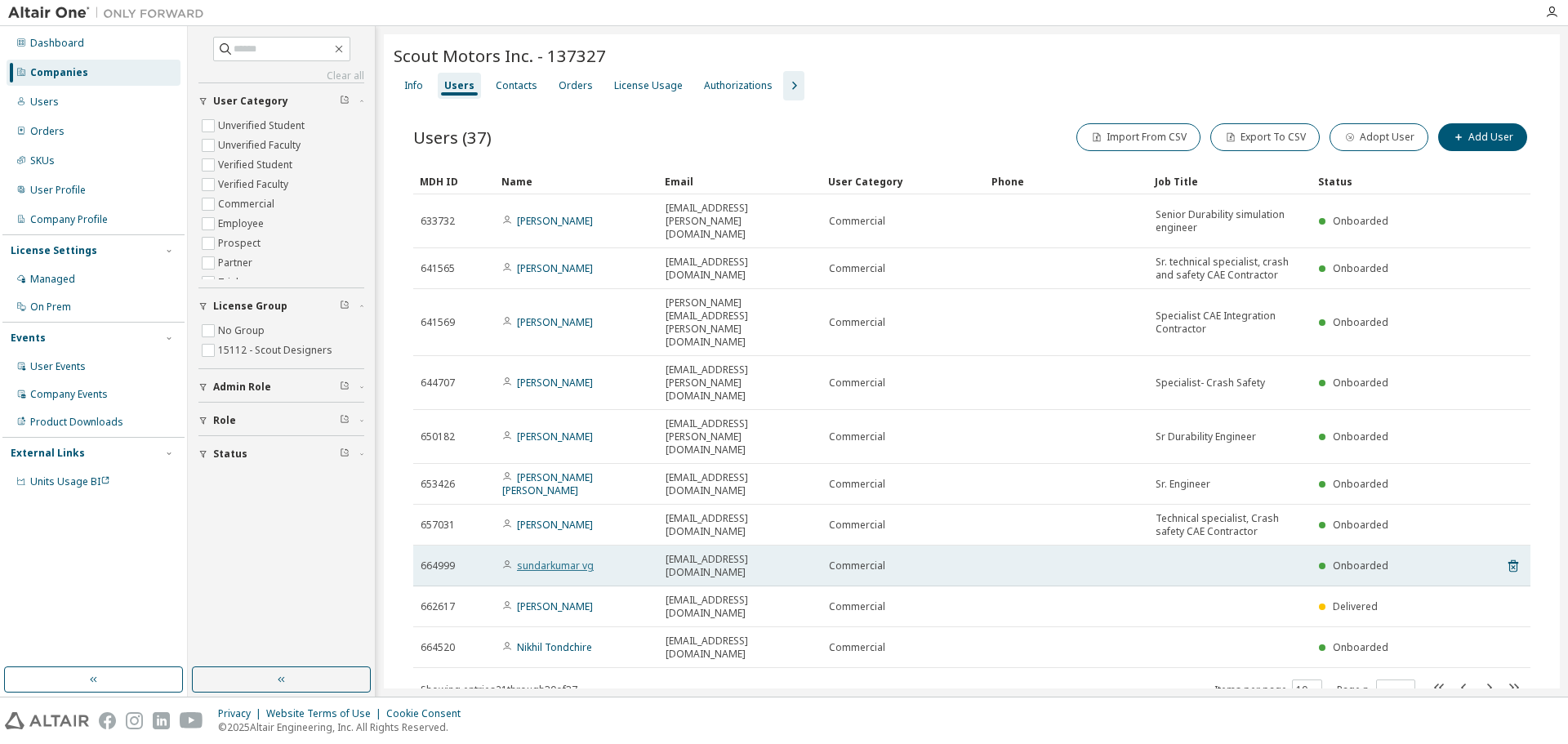
click at [561, 558] on link "sundarkumar vg" at bounding box center [555, 565] width 77 height 14
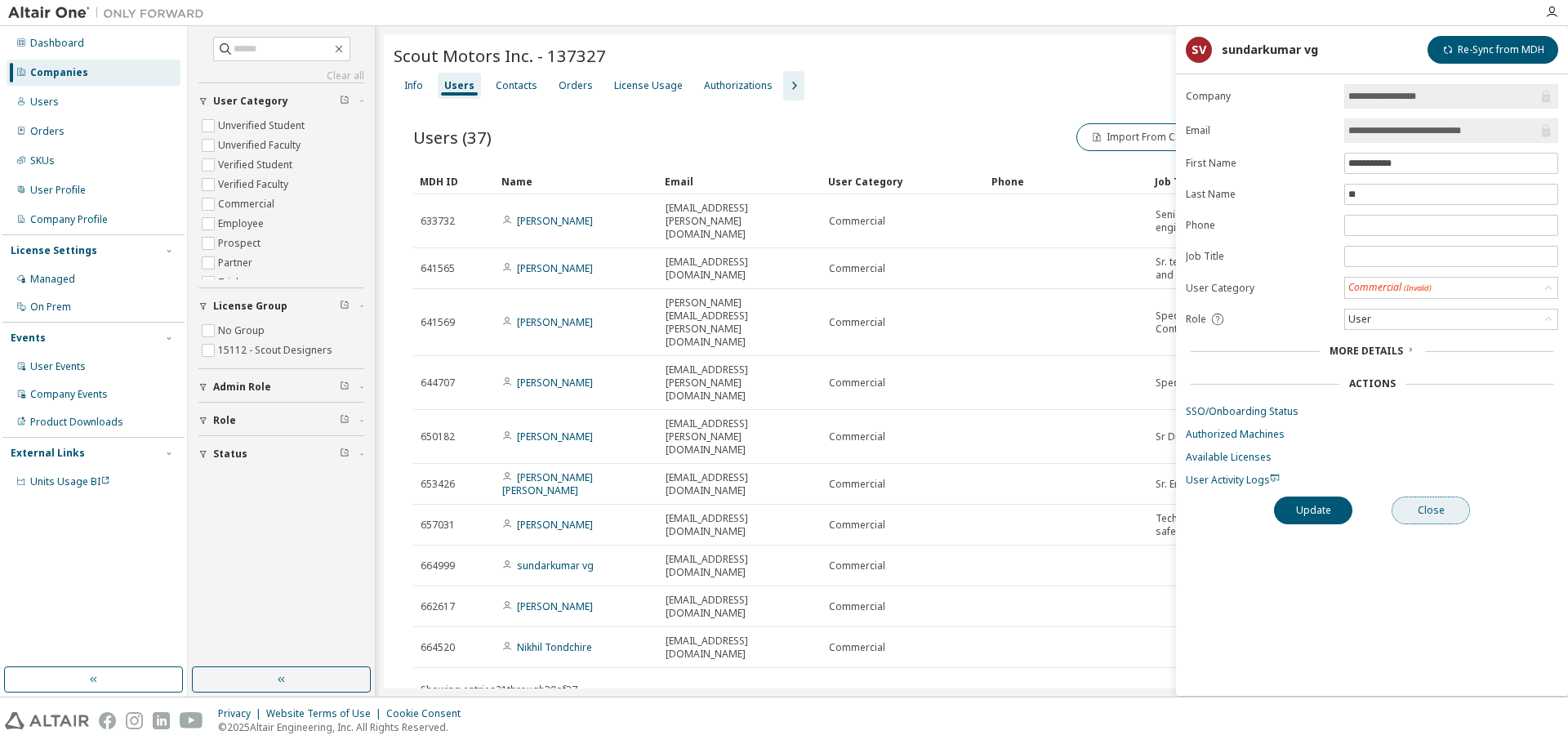
click at [1452, 500] on button "Close" at bounding box center [1430, 510] width 79 height 28
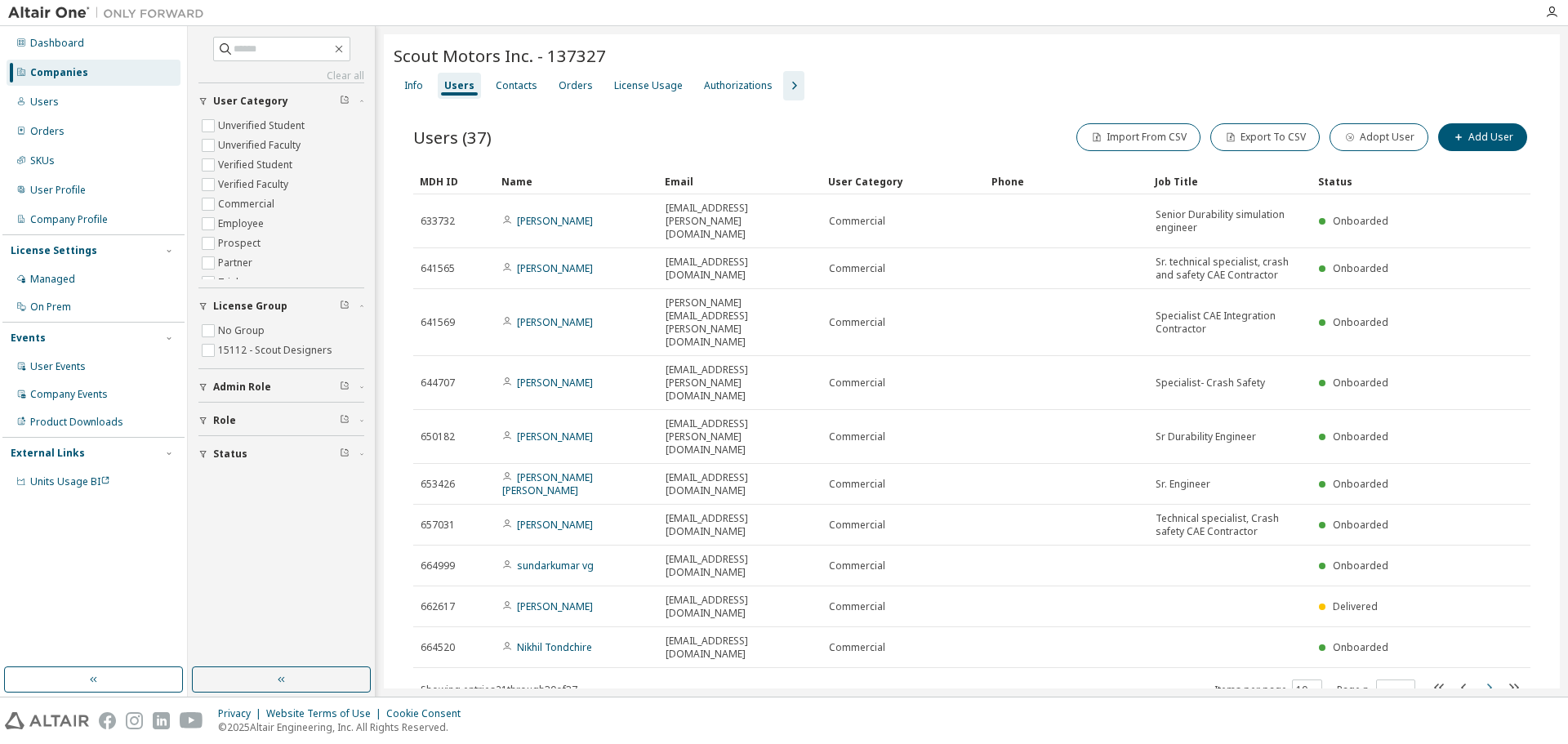
click at [1489, 678] on icon "button" at bounding box center [1489, 687] width 20 height 20
type input "*"
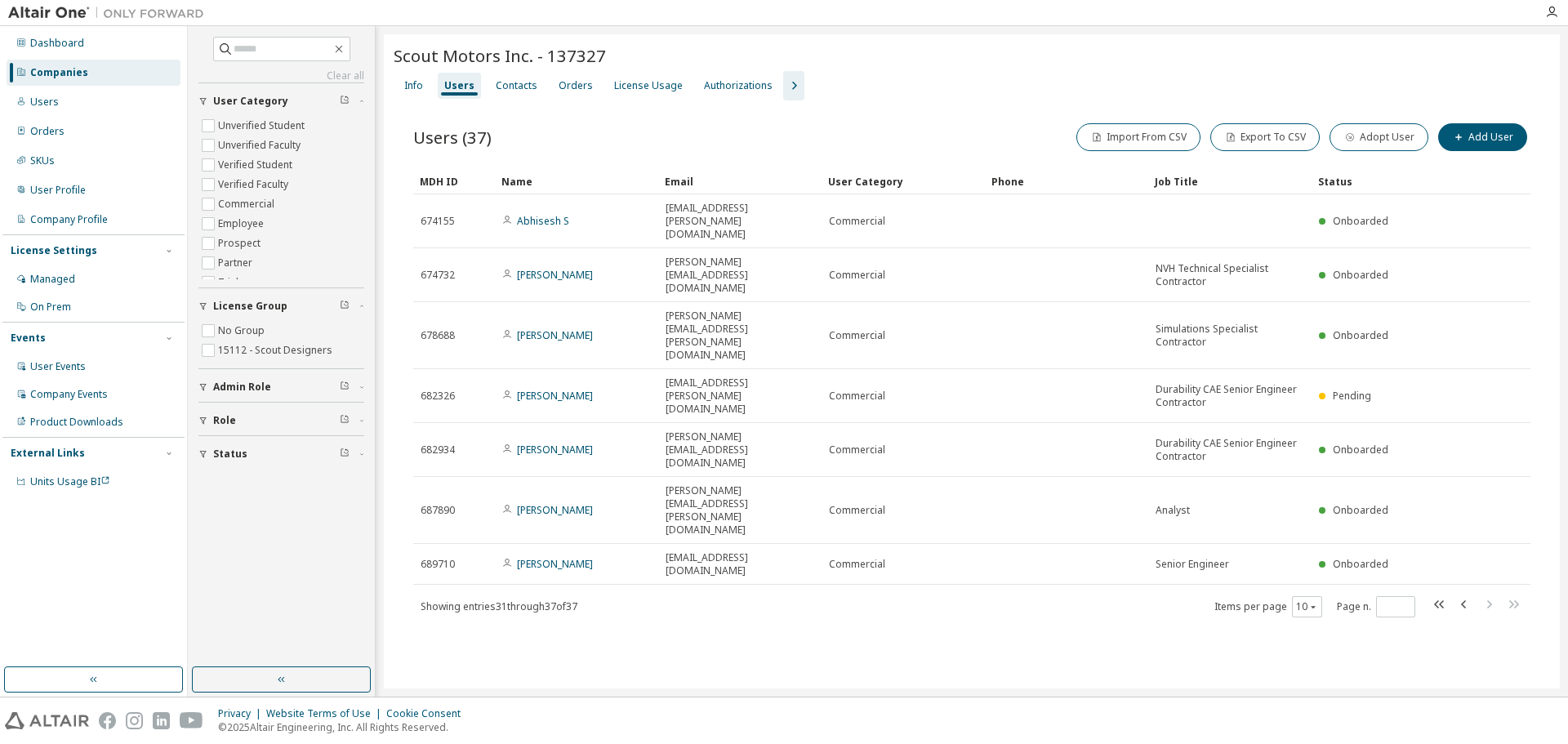
click at [1011, 57] on div at bounding box center [1261, 56] width 578 height 7
click at [713, 91] on div "Authorizations" at bounding box center [738, 85] width 68 height 13
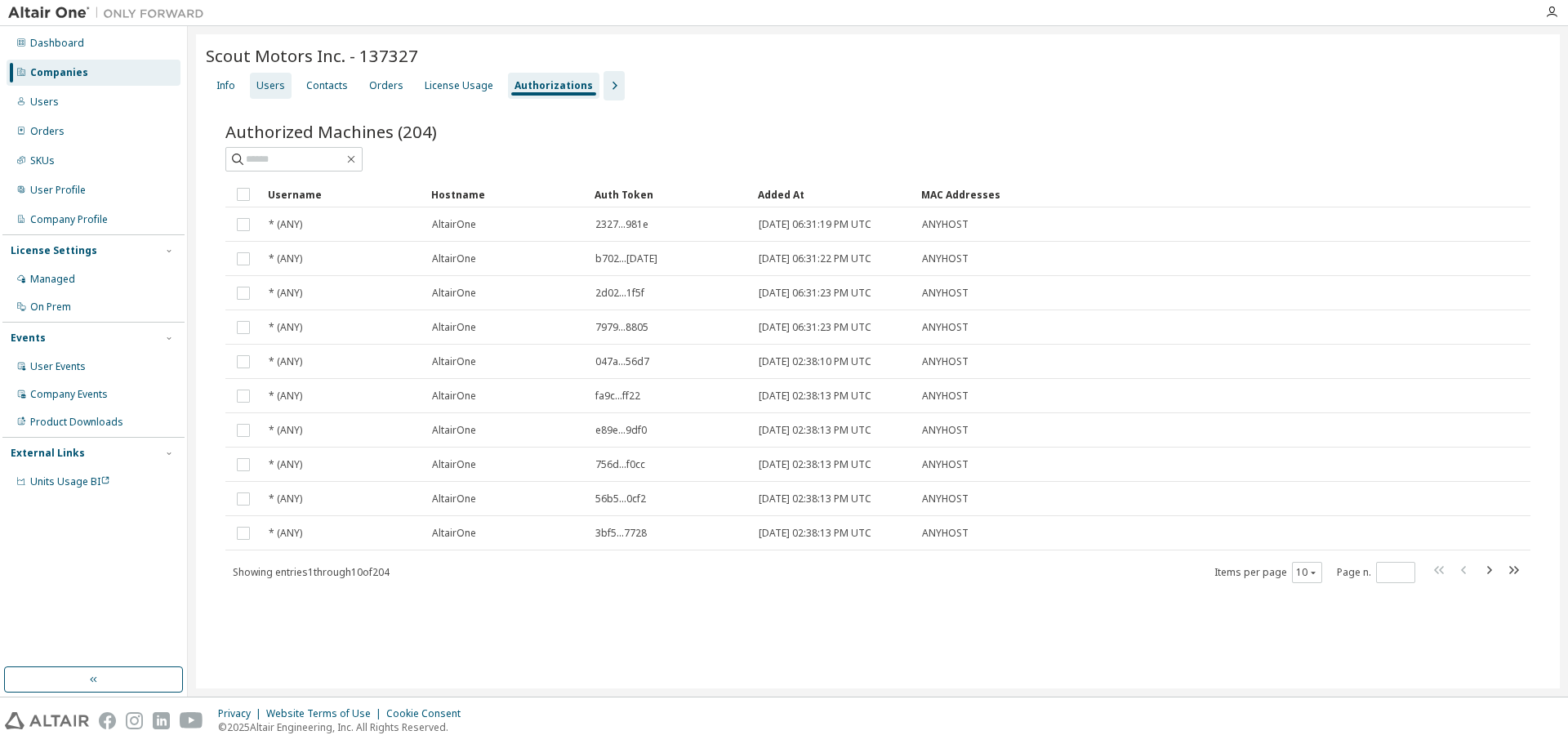
click at [273, 92] on div "Users" at bounding box center [271, 85] width 41 height 26
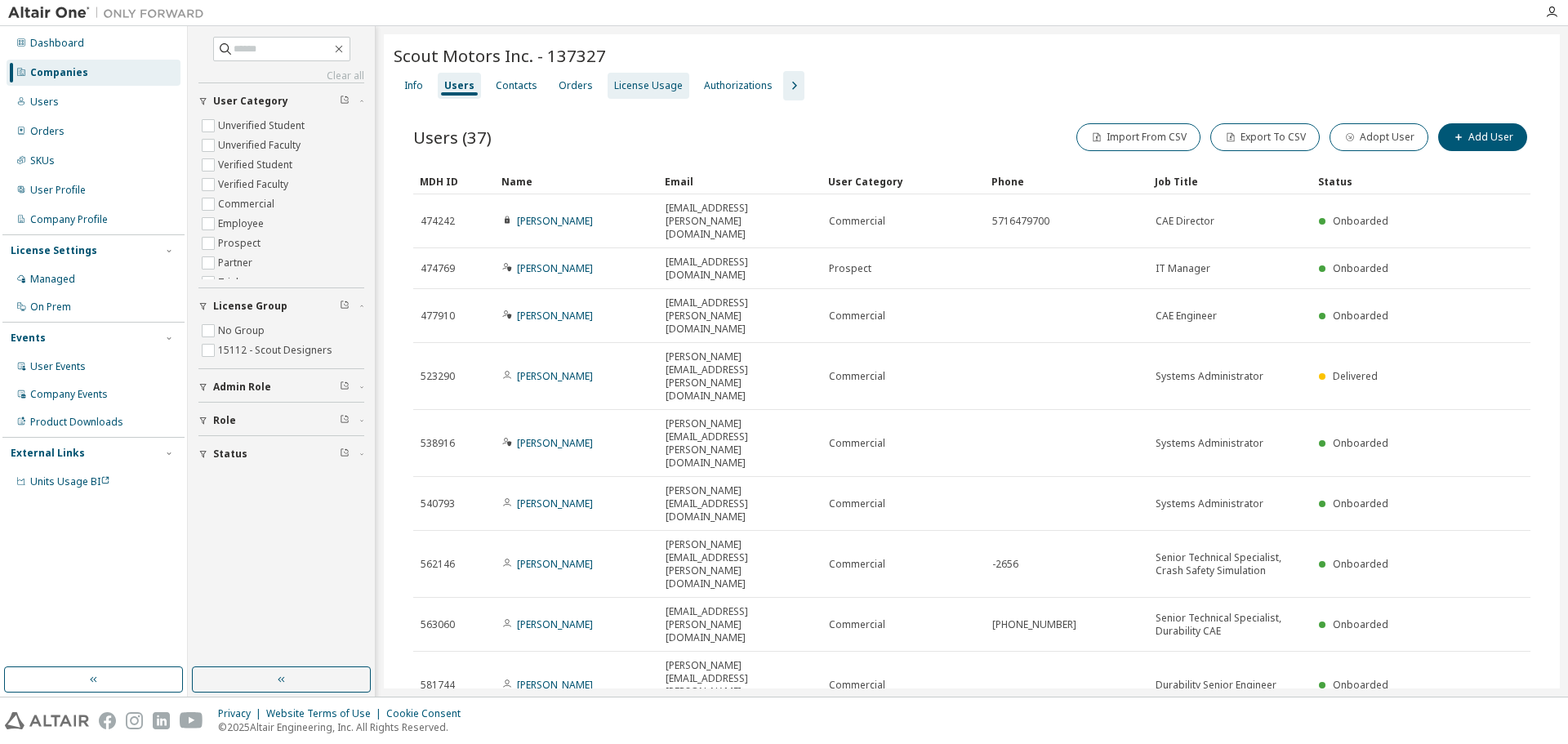
click at [620, 86] on div "License Usage" at bounding box center [648, 85] width 68 height 13
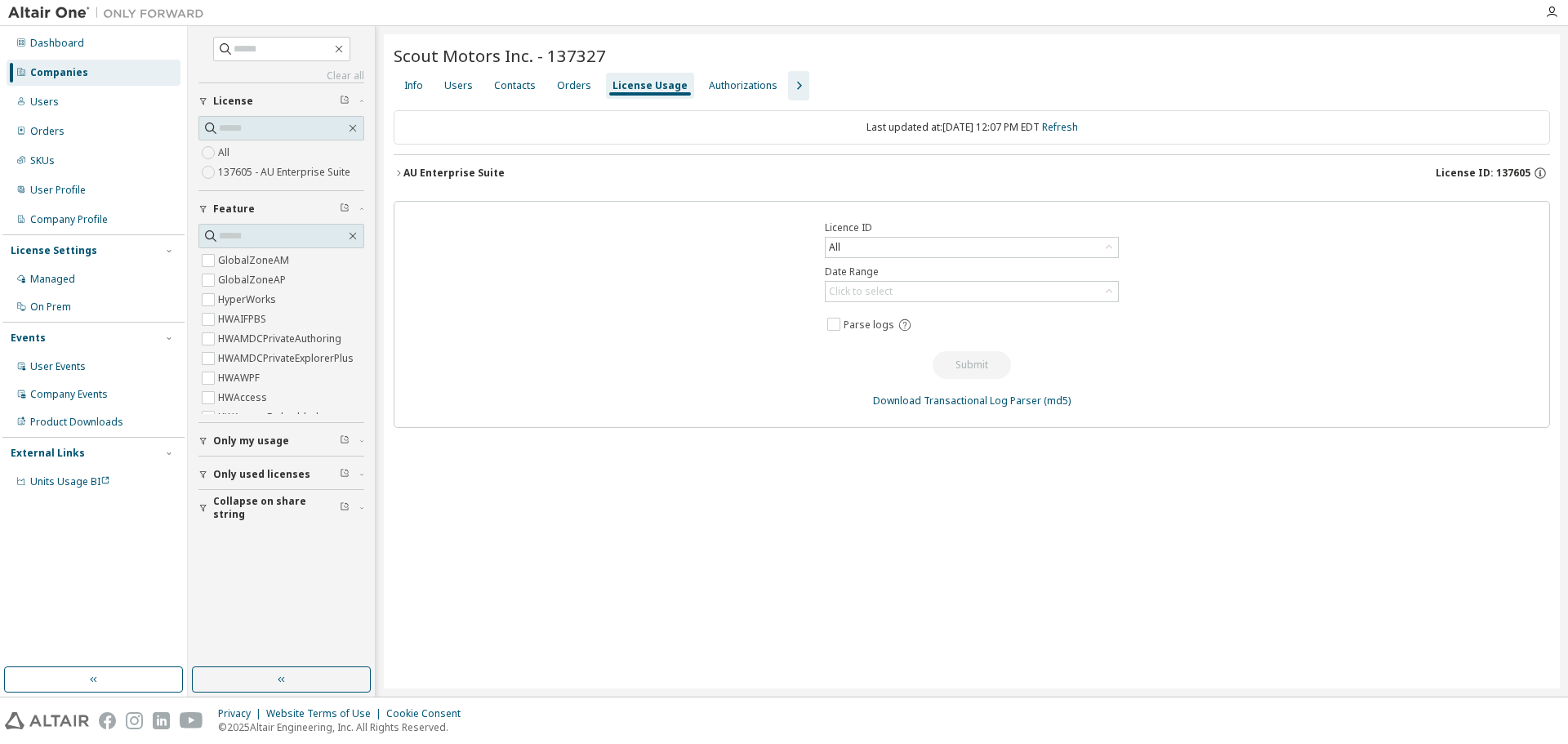
drag, startPoint x: 401, startPoint y: 167, endPoint x: 425, endPoint y: 184, distance: 29.4
click at [400, 167] on button "AU Enterprise Suite License ID: 137605" at bounding box center [972, 173] width 1156 height 36
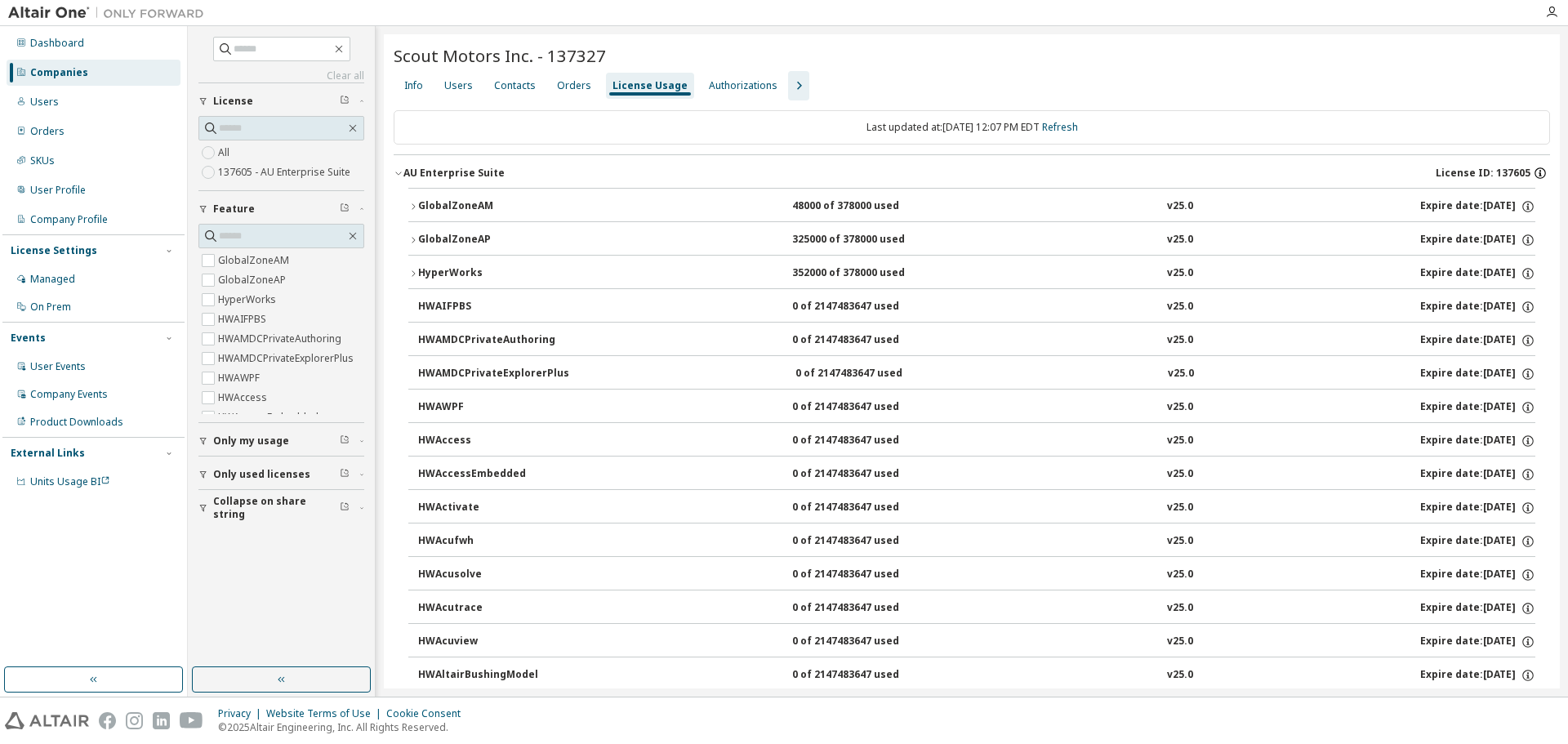
click at [1535, 175] on icon "button" at bounding box center [1540, 173] width 15 height 15
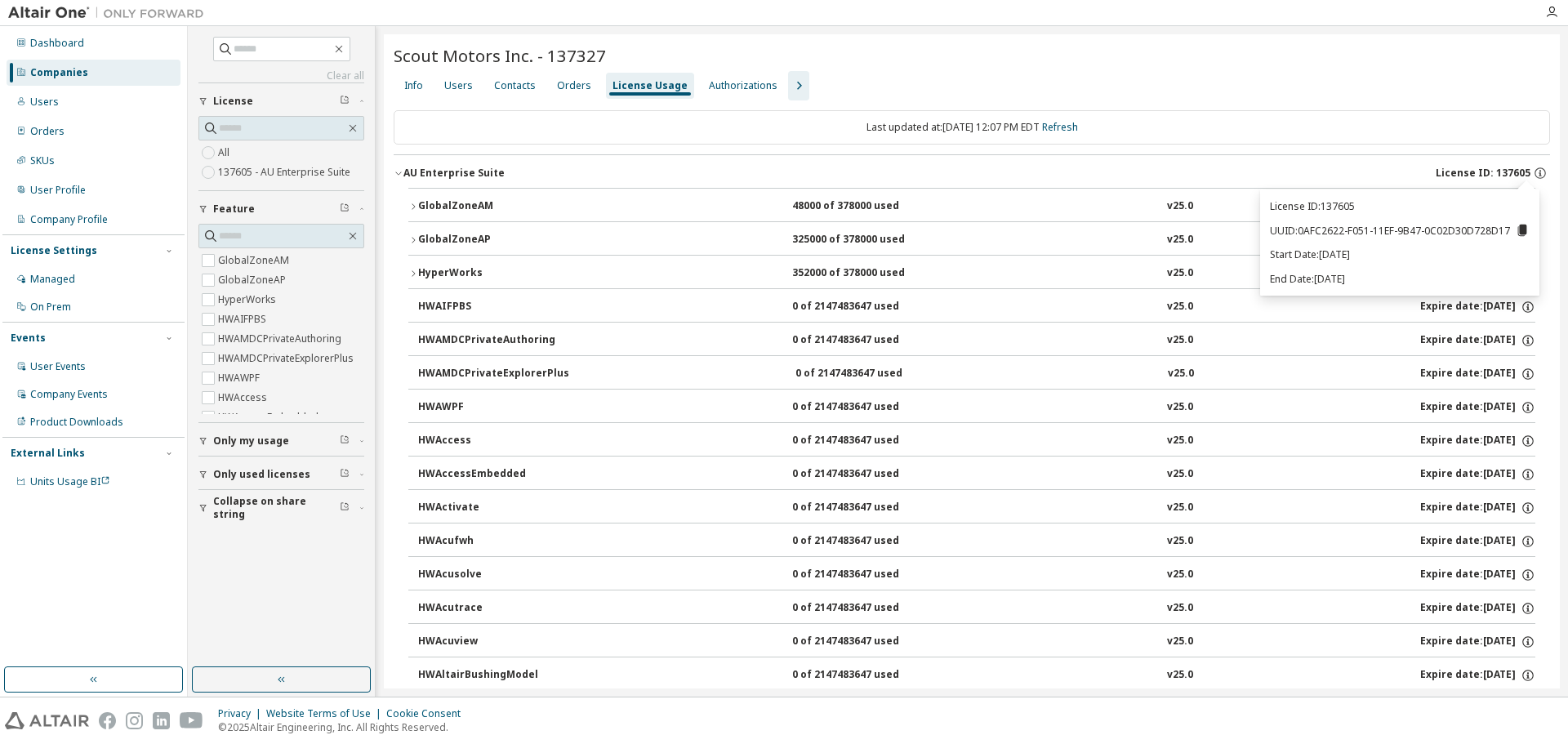
click at [560, 54] on span "Scout Motors Inc. - 137327" at bounding box center [500, 55] width 212 height 22
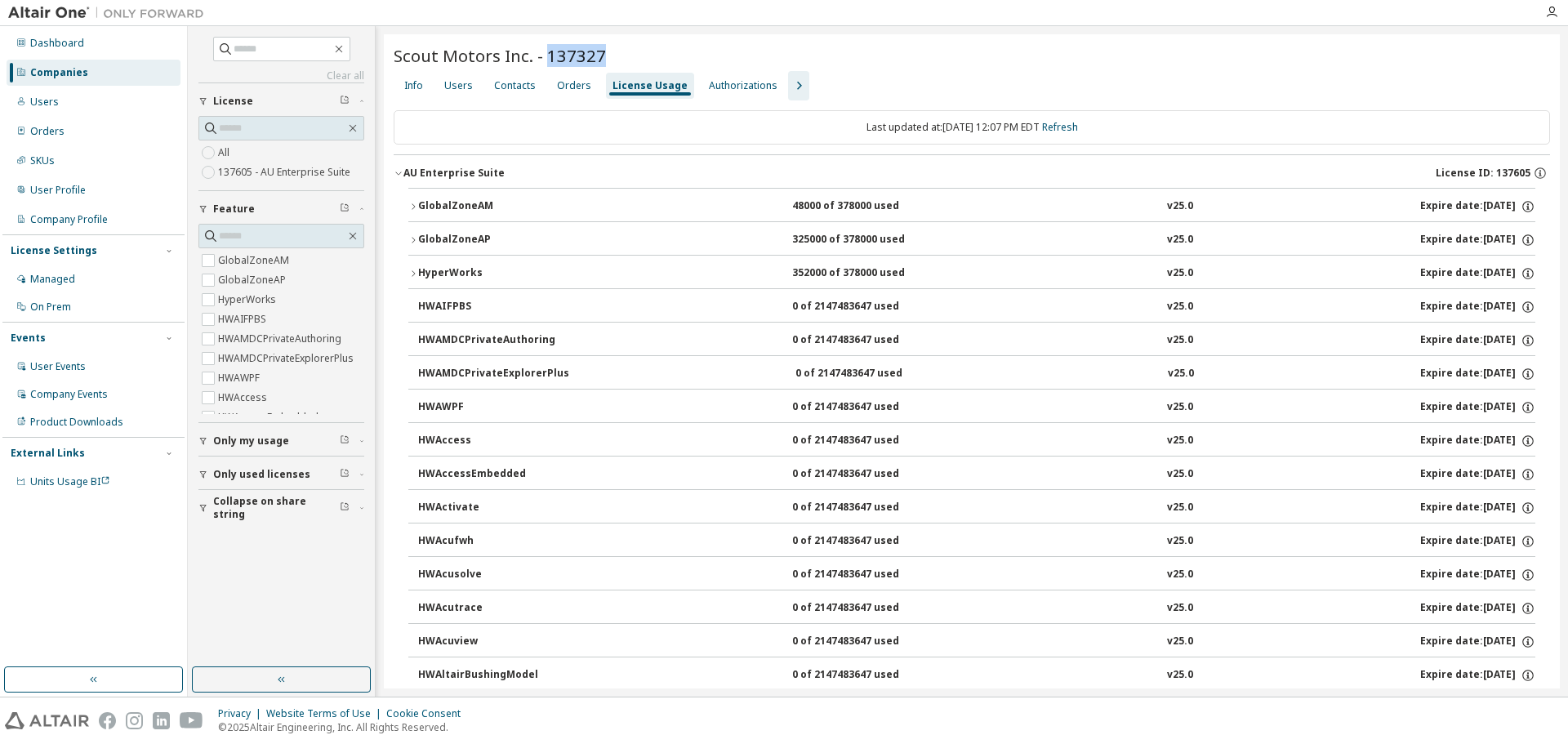
drag, startPoint x: 547, startPoint y: 55, endPoint x: 599, endPoint y: 59, distance: 52.2
click at [599, 59] on span "Scout Motors Inc. - 137327" at bounding box center [500, 55] width 212 height 22
click at [1396, 73] on div "Info Users Contacts Orders License Usage Authorizations" at bounding box center [972, 85] width 1156 height 29
click at [904, 66] on div "Scout Motors Inc. - 137327" at bounding box center [972, 55] width 1156 height 22
click at [1536, 175] on icon "button" at bounding box center [1540, 173] width 15 height 15
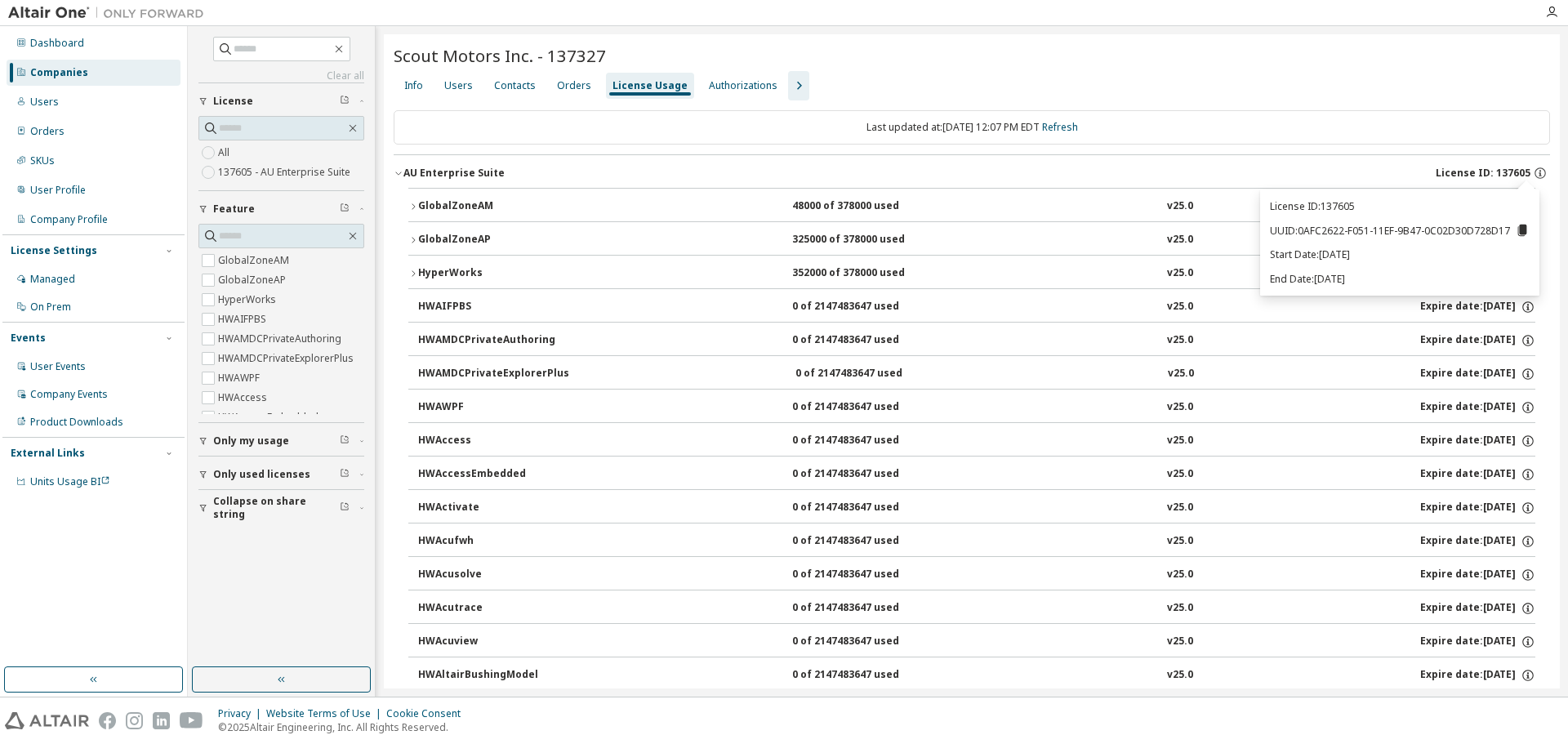
click at [1255, 62] on div "Scout Motors Inc. - 137327" at bounding box center [972, 55] width 1156 height 22
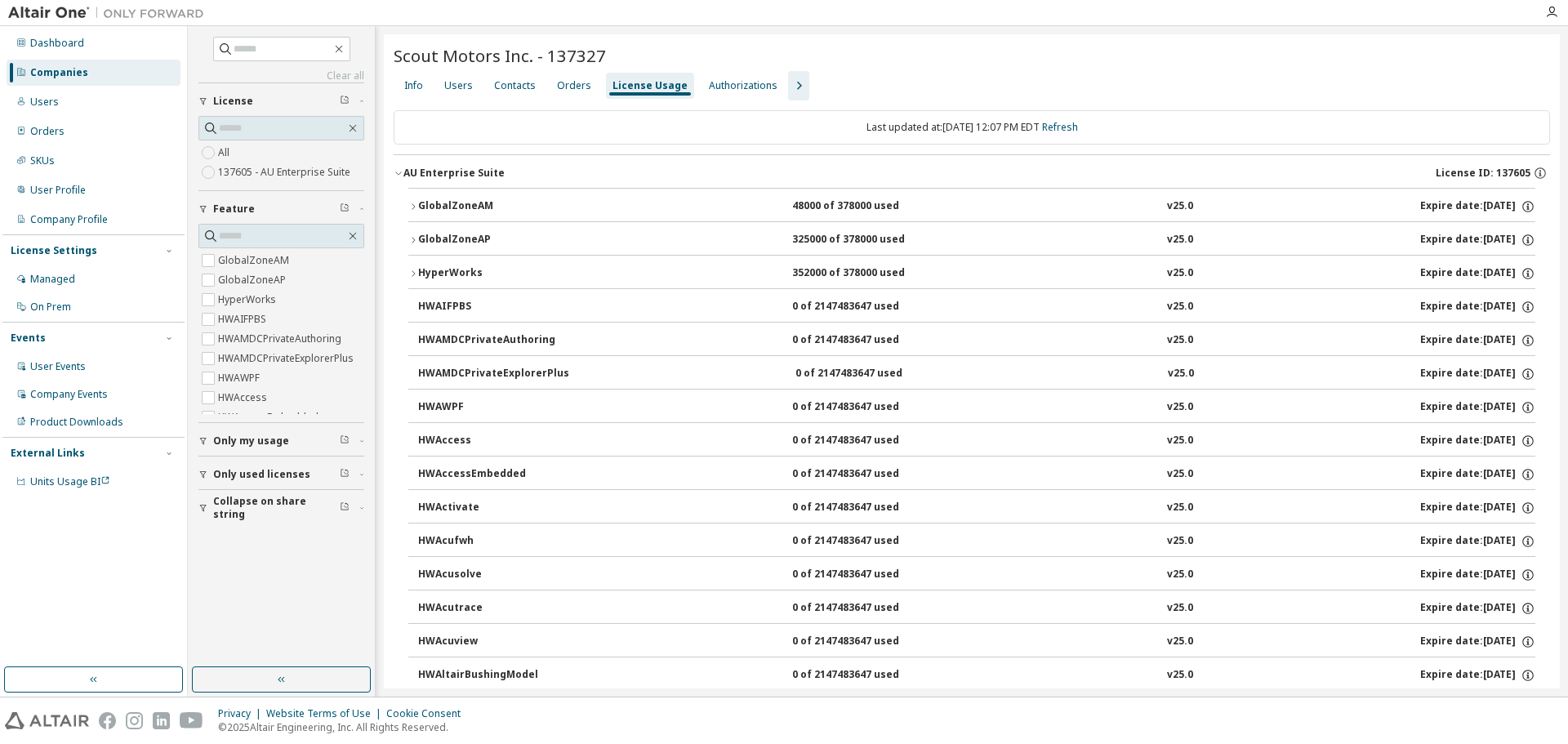
click at [401, 178] on button "AU Enterprise Suite License ID: 137605" at bounding box center [972, 173] width 1156 height 36
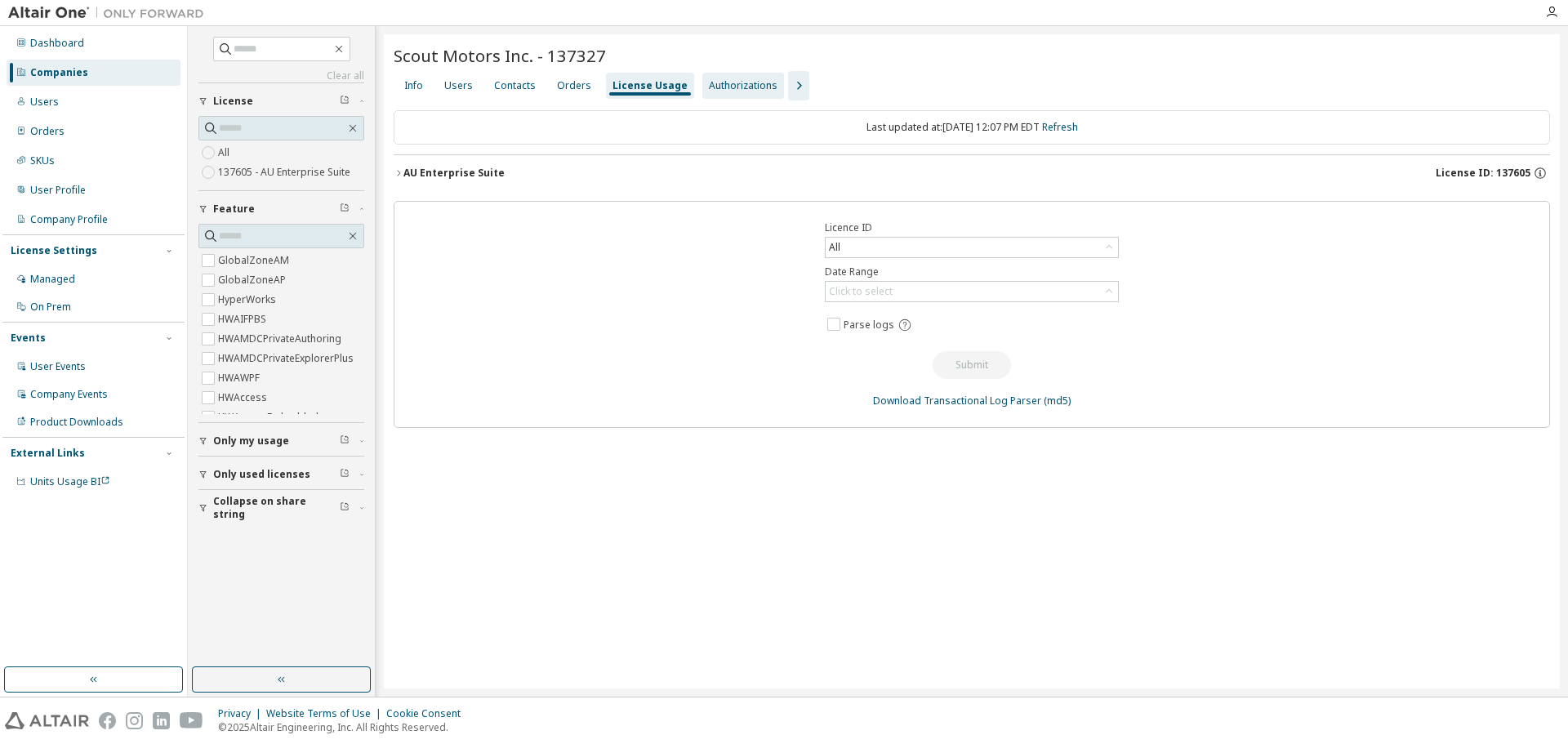
click at [717, 95] on div "Authorizations" at bounding box center [743, 85] width 82 height 26
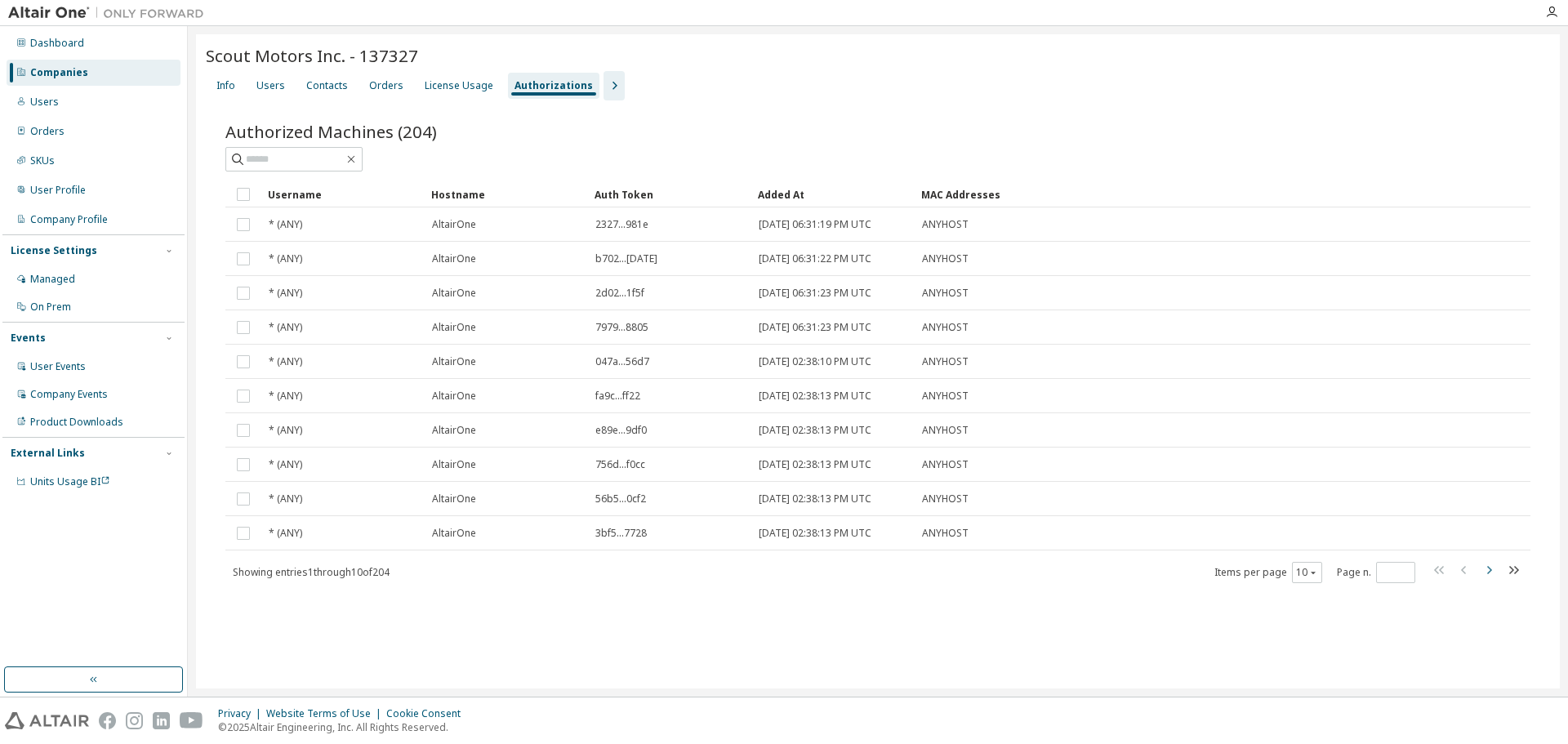
click at [1492, 576] on icon "button" at bounding box center [1489, 570] width 20 height 20
click at [1485, 567] on icon "button" at bounding box center [1489, 570] width 20 height 20
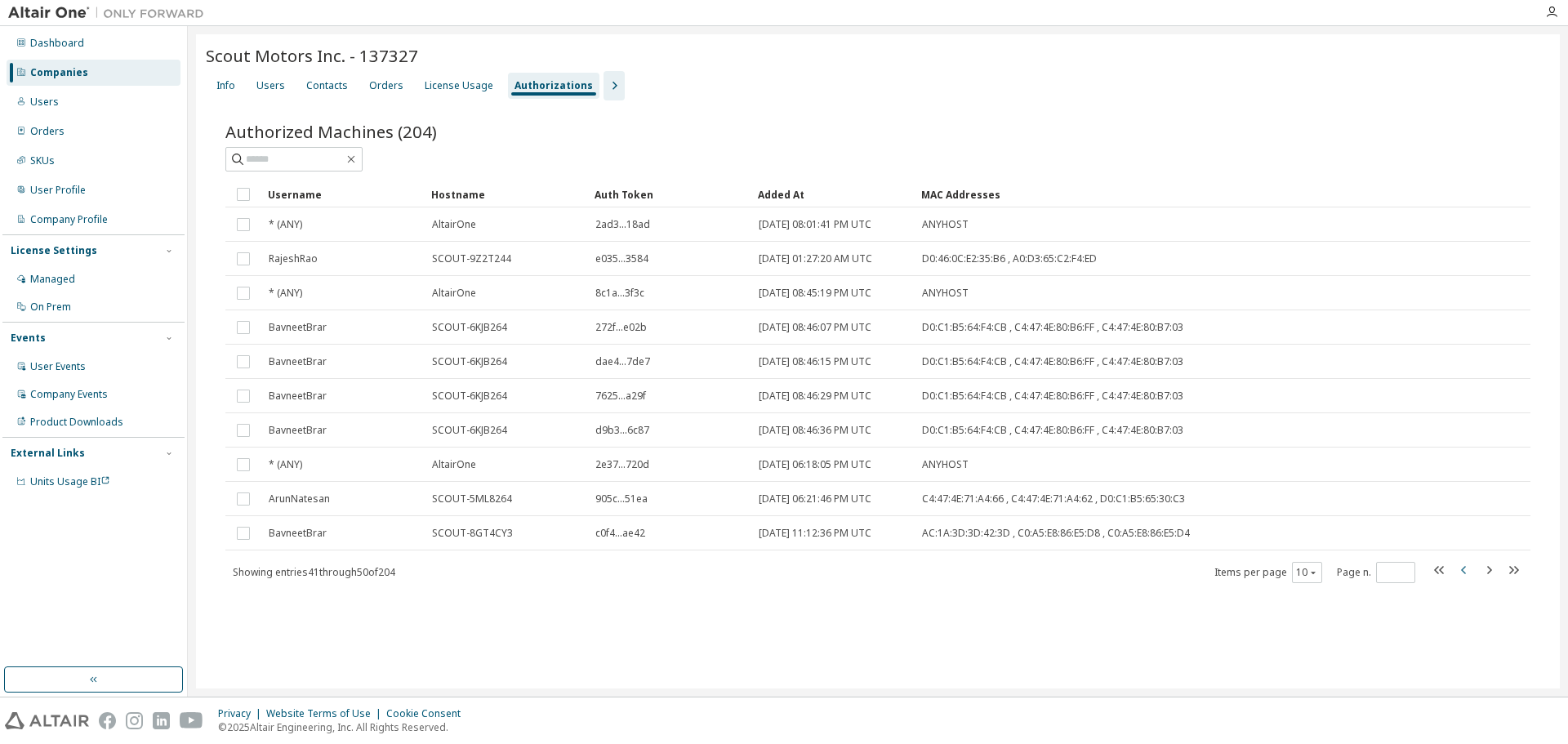
click at [1459, 566] on icon "button" at bounding box center [1464, 570] width 20 height 20
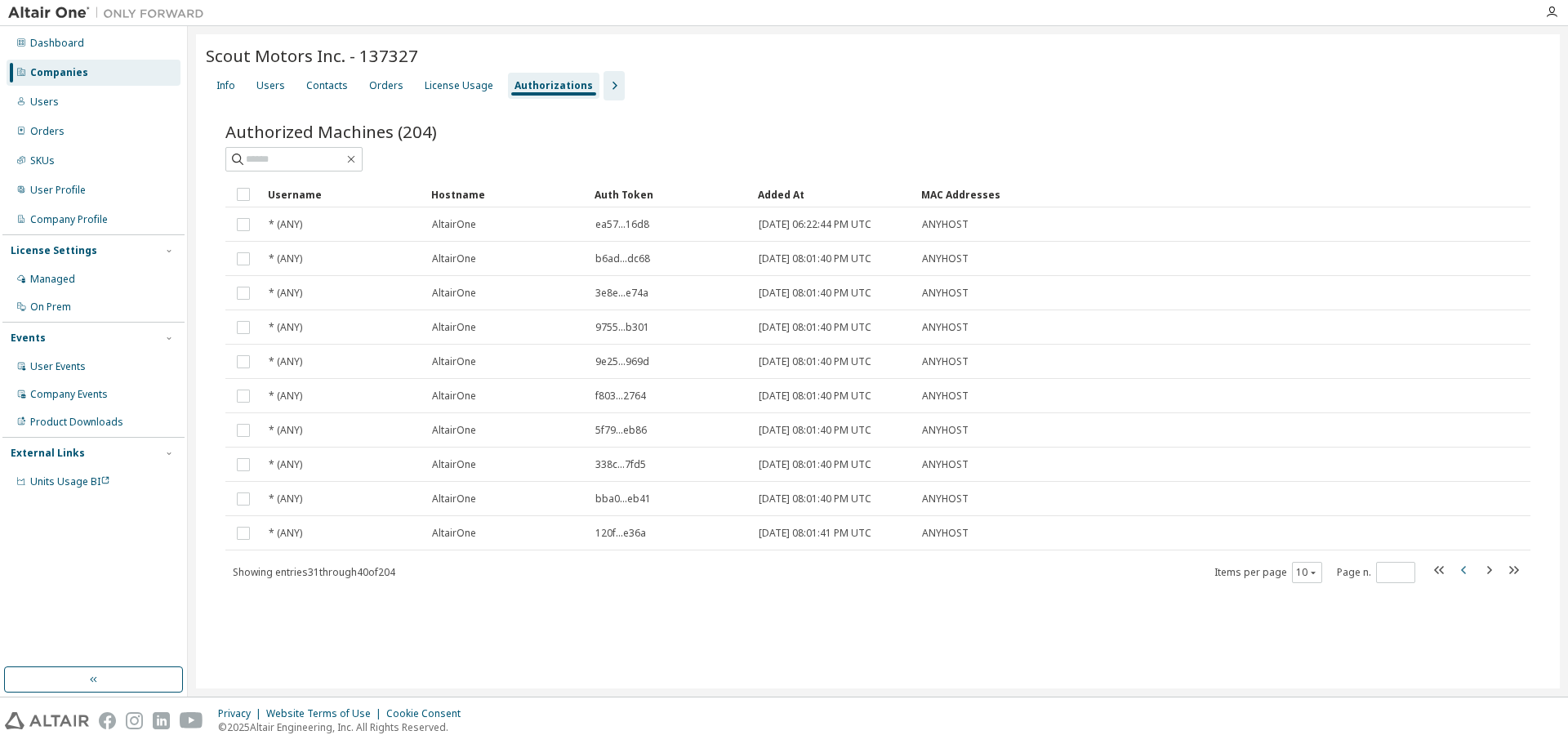
click at [1459, 571] on icon "button" at bounding box center [1464, 570] width 20 height 20
click at [1510, 571] on icon "button" at bounding box center [1513, 570] width 20 height 20
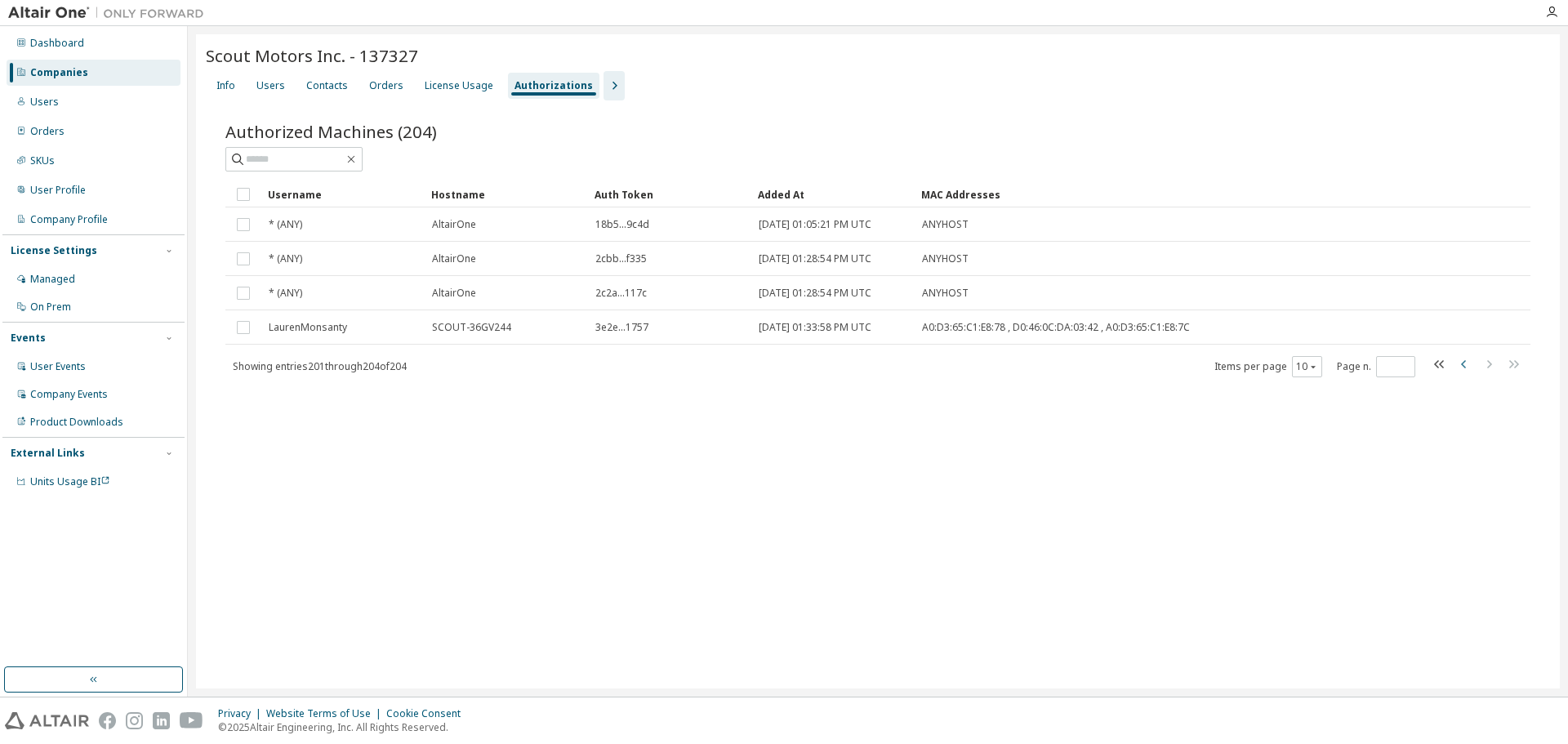
click at [1467, 365] on icon "button" at bounding box center [1464, 364] width 20 height 20
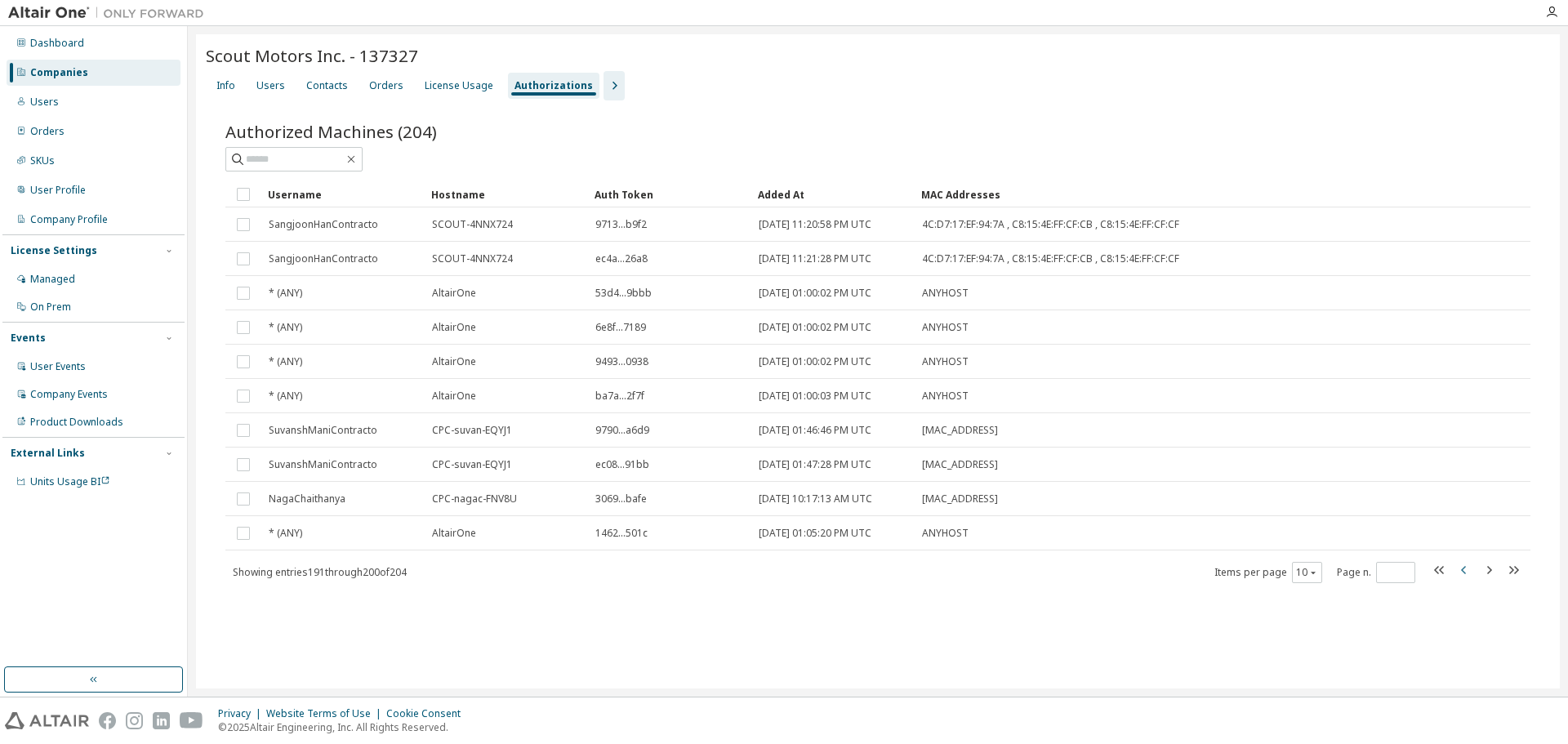
click at [1464, 571] on icon "button" at bounding box center [1464, 570] width 5 height 8
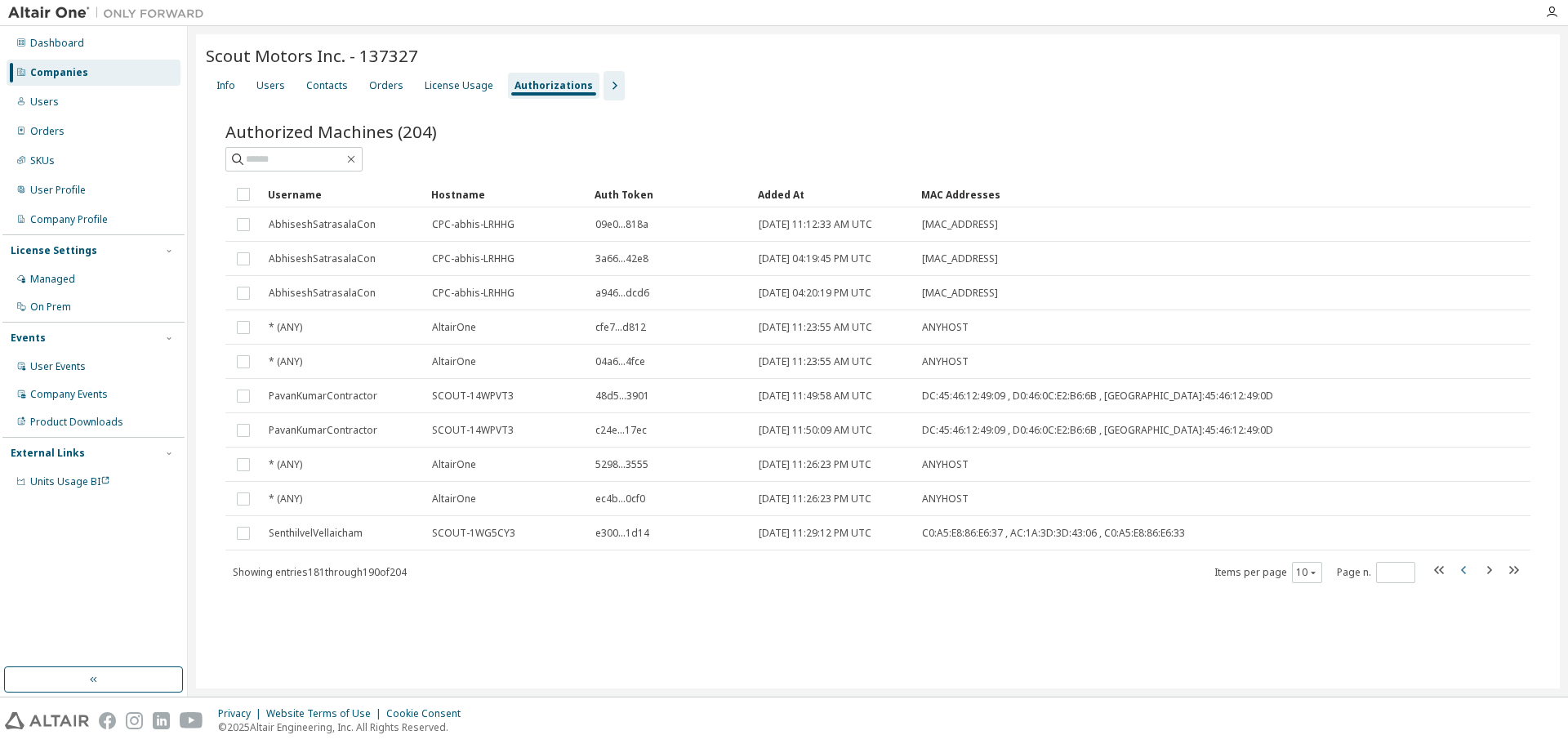
click at [1467, 576] on icon "button" at bounding box center [1464, 570] width 20 height 20
type input "**"
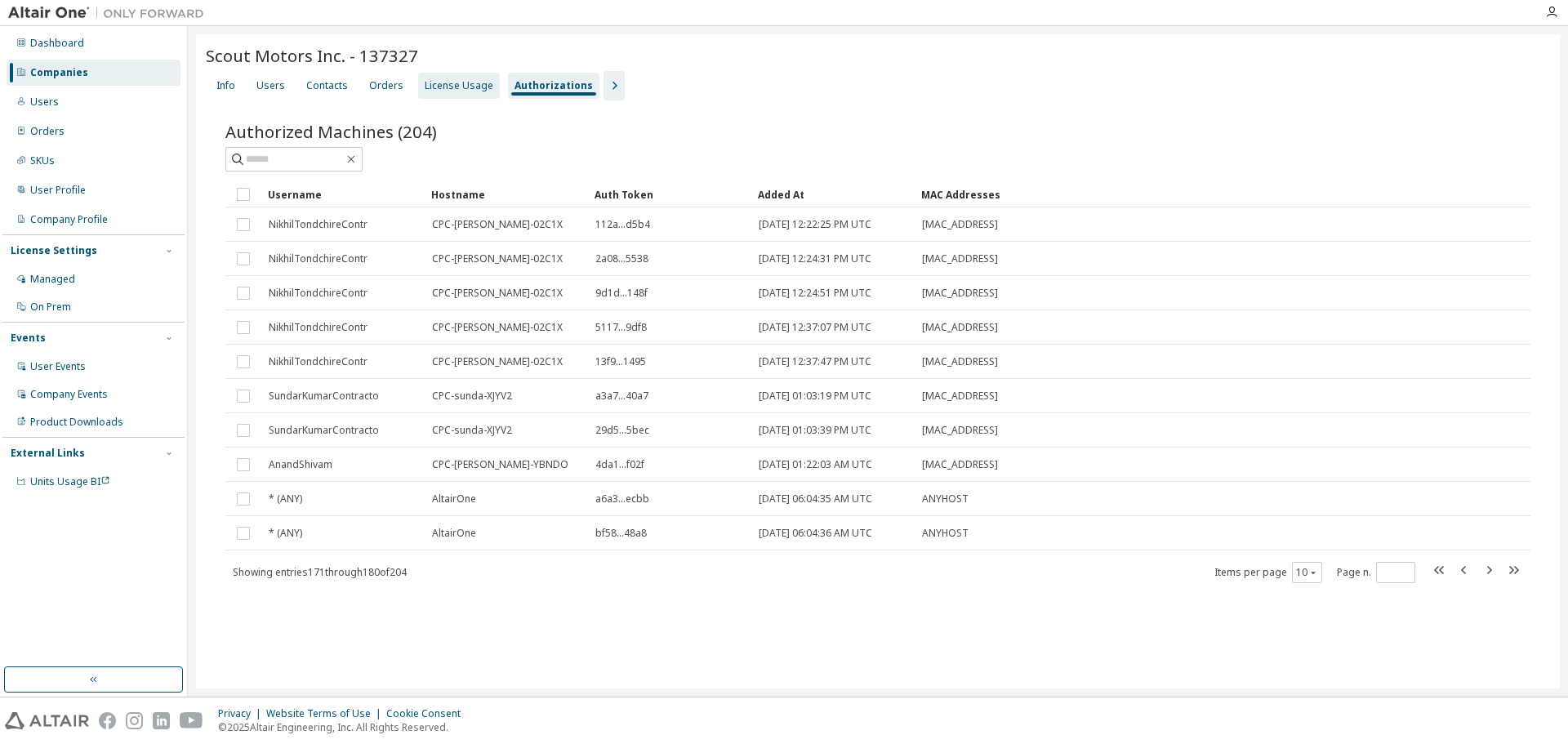
click at [465, 76] on div "License Usage" at bounding box center [459, 85] width 82 height 26
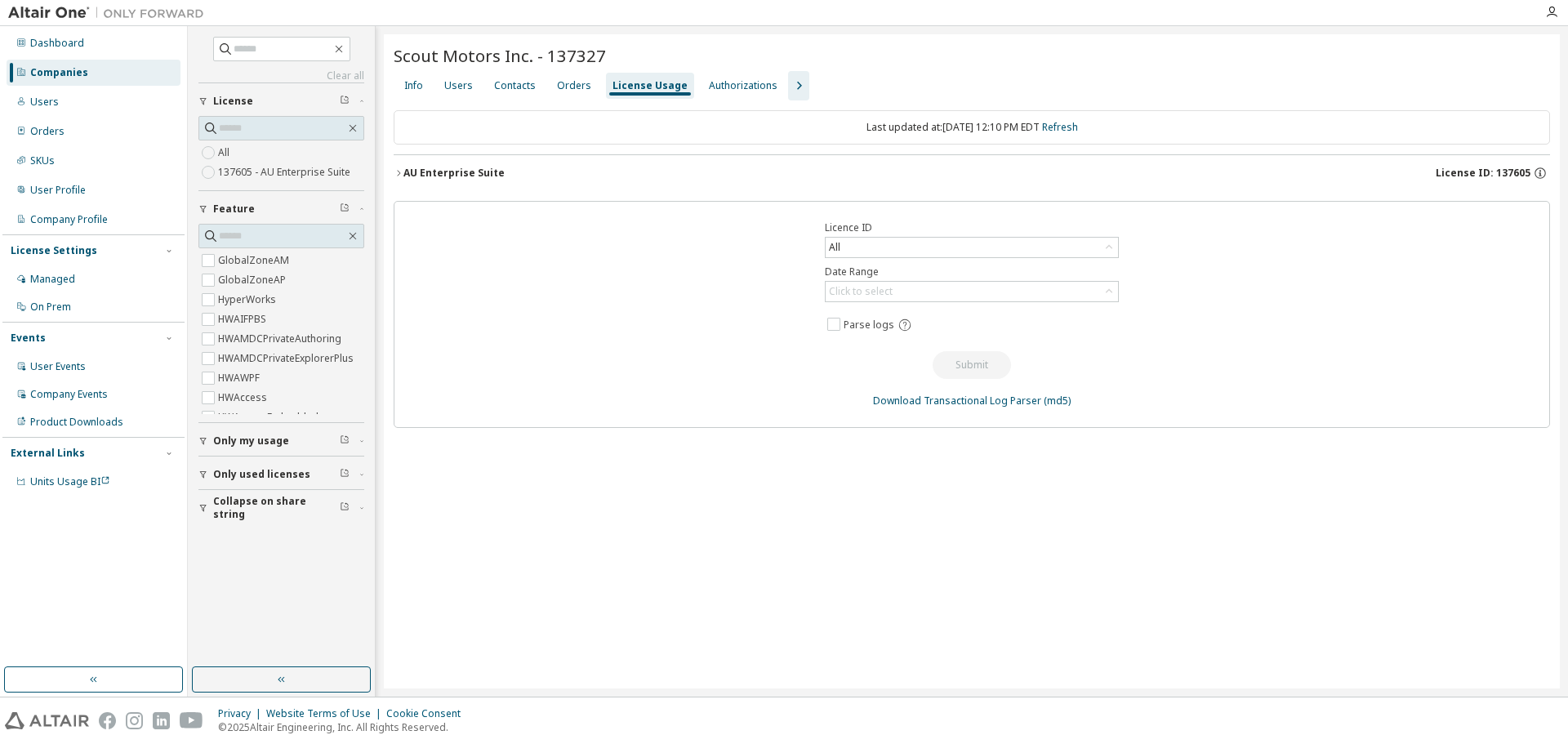
click at [400, 164] on button "AU Enterprise Suite License ID: 137605" at bounding box center [972, 173] width 1156 height 36
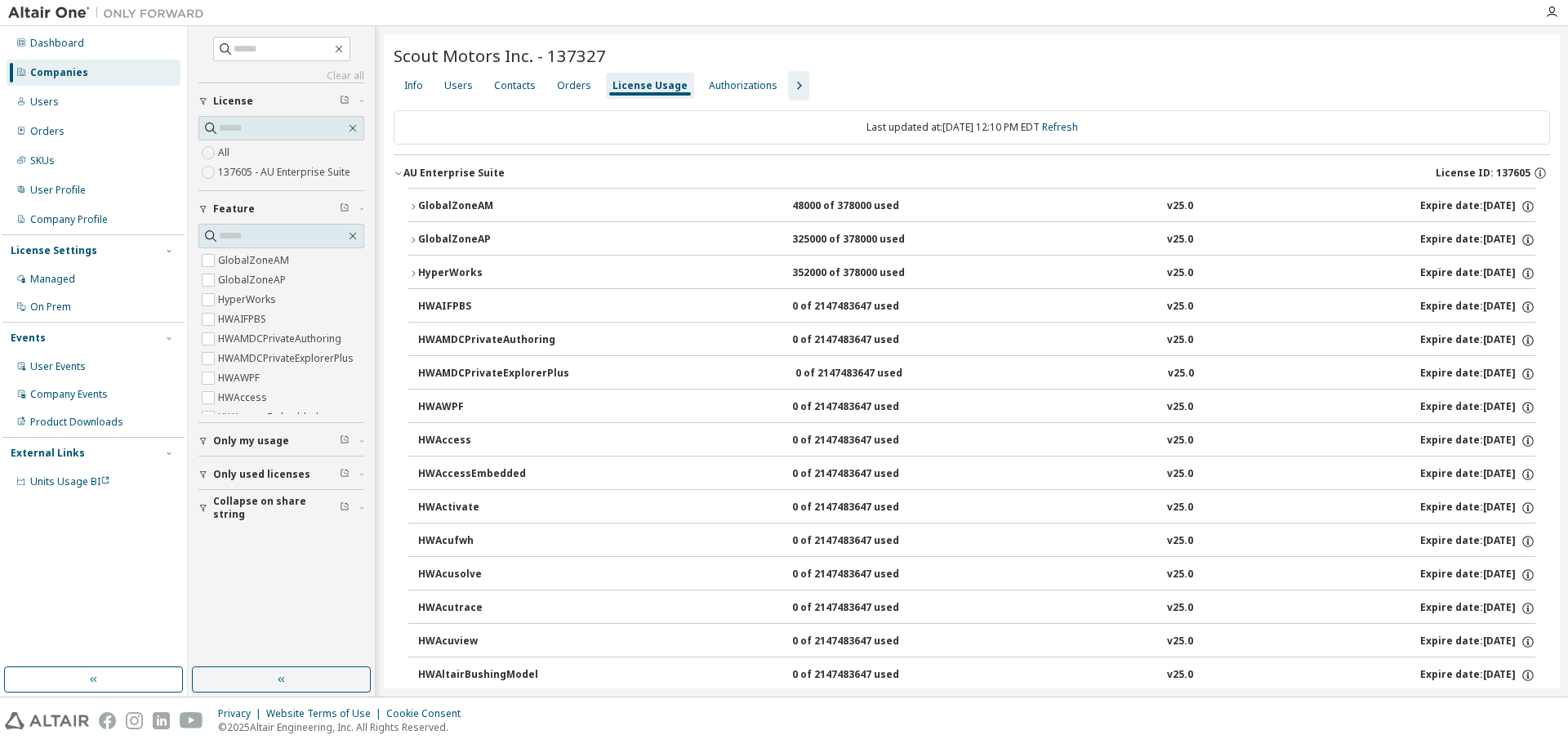
click at [395, 175] on icon "button" at bounding box center [398, 173] width 9 height 9
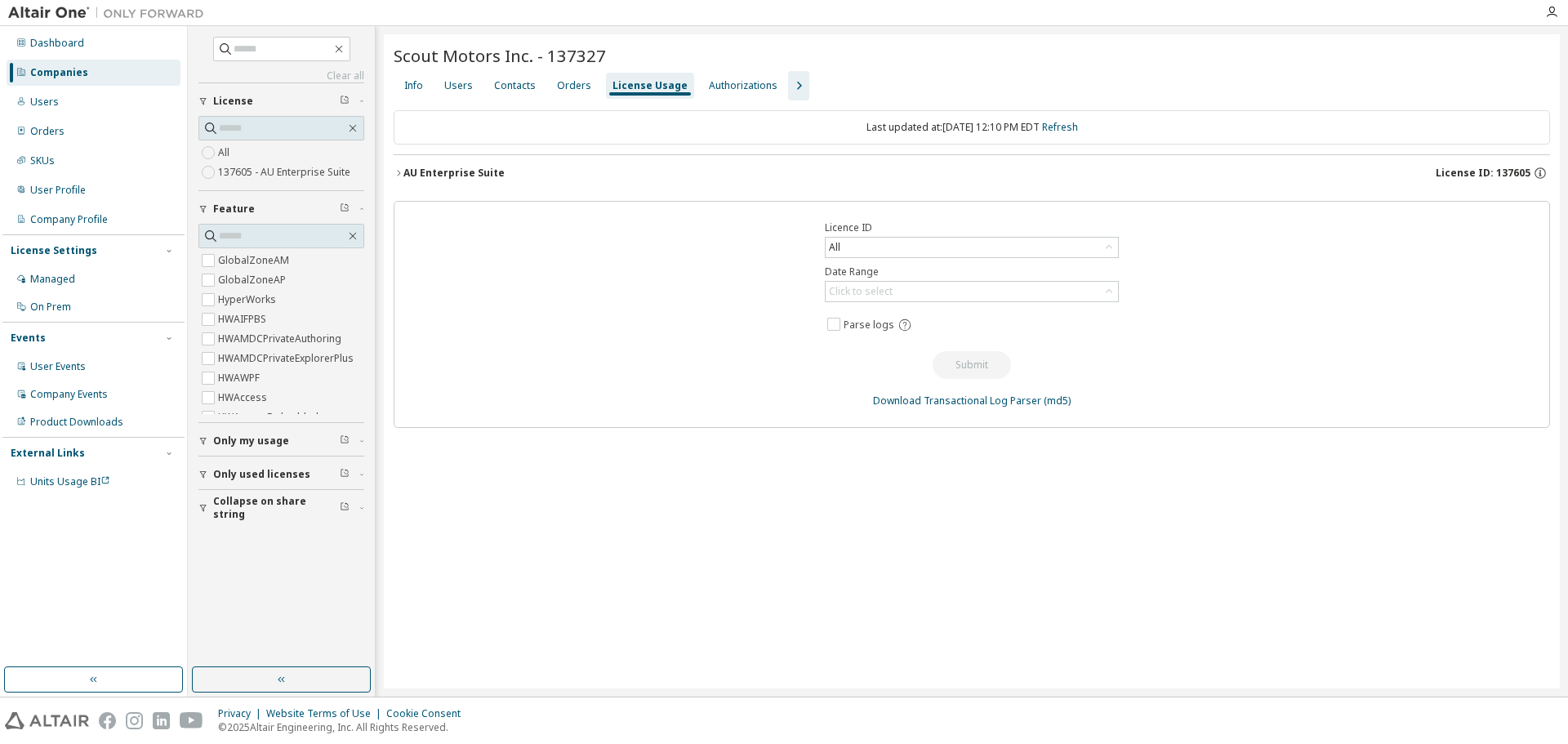
click at [399, 173] on icon "button" at bounding box center [398, 173] width 9 height 9
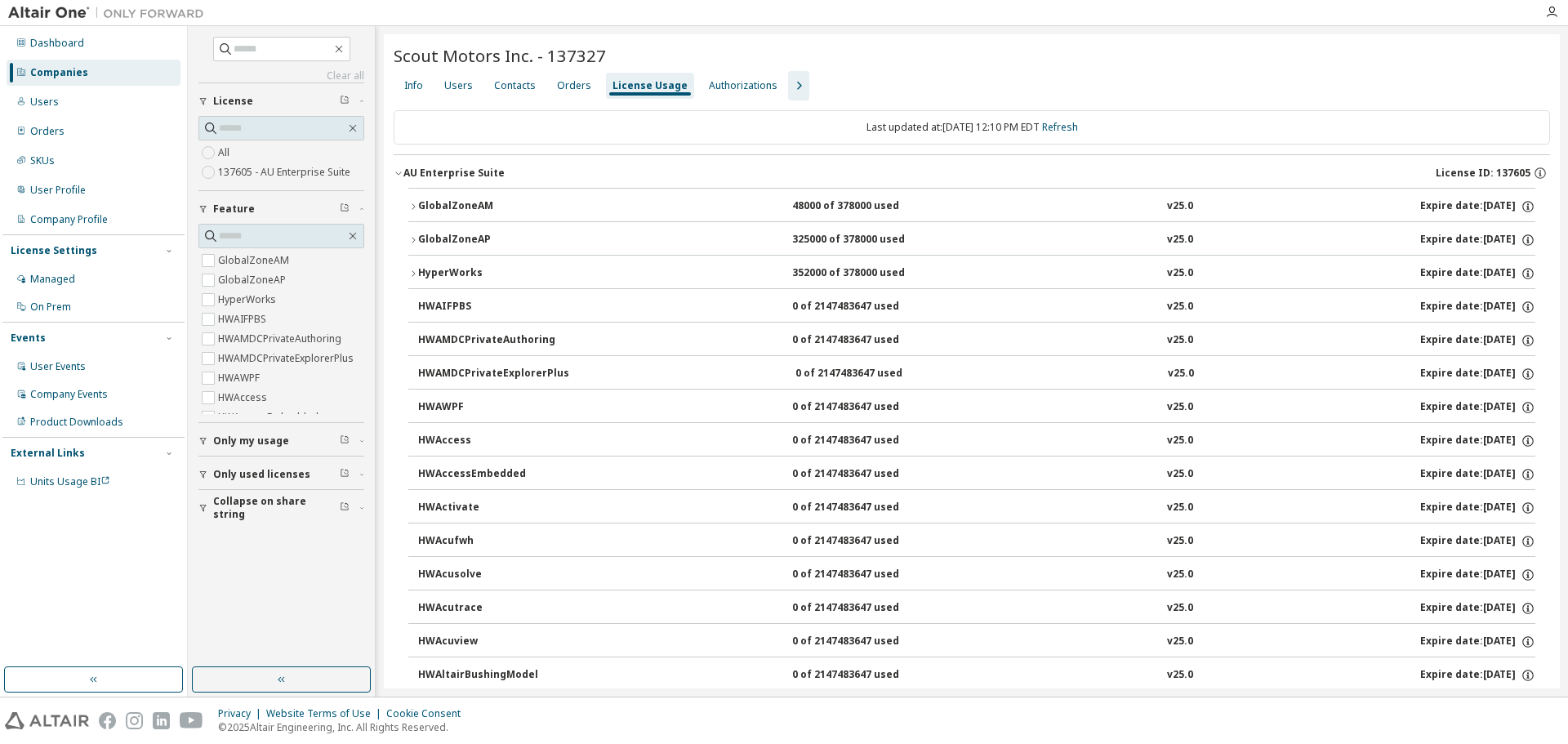
click at [414, 205] on icon "button" at bounding box center [413, 206] width 3 height 6
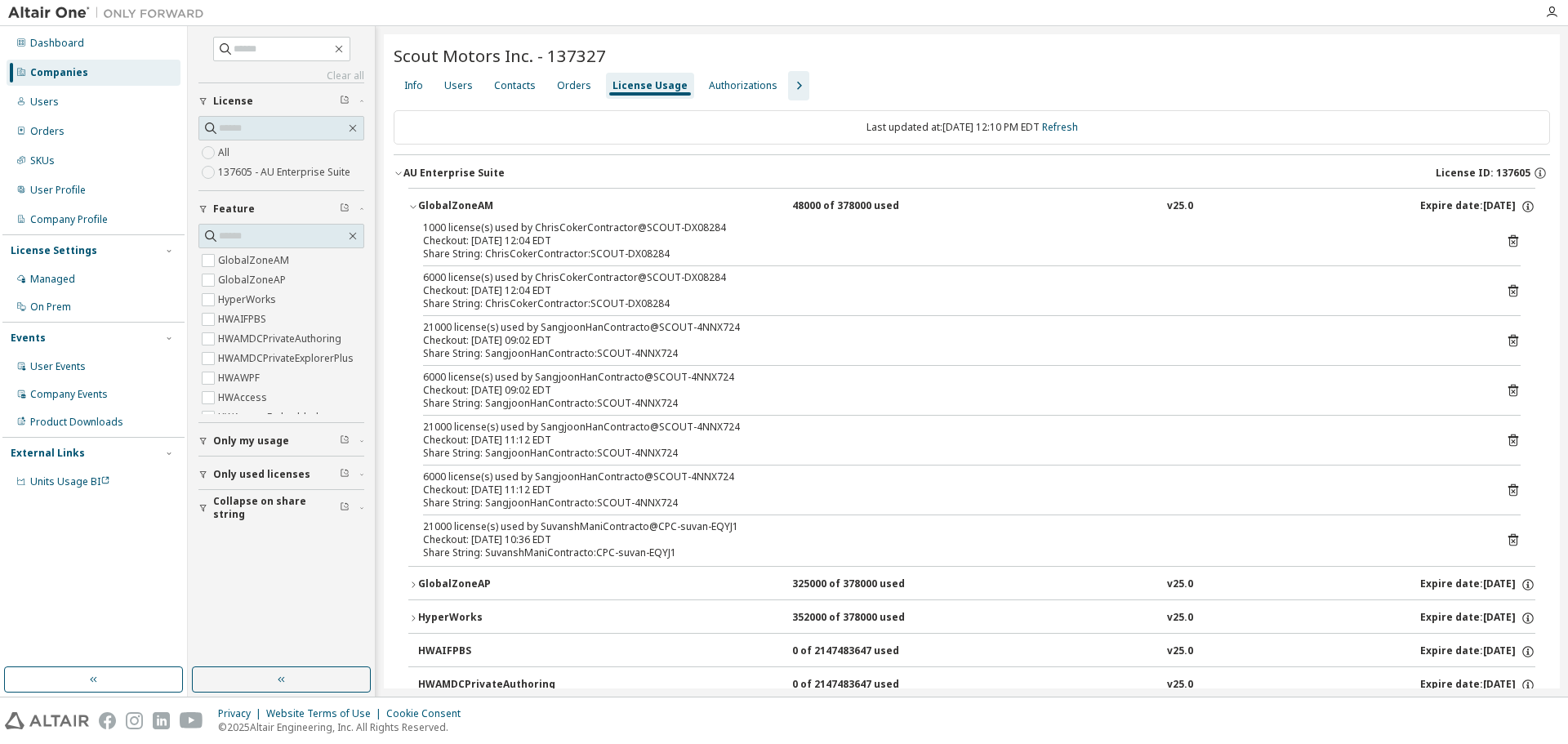
click at [415, 205] on icon "button" at bounding box center [412, 206] width 9 height 9
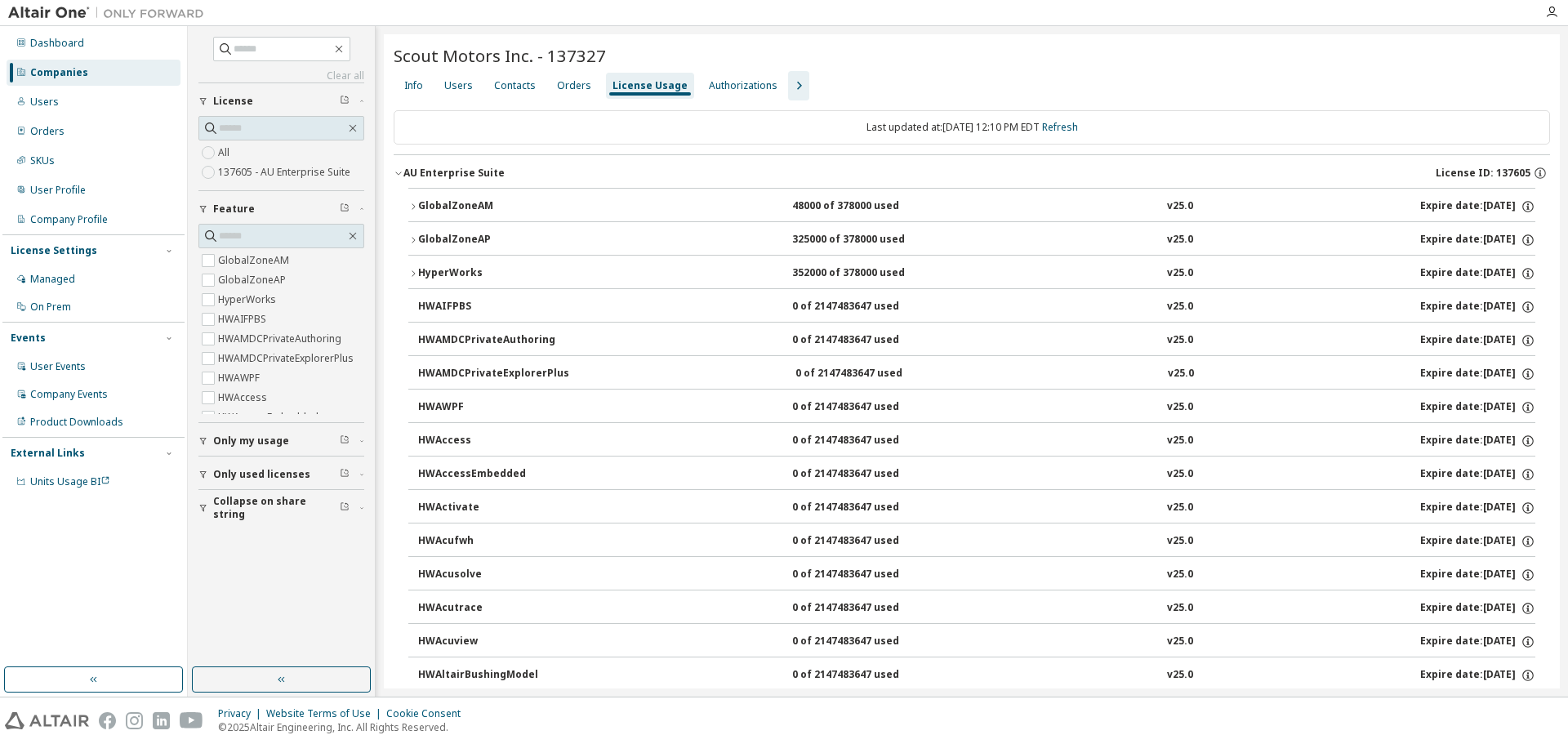
click at [413, 236] on icon "button" at bounding box center [412, 240] width 9 height 9
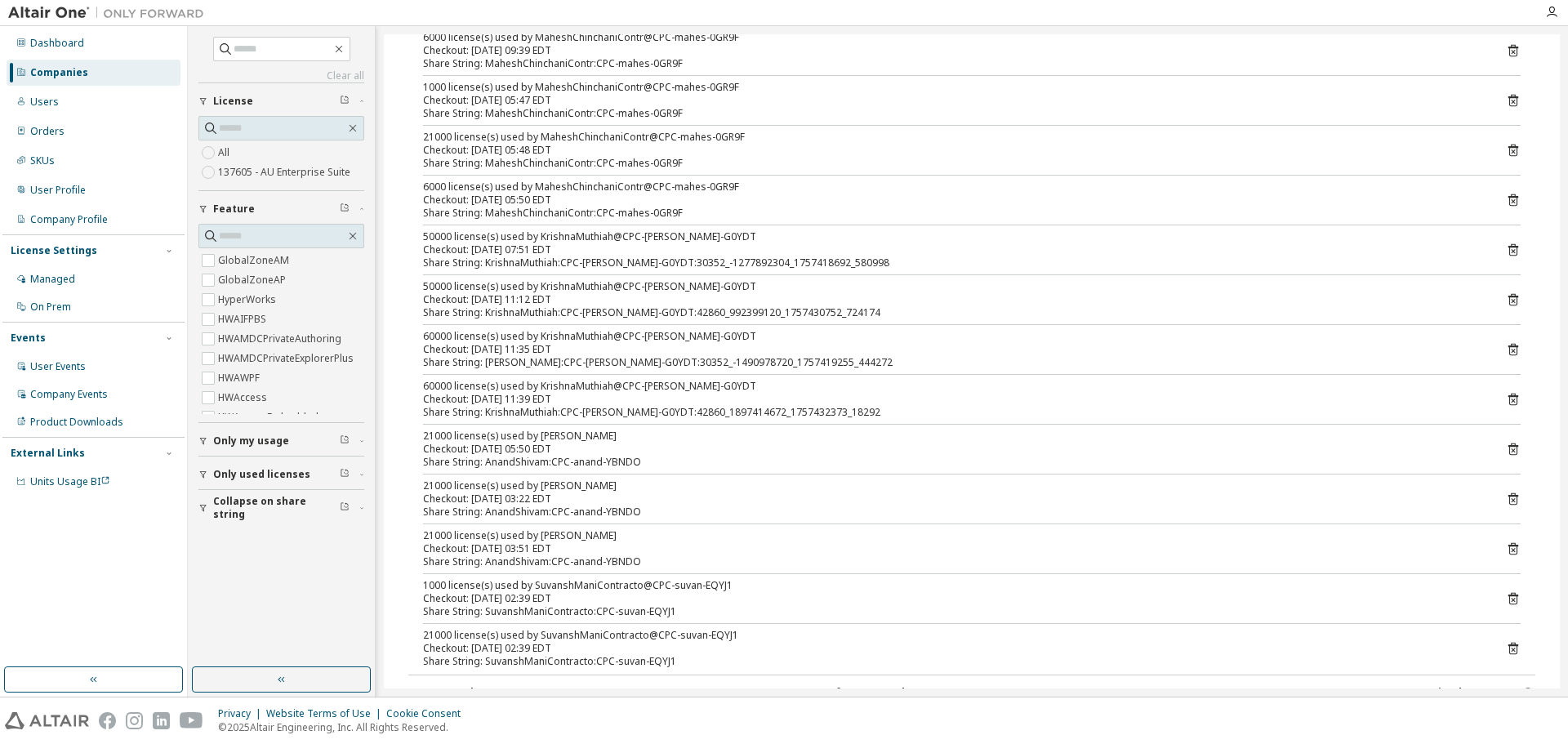
scroll to position [980, 0]
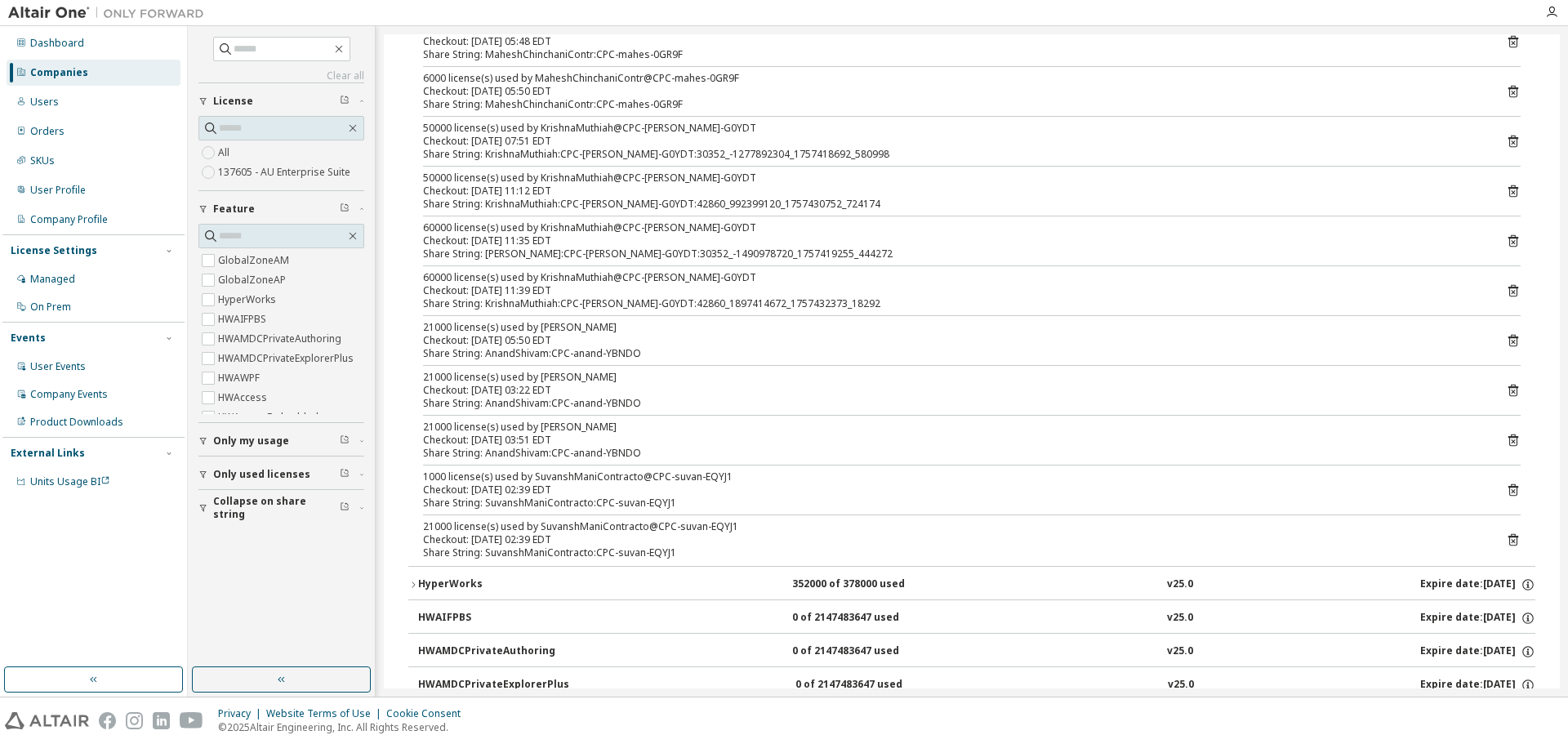
click at [408, 584] on icon "button" at bounding box center [412, 584] width 9 height 9
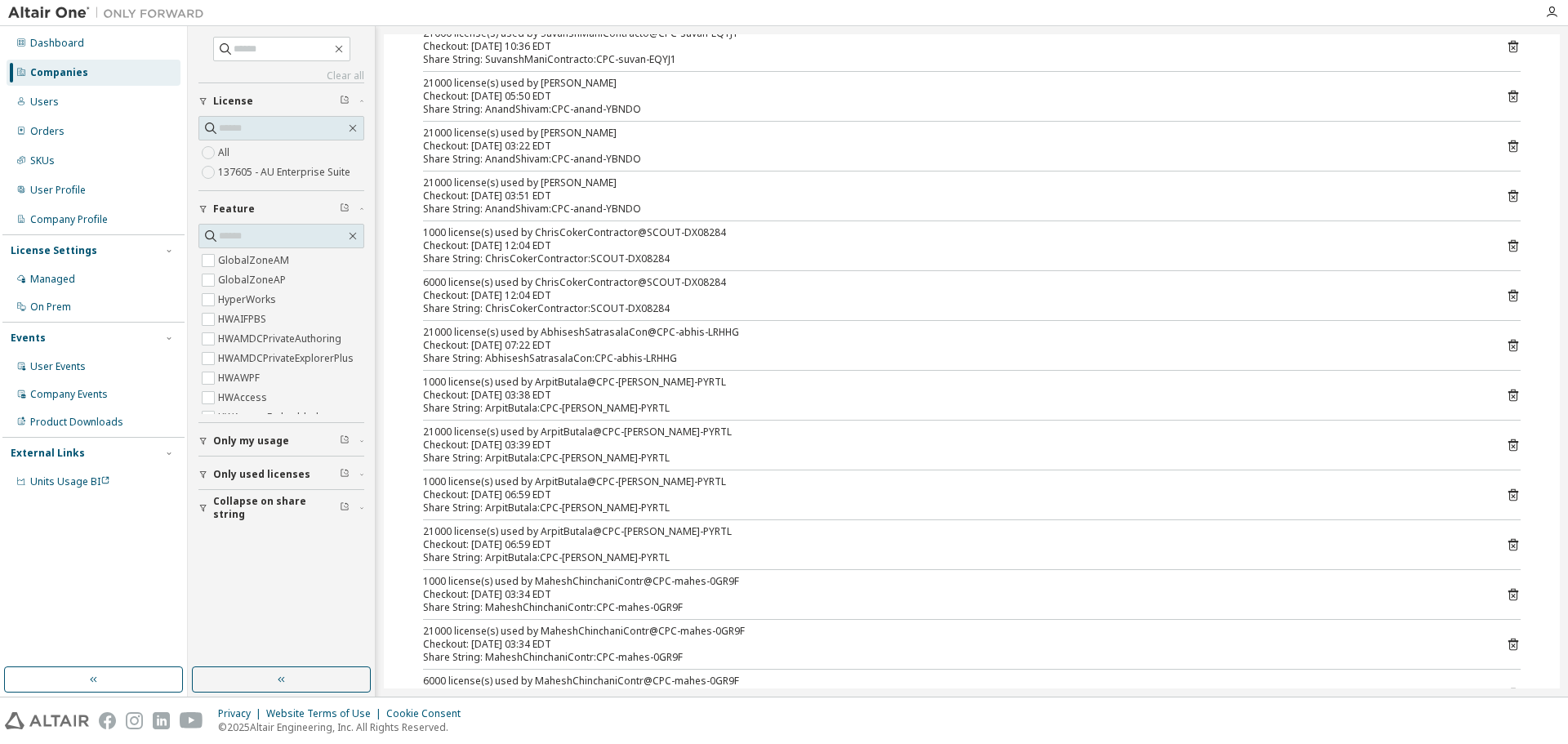
scroll to position [1088, 0]
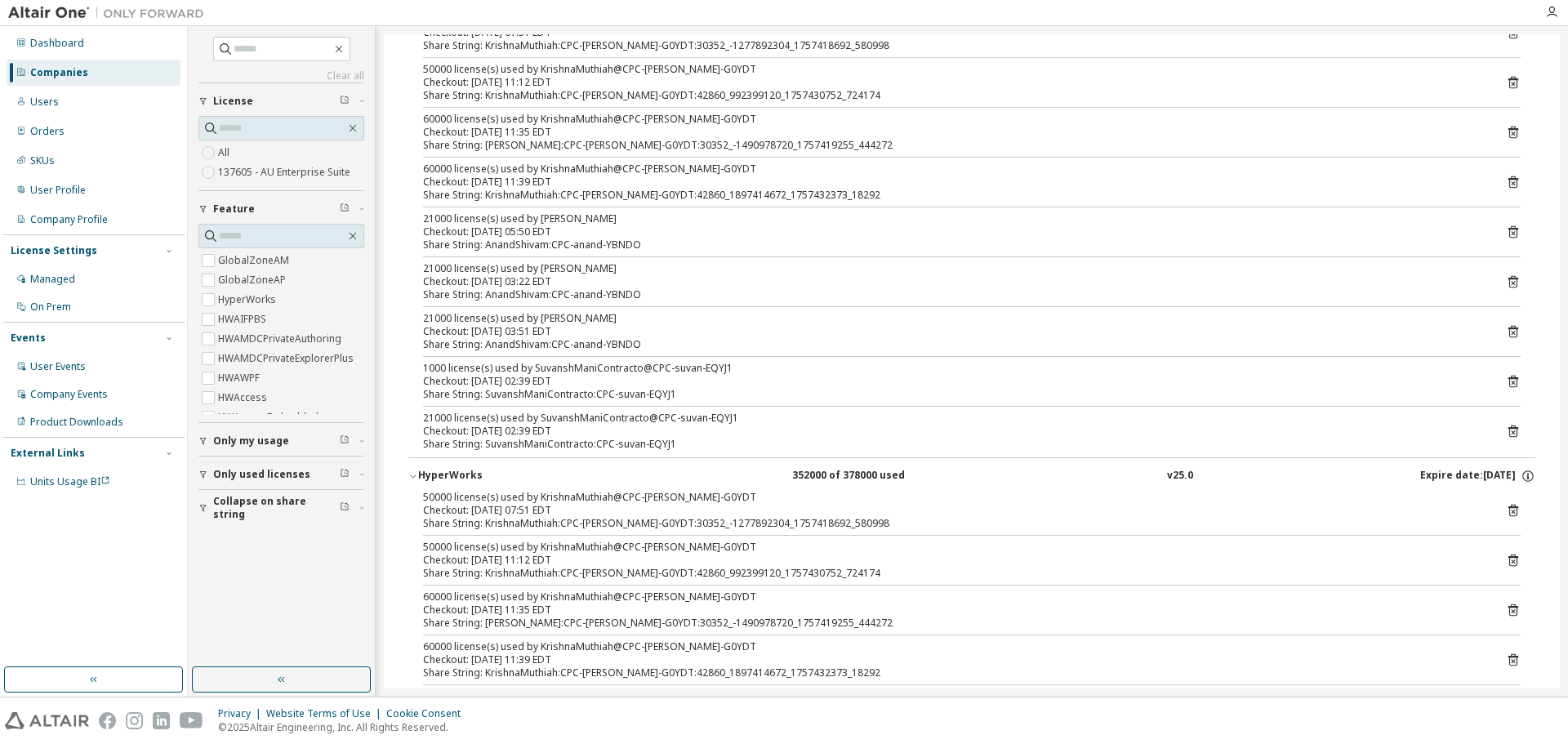
click at [409, 478] on icon "button" at bounding box center [412, 476] width 9 height 9
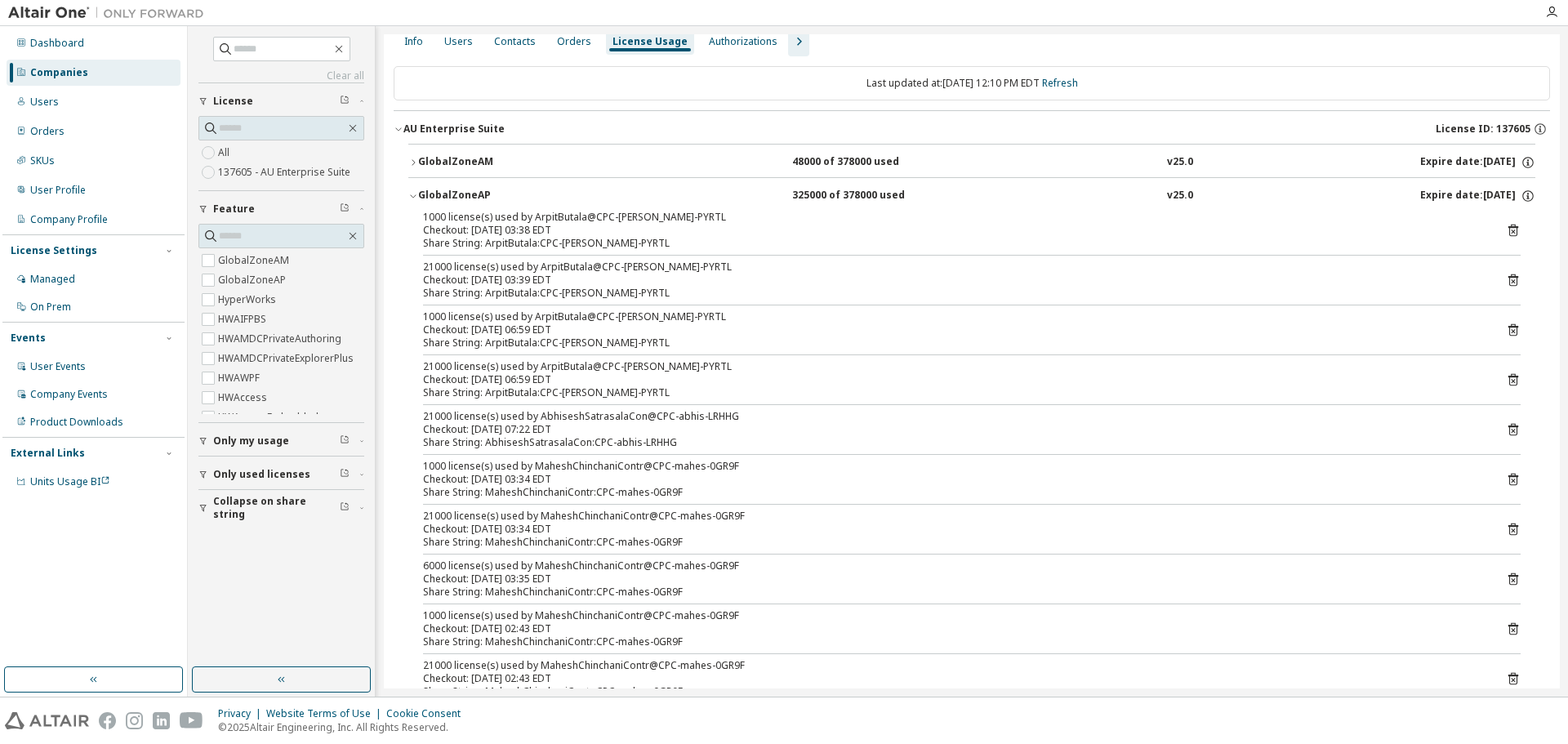
scroll to position [0, 0]
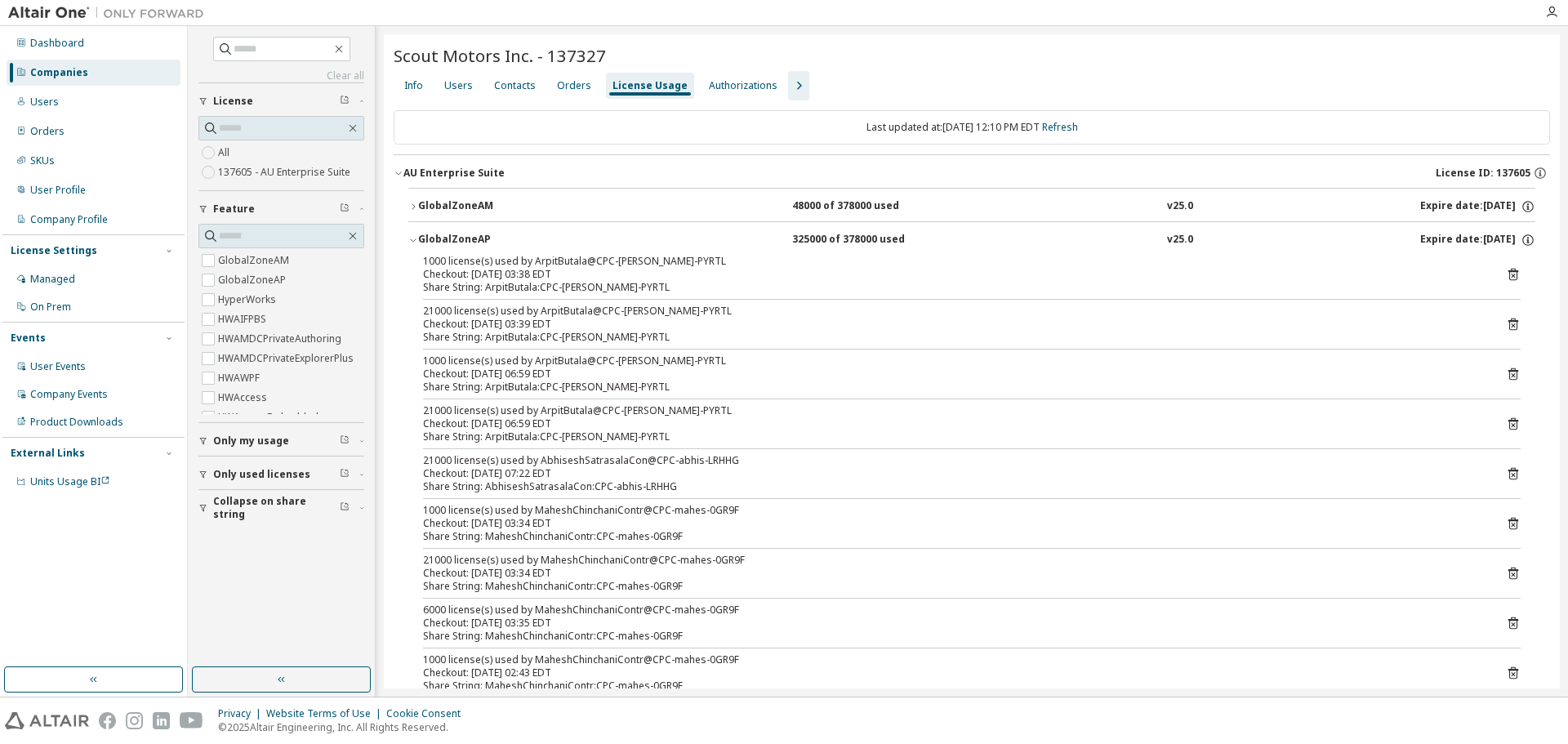
click at [413, 242] on icon "button" at bounding box center [412, 241] width 6 height 3
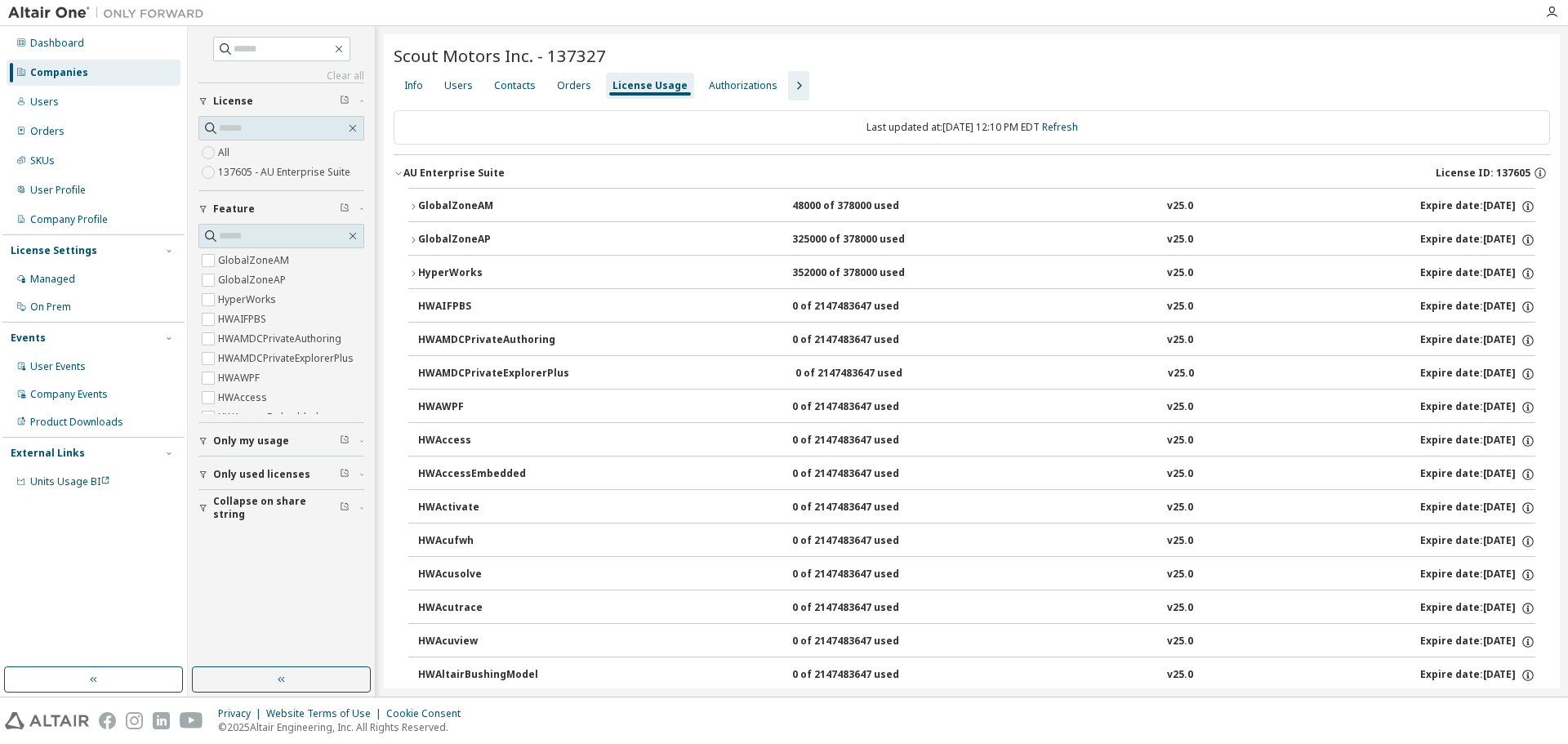
click at [398, 173] on icon "button" at bounding box center [398, 173] width 9 height 9
